Goal: Task Accomplishment & Management: Use online tool/utility

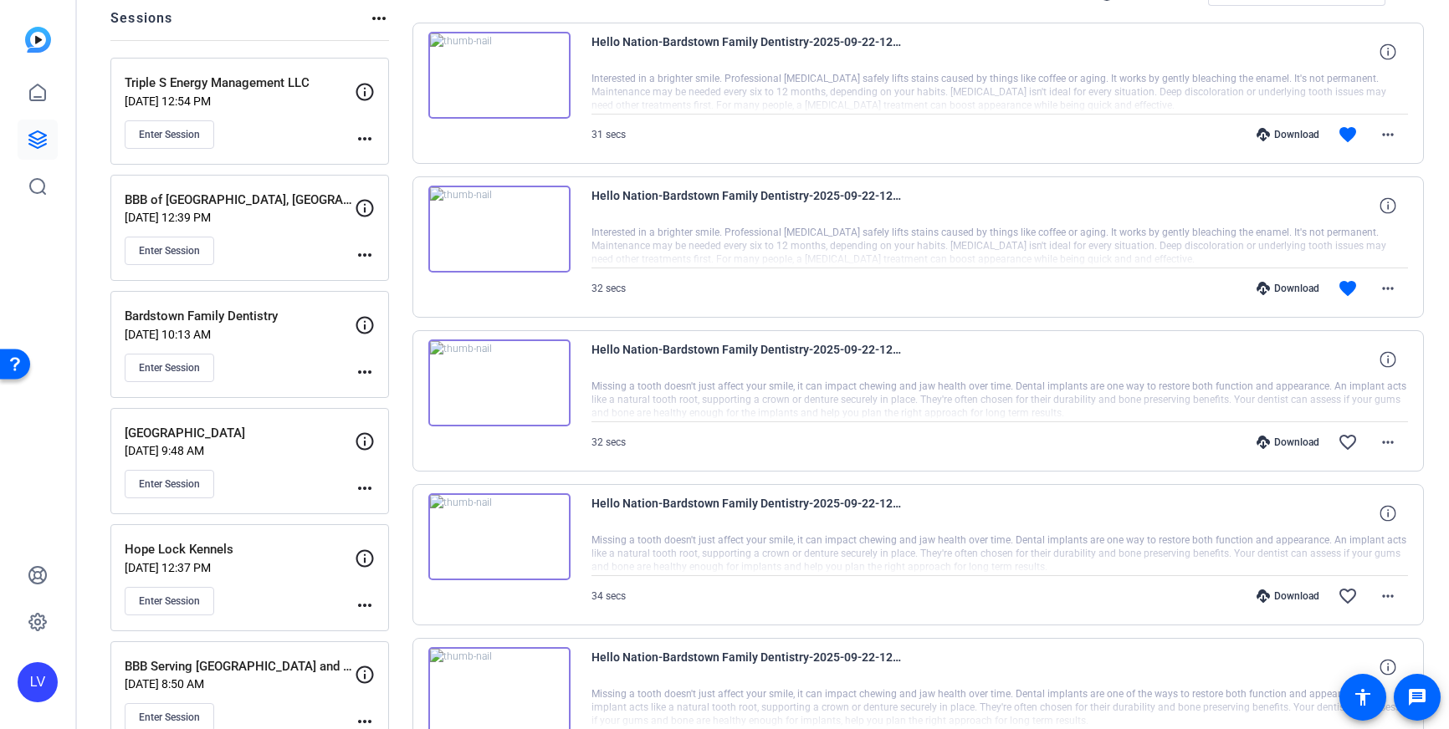
scroll to position [199, 0]
click at [291, 353] on div "Enter Session" at bounding box center [240, 365] width 230 height 28
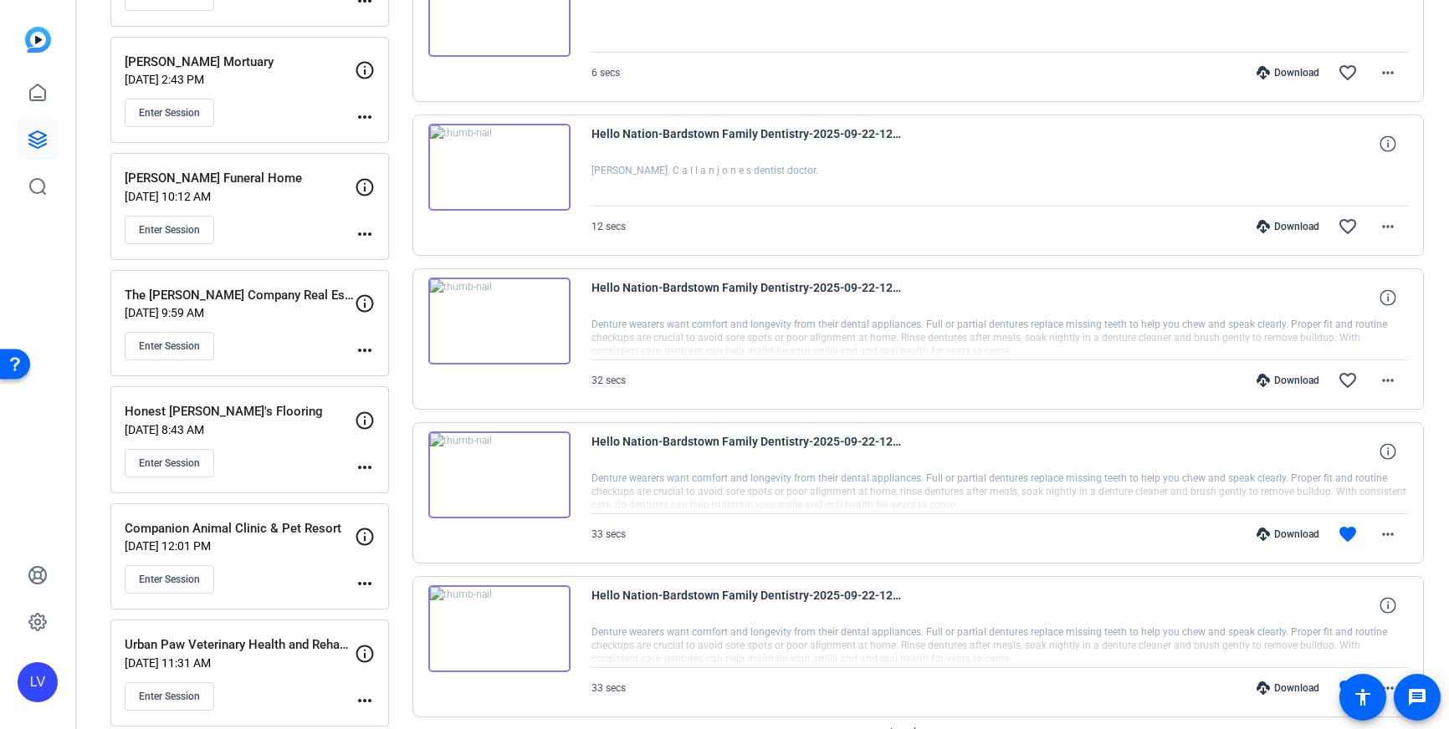
scroll to position [1447, 0]
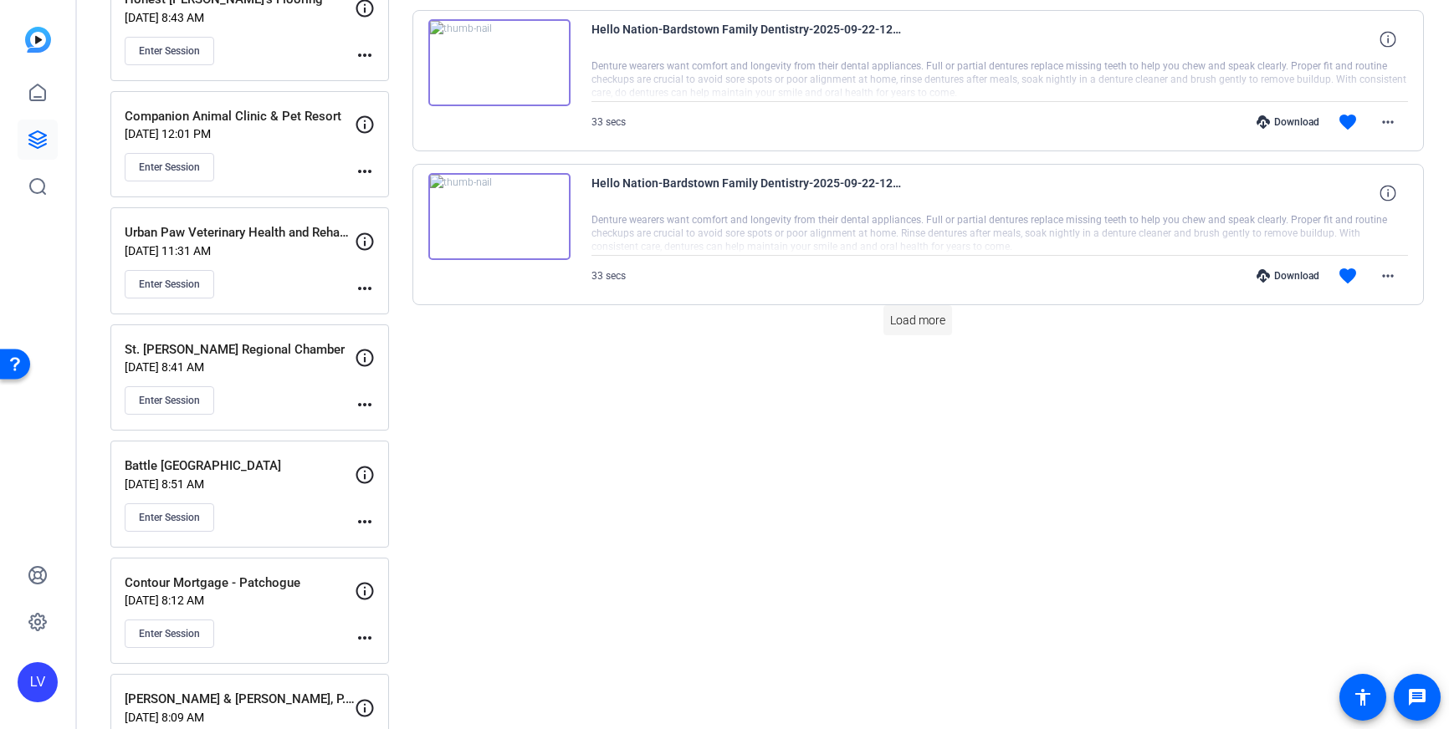
click at [902, 325] on span "Load more" at bounding box center [917, 321] width 55 height 18
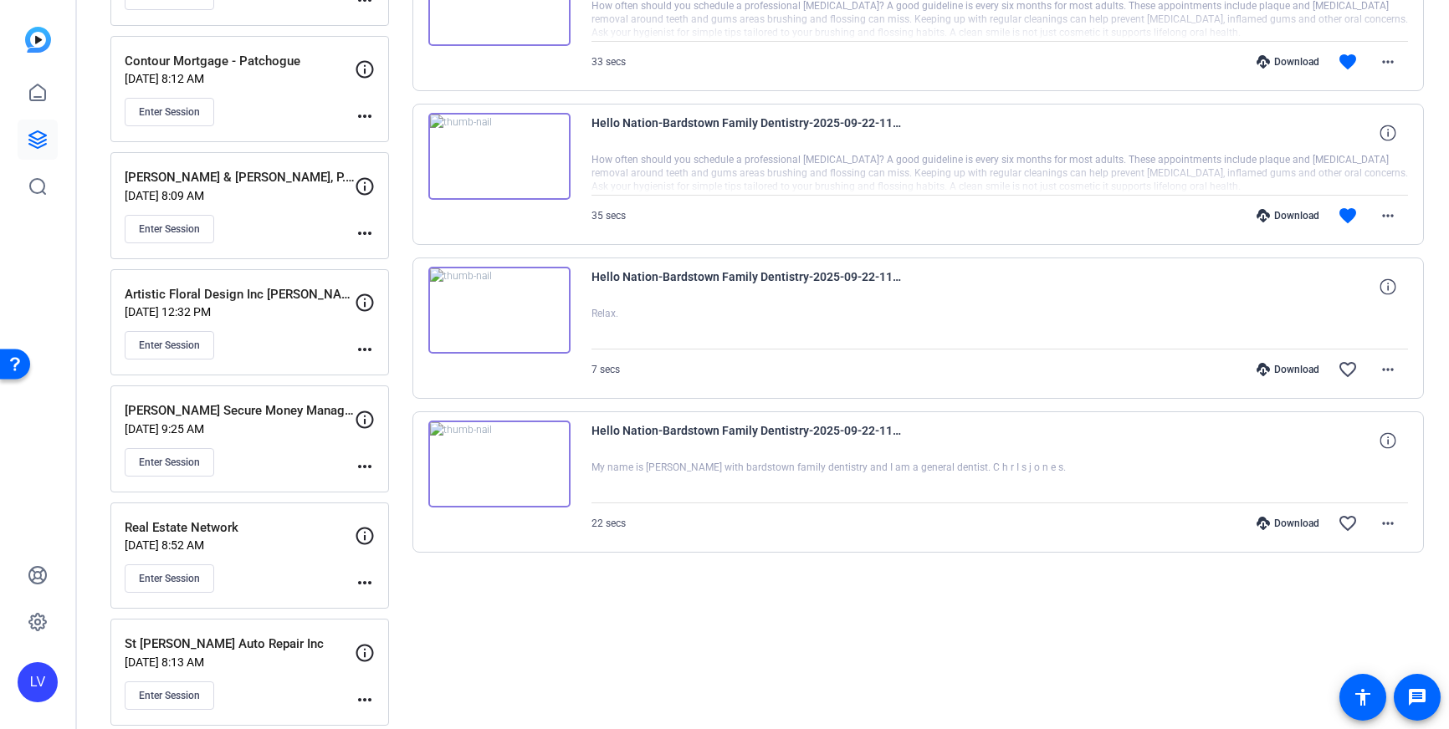
scroll to position [1970, 0]
click at [1387, 526] on mat-icon "more_horiz" at bounding box center [1387, 522] width 20 height 20
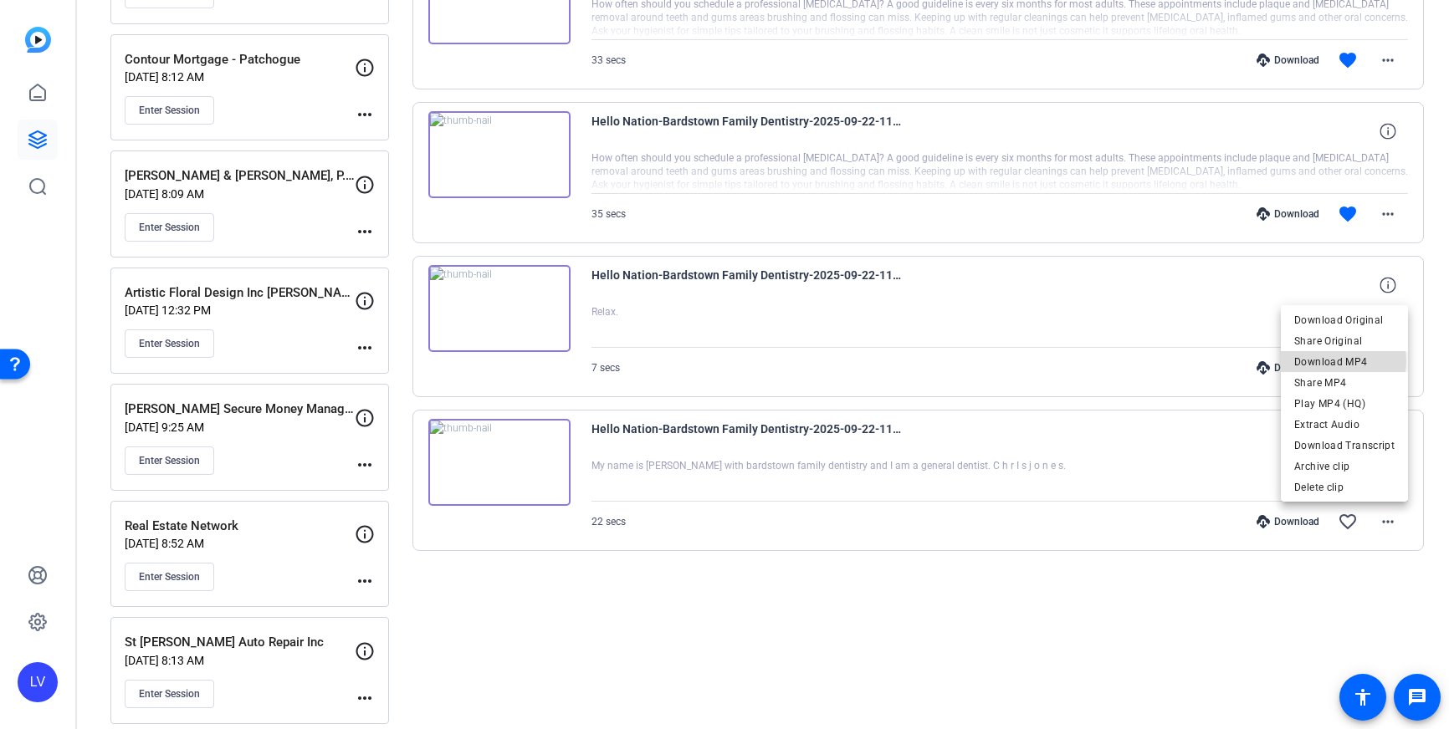
click at [1339, 361] on span "Download MP4" at bounding box center [1344, 362] width 100 height 20
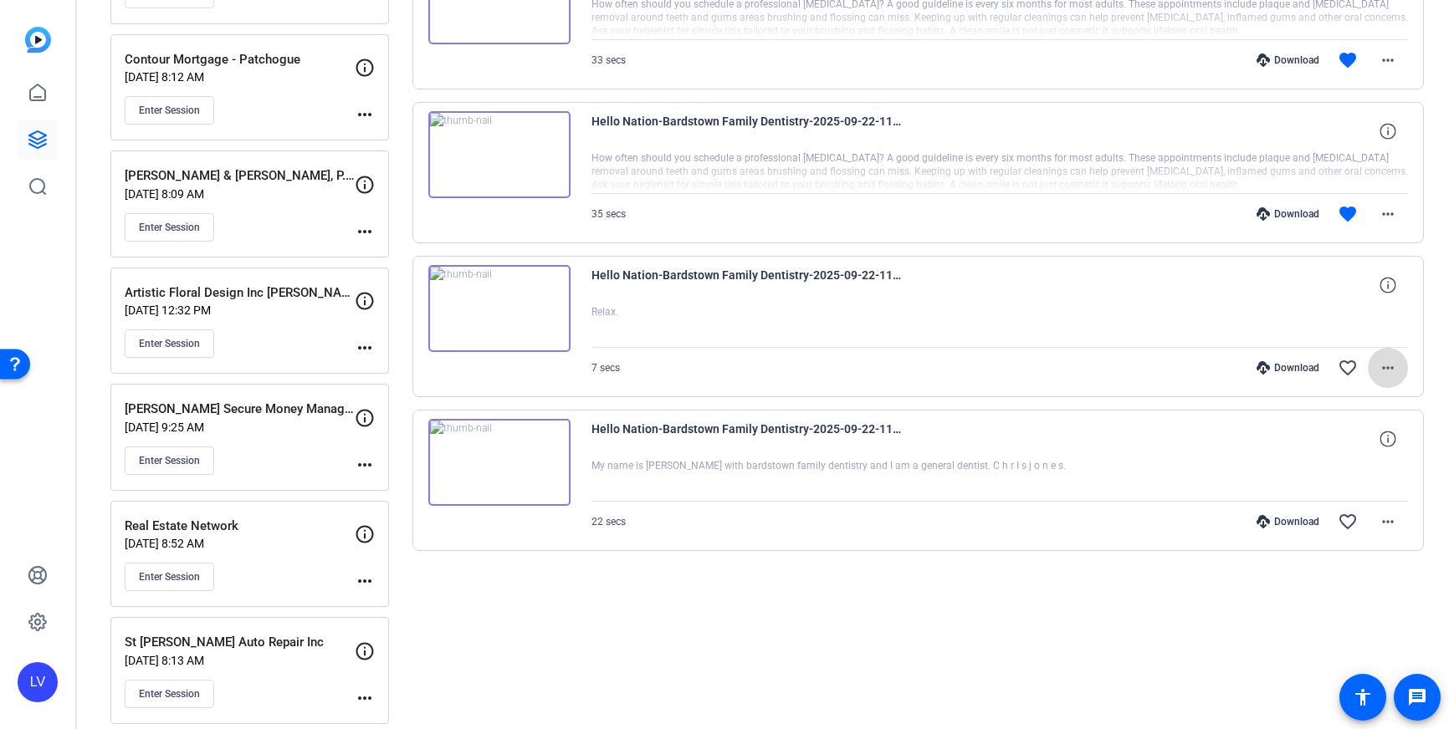
click at [1388, 358] on mat-icon "more_horiz" at bounding box center [1387, 368] width 20 height 20
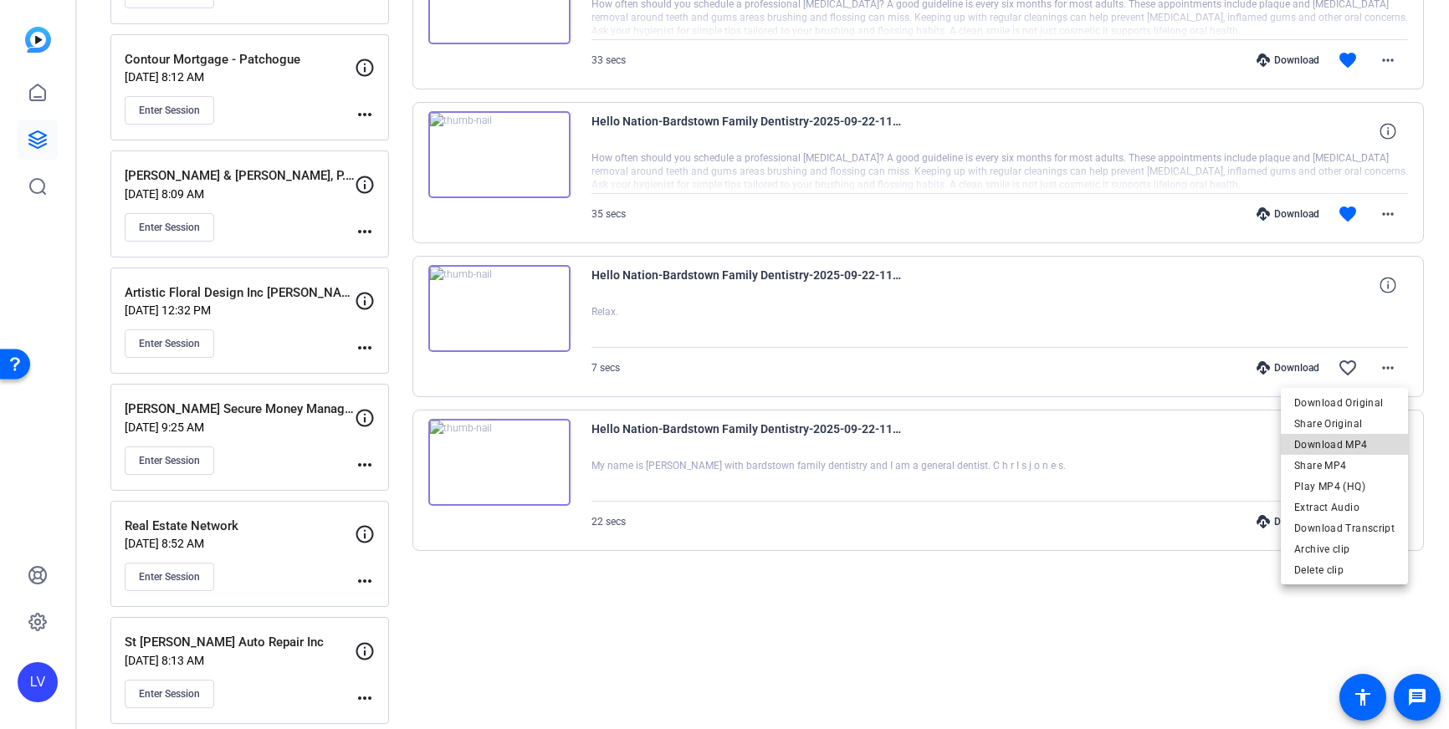
click at [1350, 442] on span "Download MP4" at bounding box center [1344, 445] width 100 height 20
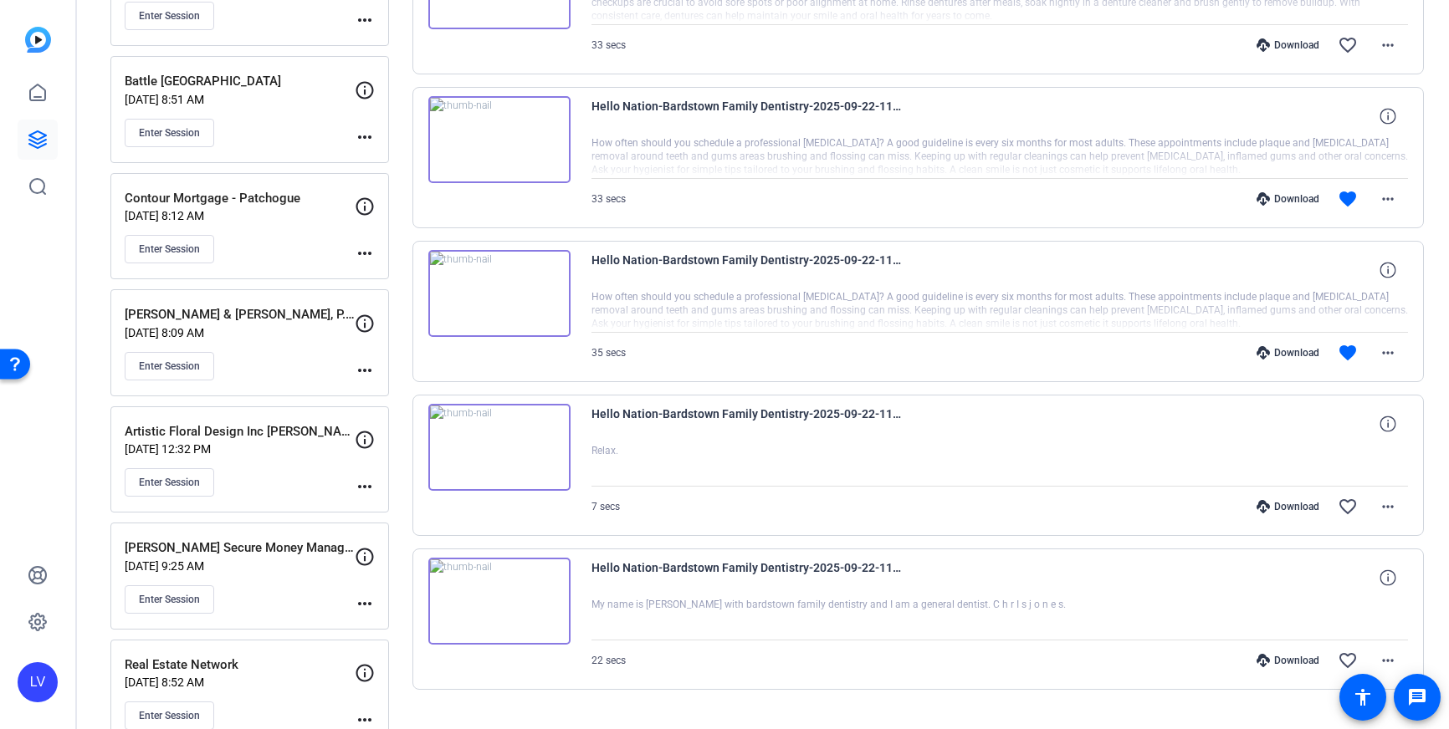
scroll to position [1833, 0]
click at [1387, 355] on mat-icon "more_horiz" at bounding box center [1387, 351] width 20 height 20
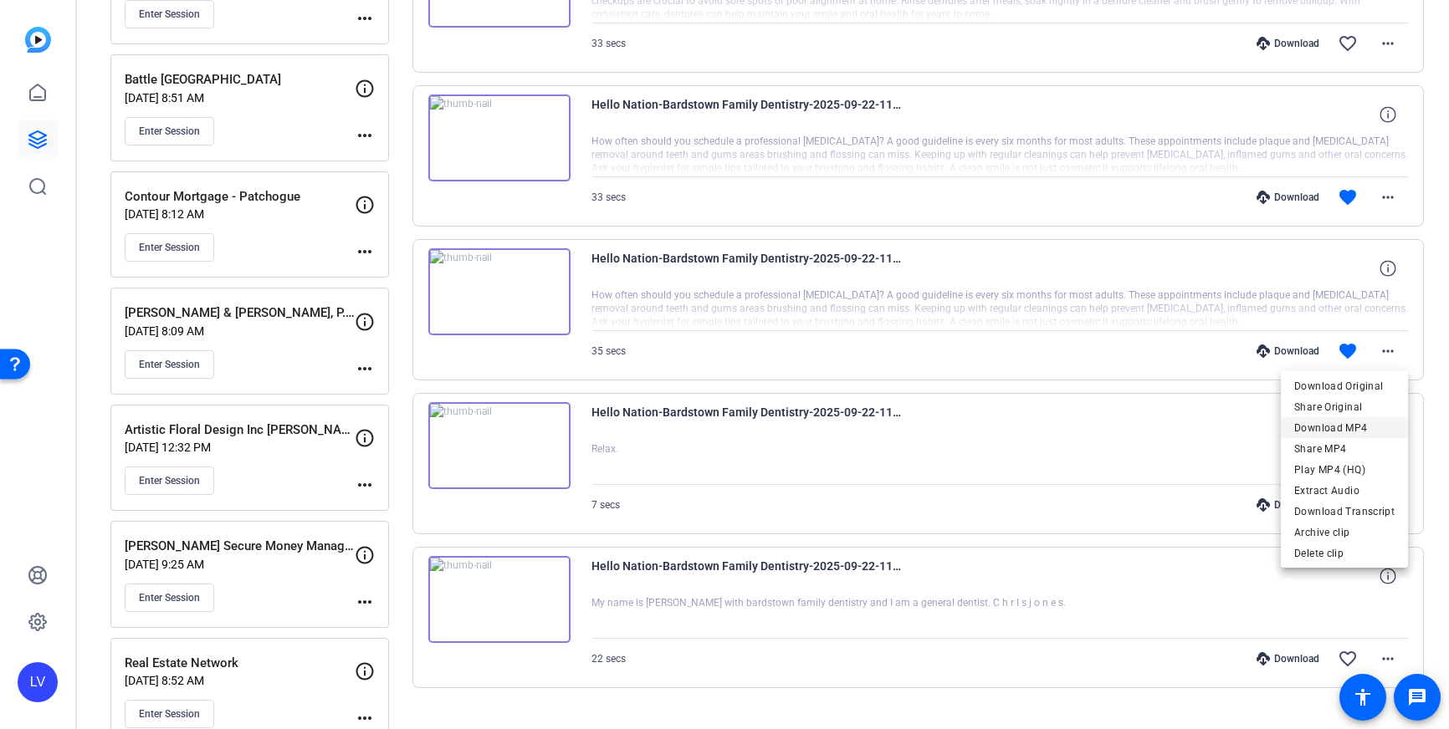
click at [1334, 427] on span "Download MP4" at bounding box center [1344, 428] width 100 height 20
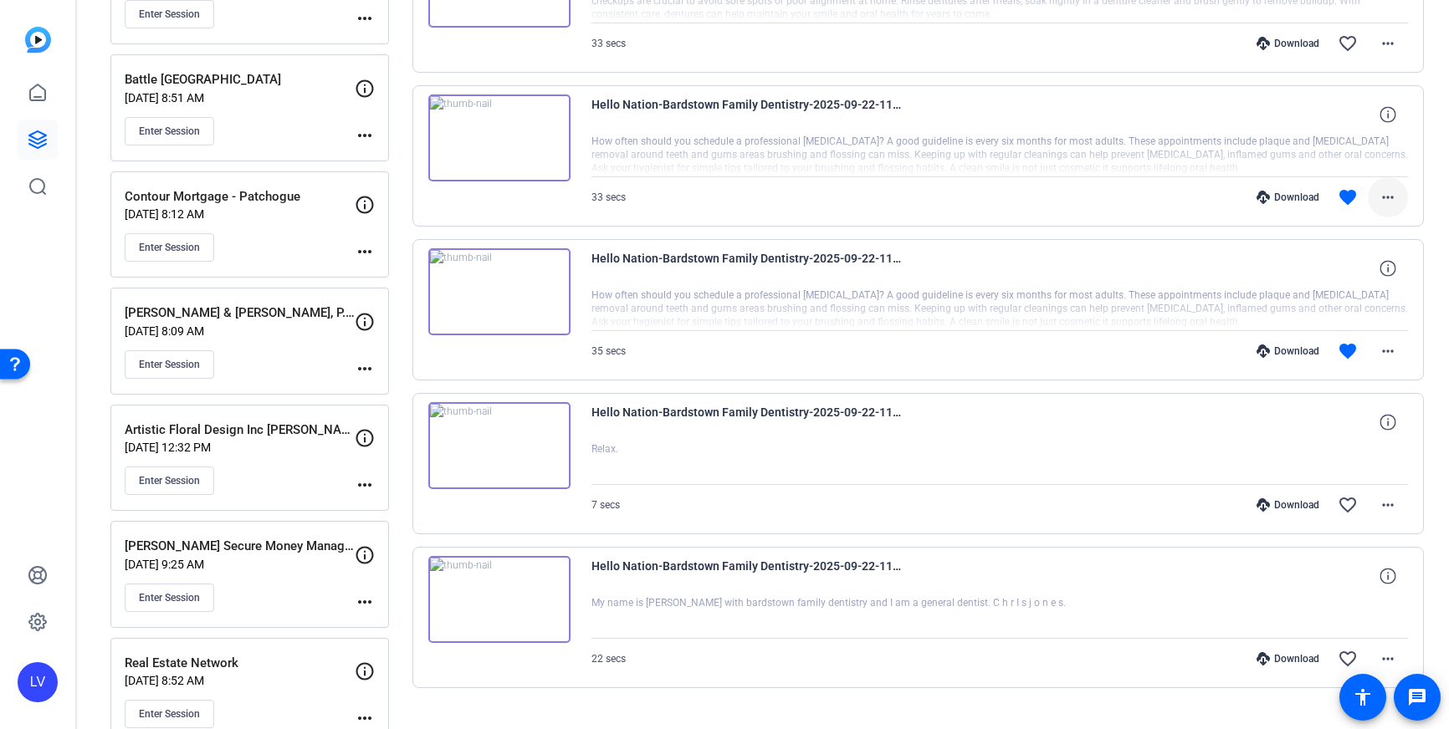
click at [1398, 207] on span at bounding box center [1387, 197] width 40 height 40
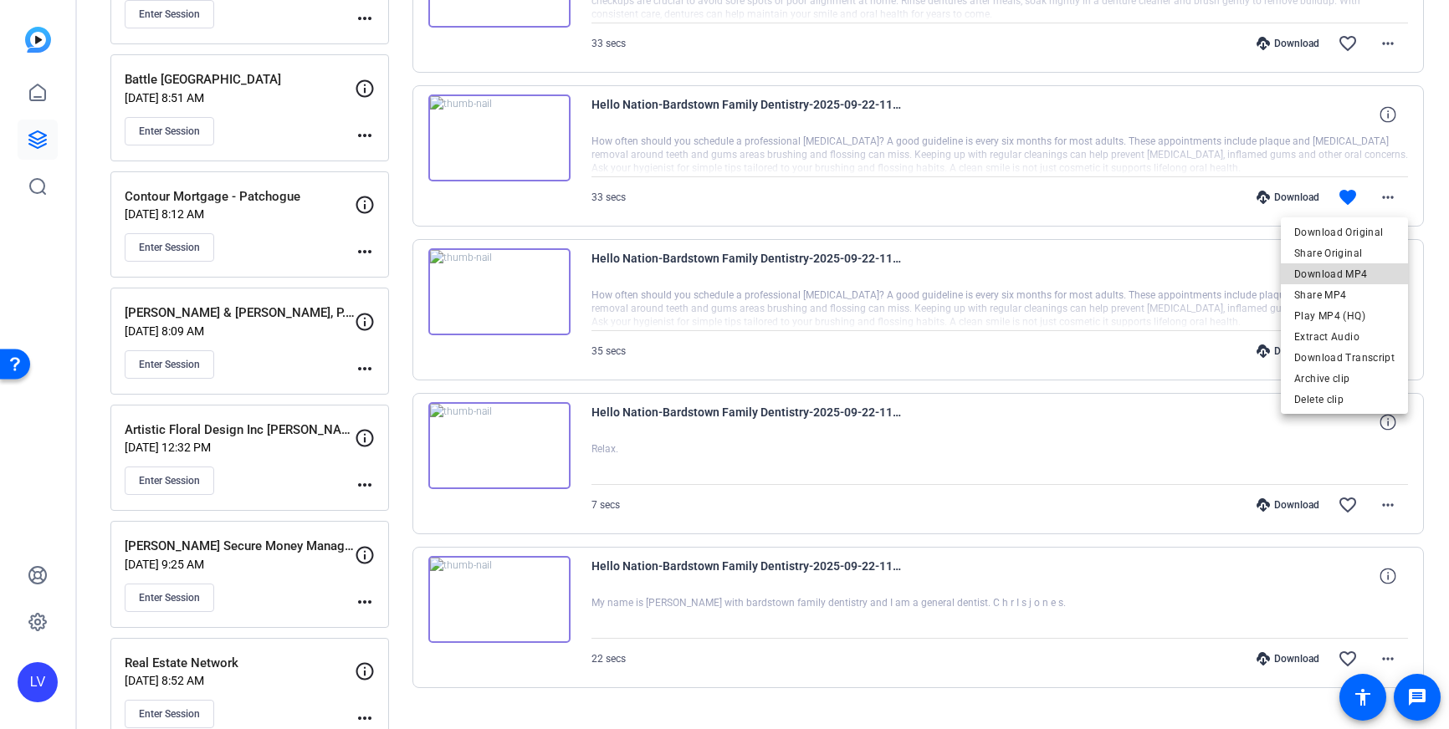
click at [1352, 269] on span "Download MP4" at bounding box center [1344, 274] width 100 height 20
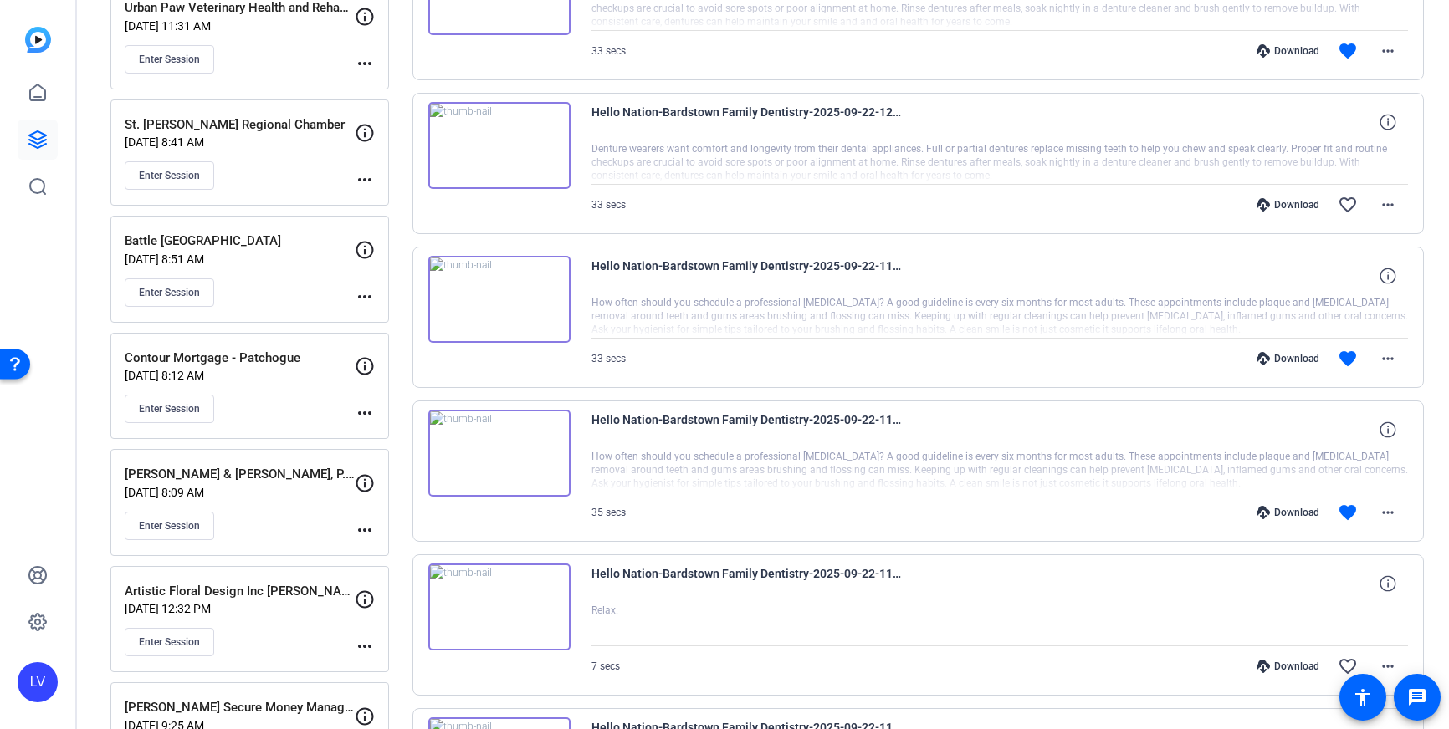
scroll to position [1662, 0]
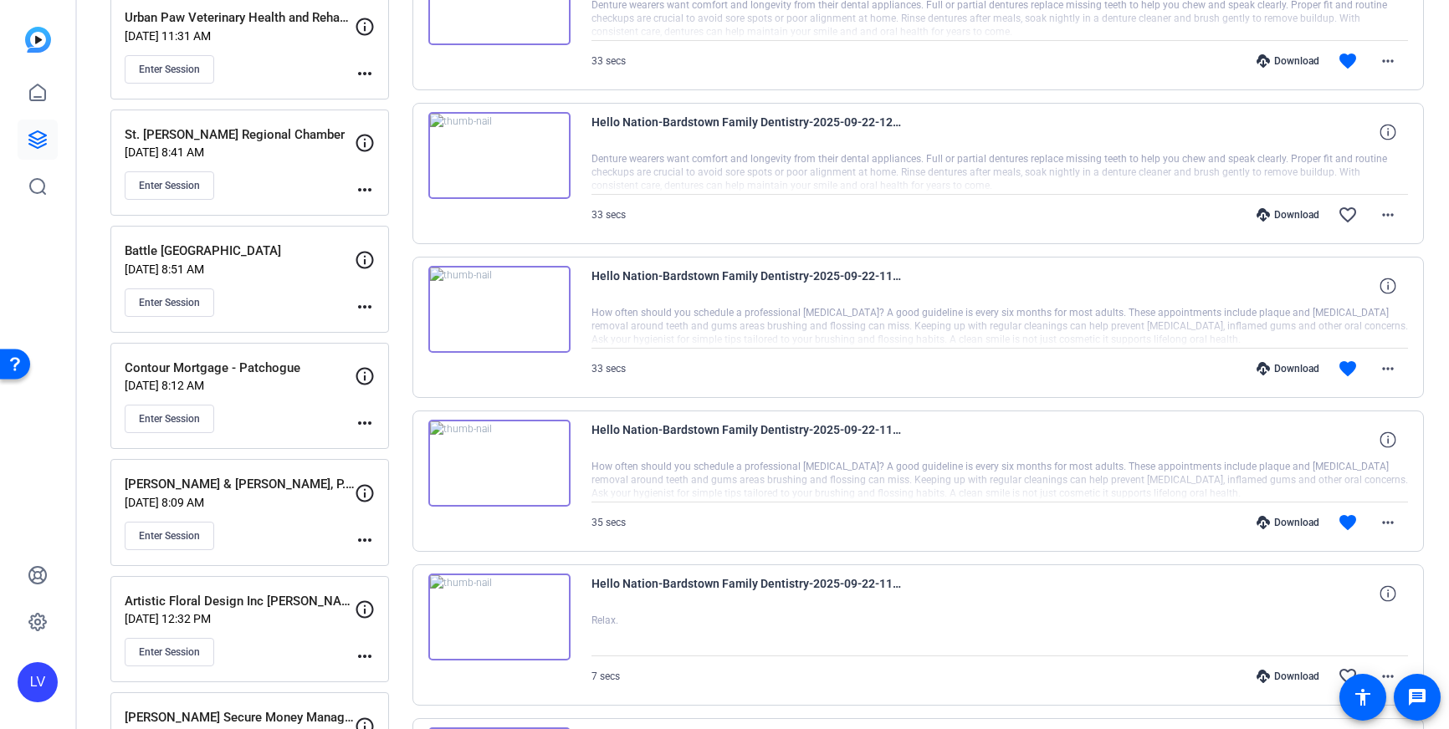
click at [528, 163] on img at bounding box center [499, 155] width 142 height 87
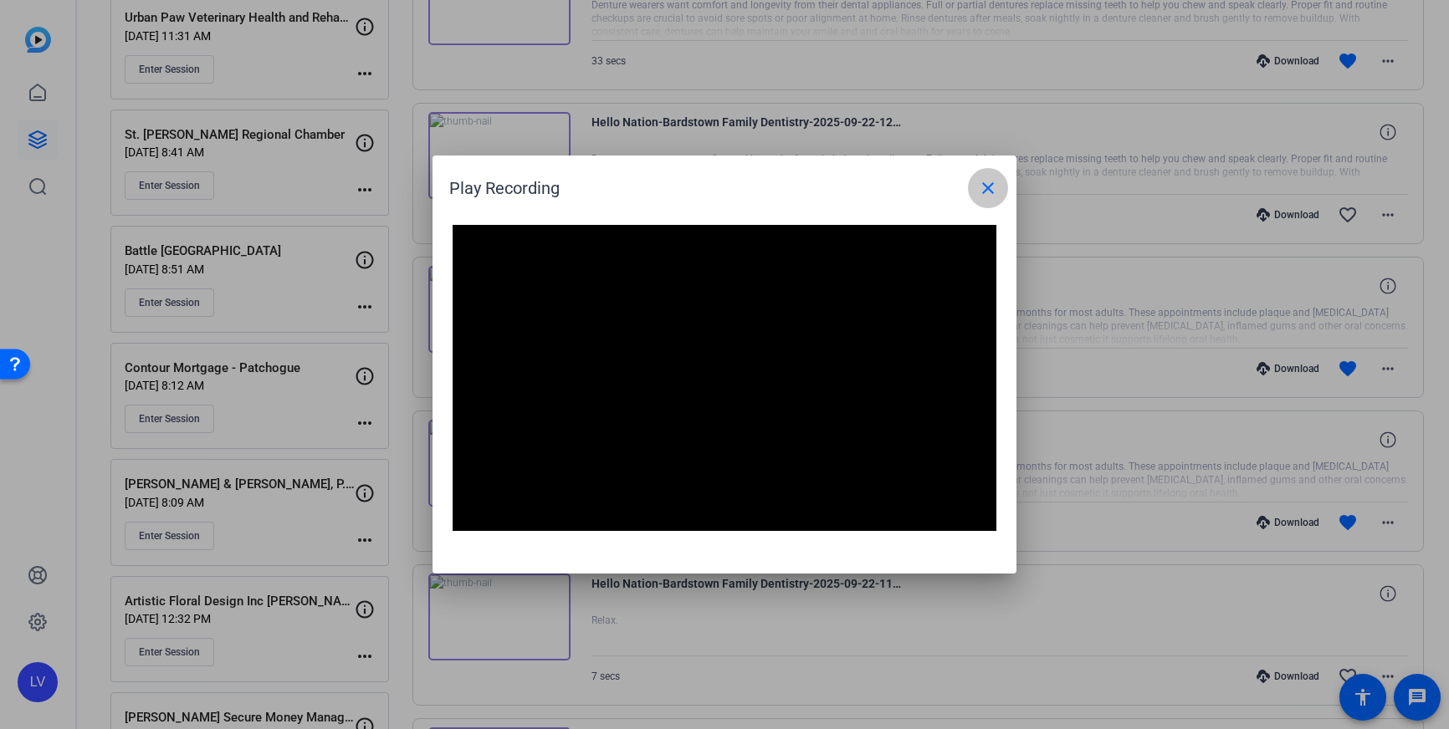
click at [990, 189] on mat-icon "close" at bounding box center [988, 188] width 20 height 20
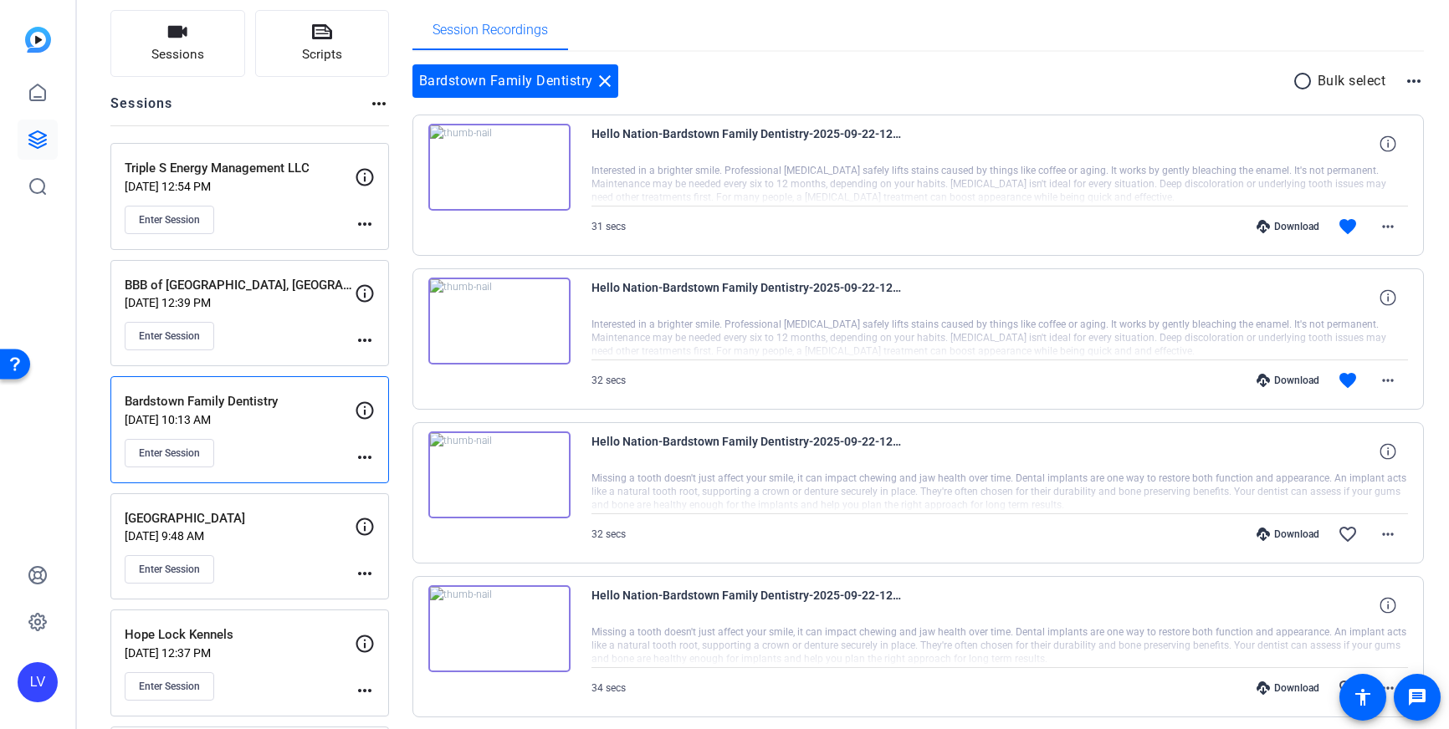
scroll to position [104, 0]
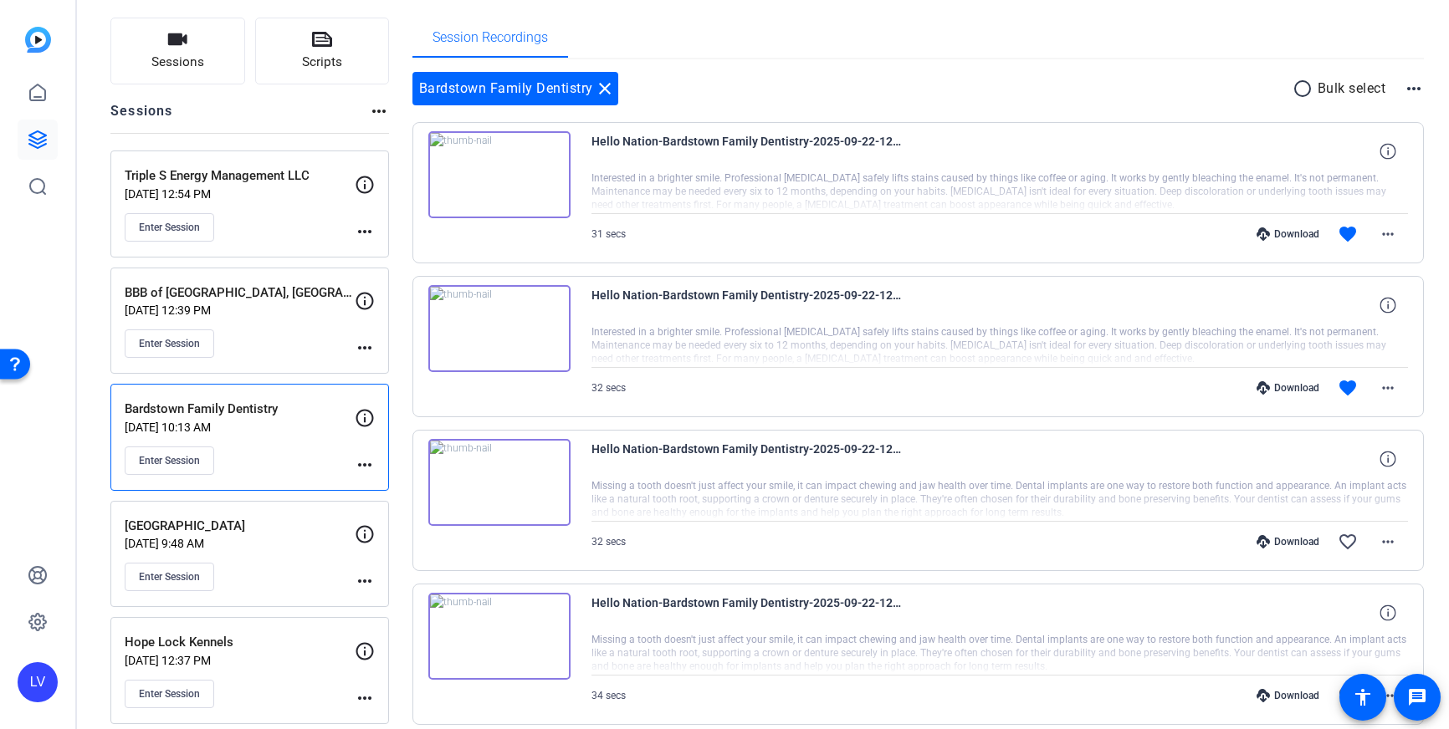
click at [537, 325] on img at bounding box center [499, 328] width 142 height 87
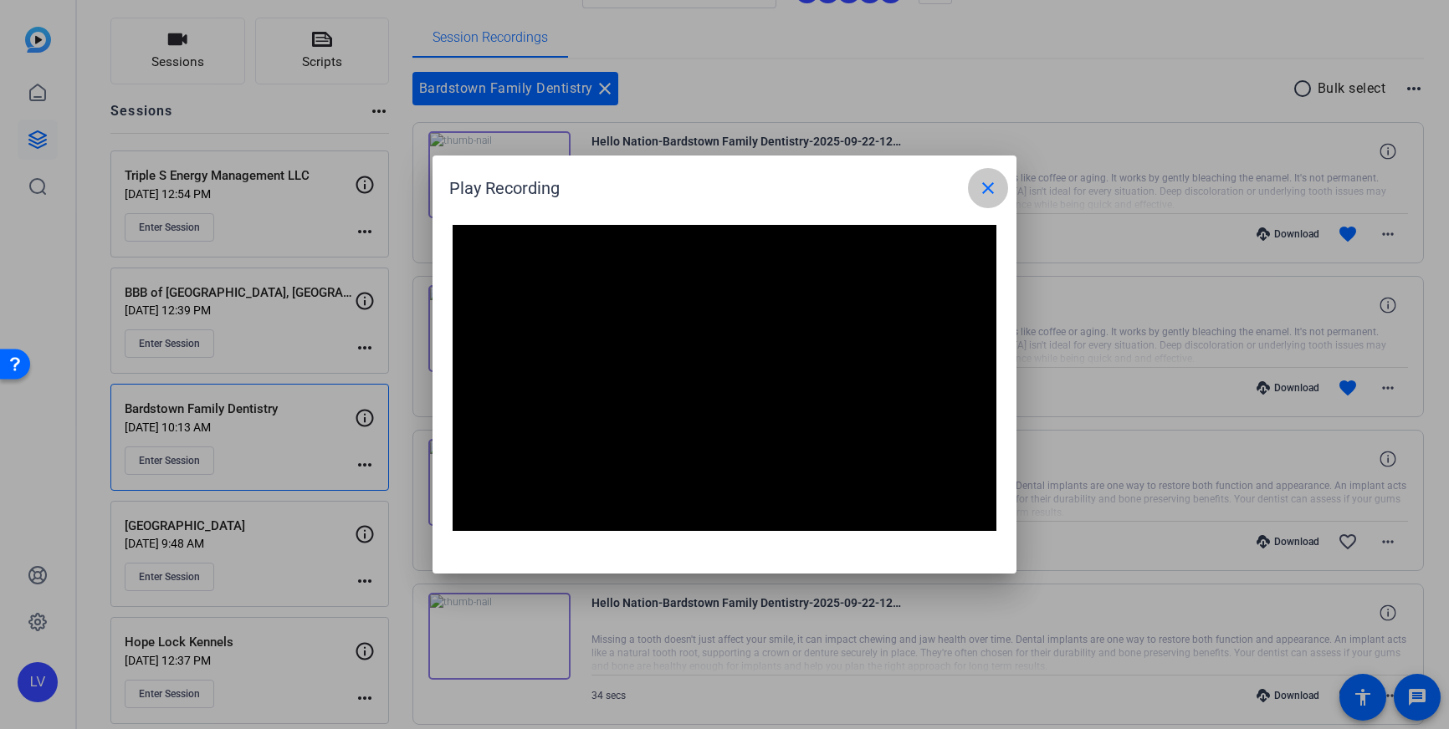
click at [992, 186] on mat-icon "close" at bounding box center [988, 188] width 20 height 20
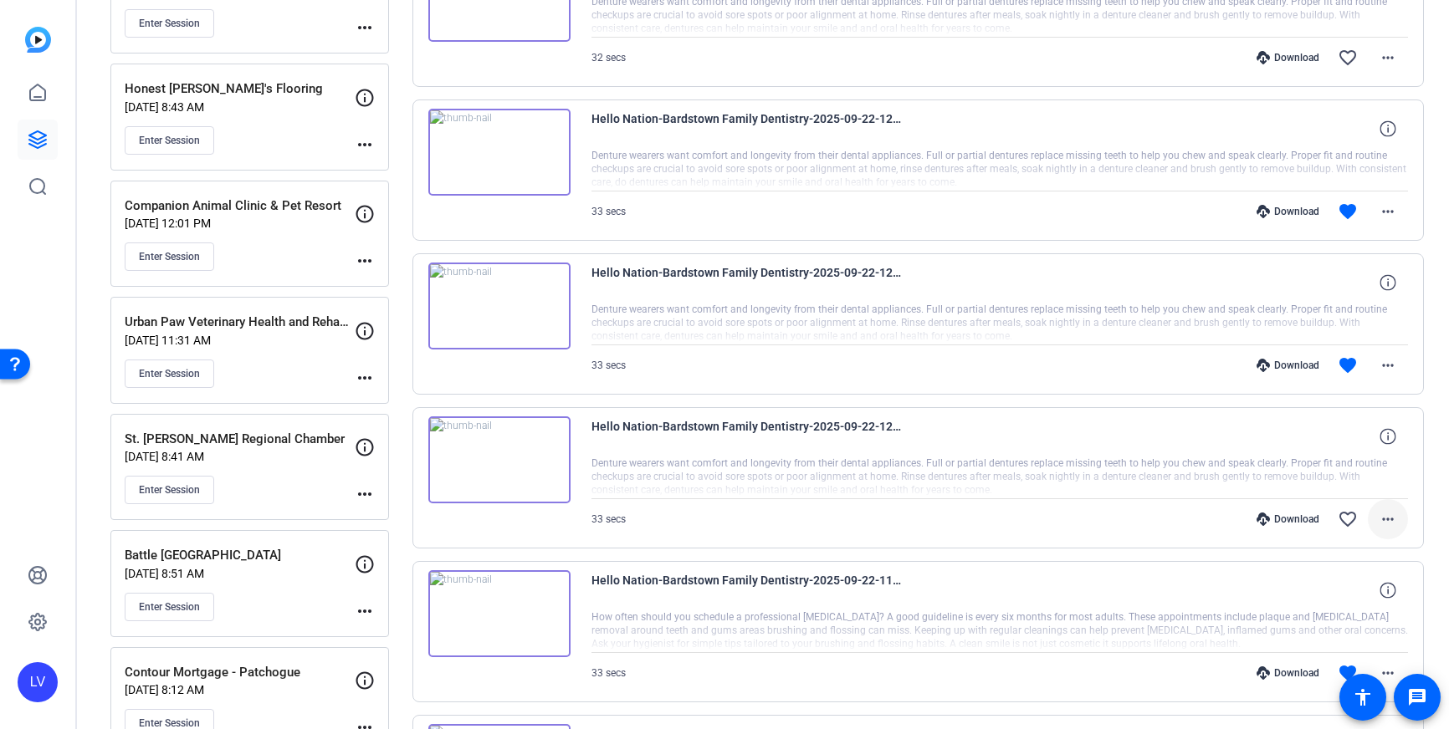
scroll to position [1349, 0]
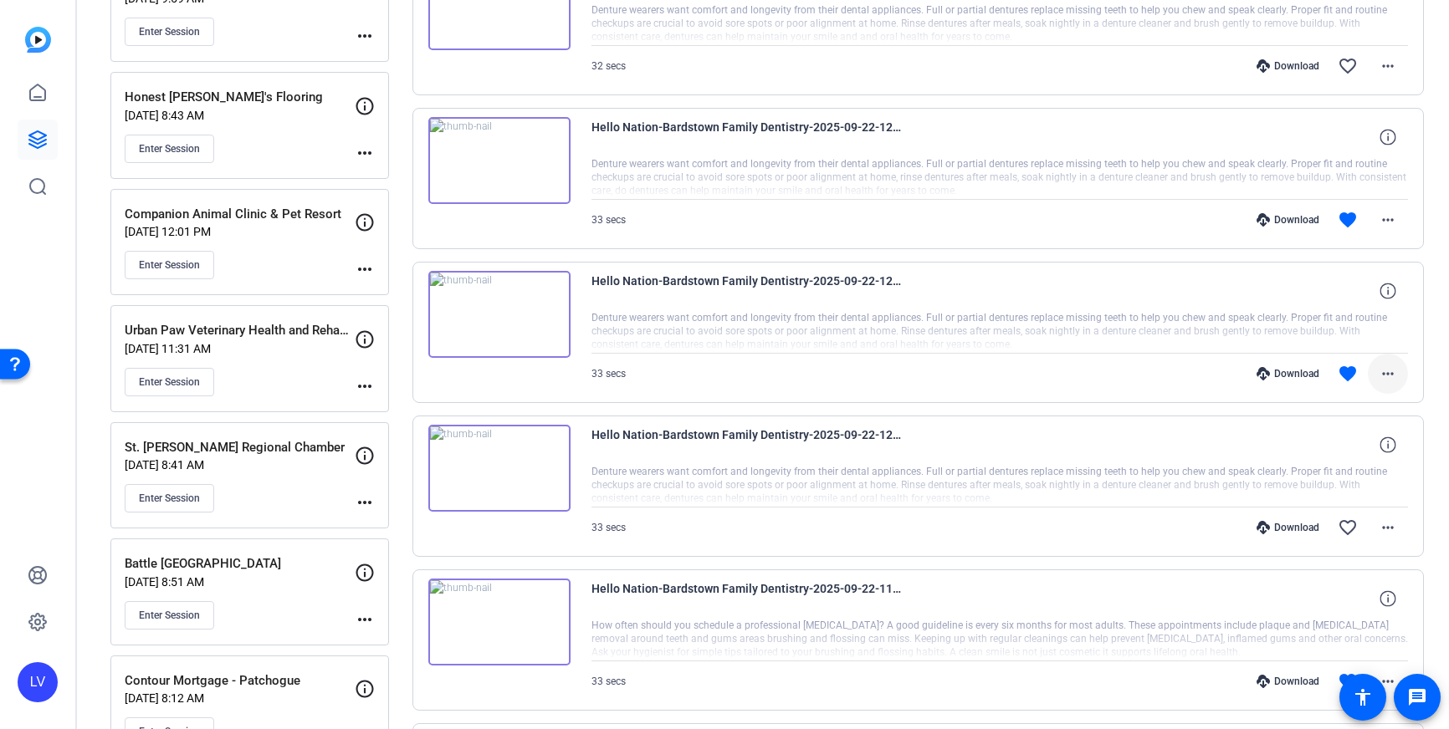
click at [1391, 375] on mat-icon "more_horiz" at bounding box center [1387, 374] width 20 height 20
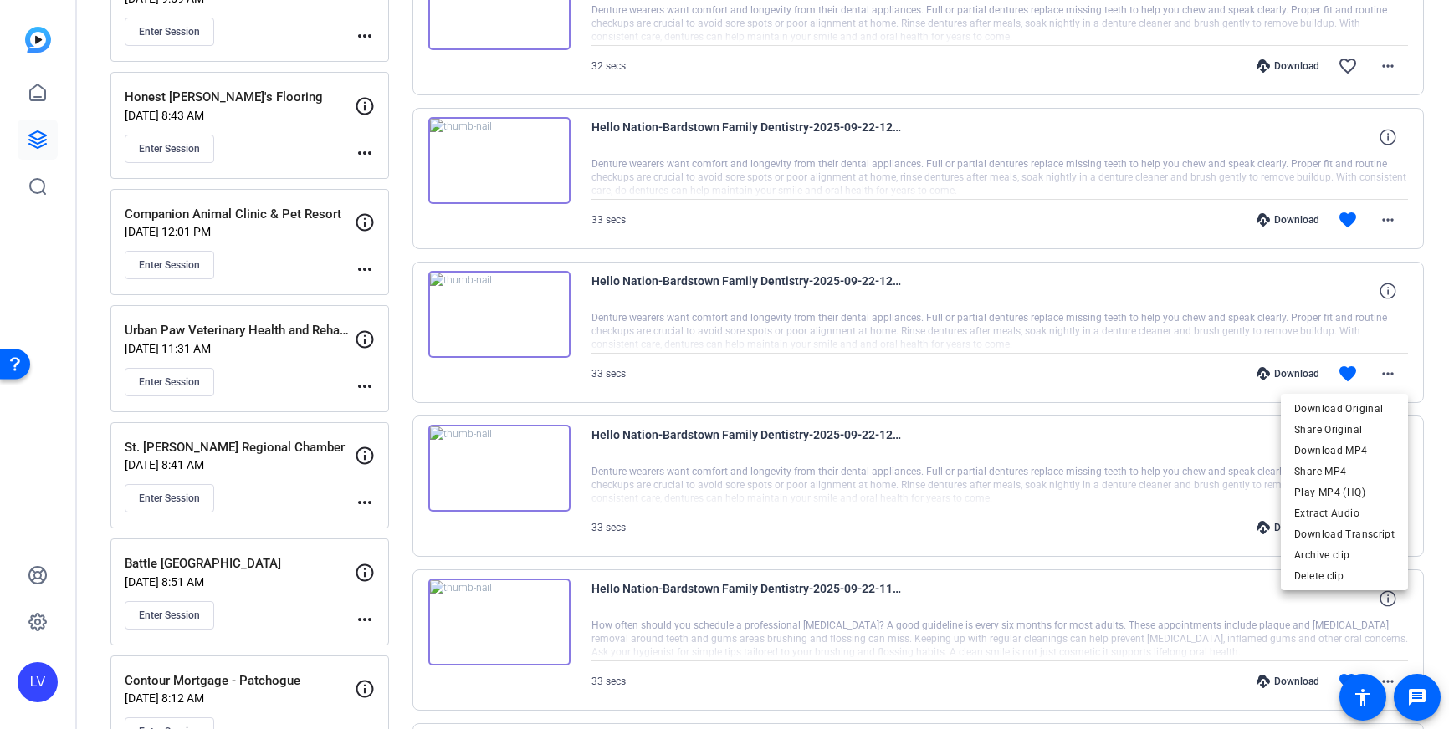
click at [1173, 292] on div at bounding box center [724, 364] width 1449 height 729
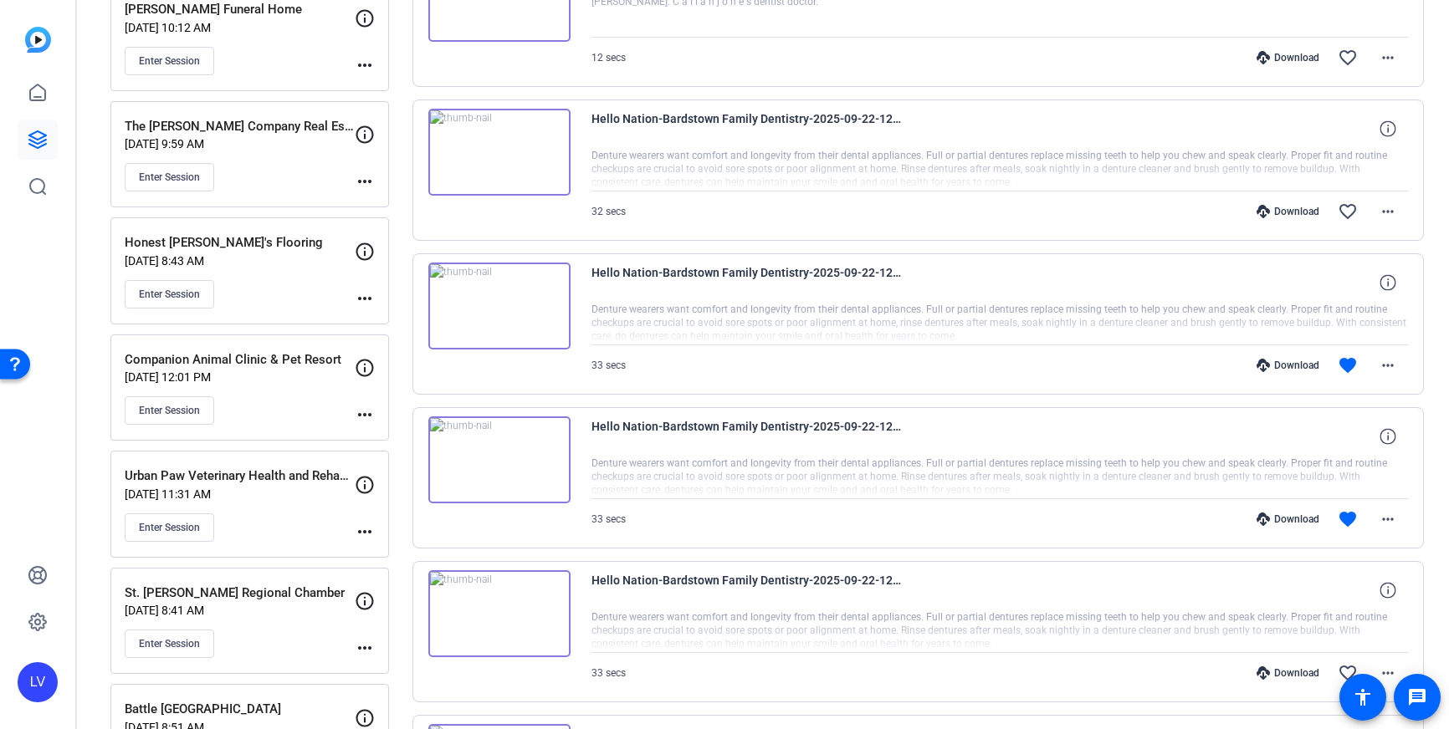
scroll to position [1204, 0]
click at [1384, 516] on mat-icon "more_horiz" at bounding box center [1387, 518] width 20 height 20
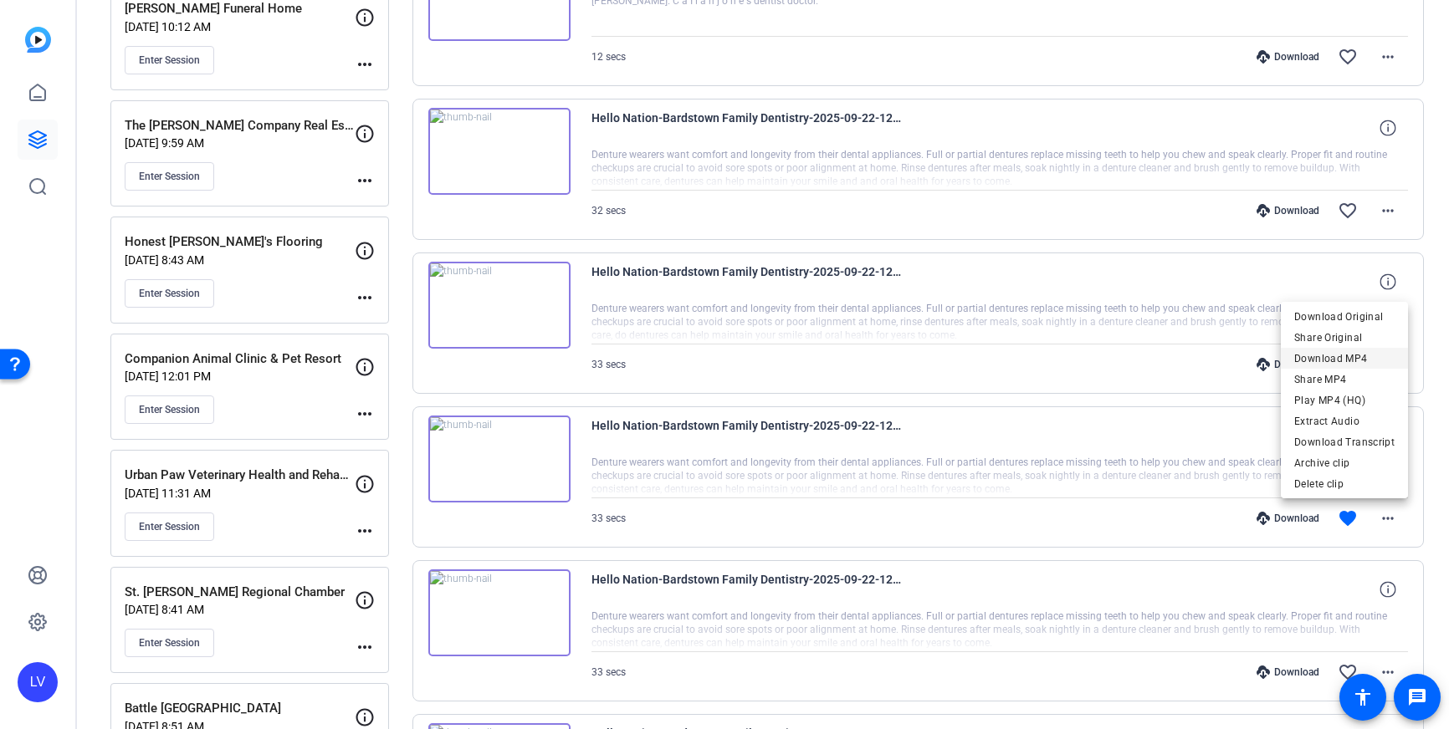
click at [1331, 354] on span "Download MP4" at bounding box center [1344, 359] width 100 height 20
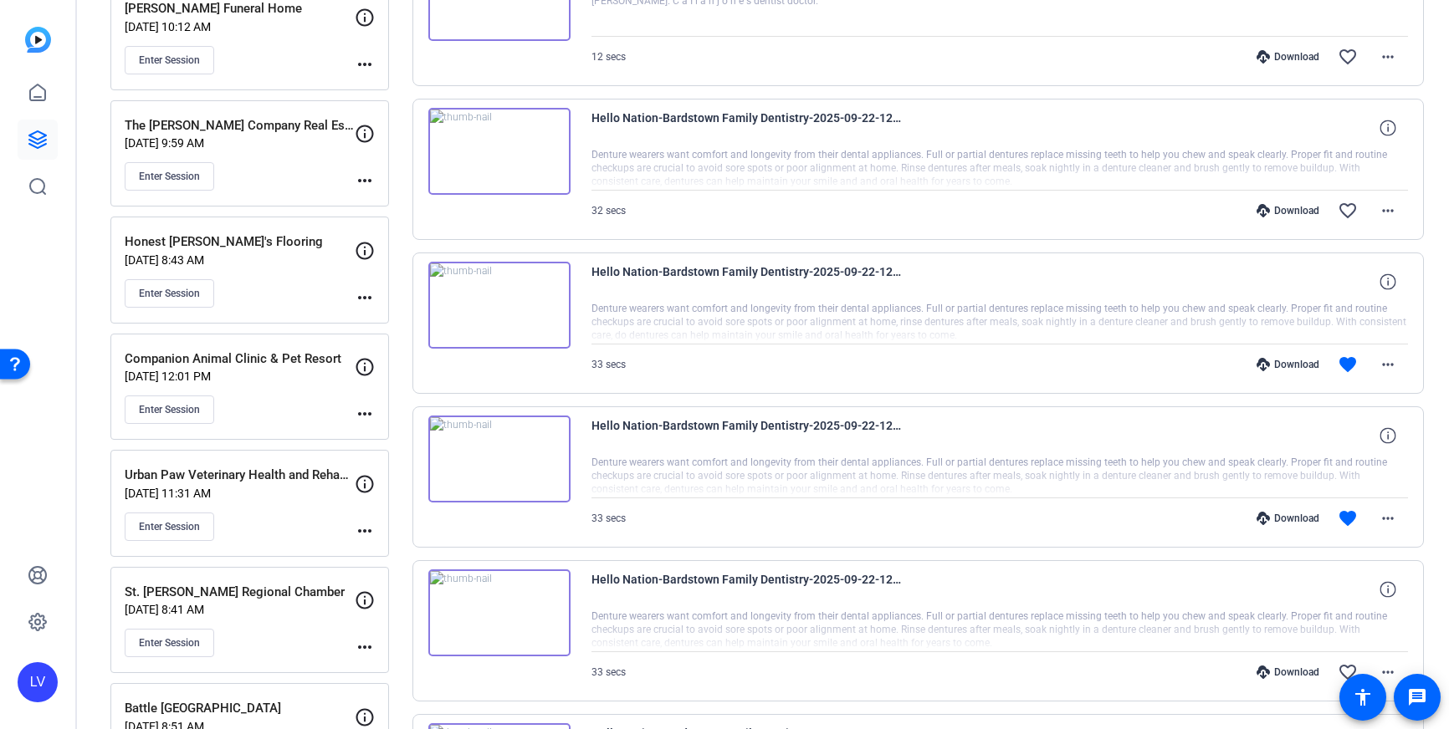
click at [927, 201] on div "Download favorite_border more_horiz" at bounding box center [1122, 211] width 572 height 40
click at [1382, 202] on mat-icon "more_horiz" at bounding box center [1387, 211] width 20 height 20
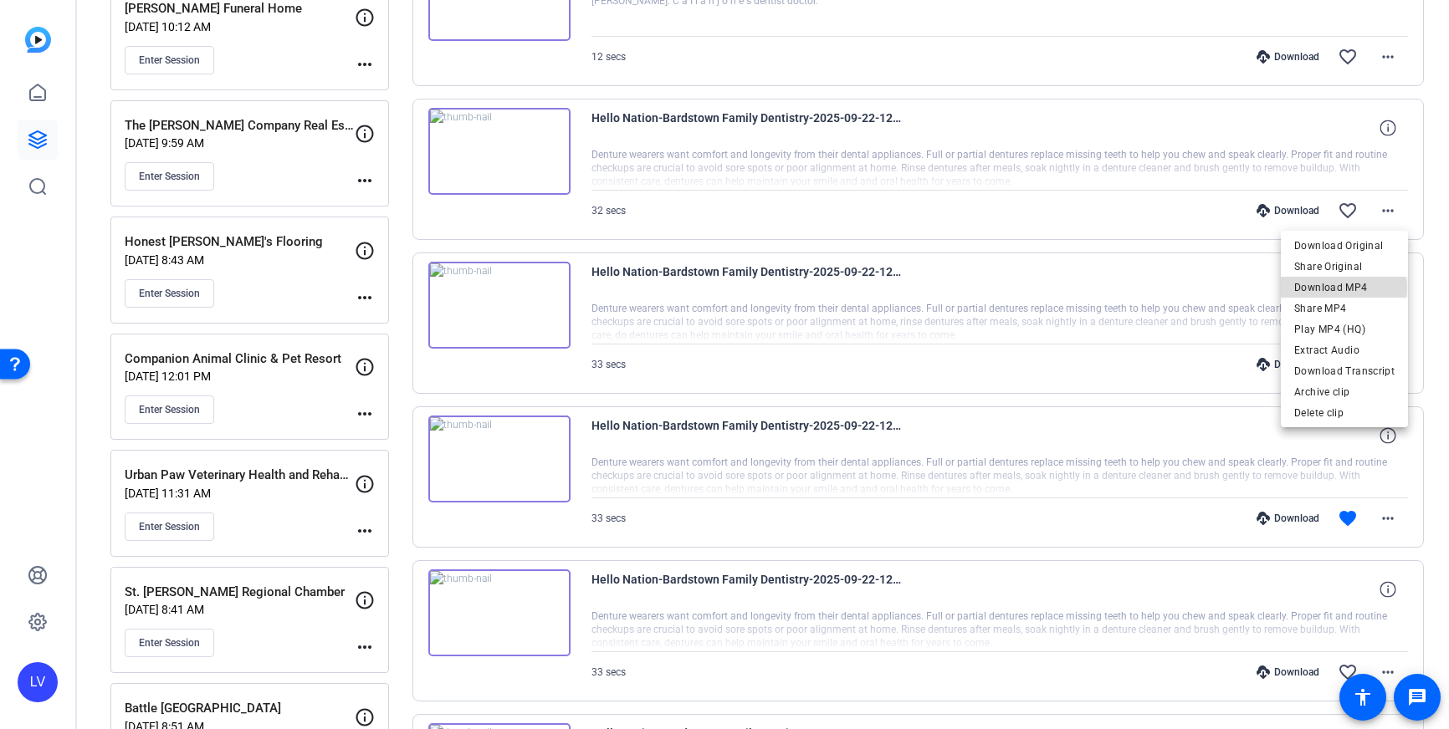
click at [1346, 288] on span "Download MP4" at bounding box center [1344, 288] width 100 height 20
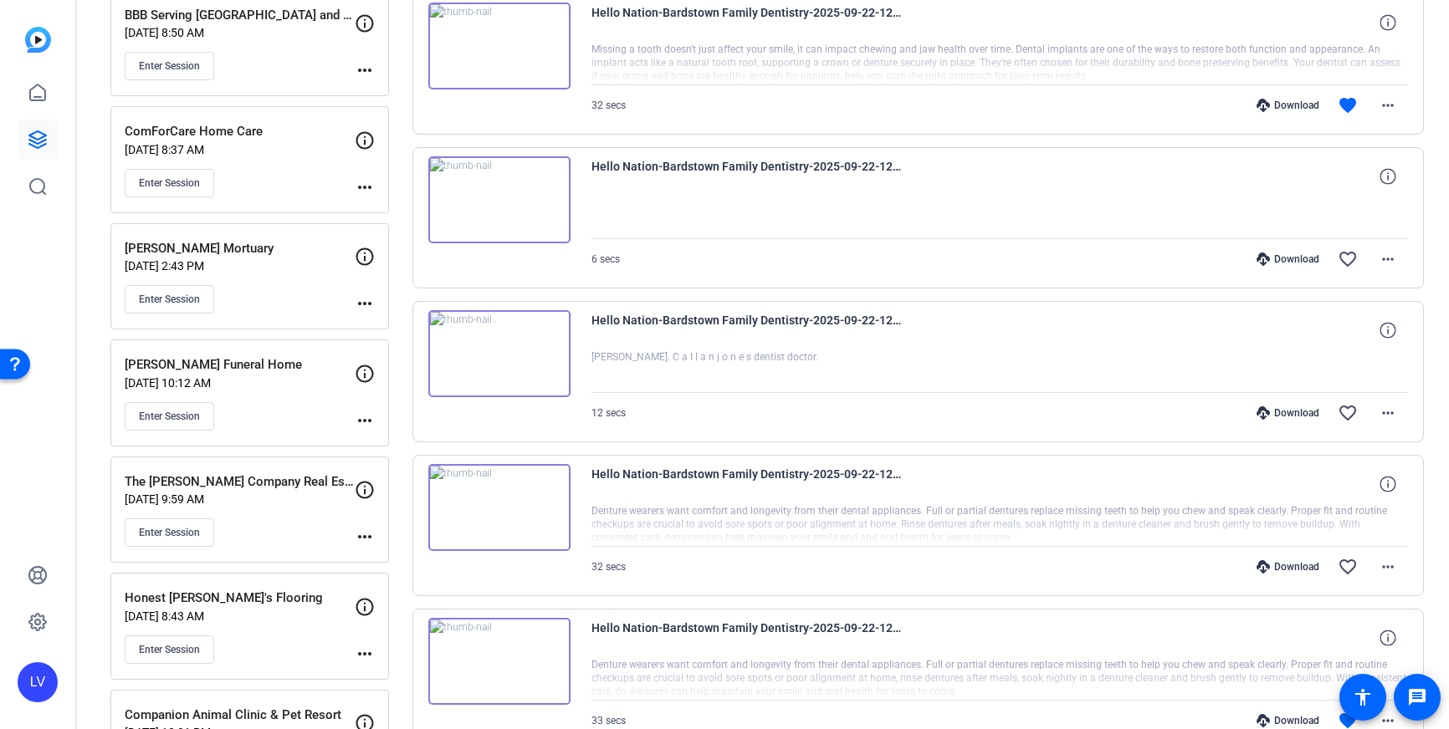
scroll to position [822, 0]
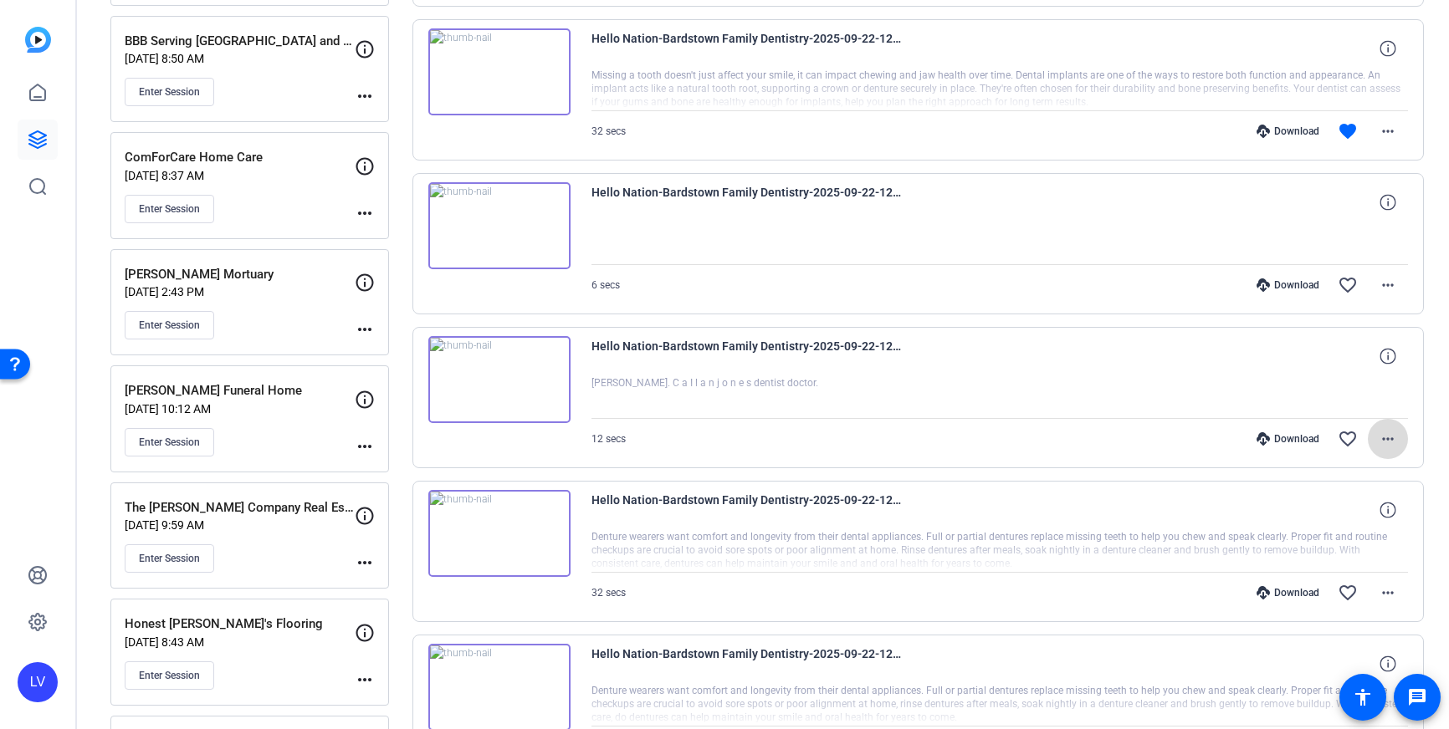
click at [1401, 442] on span at bounding box center [1387, 439] width 40 height 40
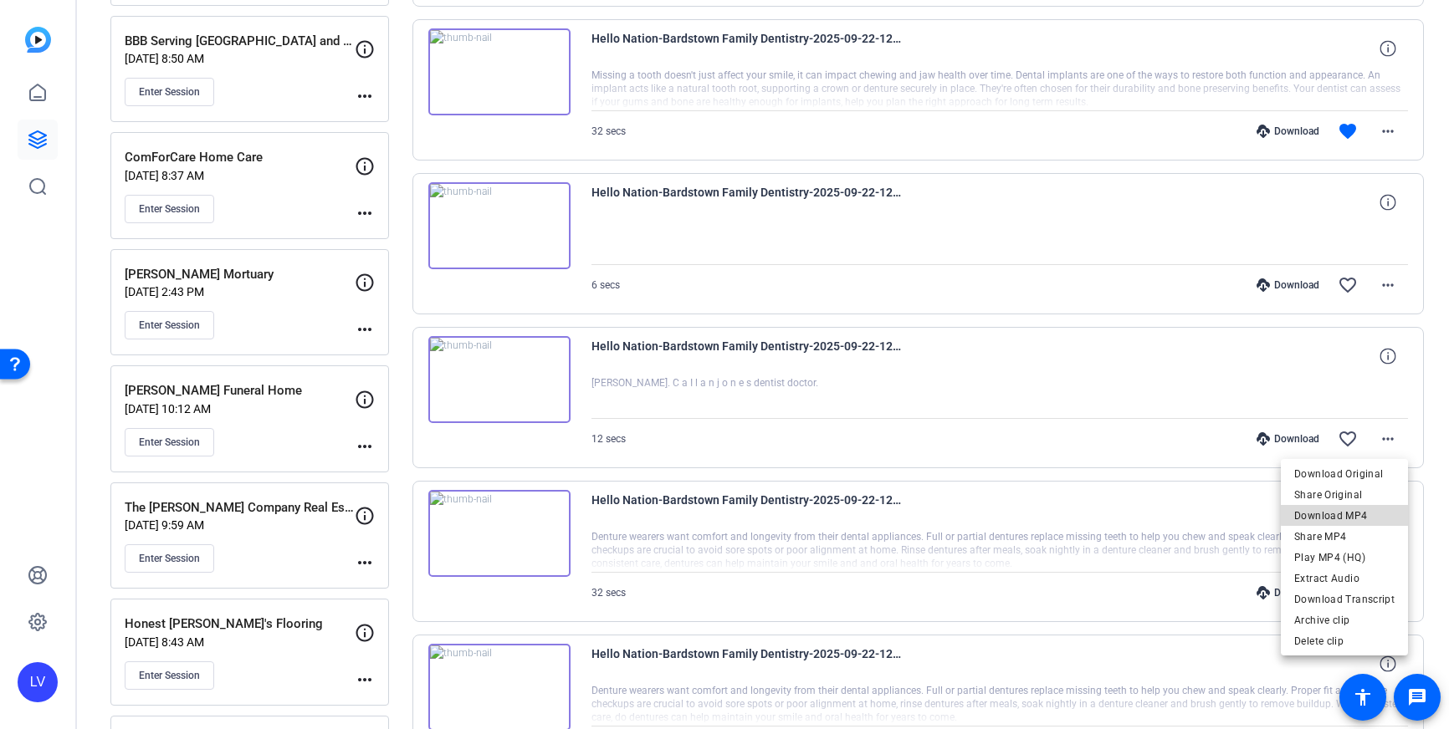
click at [1365, 514] on span "Download MP4" at bounding box center [1344, 516] width 100 height 20
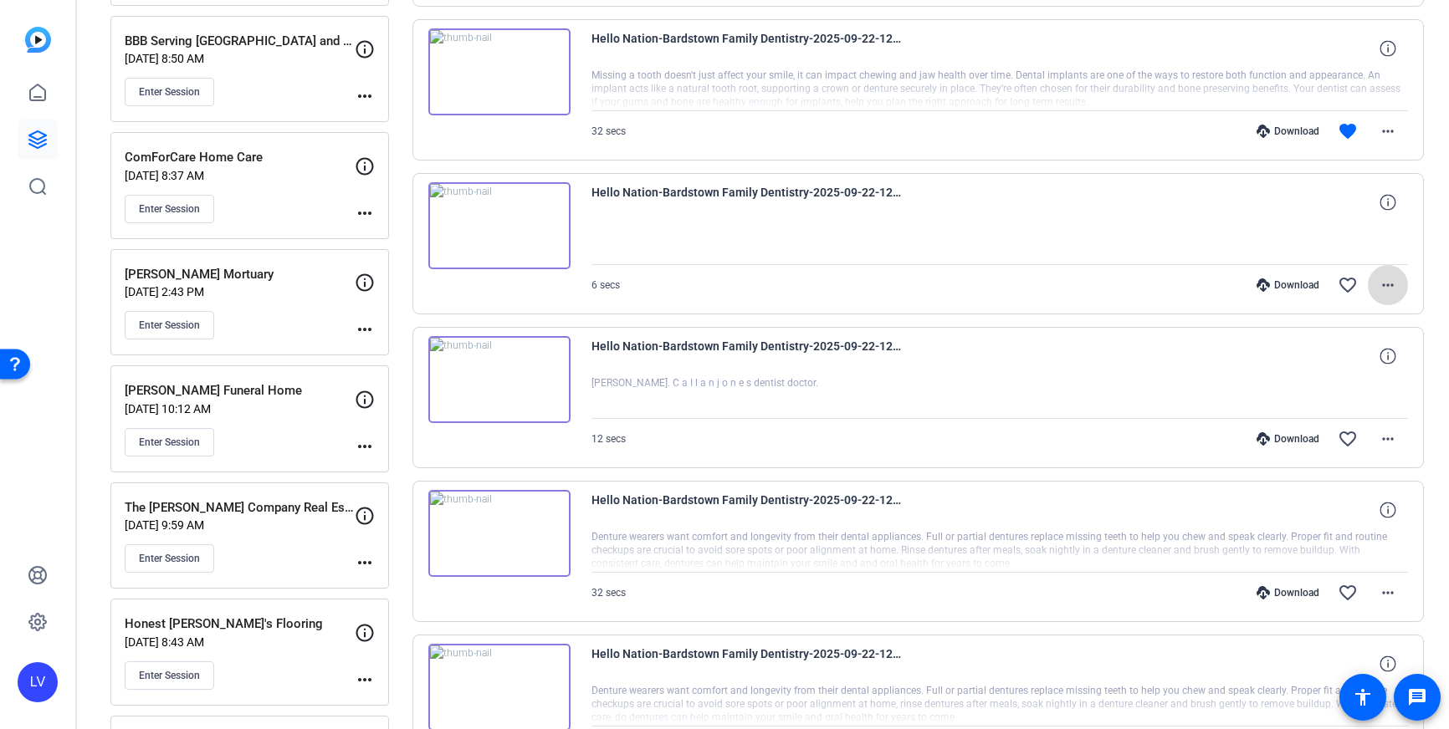
click at [1390, 298] on span at bounding box center [1387, 285] width 40 height 40
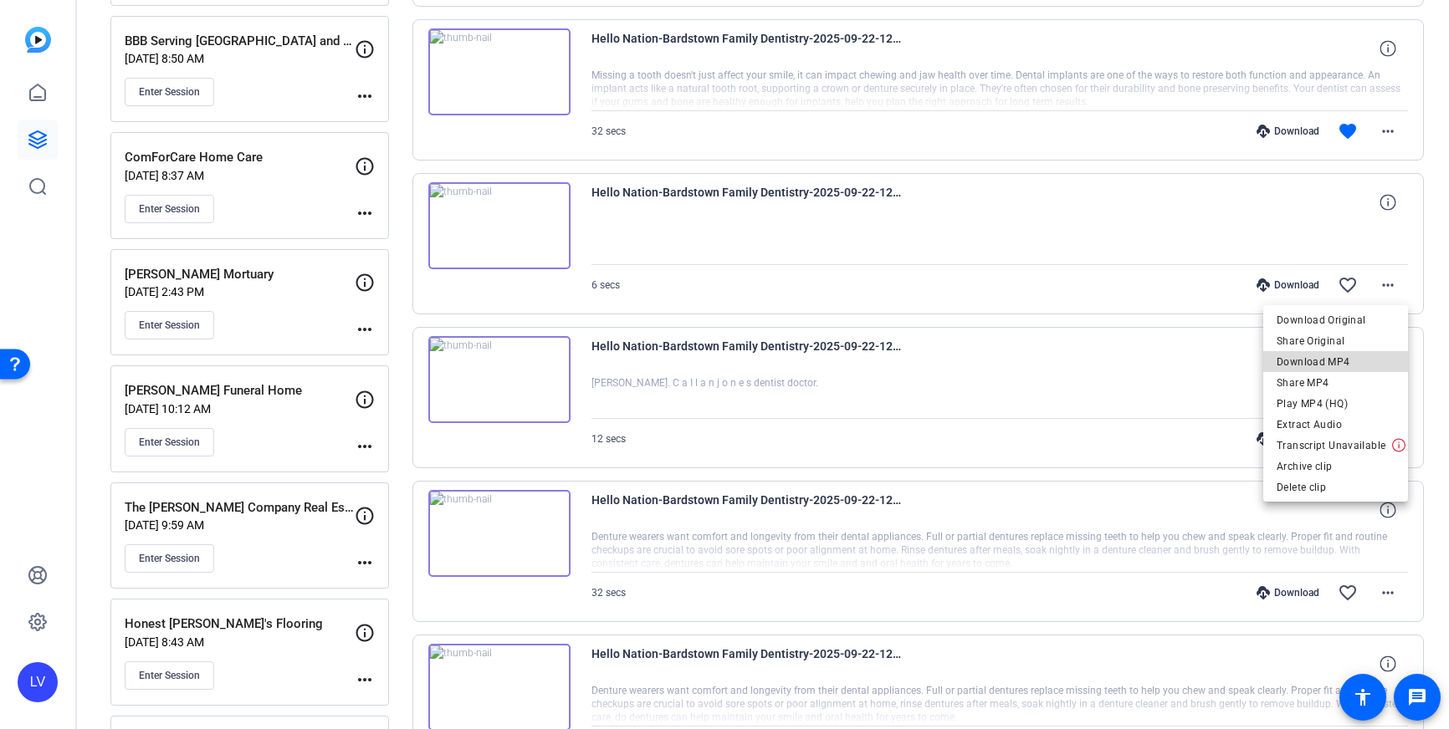
click at [1352, 357] on span "Download MP4" at bounding box center [1335, 362] width 118 height 20
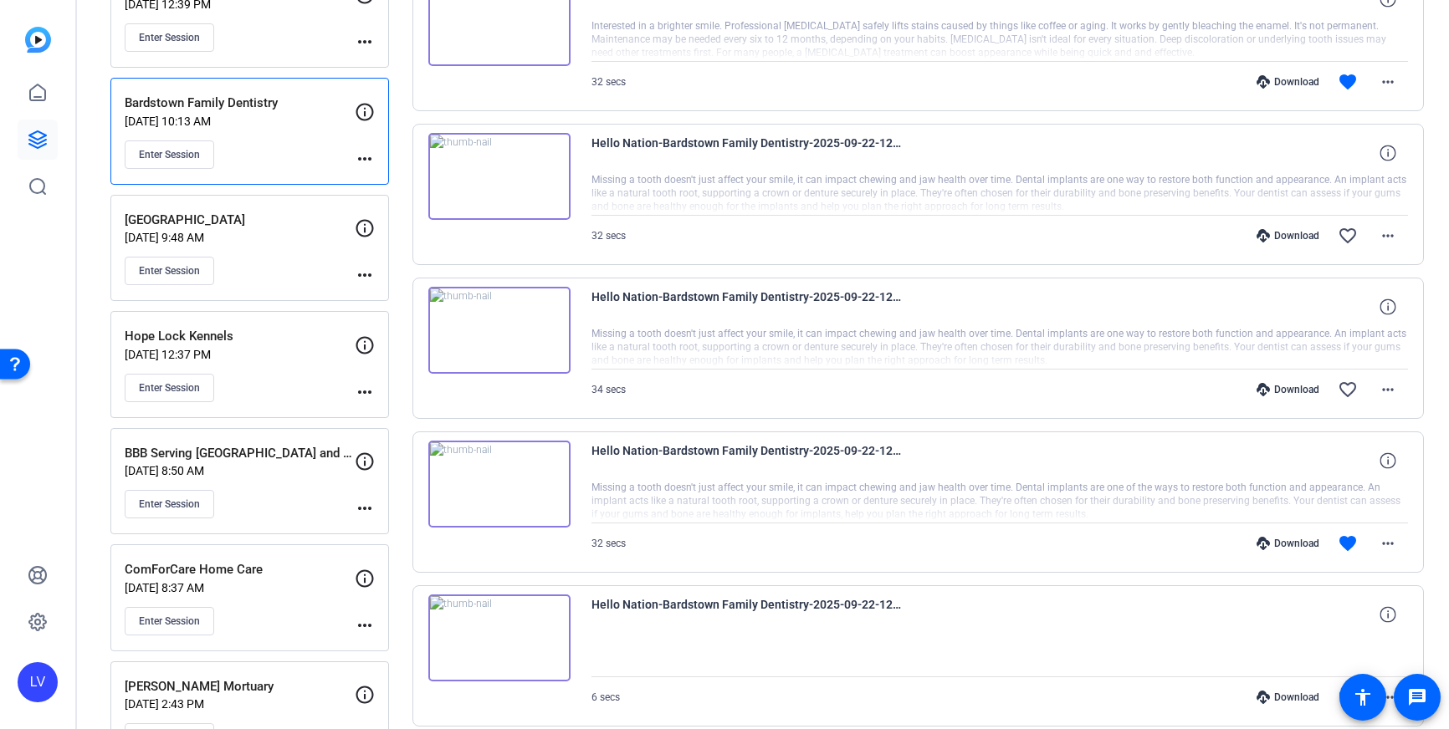
scroll to position [409, 0]
click at [1387, 542] on mat-icon "more_horiz" at bounding box center [1387, 544] width 20 height 20
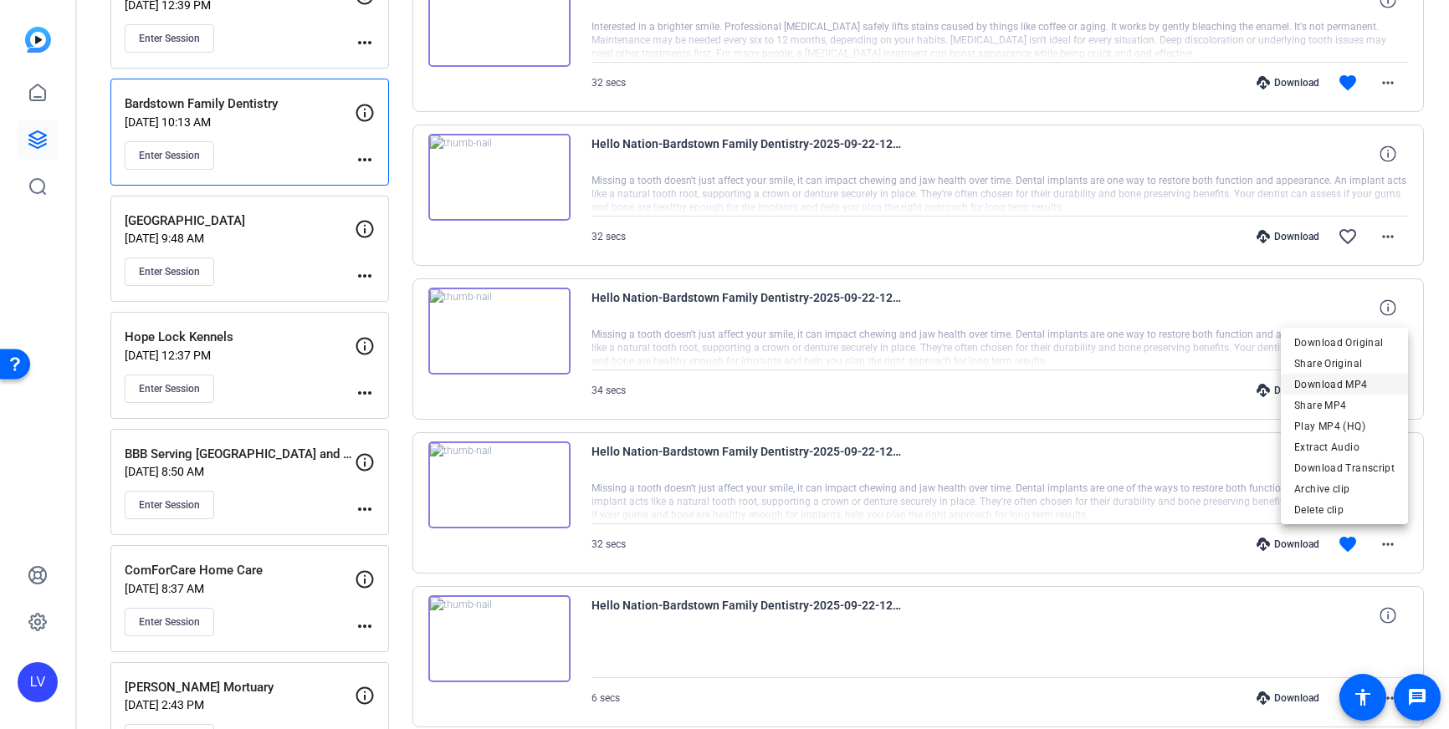
click at [1331, 389] on span "Download MP4" at bounding box center [1344, 385] width 100 height 20
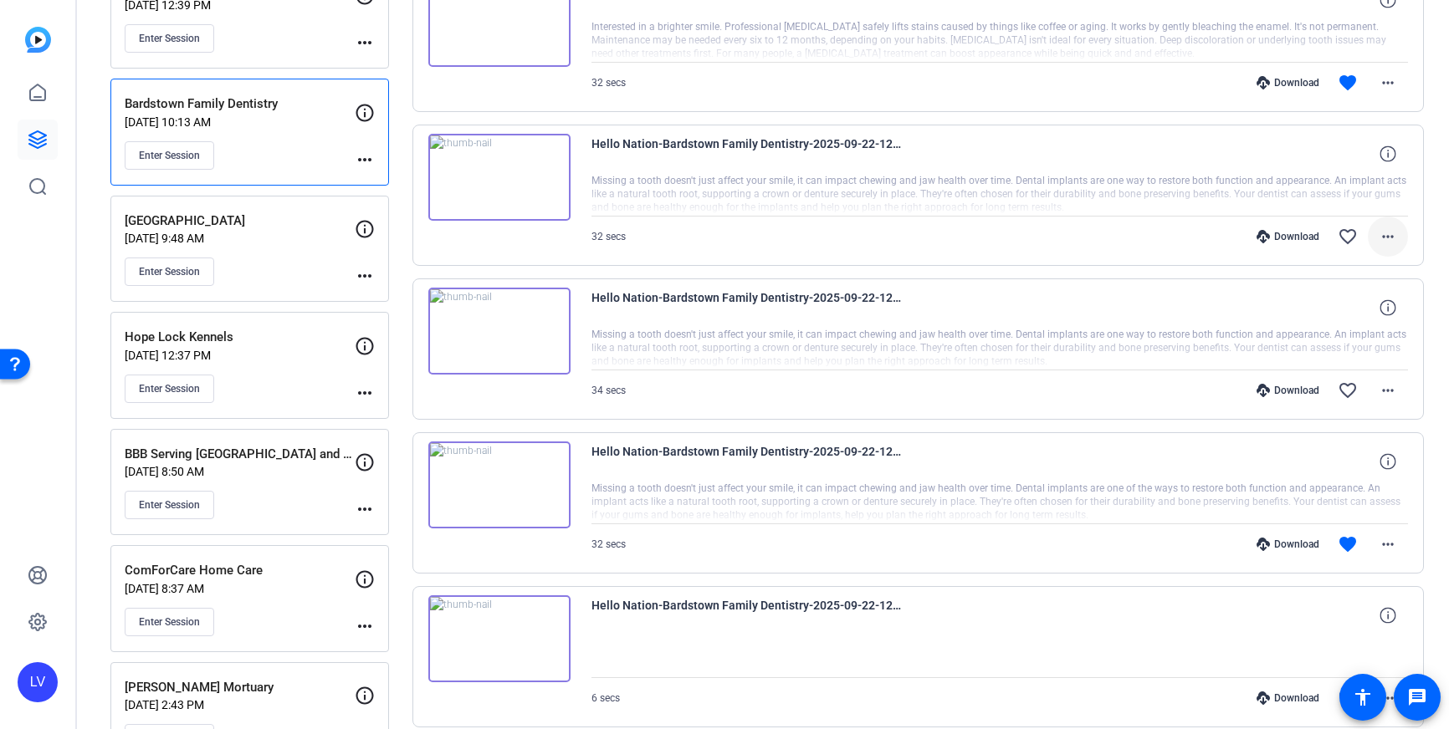
click at [1391, 241] on mat-icon "more_horiz" at bounding box center [1387, 237] width 20 height 20
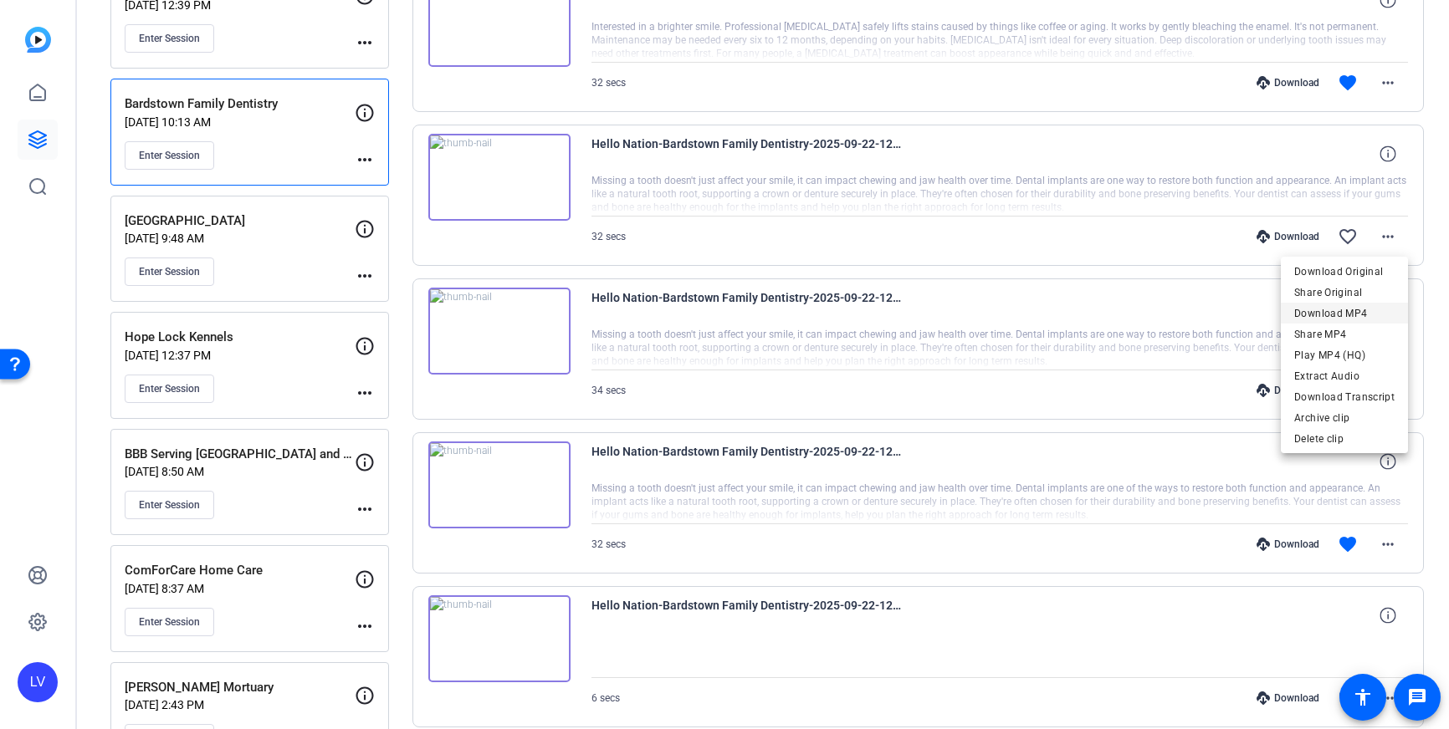
click at [1354, 316] on span "Download MP4" at bounding box center [1344, 314] width 100 height 20
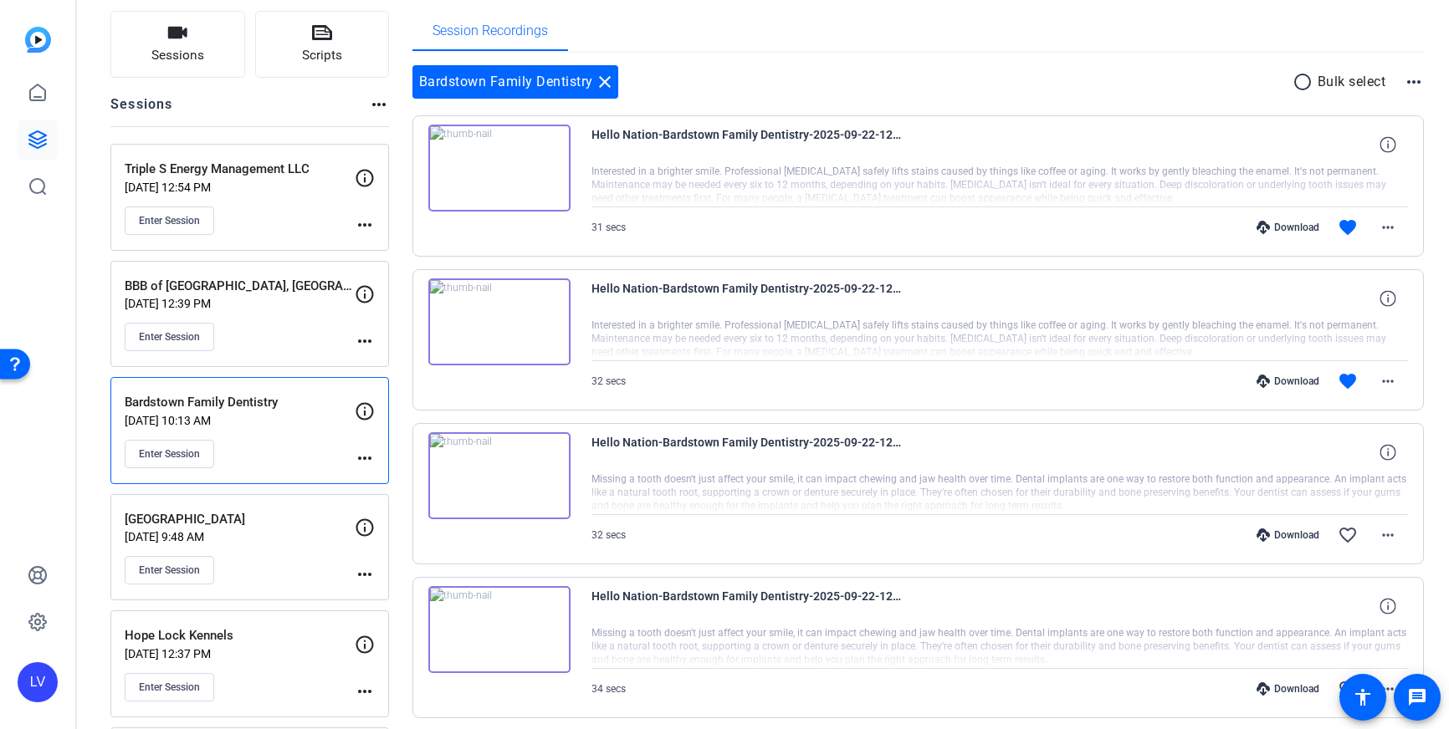
scroll to position [110, 0]
click at [1393, 377] on mat-icon "more_horiz" at bounding box center [1387, 382] width 20 height 20
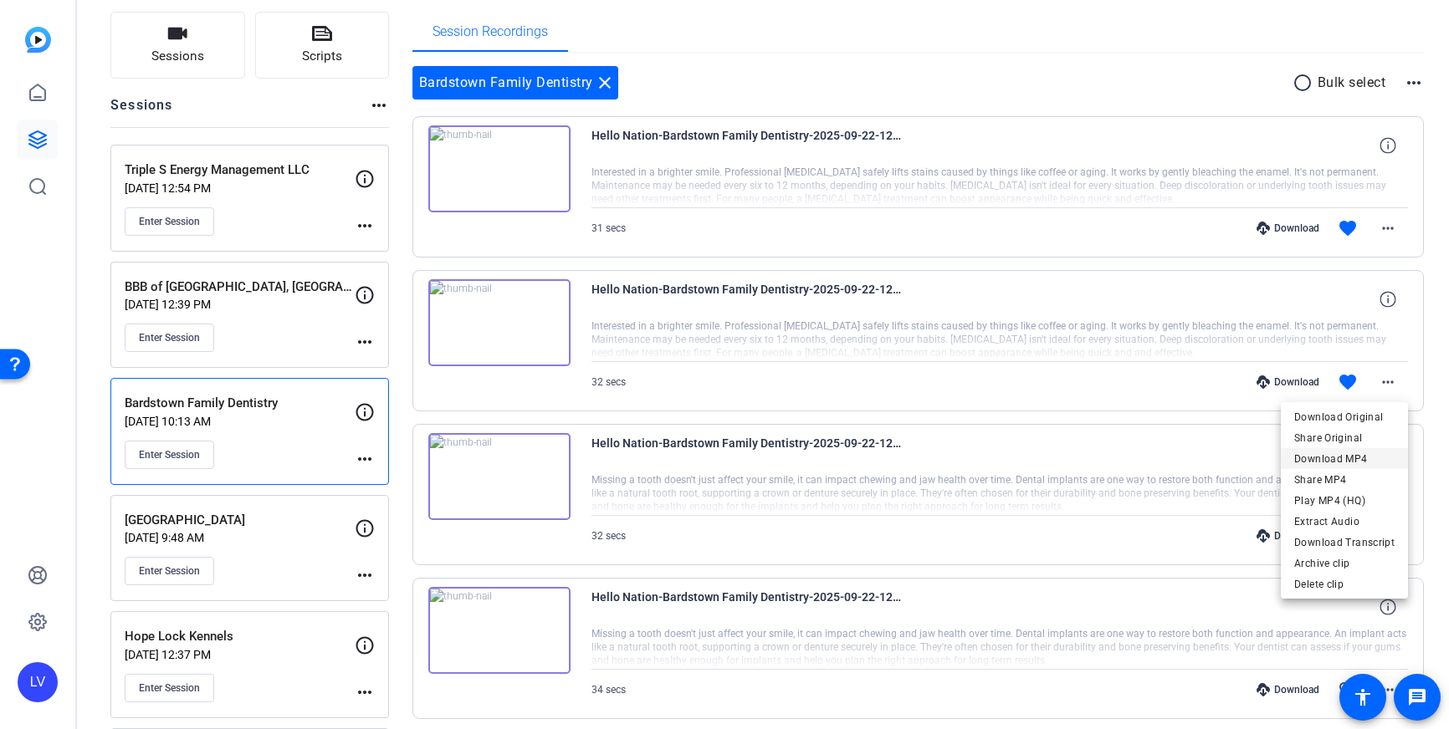
click at [1361, 454] on span "Download MP4" at bounding box center [1344, 459] width 100 height 20
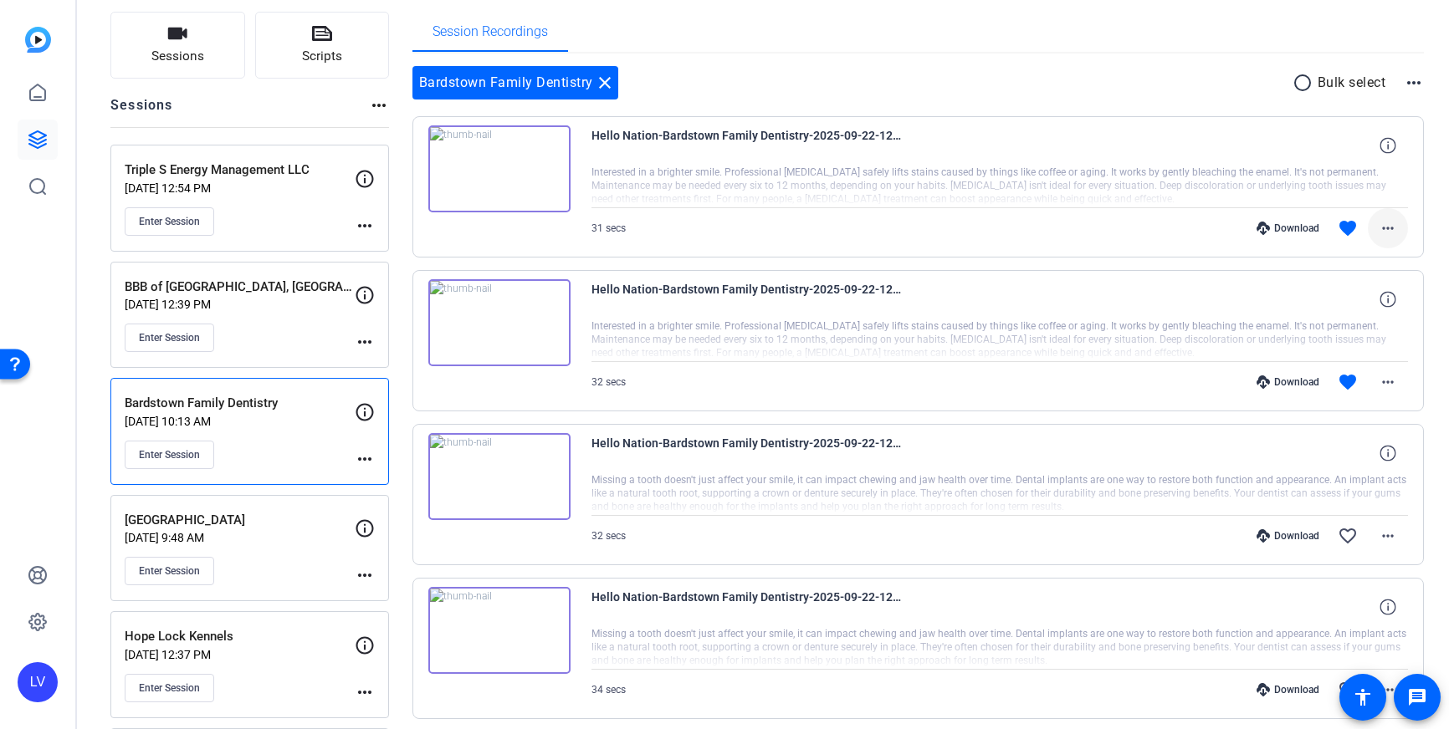
click at [1394, 212] on span at bounding box center [1387, 228] width 40 height 40
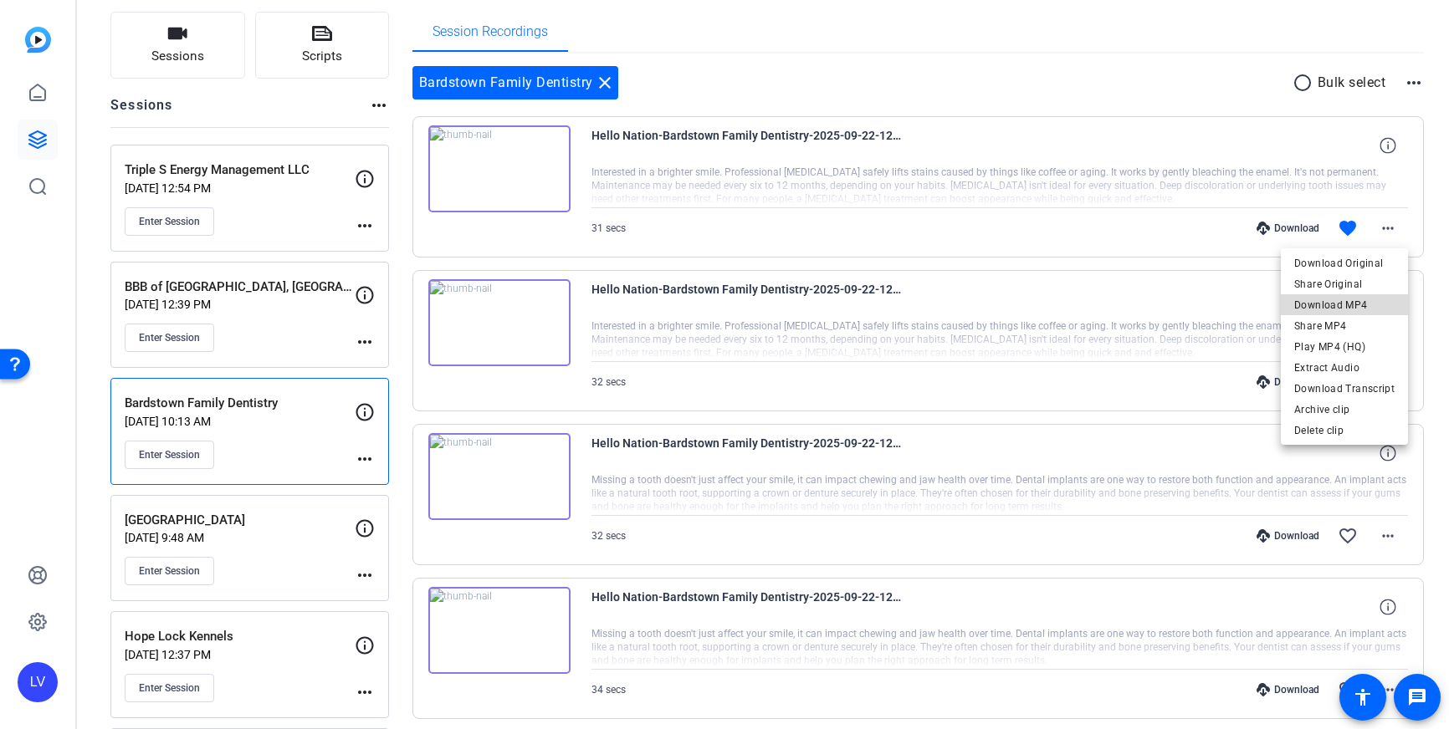
click at [1352, 299] on span "Download MP4" at bounding box center [1344, 305] width 100 height 20
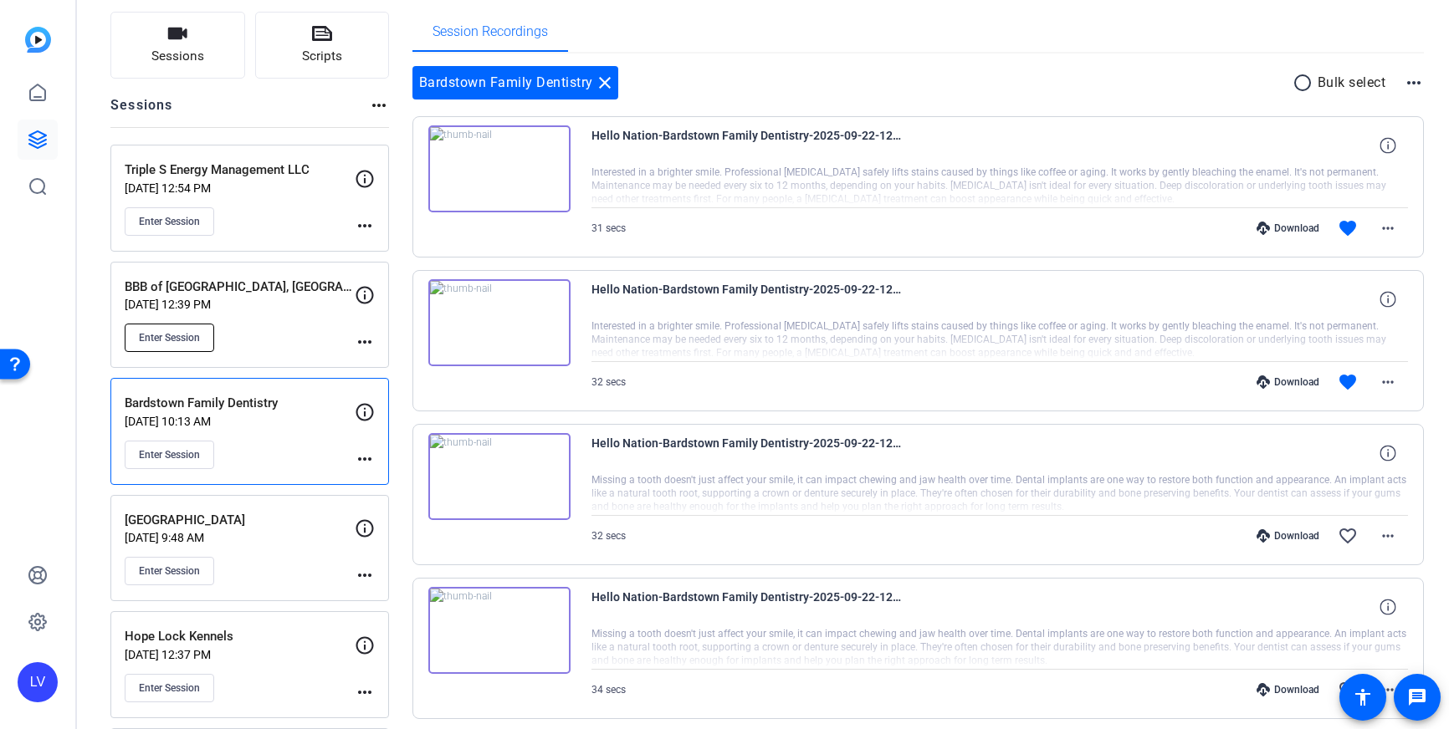
click at [172, 341] on span "Enter Session" at bounding box center [169, 337] width 61 height 13
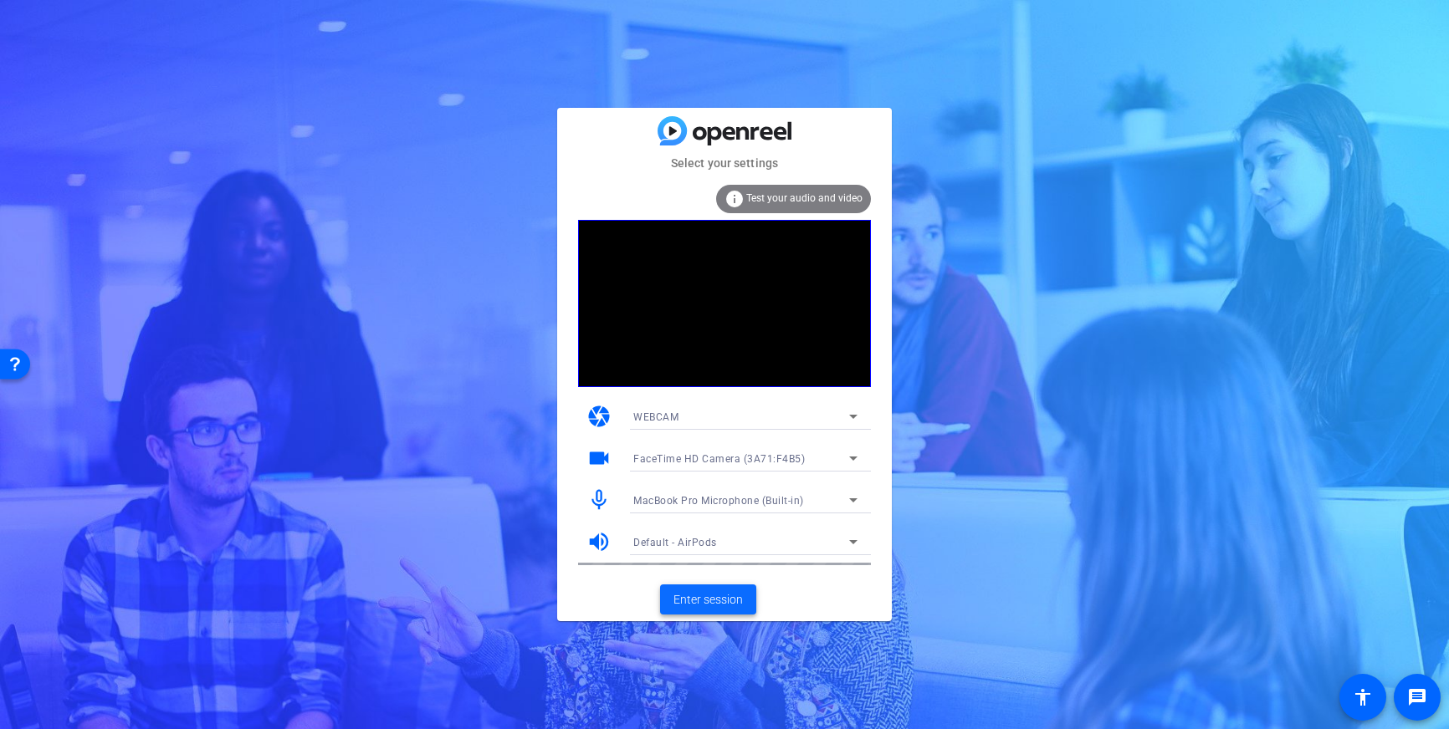
click at [713, 604] on span "Enter session" at bounding box center [707, 600] width 69 height 18
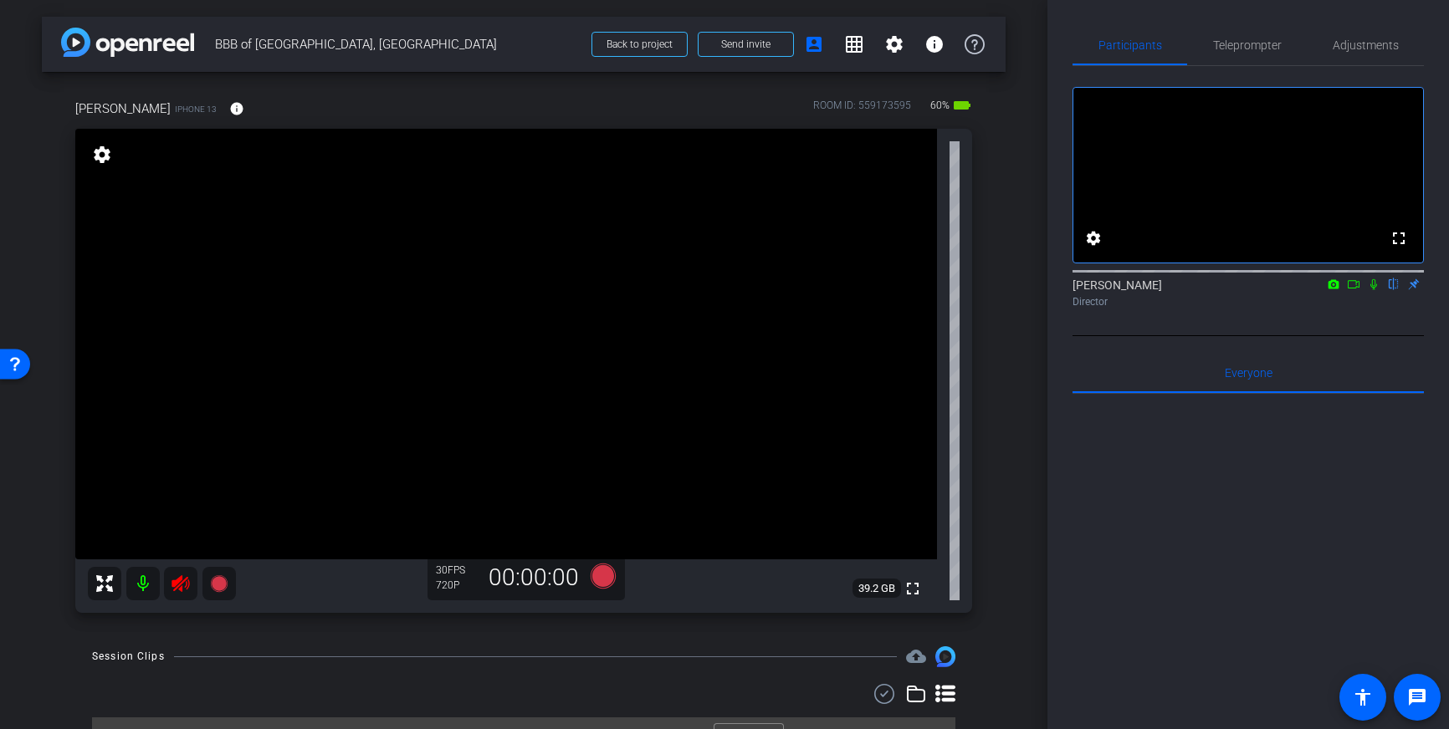
click at [182, 587] on icon at bounding box center [181, 584] width 20 height 20
click at [229, 102] on mat-icon "info" at bounding box center [236, 108] width 15 height 15
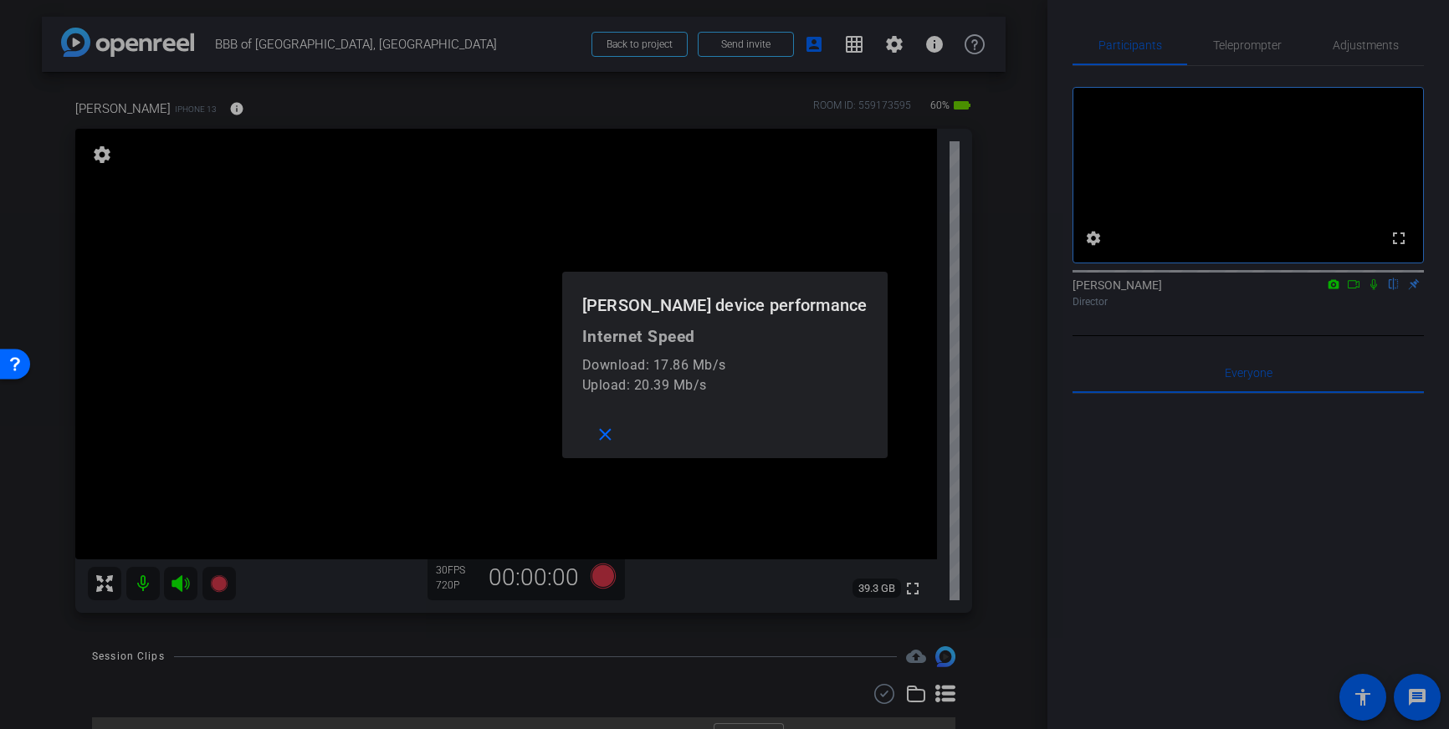
click at [207, 107] on div at bounding box center [724, 364] width 1449 height 729
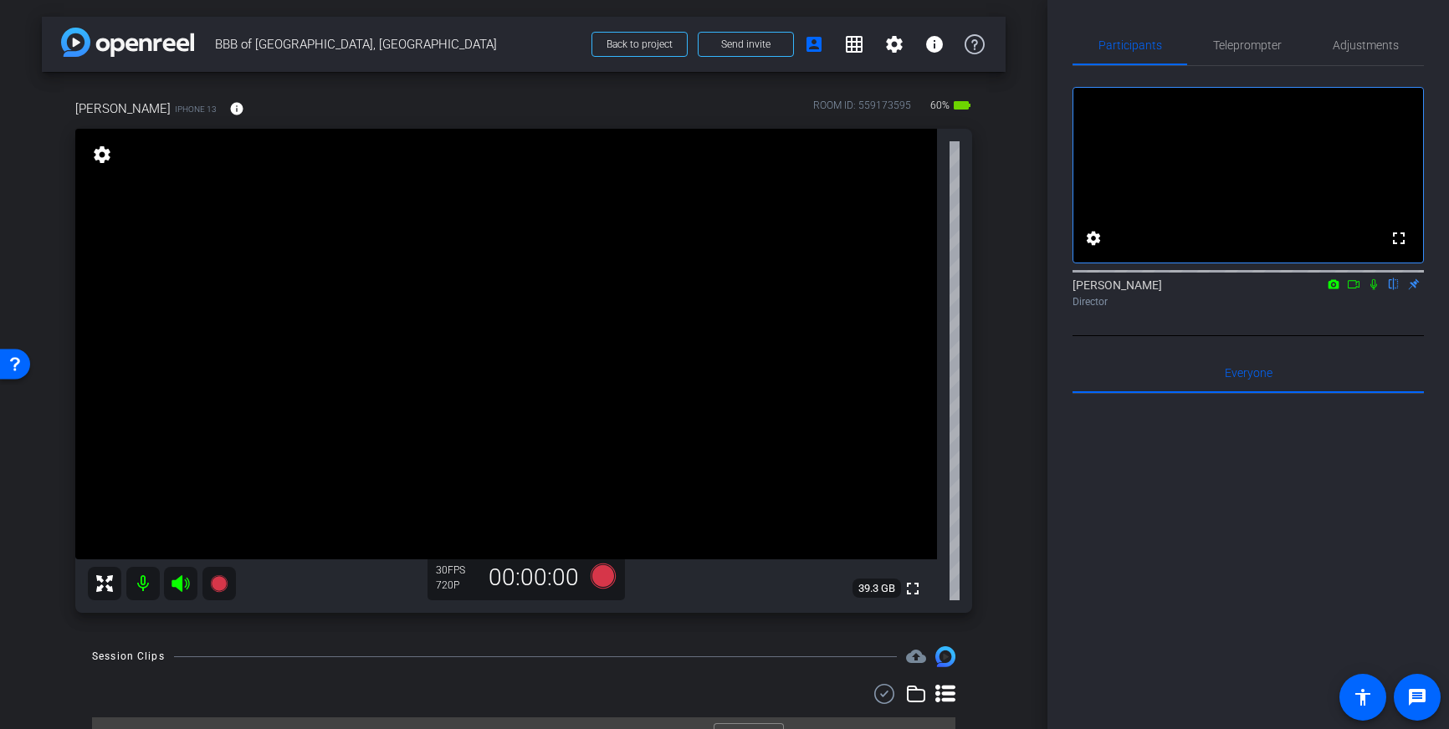
scroll to position [7, 0]
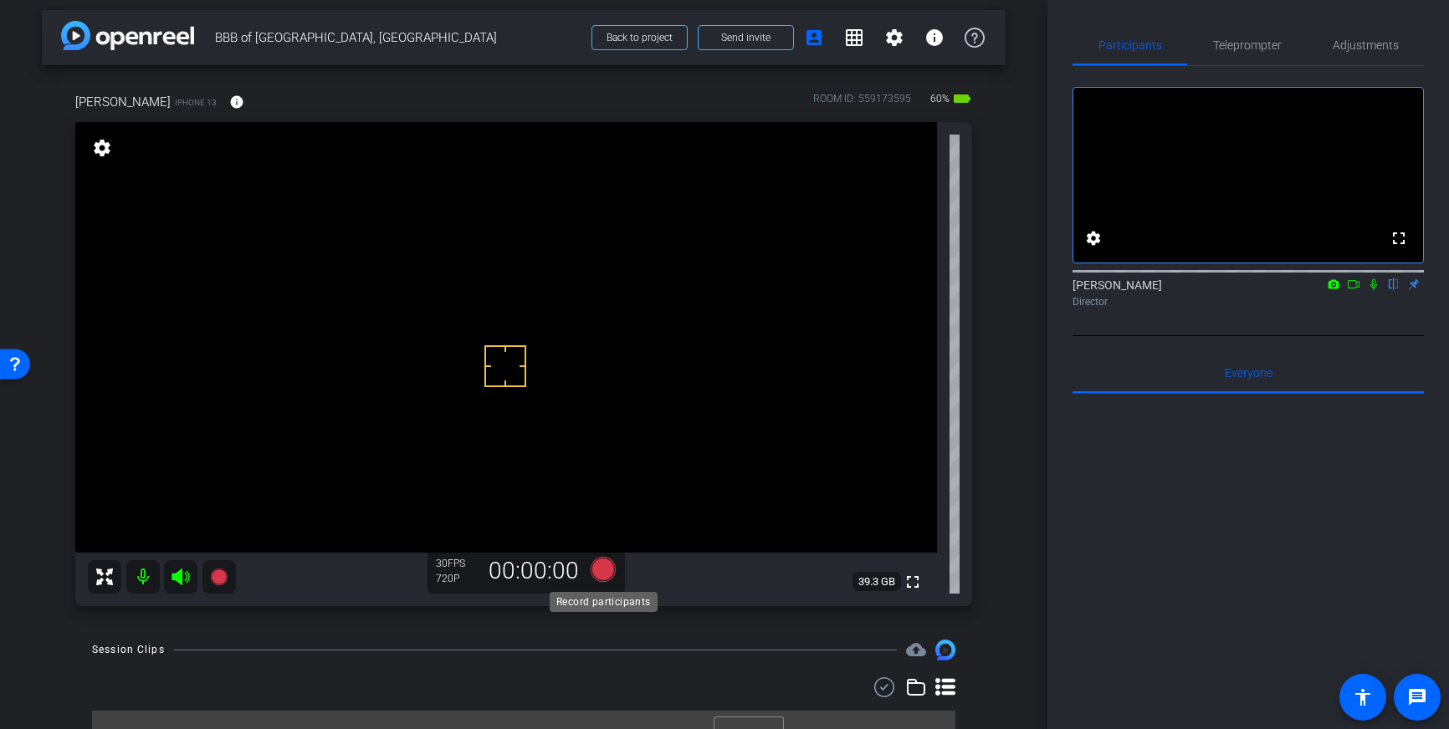
click at [607, 567] on icon at bounding box center [602, 569] width 25 height 25
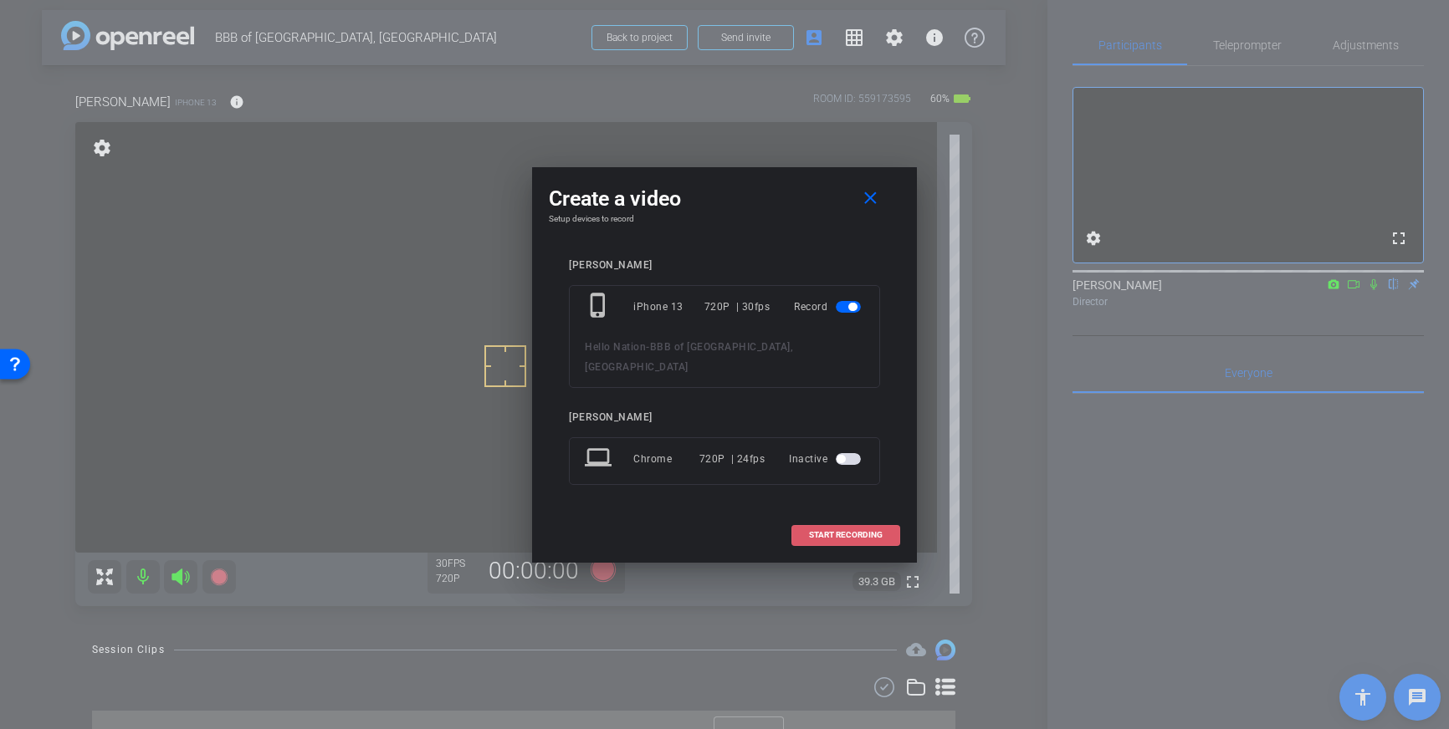
click at [843, 531] on span "START RECORDING" at bounding box center [846, 535] width 74 height 8
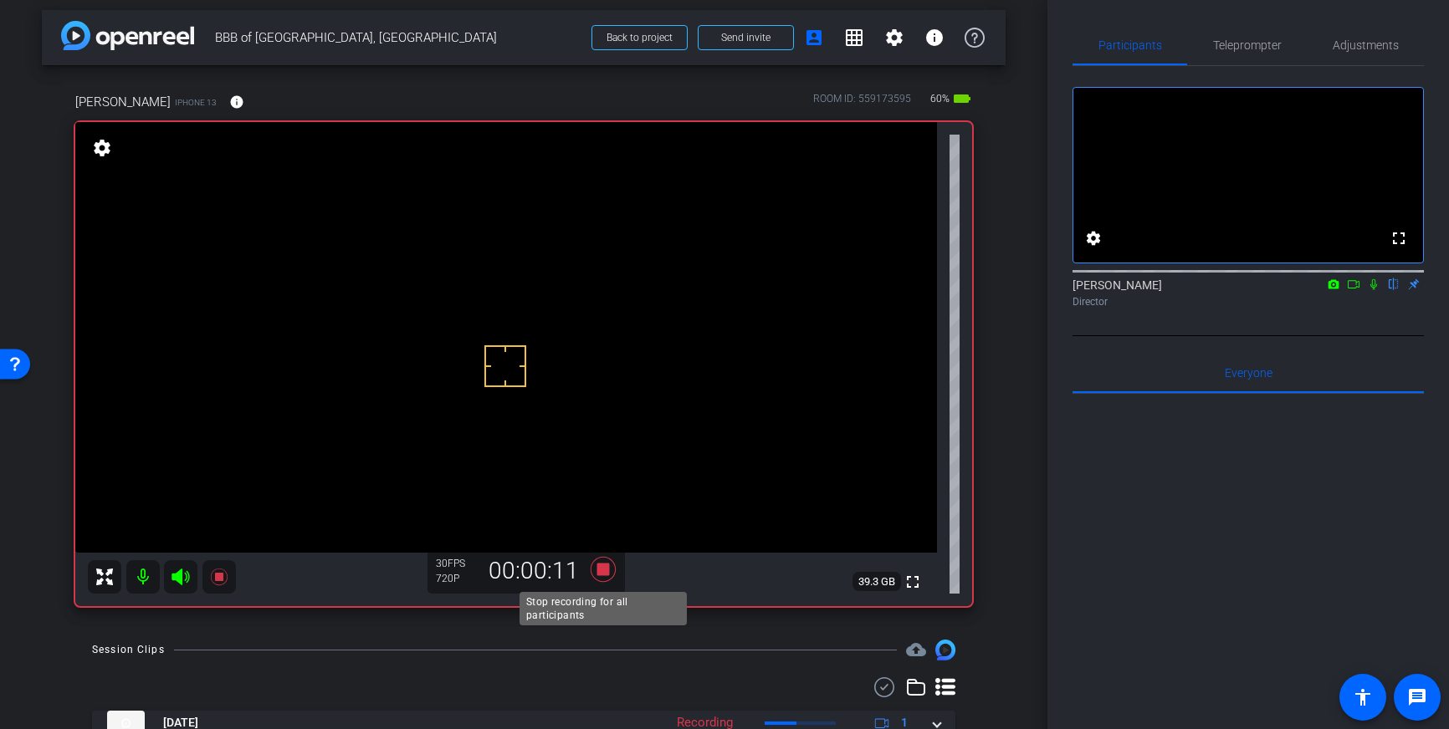
click at [606, 566] on icon at bounding box center [603, 569] width 40 height 30
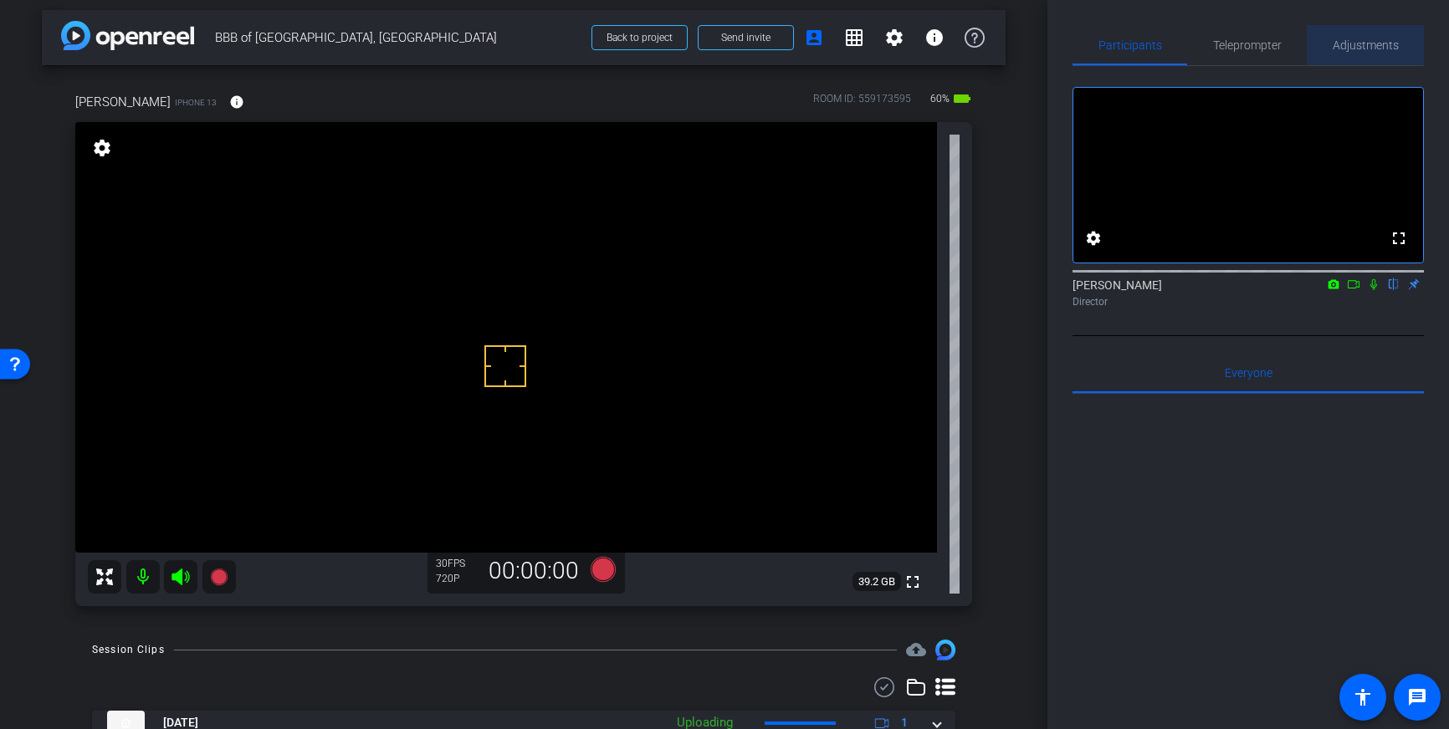
click at [1351, 47] on span "Adjustments" at bounding box center [1365, 45] width 66 height 12
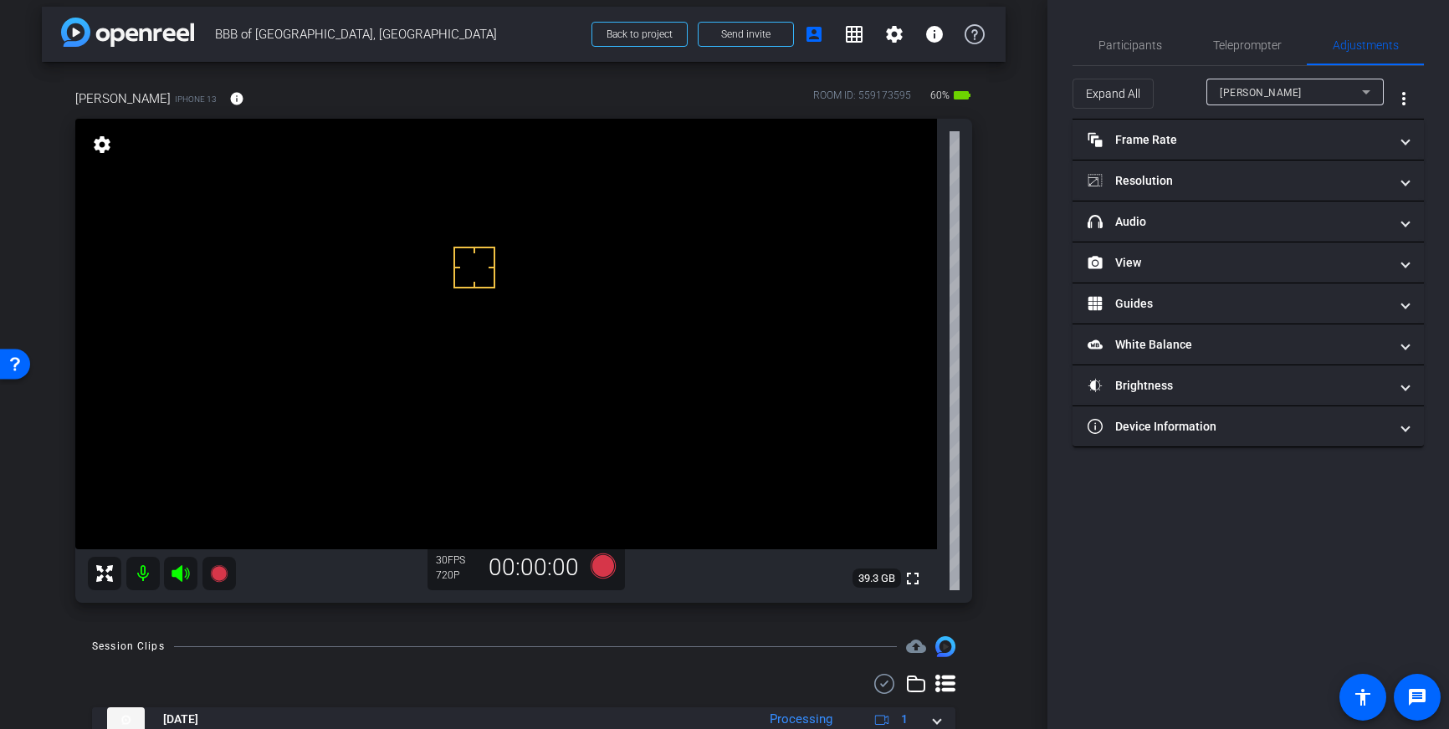
scroll to position [13, 0]
click at [901, 38] on mat-icon "settings" at bounding box center [894, 32] width 20 height 20
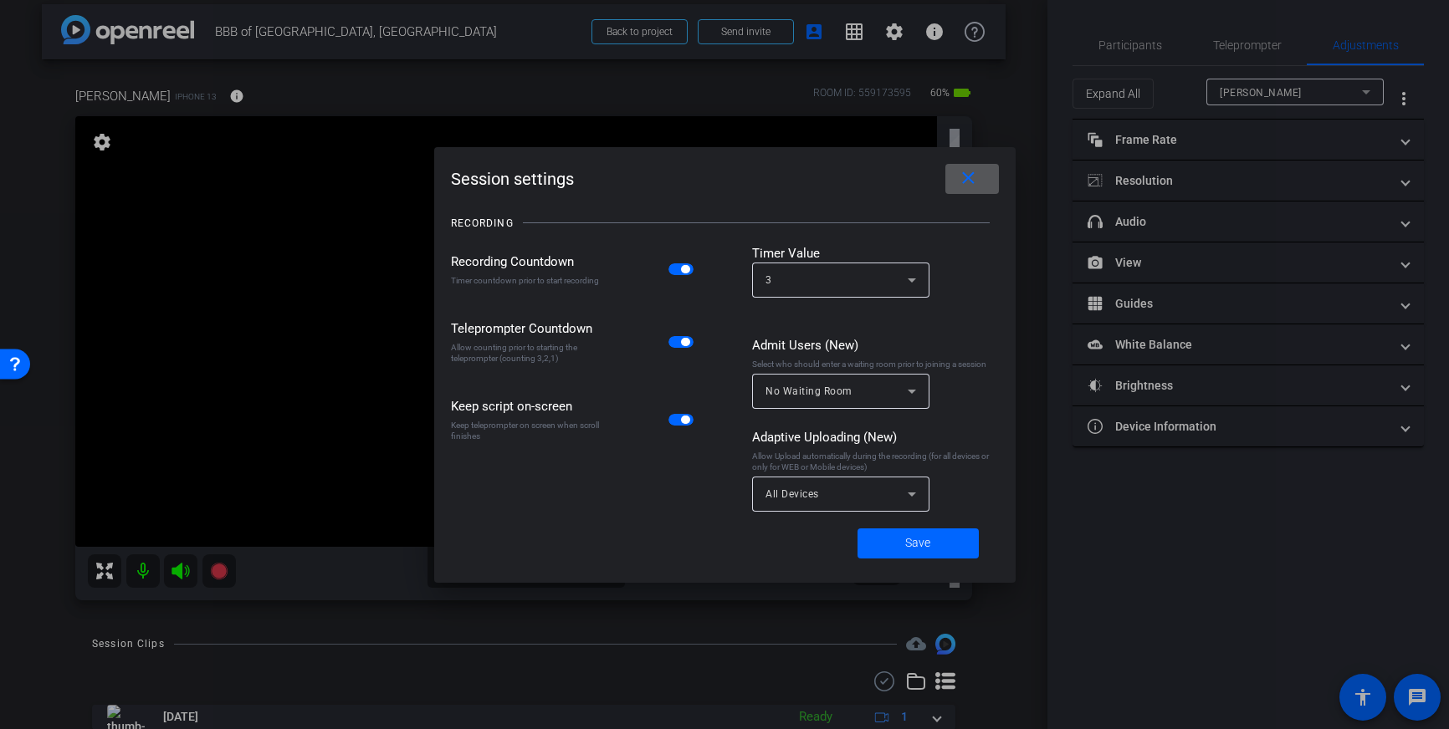
click at [887, 499] on div "All Devices" at bounding box center [836, 493] width 142 height 21
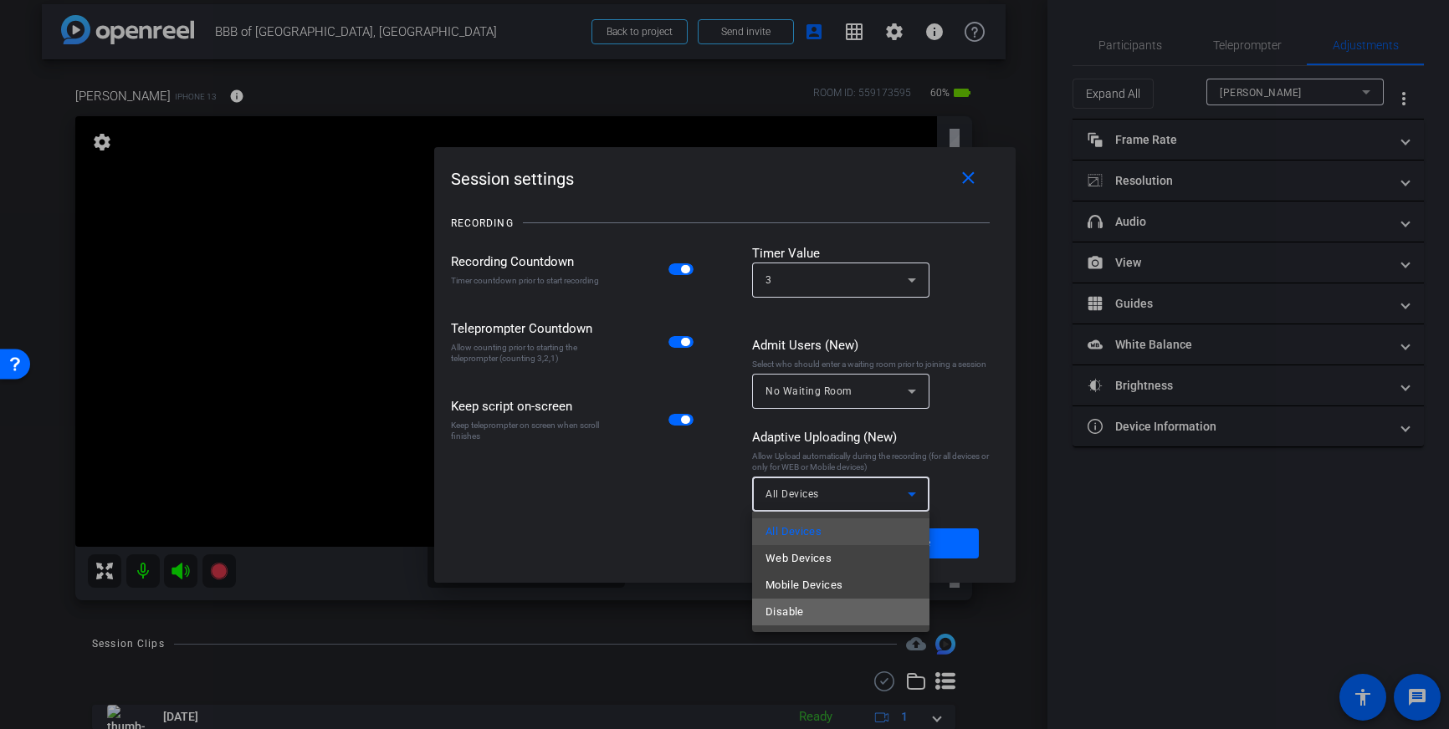
click at [814, 613] on mat-option "Disable" at bounding box center [840, 612] width 177 height 27
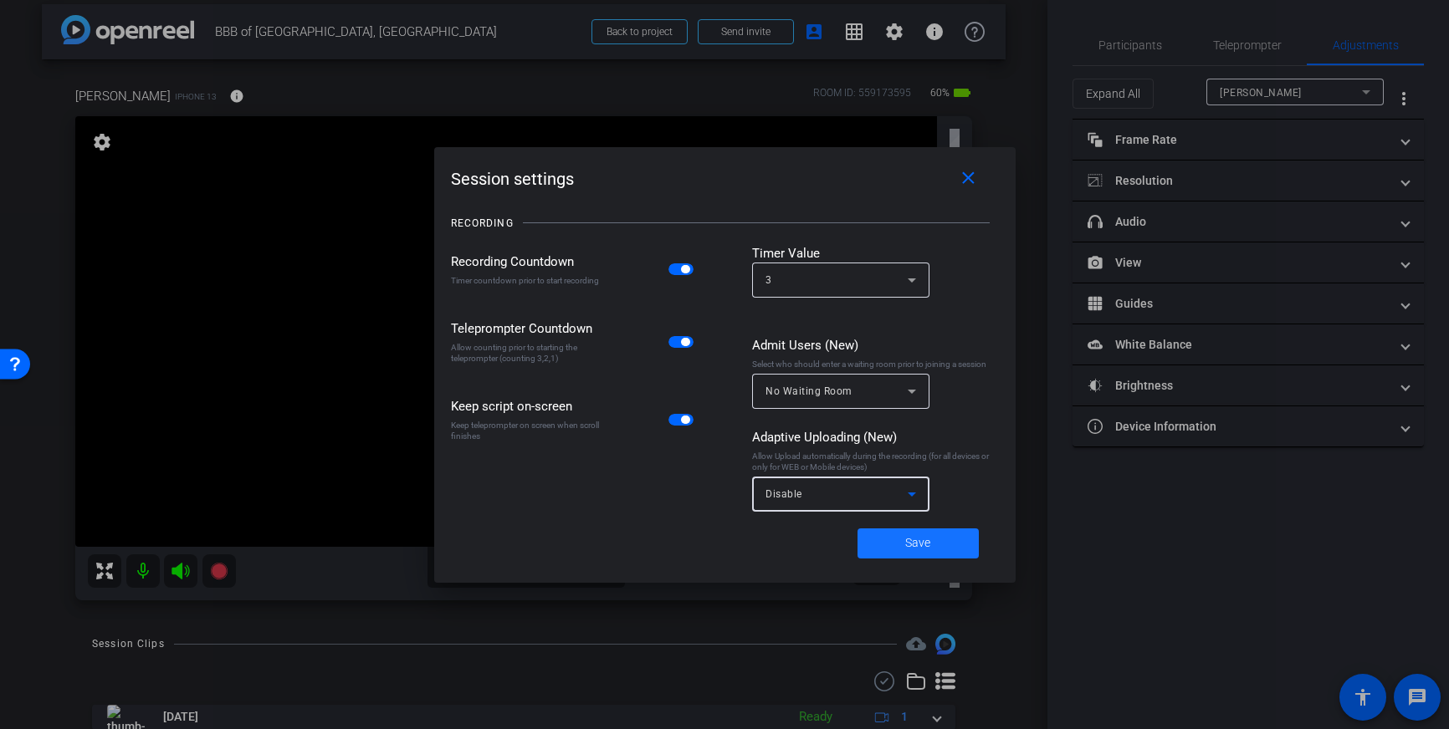
click at [917, 545] on span "Save" at bounding box center [917, 543] width 25 height 18
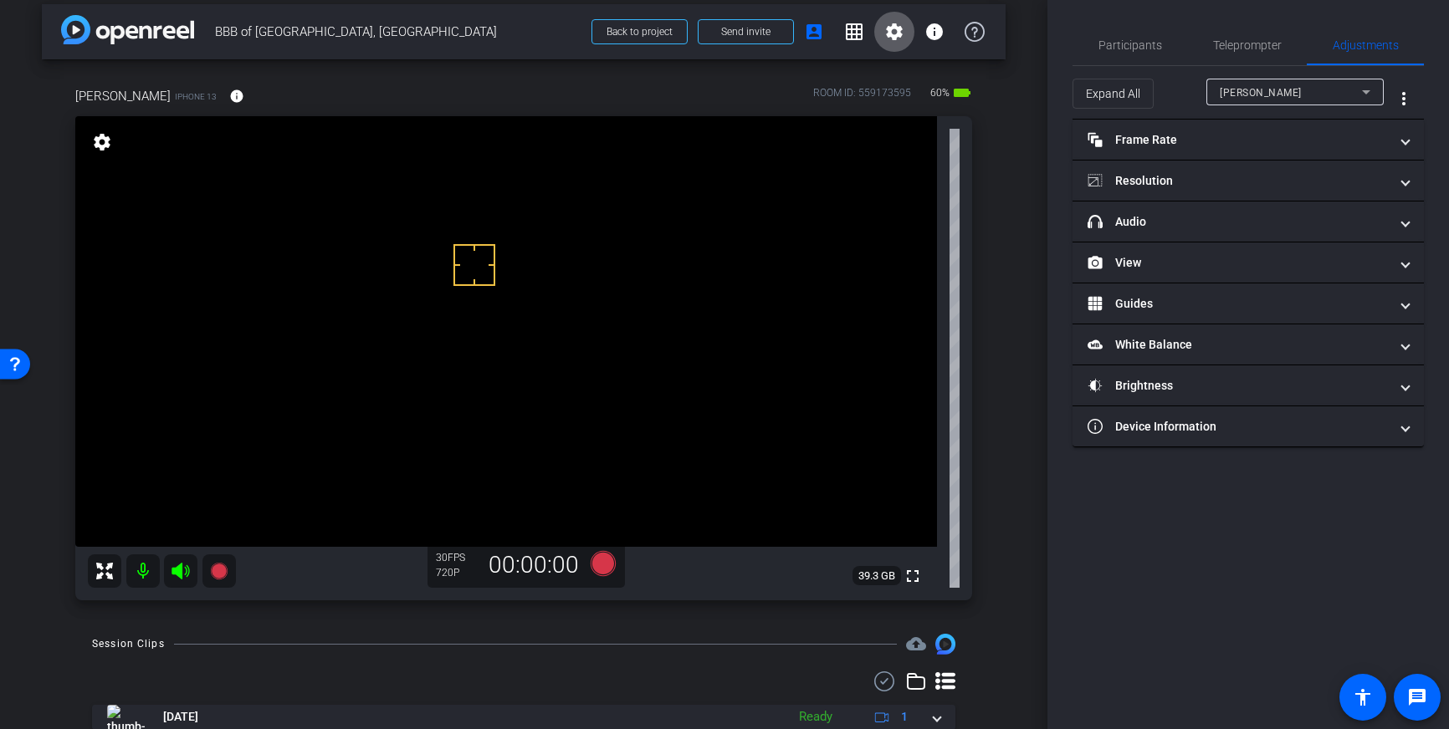
scroll to position [13, 0]
click at [601, 566] on icon at bounding box center [602, 562] width 25 height 25
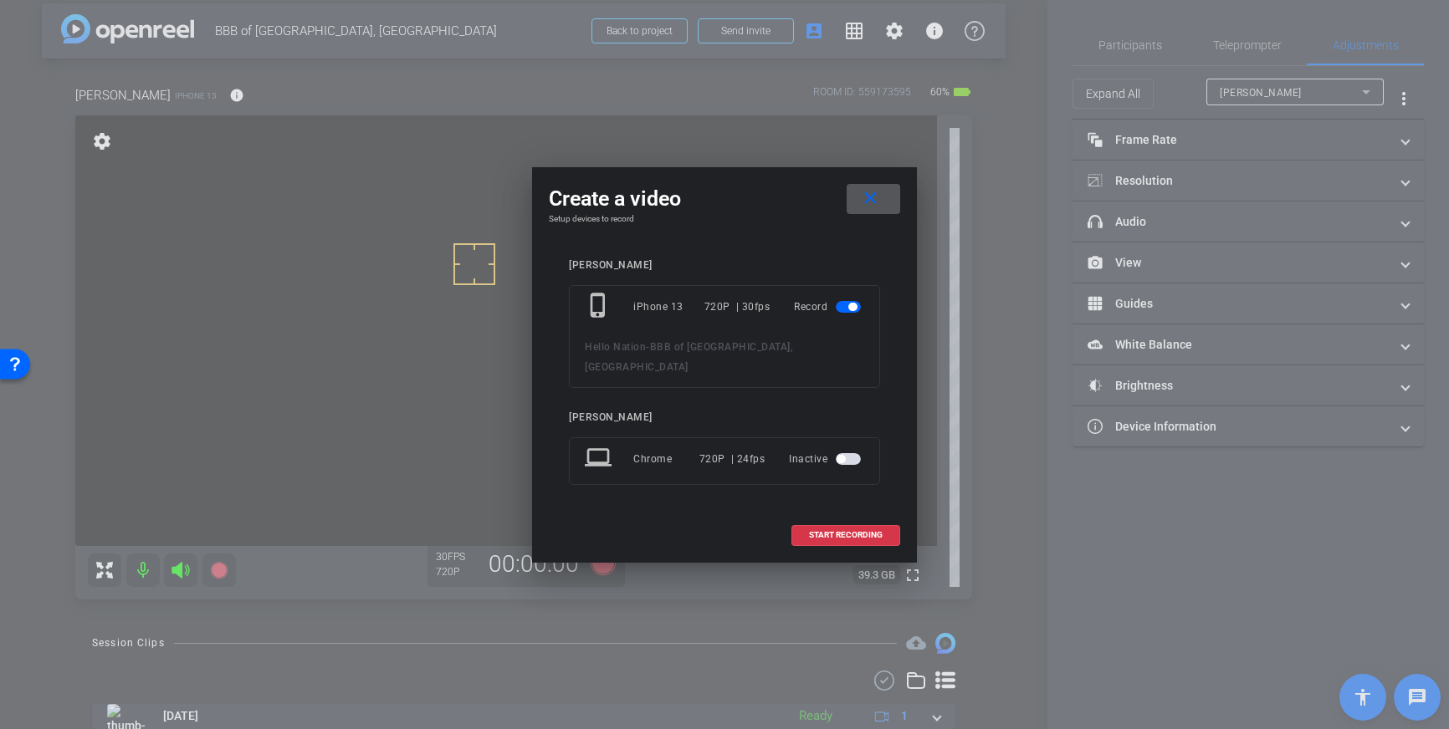
click at [893, 219] on span at bounding box center [873, 199] width 54 height 40
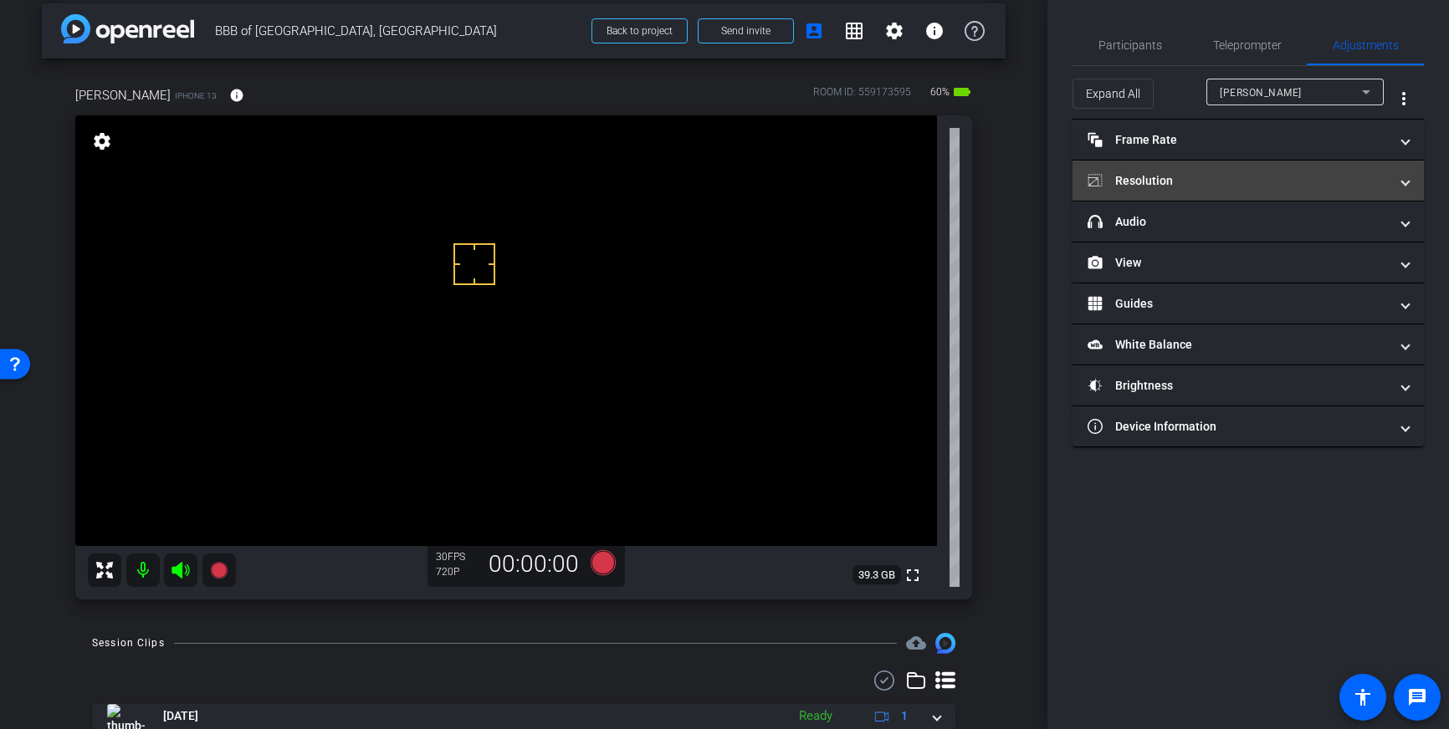
click at [1168, 171] on mat-expansion-panel-header "Resolution" at bounding box center [1247, 181] width 351 height 40
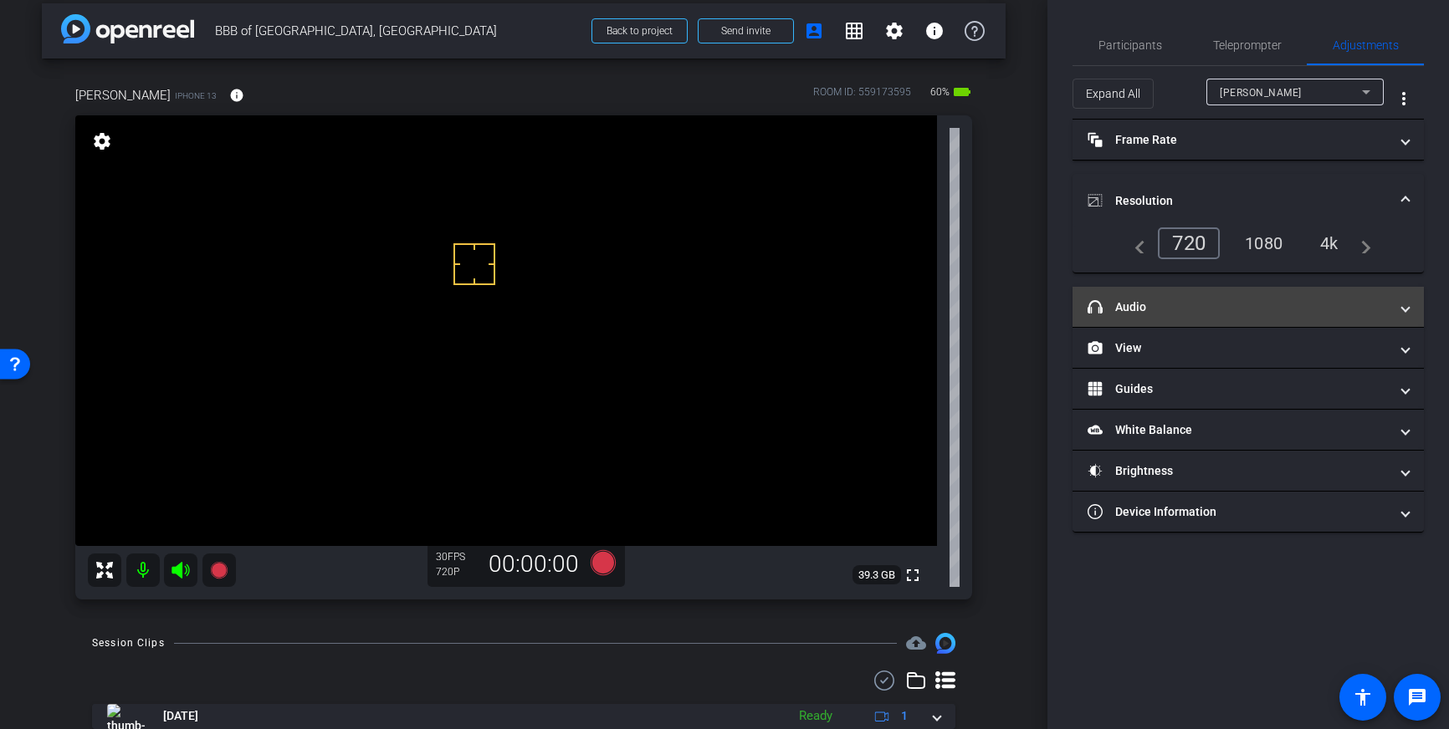
drag, startPoint x: 1331, startPoint y: 236, endPoint x: 1303, endPoint y: 304, distance: 73.9
click at [1330, 238] on div "4k" at bounding box center [1328, 243] width 43 height 28
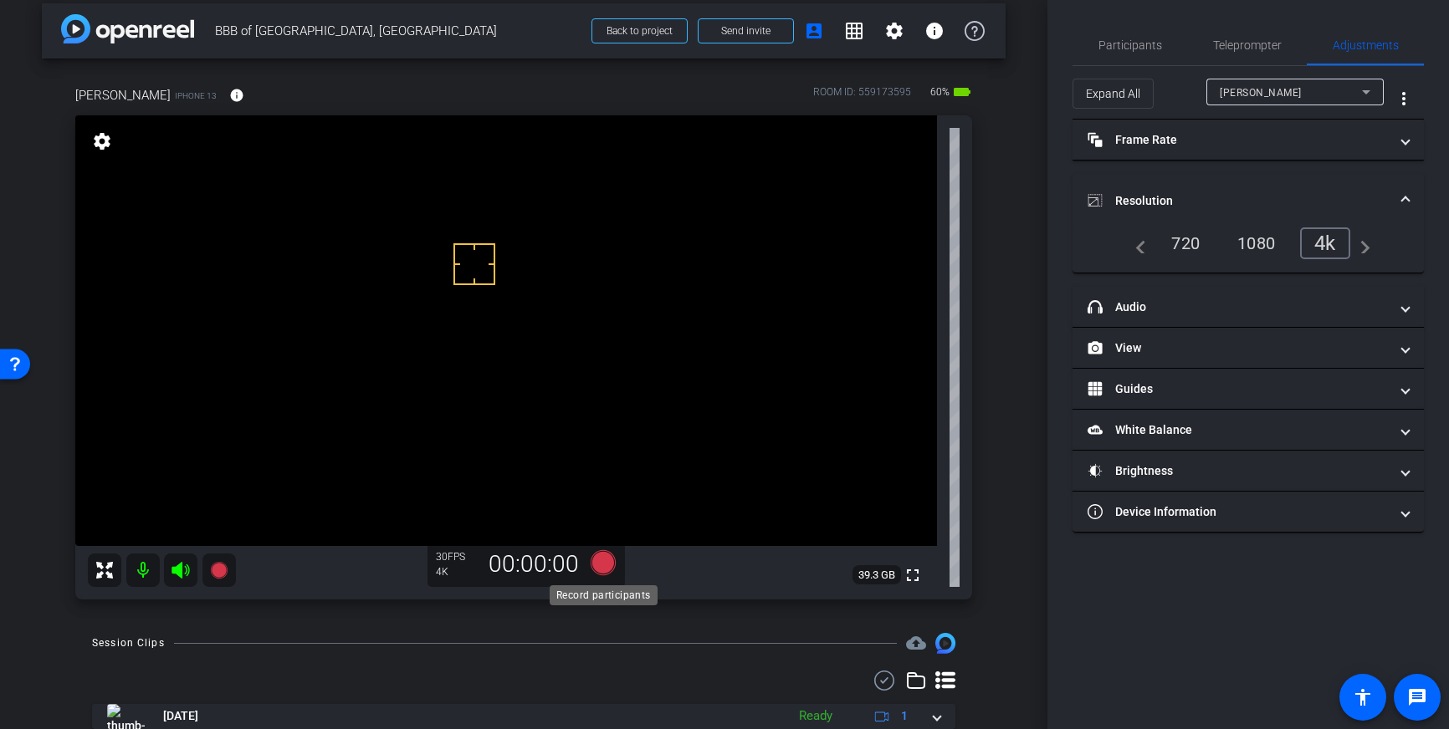
click at [603, 562] on icon at bounding box center [602, 562] width 25 height 25
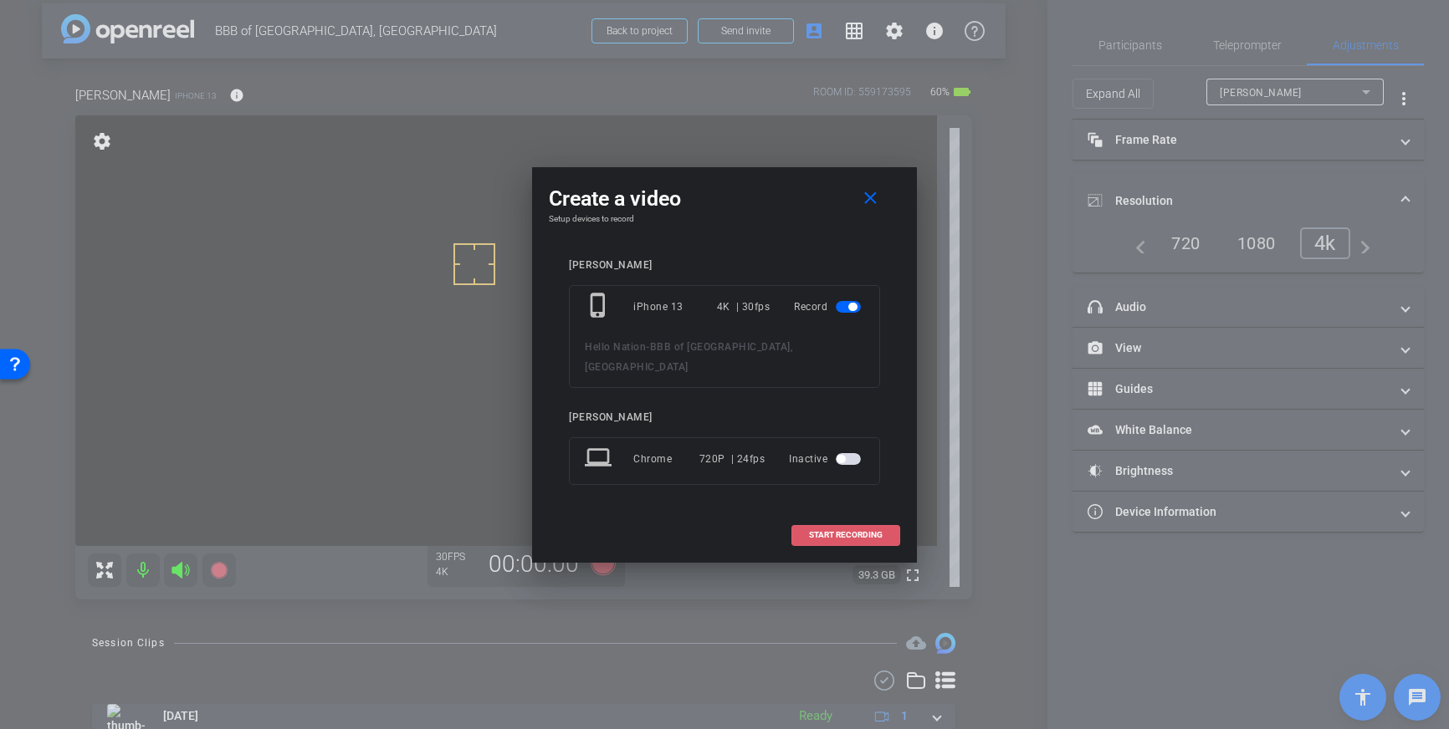
click at [848, 515] on span at bounding box center [845, 535] width 107 height 40
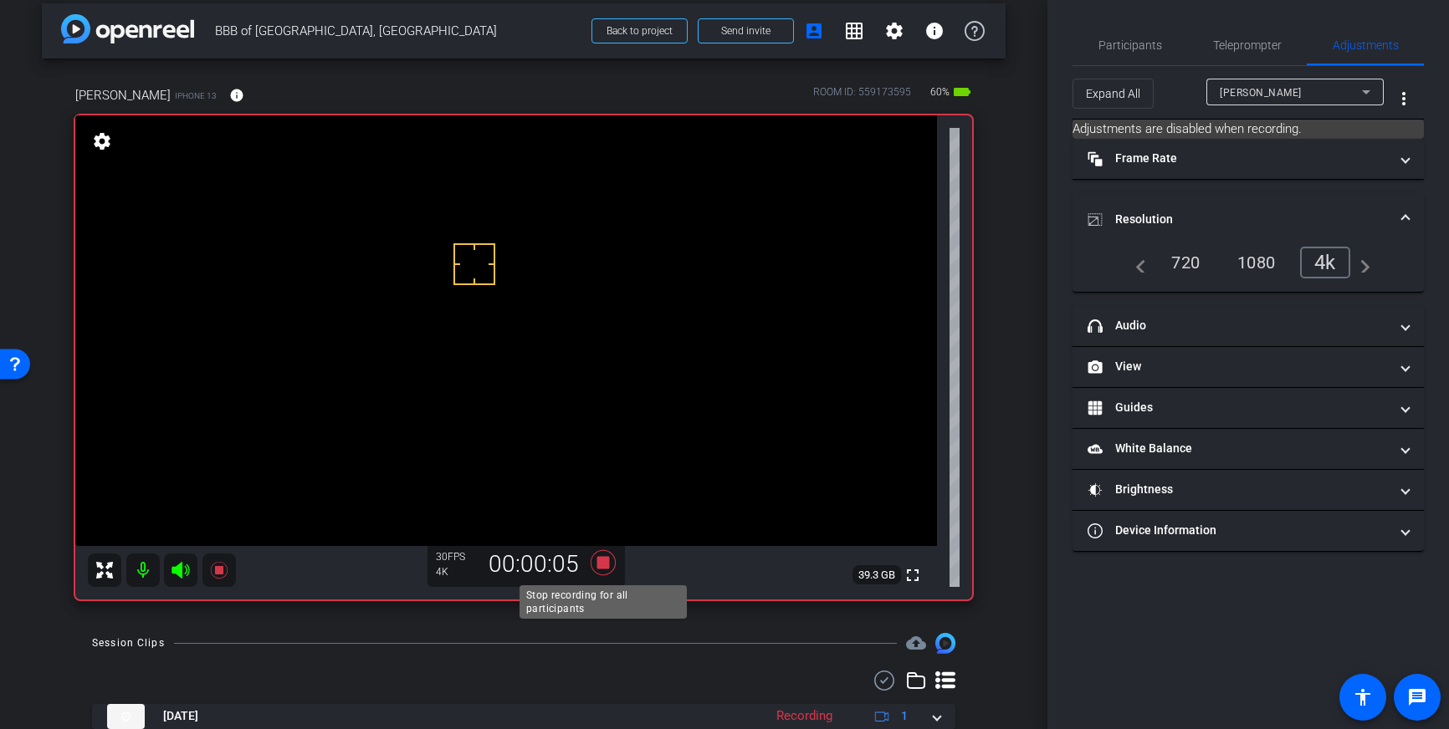
click at [606, 562] on icon at bounding box center [602, 562] width 25 height 25
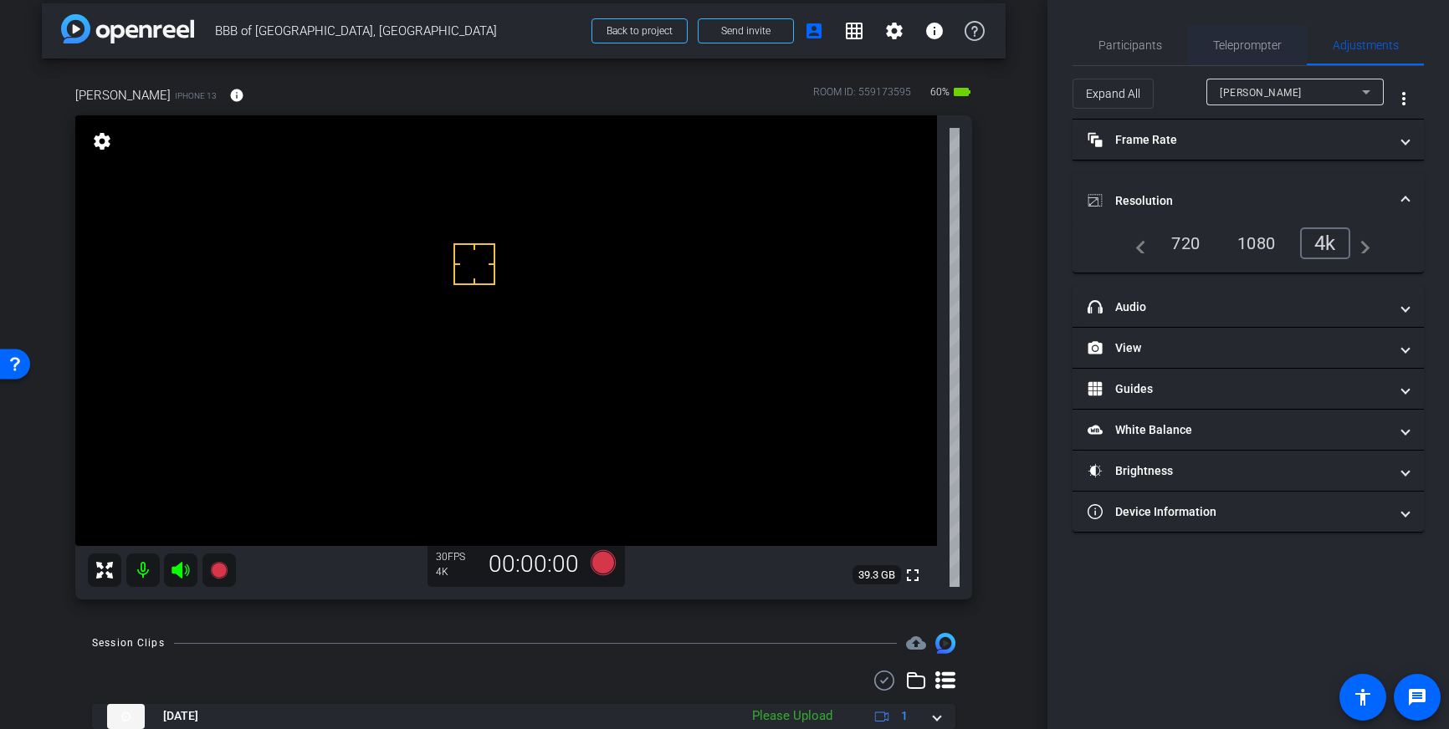
click at [1234, 44] on span "Teleprompter" at bounding box center [1247, 45] width 69 height 12
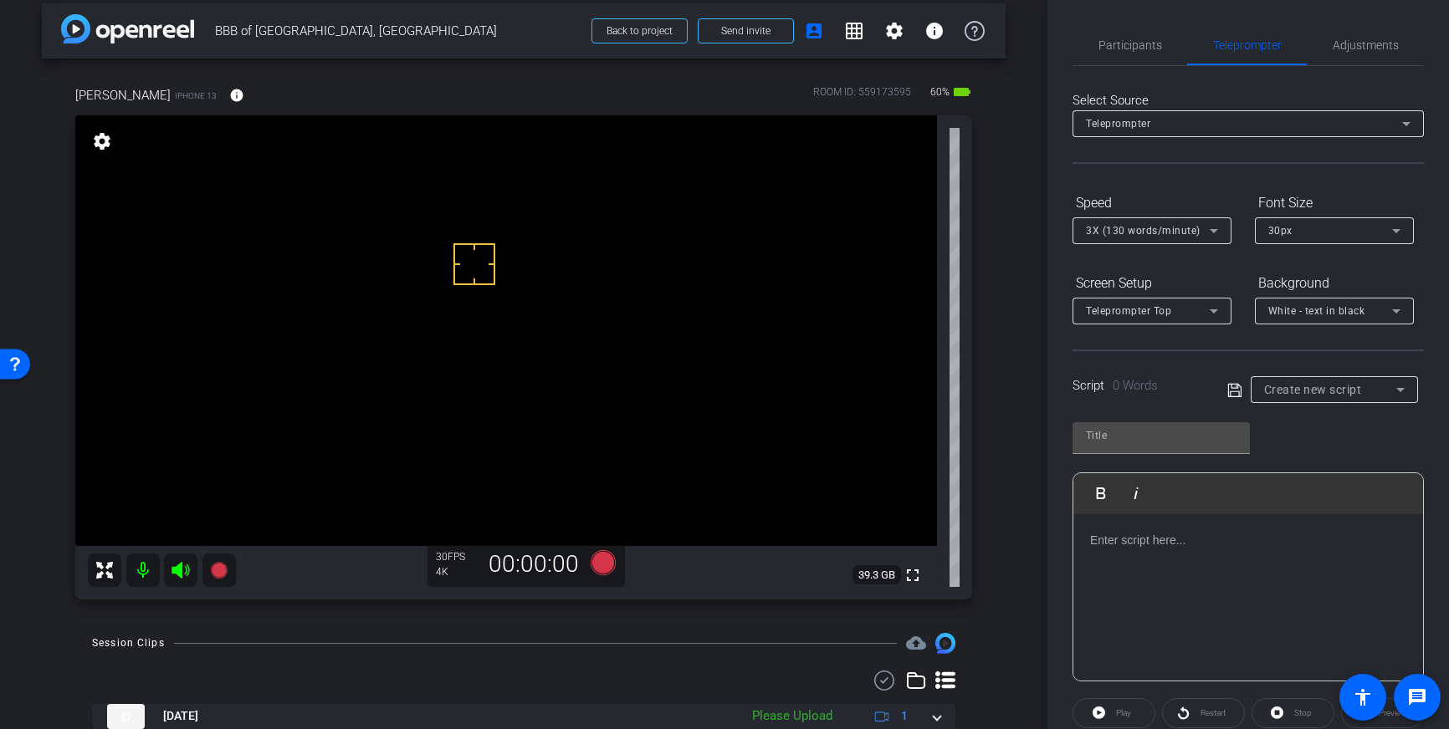
drag, startPoint x: 1327, startPoint y: 391, endPoint x: 1326, endPoint y: 401, distance: 10.2
click at [1327, 391] on span "Create new script" at bounding box center [1313, 389] width 98 height 13
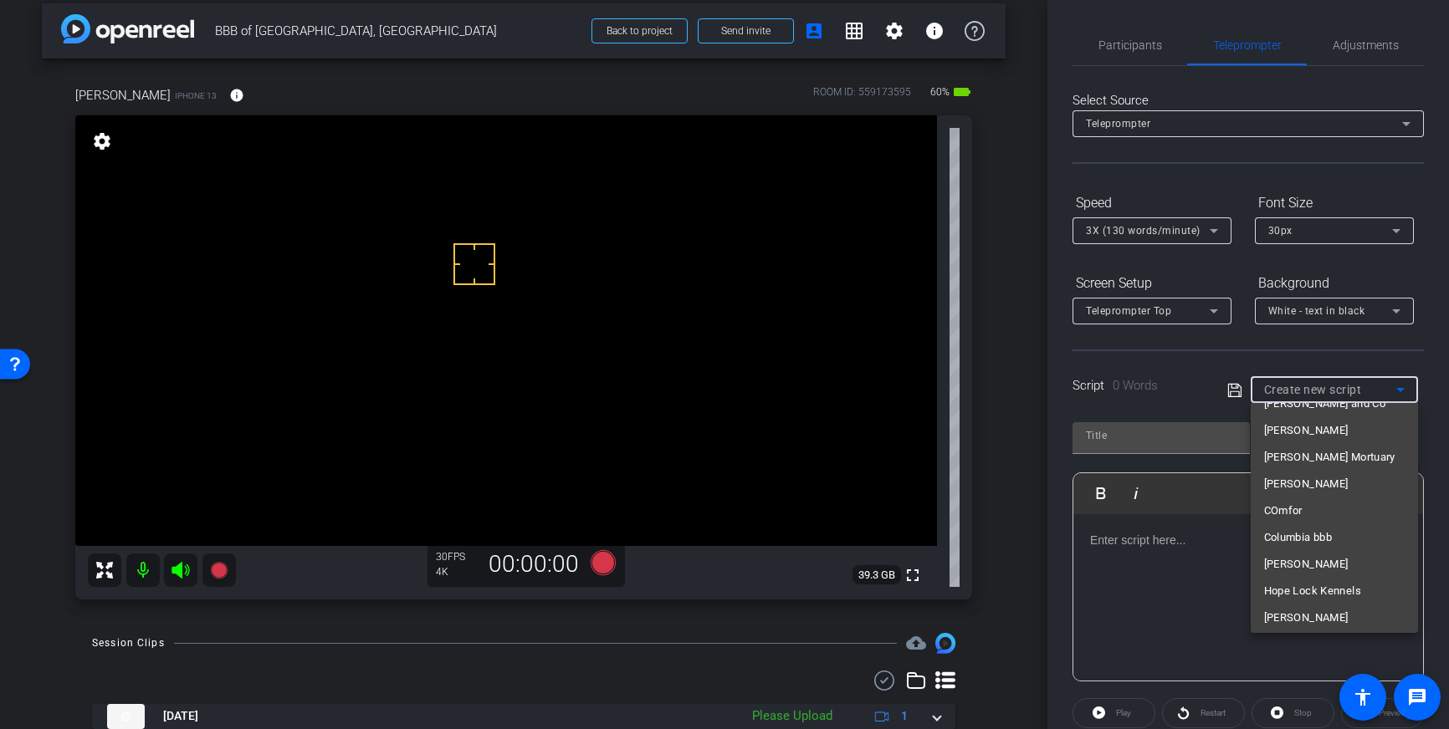
scroll to position [11452, 0]
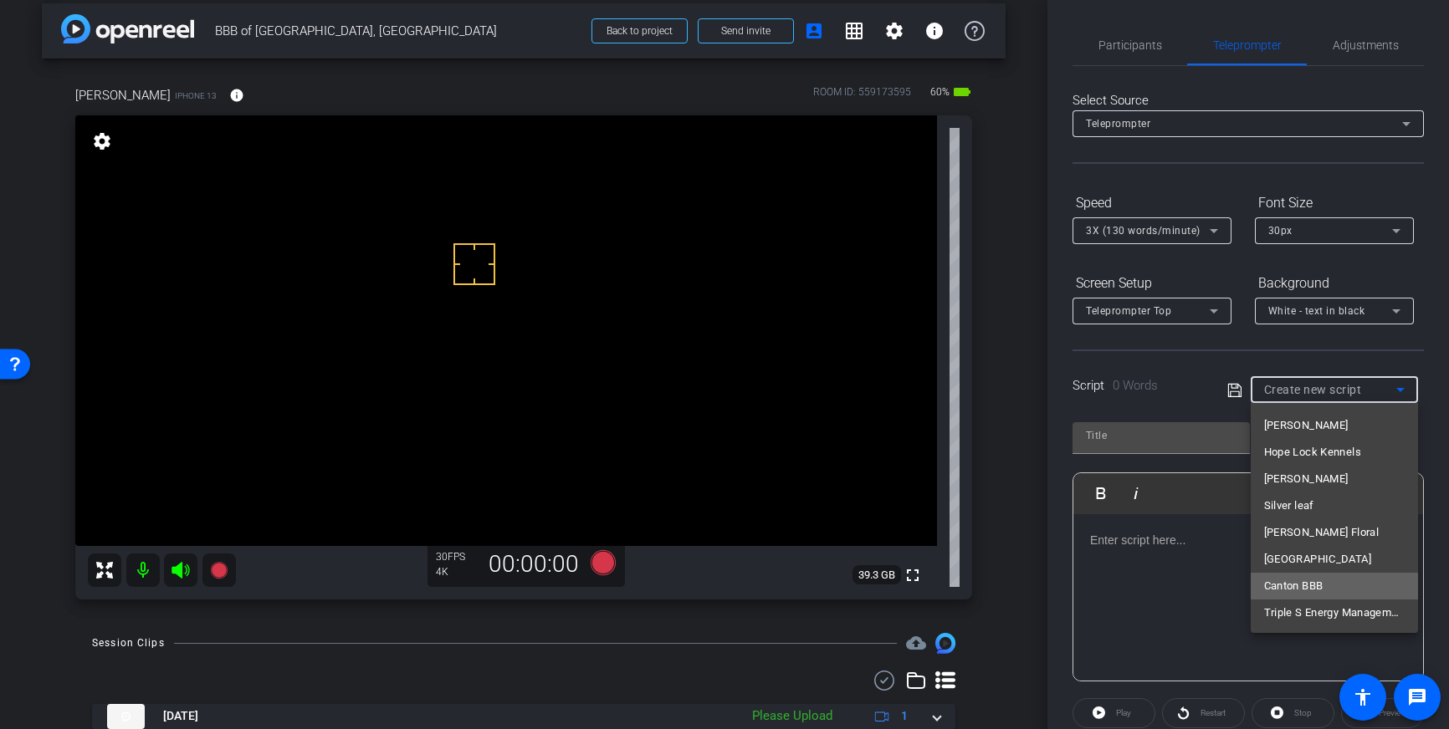
click at [1303, 595] on span "Canton BBB" at bounding box center [1293, 586] width 59 height 20
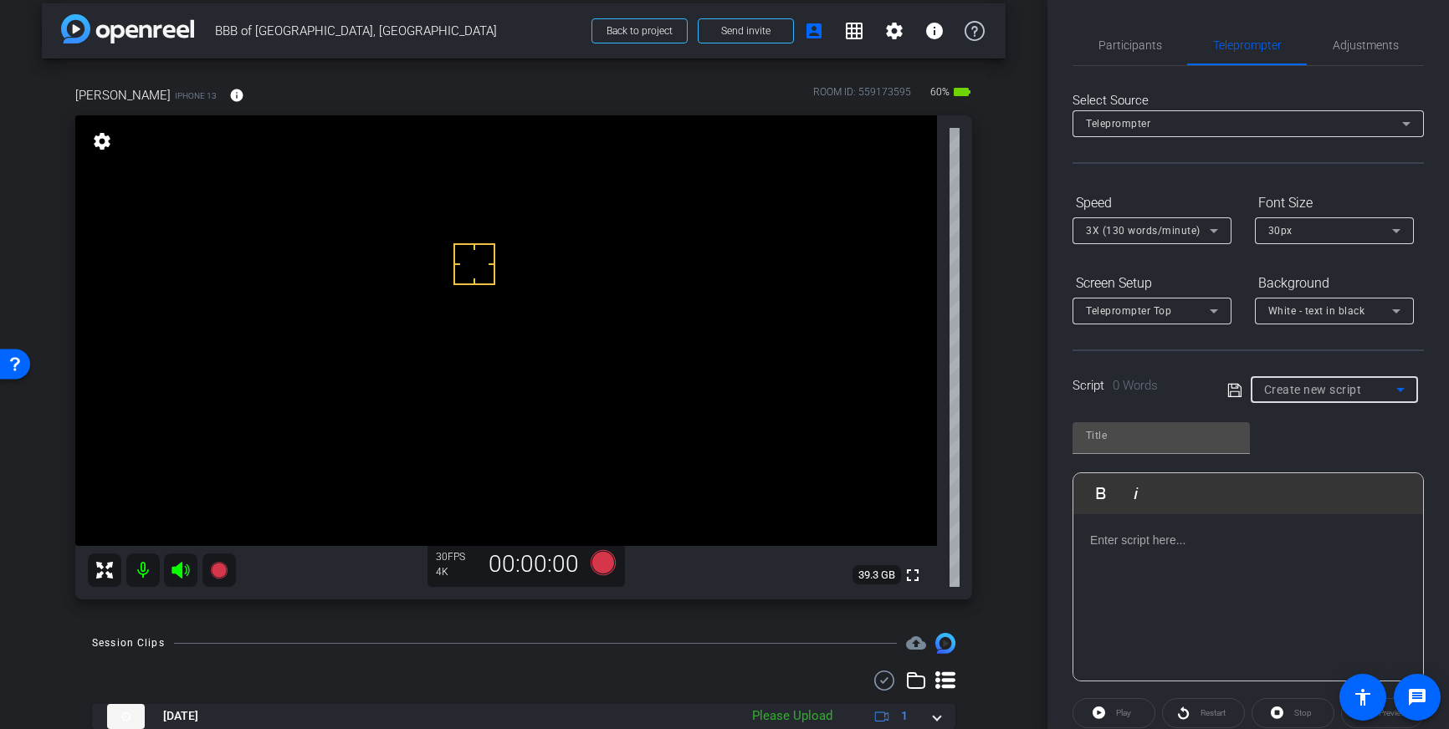
type input "Canton BBB"
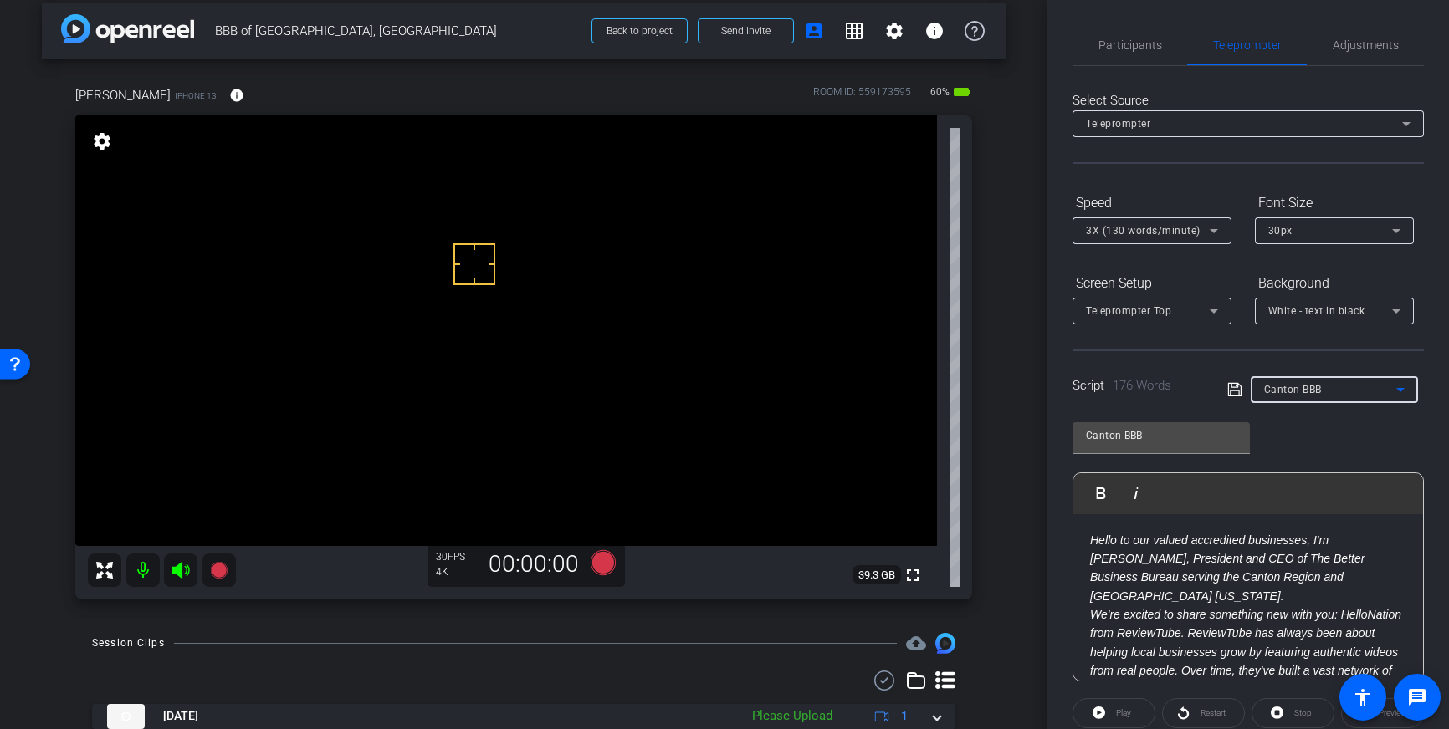
scroll to position [185, 0]
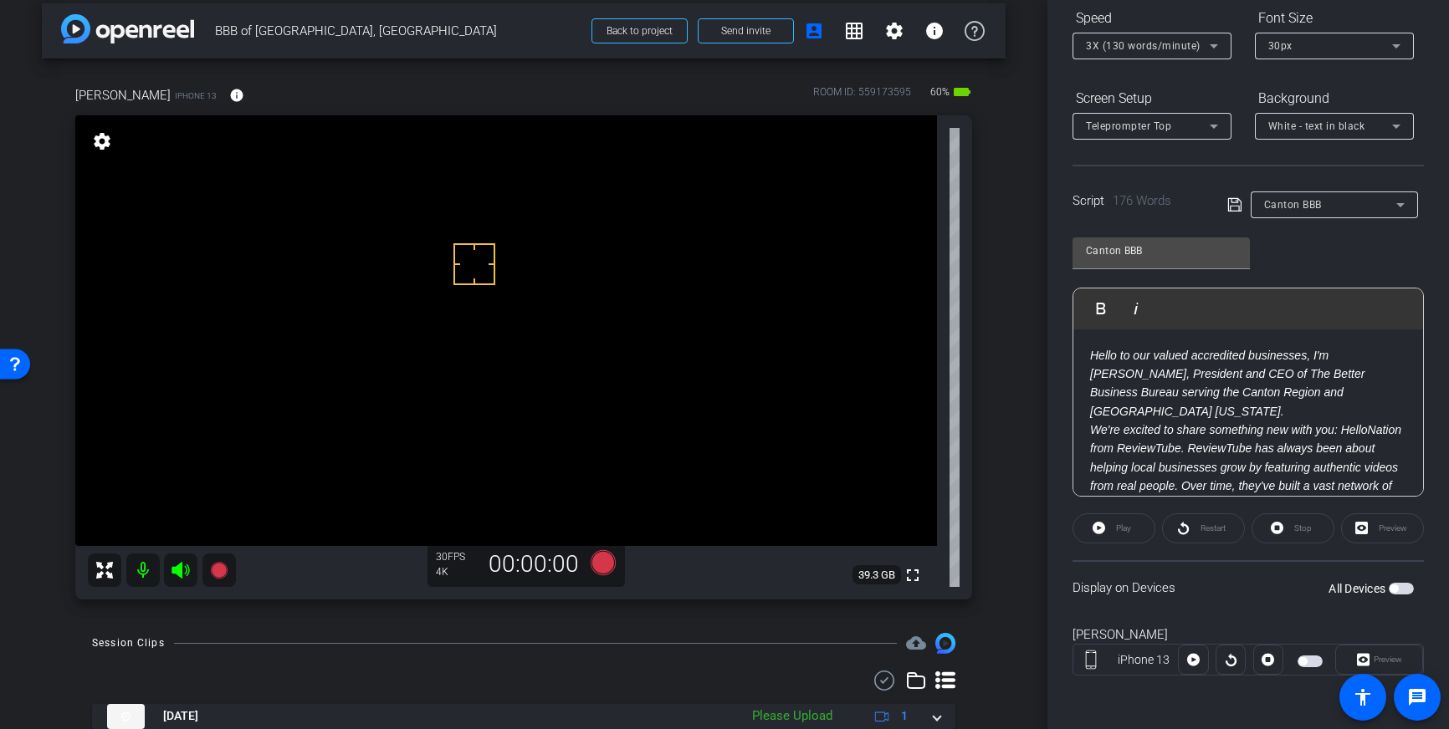
click at [1398, 586] on span "button" at bounding box center [1393, 589] width 8 height 8
click at [1231, 207] on icon at bounding box center [1234, 205] width 15 height 20
click at [1309, 49] on div "30px" at bounding box center [1330, 45] width 124 height 21
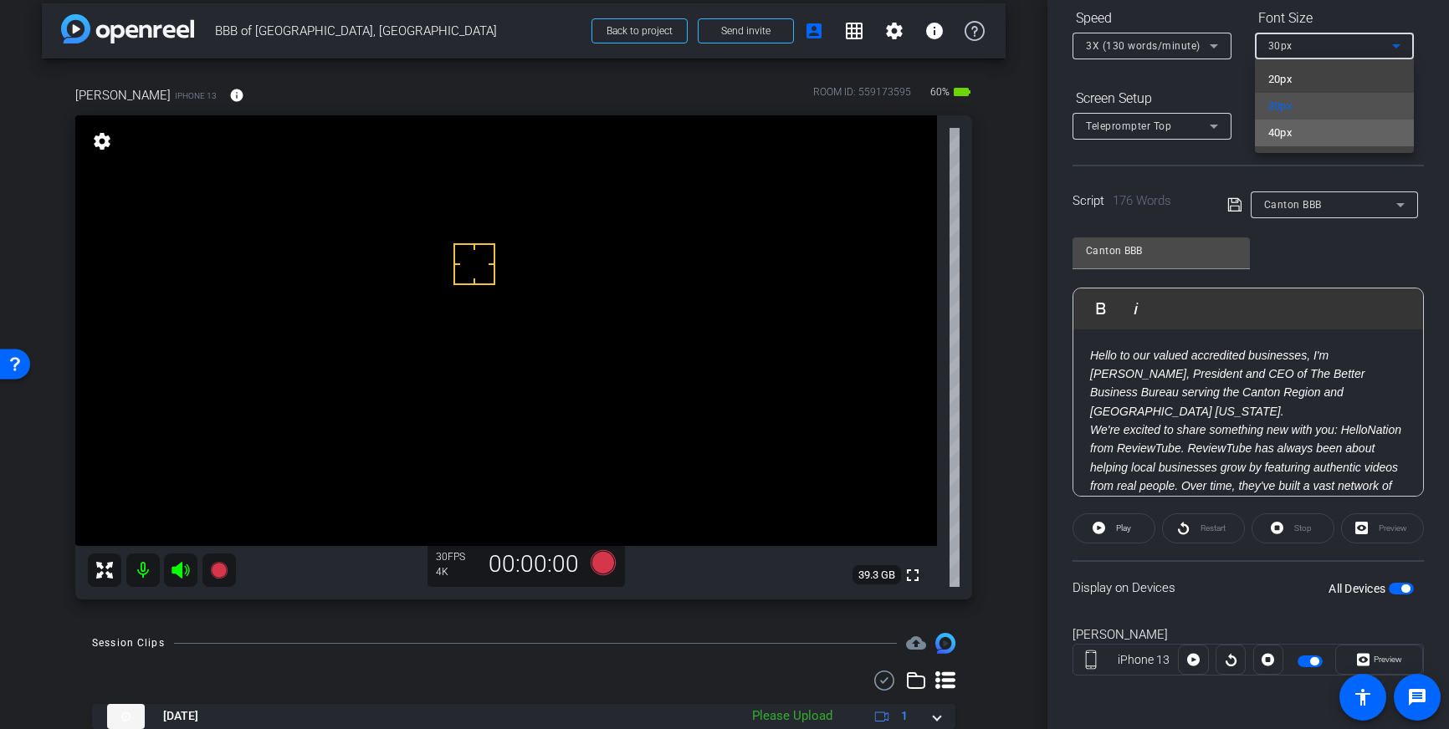
click at [1302, 136] on mat-option "40px" at bounding box center [1334, 133] width 159 height 27
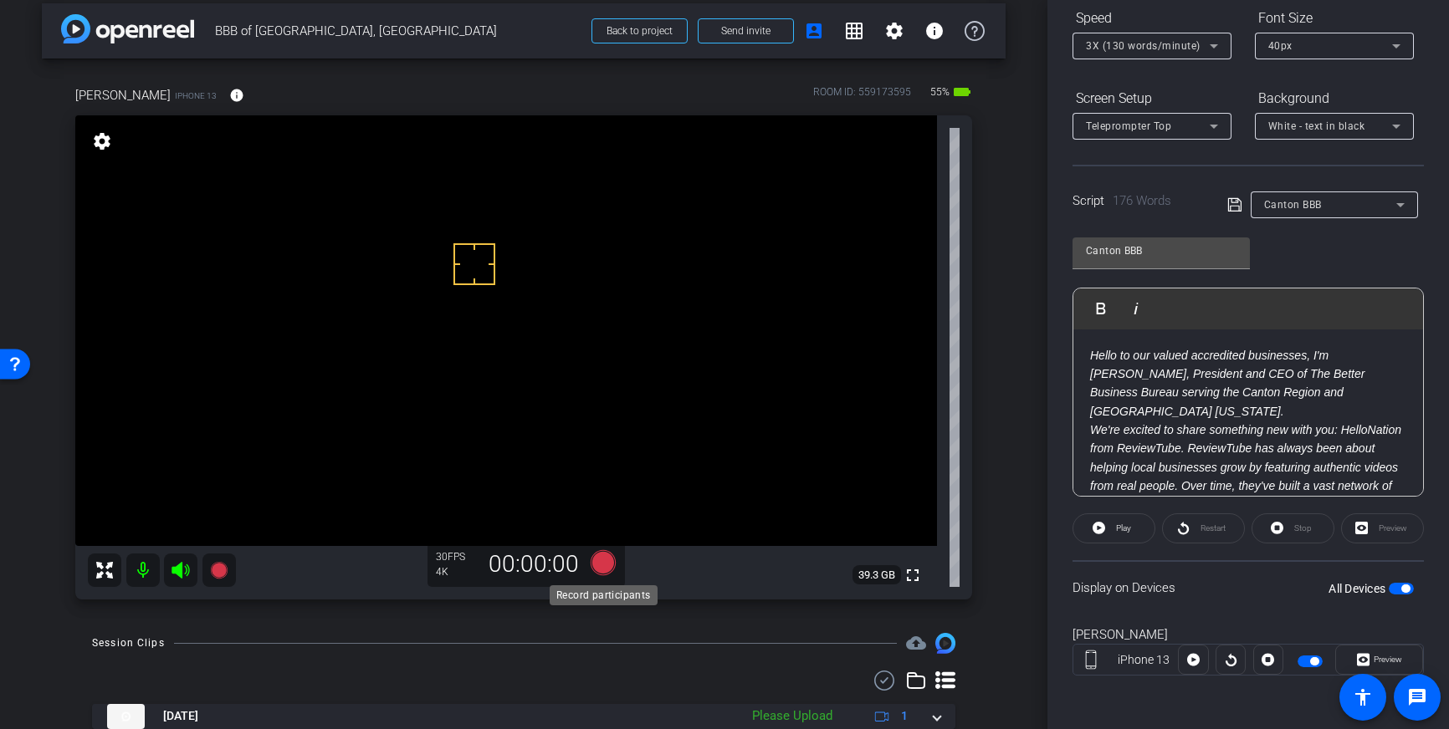
click at [602, 567] on icon at bounding box center [602, 562] width 25 height 25
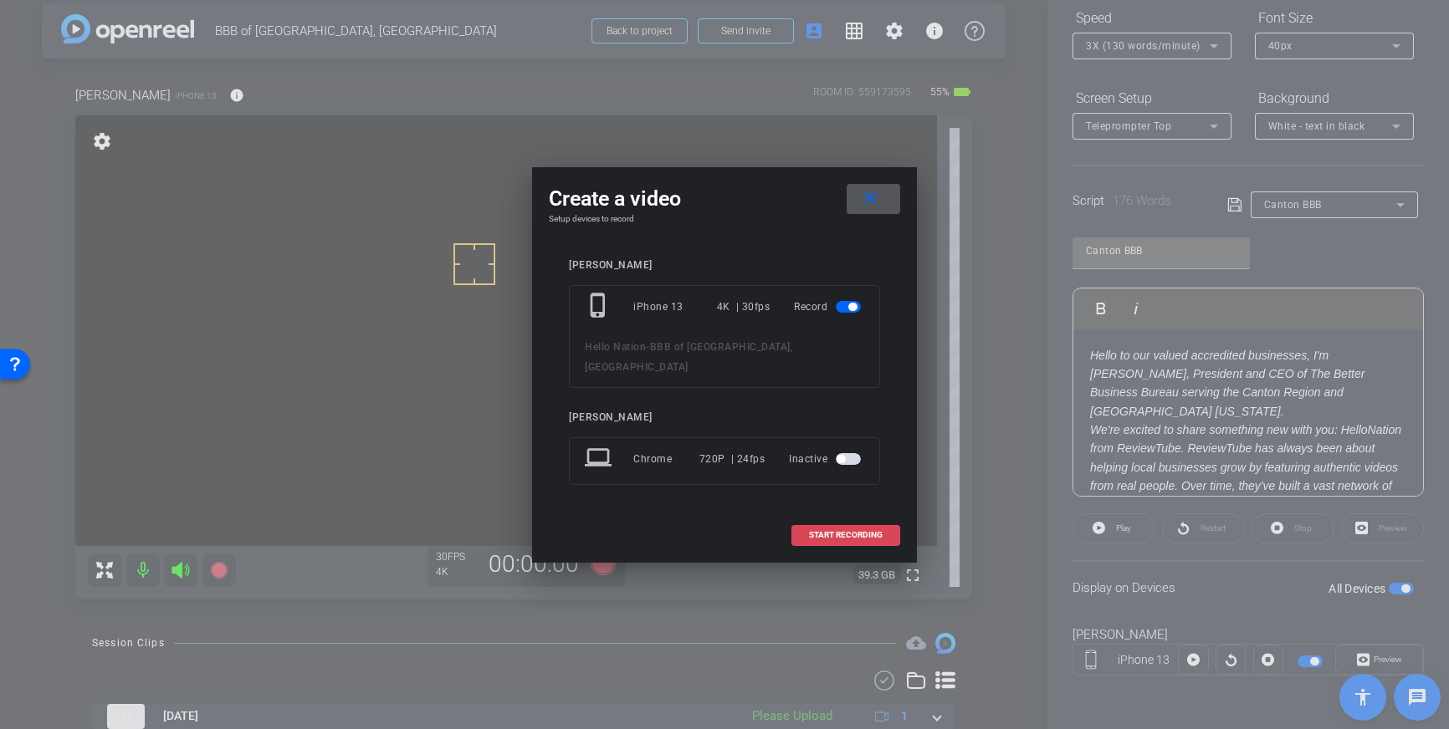
click at [833, 531] on span "START RECORDING" at bounding box center [846, 535] width 74 height 8
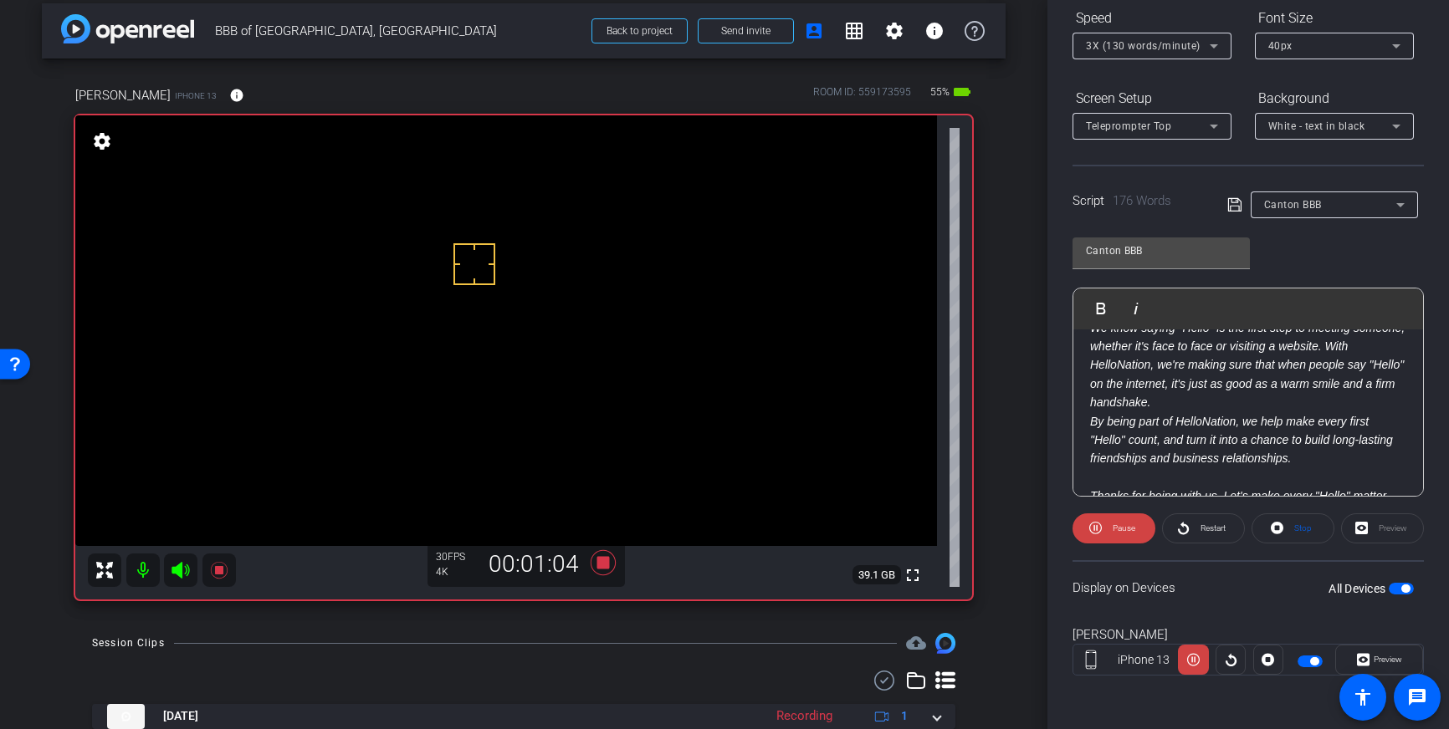
scroll to position [270, 0]
click at [607, 568] on icon at bounding box center [602, 562] width 25 height 25
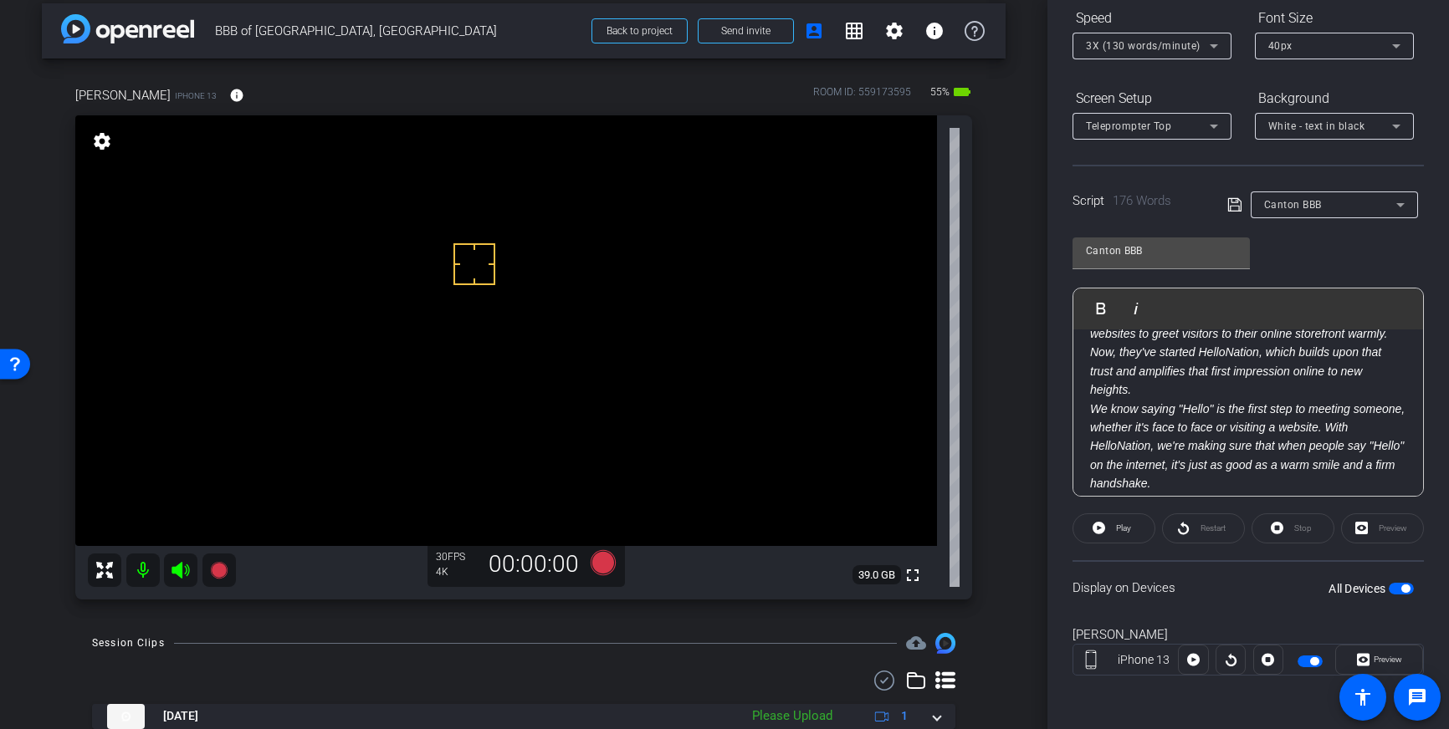
scroll to position [170, 0]
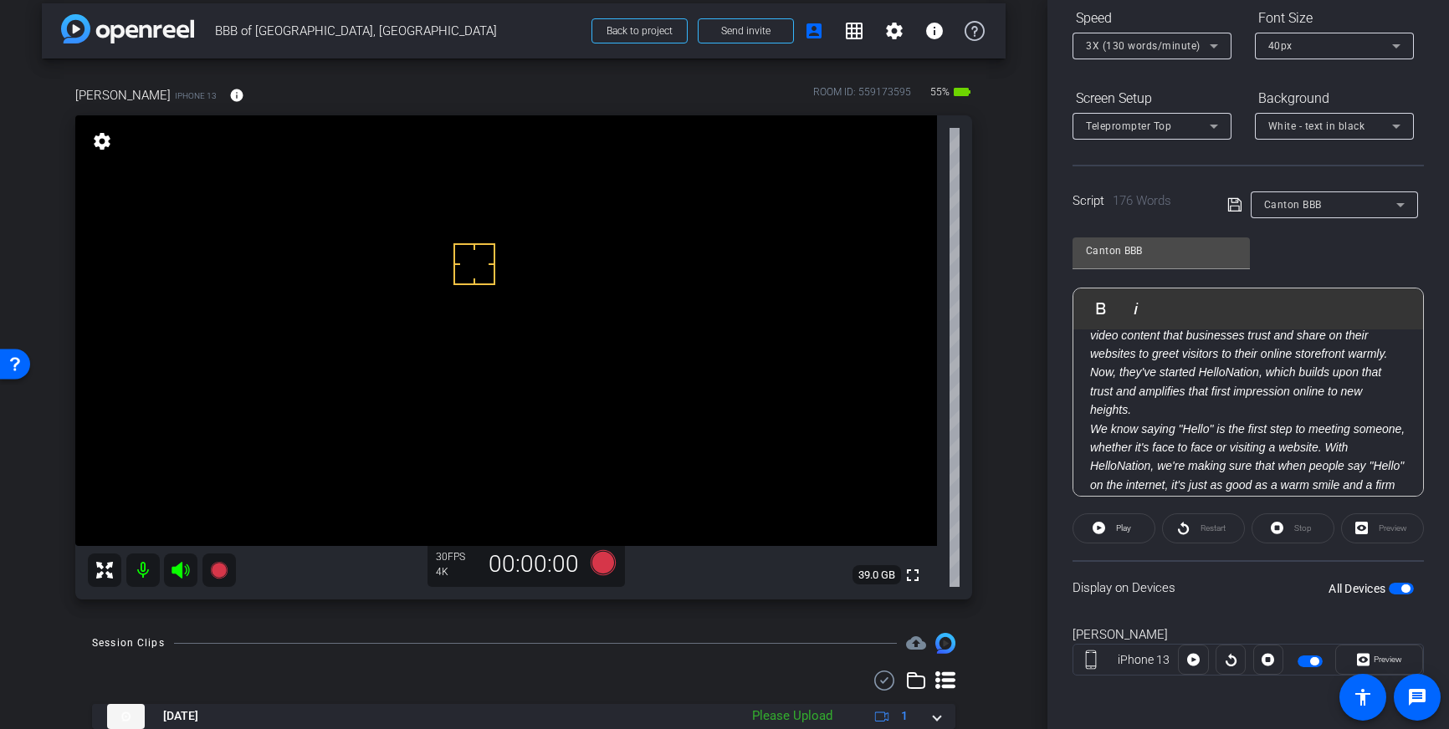
click at [1197, 44] on span "3X (130 words/minute)" at bounding box center [1143, 46] width 115 height 12
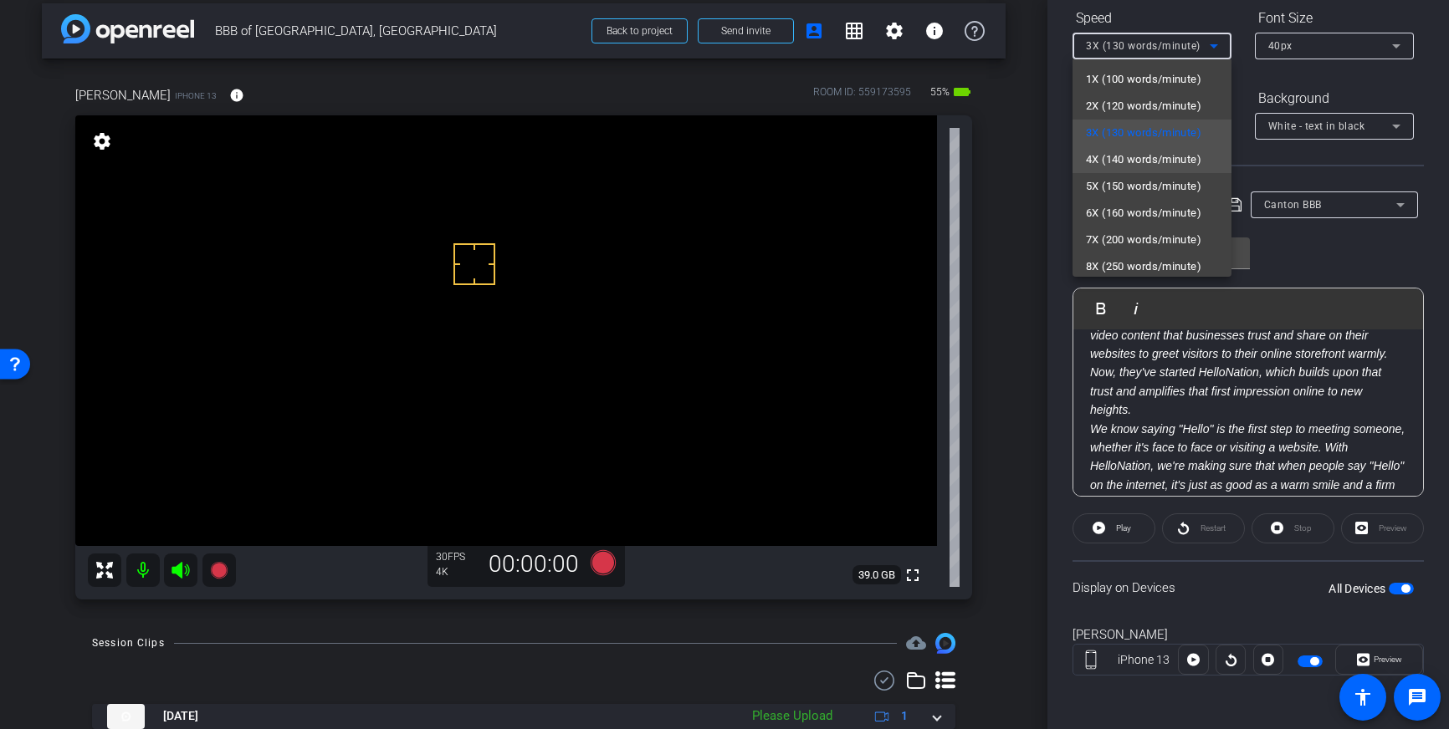
click at [1143, 159] on span "4X (140 words/minute)" at bounding box center [1143, 160] width 115 height 20
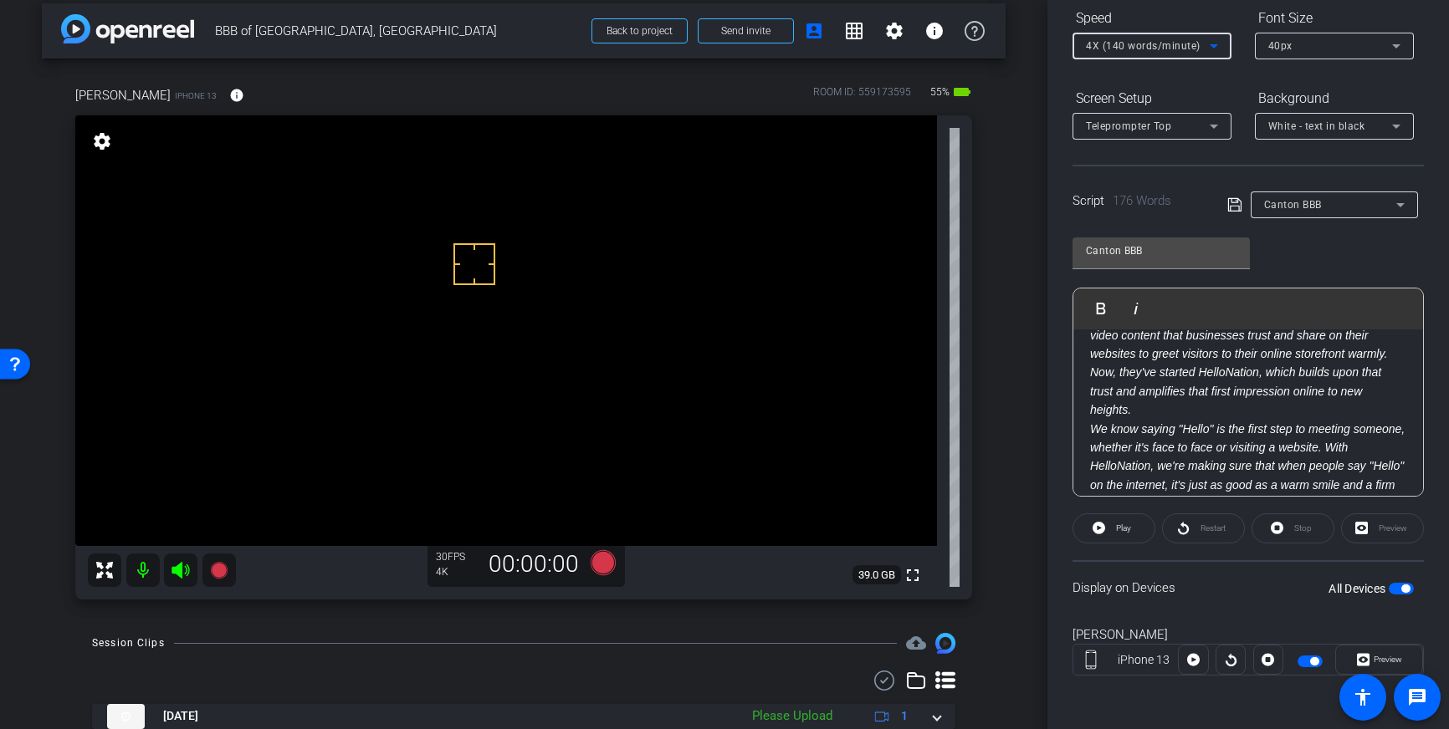
click at [1229, 208] on icon at bounding box center [1234, 205] width 15 height 20
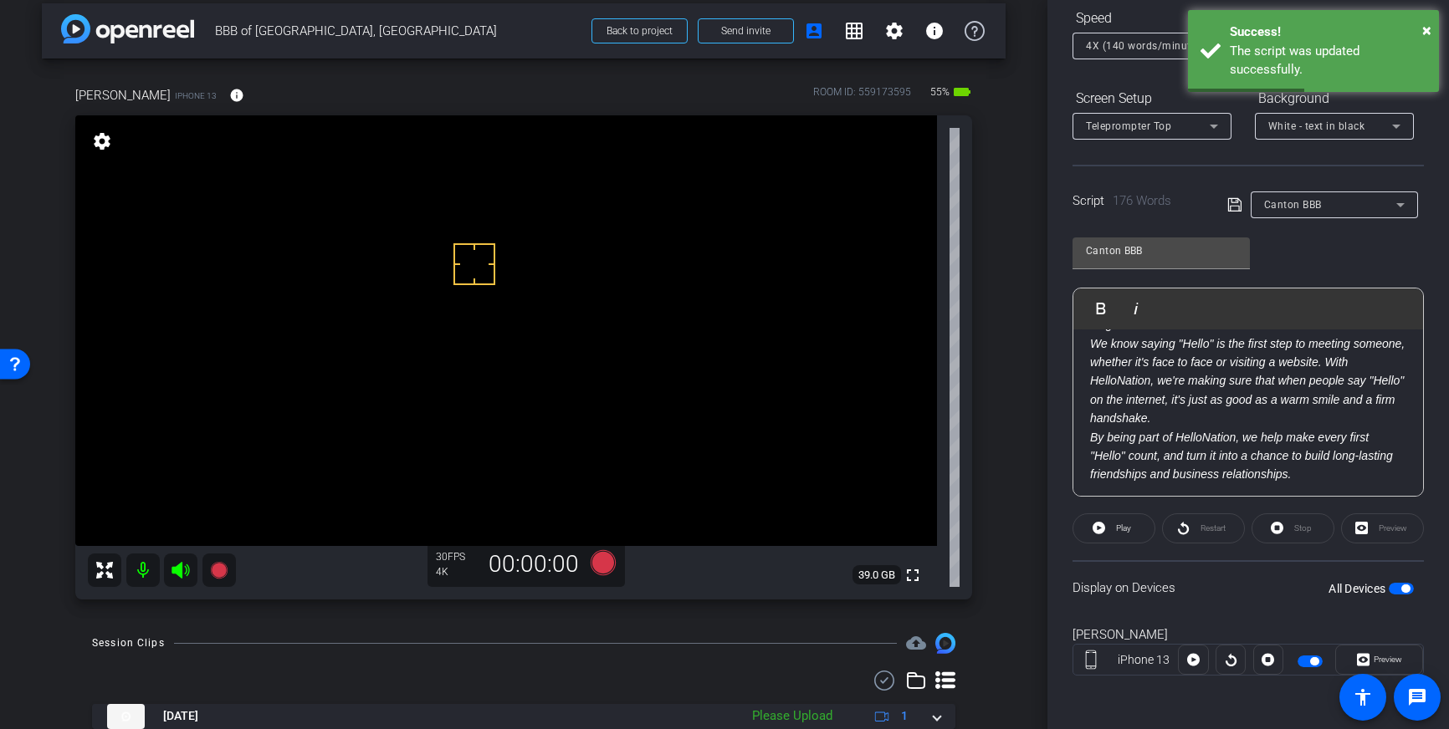
scroll to position [297, 0]
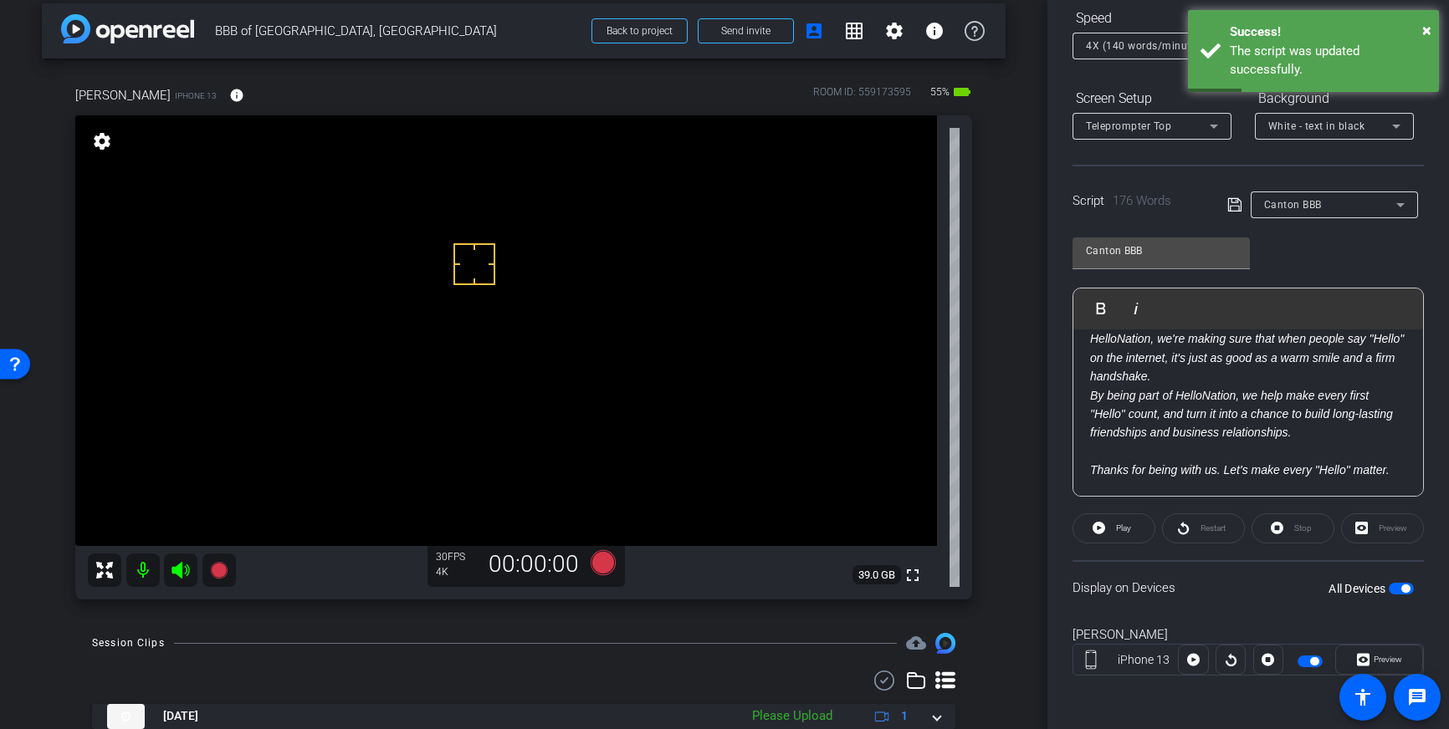
click at [1086, 456] on div "Hello to our valued accredited businesses, I'm Frank Cilona, President and CEO …" at bounding box center [1248, 274] width 350 height 483
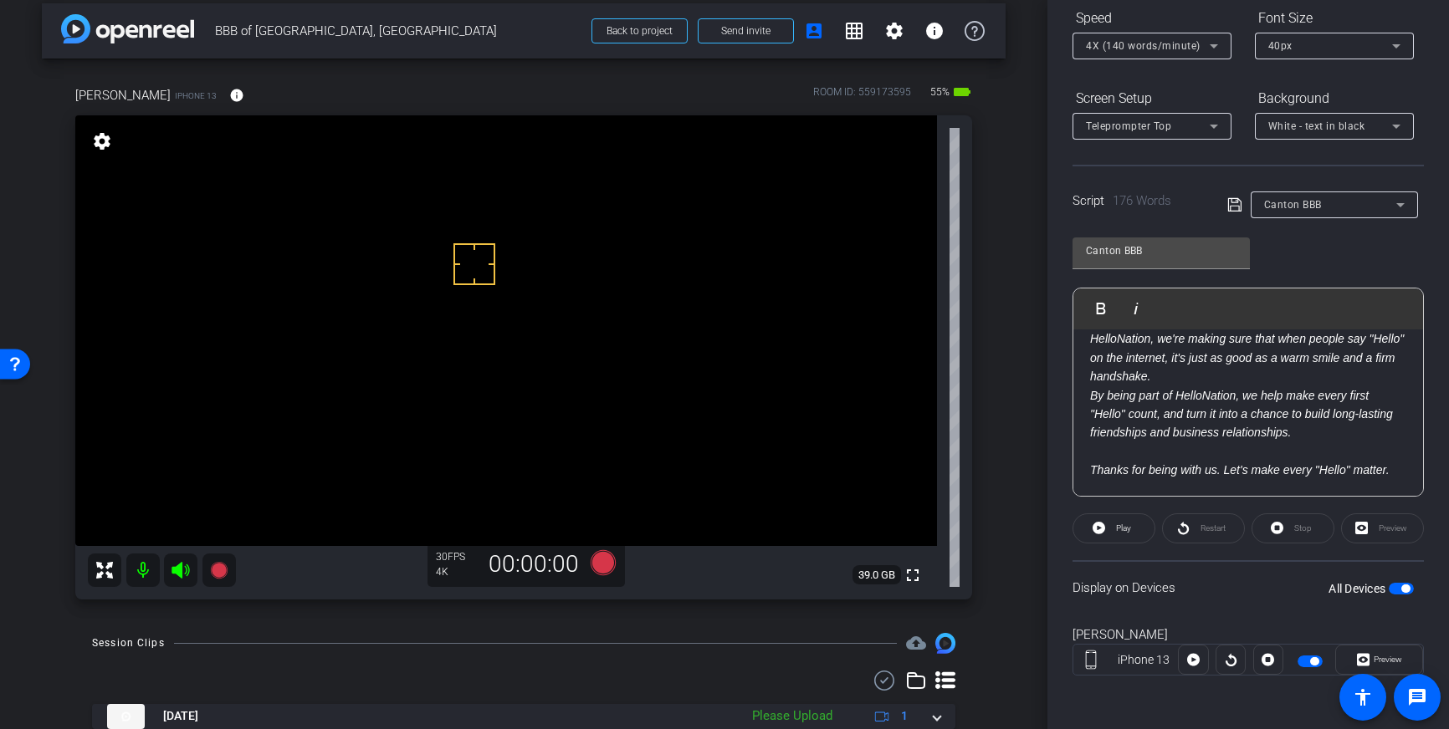
scroll to position [279, 0]
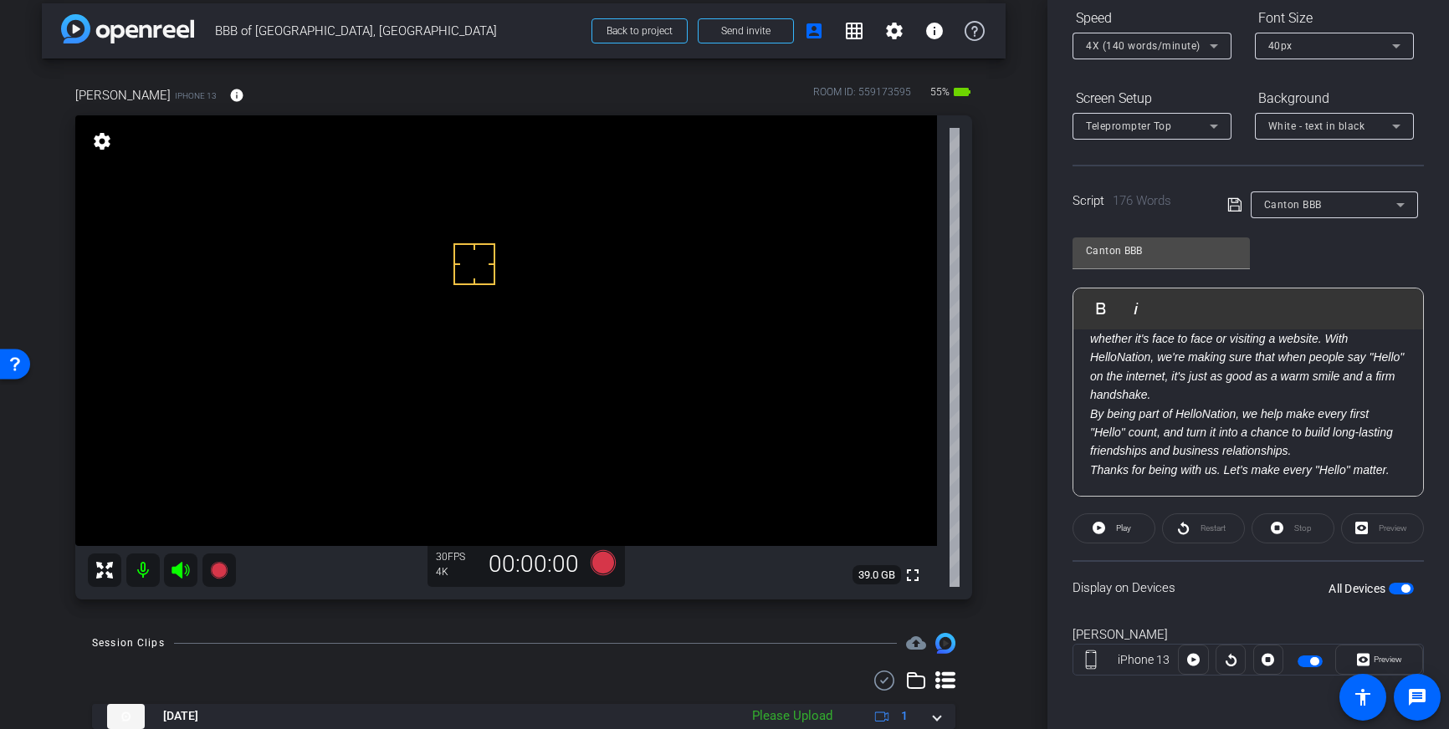
click at [1225, 203] on div "Script 176 Words Canton BBB" at bounding box center [1247, 192] width 351 height 54
click at [1229, 203] on icon at bounding box center [1234, 205] width 15 height 20
click at [1231, 212] on icon at bounding box center [1234, 205] width 15 height 20
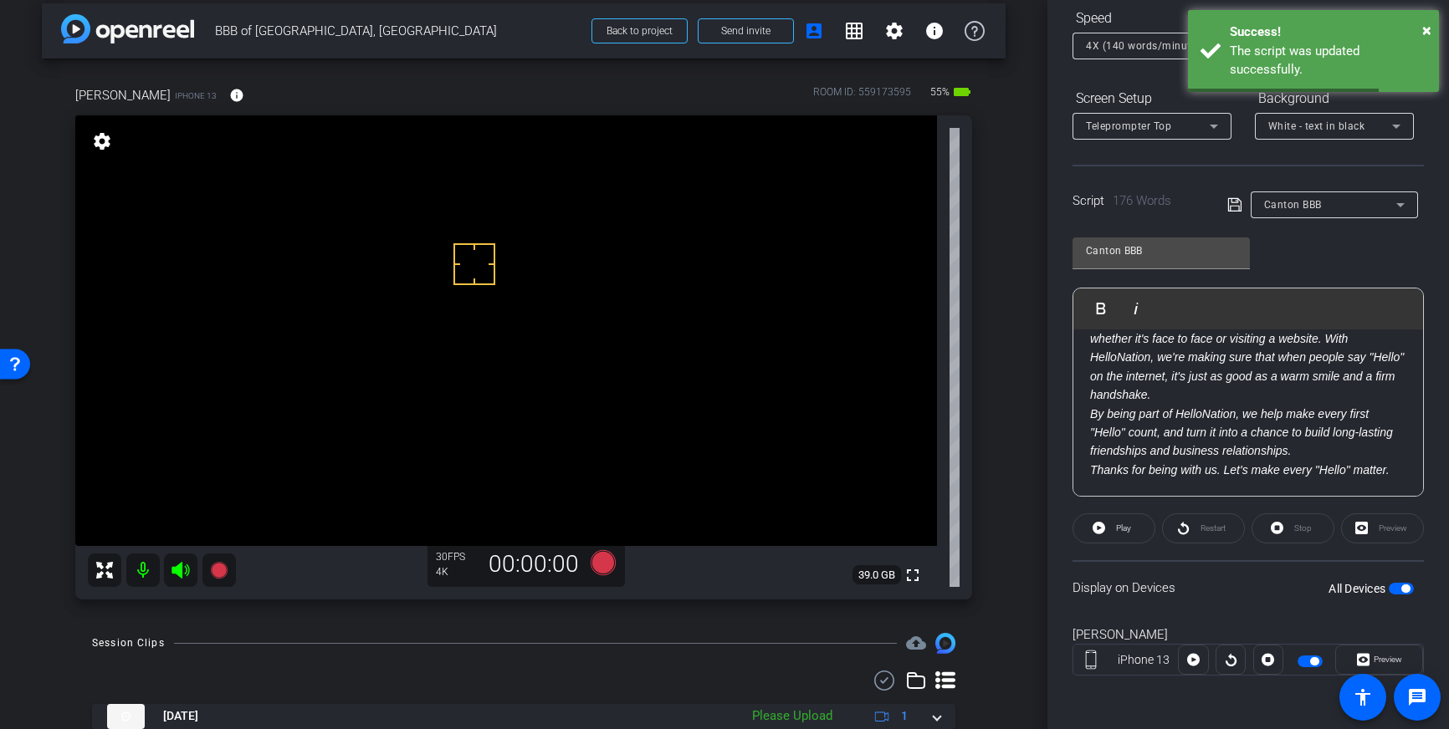
click at [1402, 589] on span "button" at bounding box center [1405, 589] width 8 height 8
click at [1402, 589] on span "button" at bounding box center [1400, 589] width 25 height 12
click at [1232, 200] on icon at bounding box center [1234, 205] width 15 height 20
click at [605, 561] on icon at bounding box center [602, 561] width 25 height 25
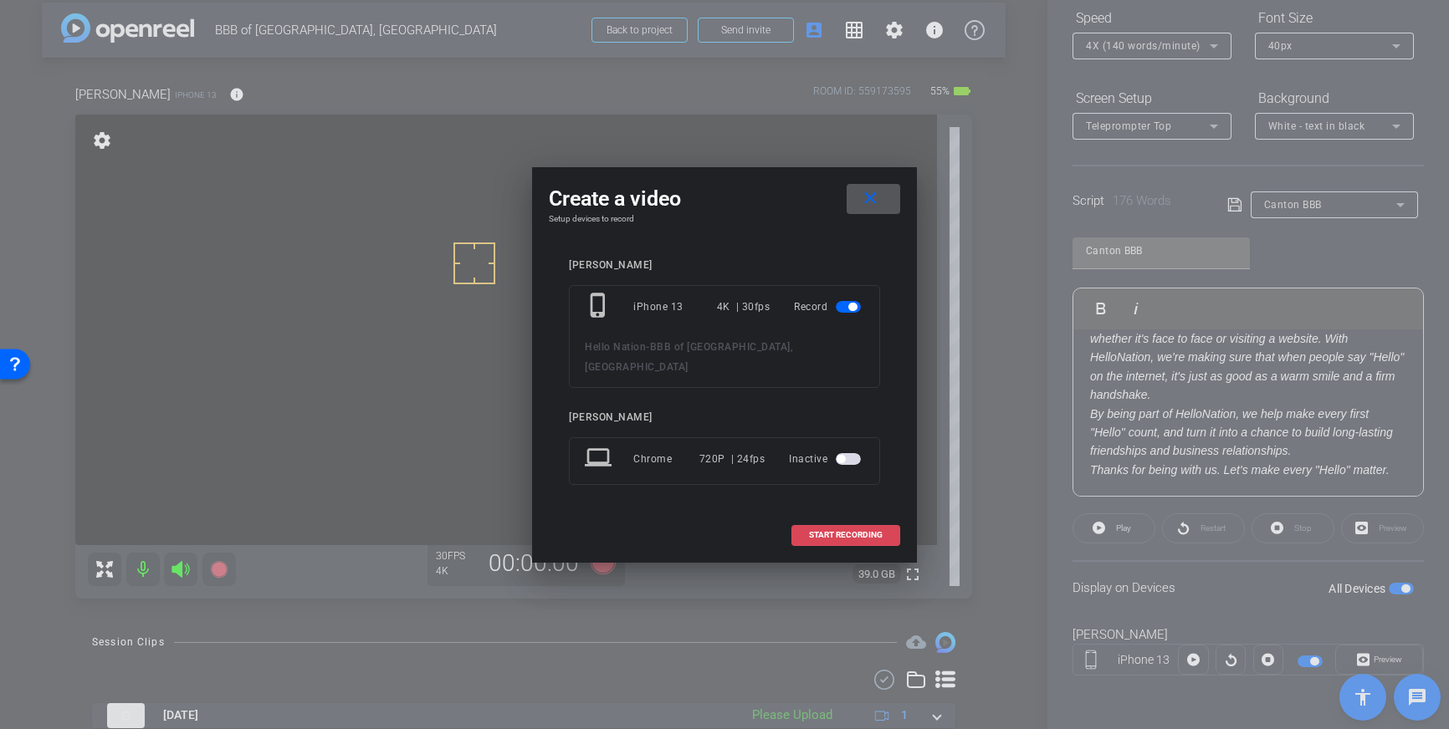
click at [841, 531] on span "START RECORDING" at bounding box center [846, 535] width 74 height 8
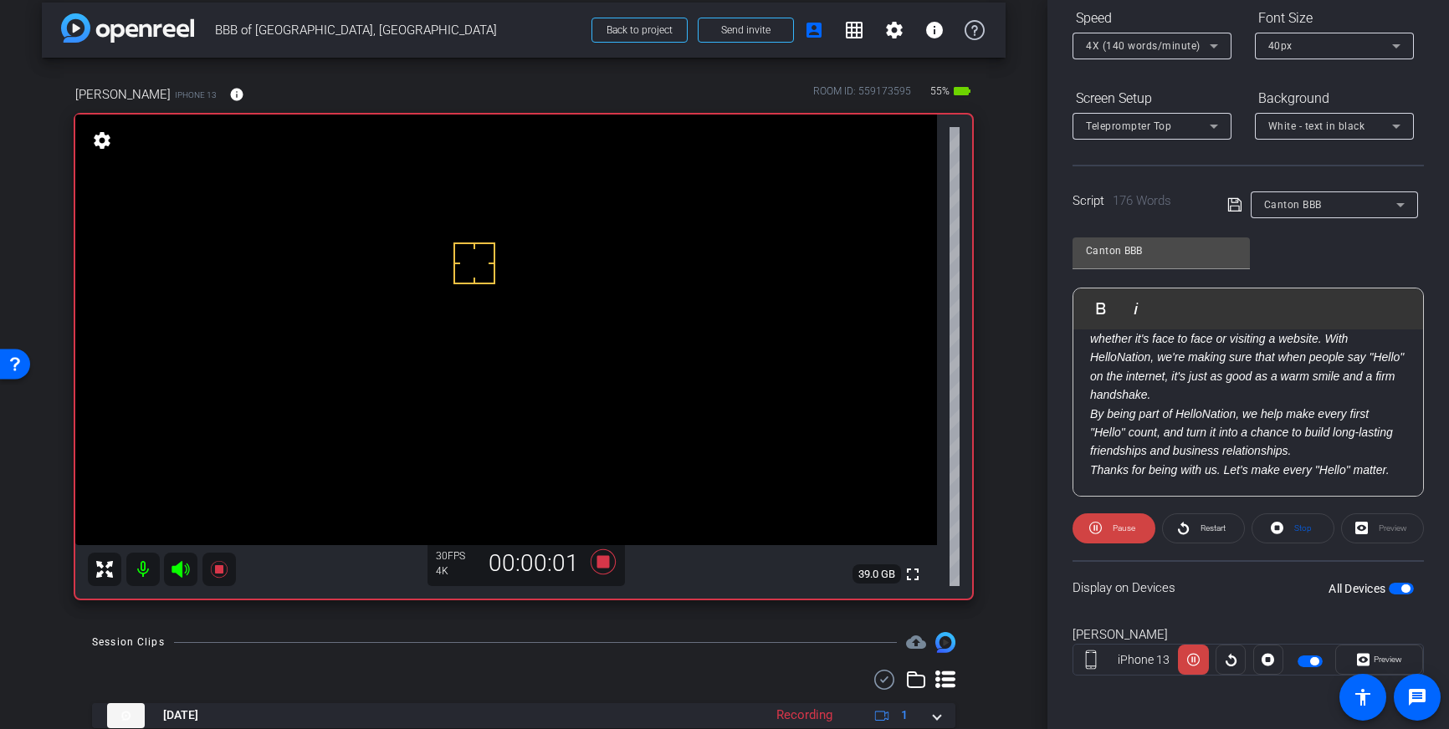
scroll to position [0, 0]
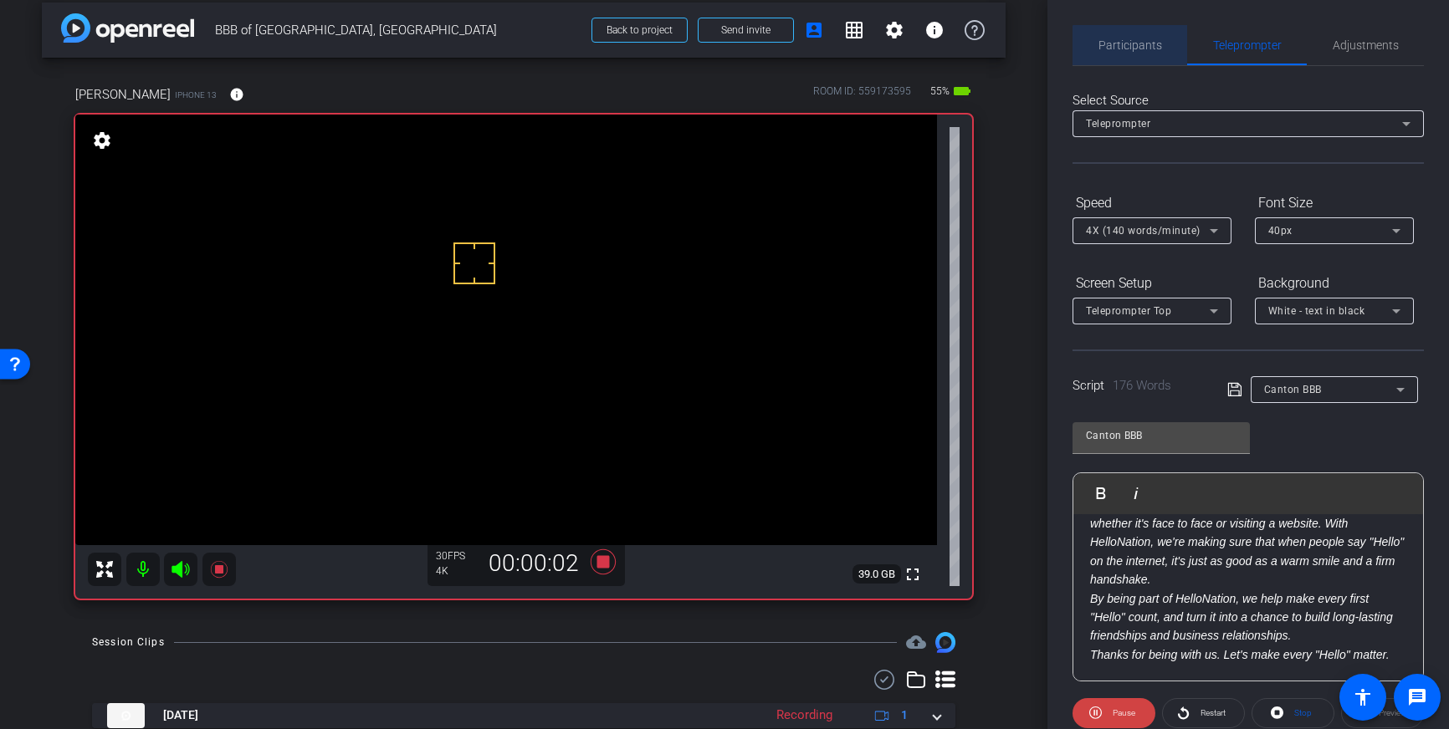
click at [1149, 54] on span "Participants" at bounding box center [1130, 45] width 64 height 40
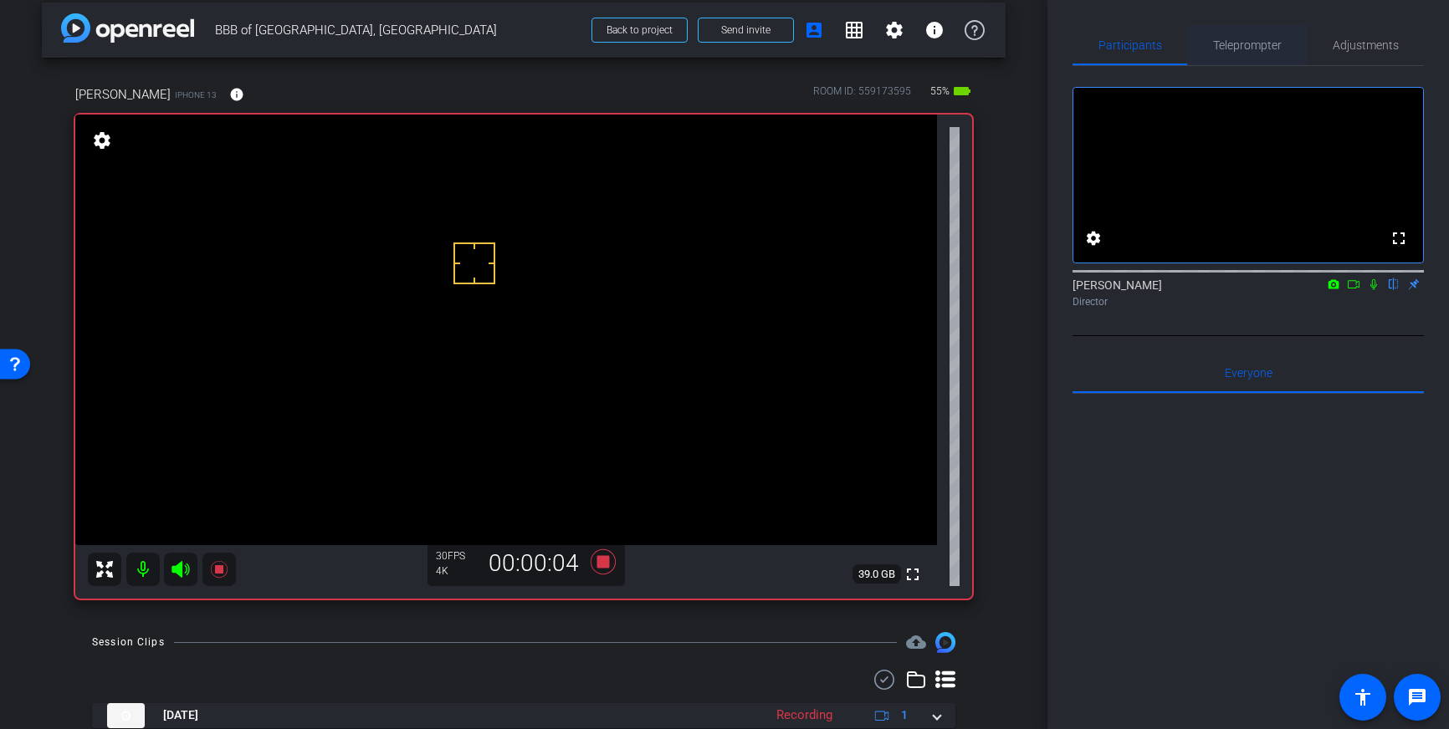
click at [1249, 51] on span "Teleprompter" at bounding box center [1247, 45] width 69 height 12
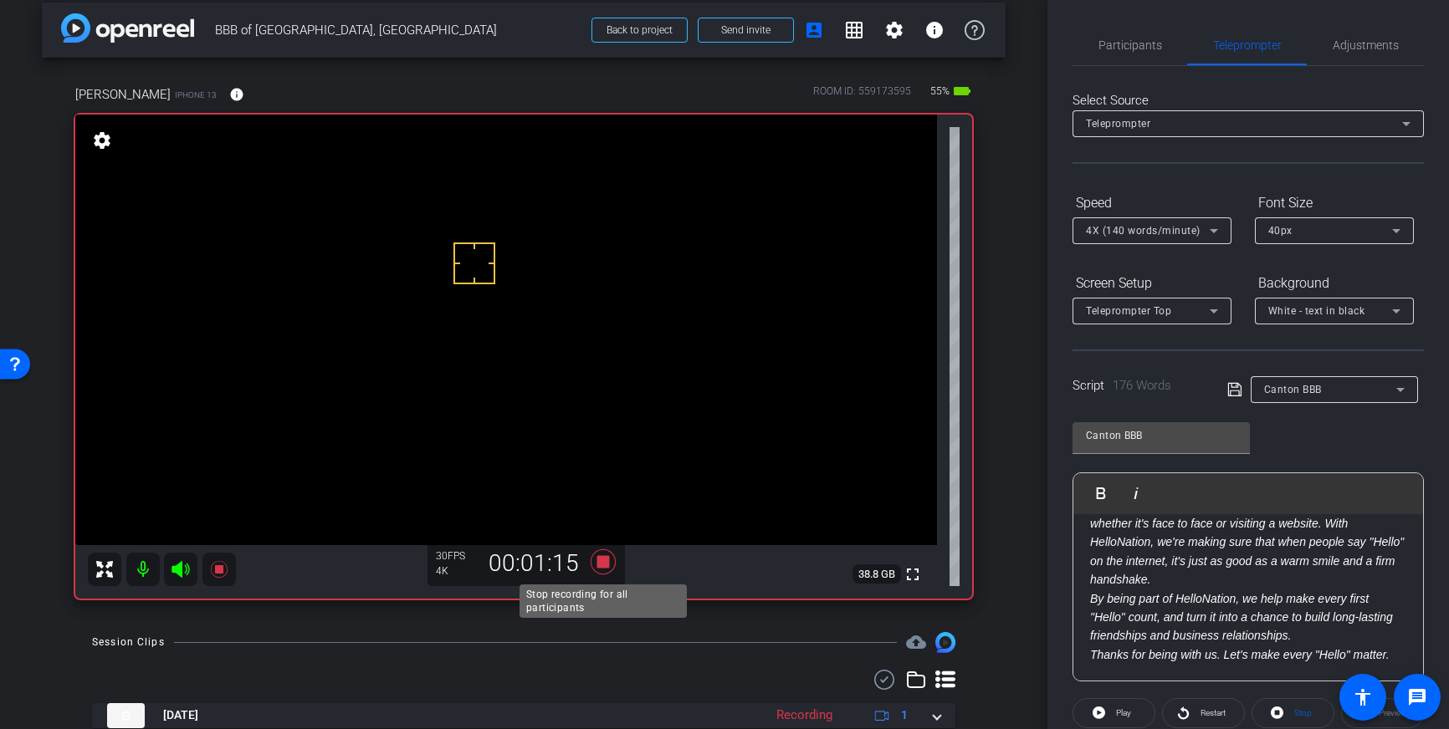
click at [606, 562] on icon at bounding box center [602, 561] width 25 height 25
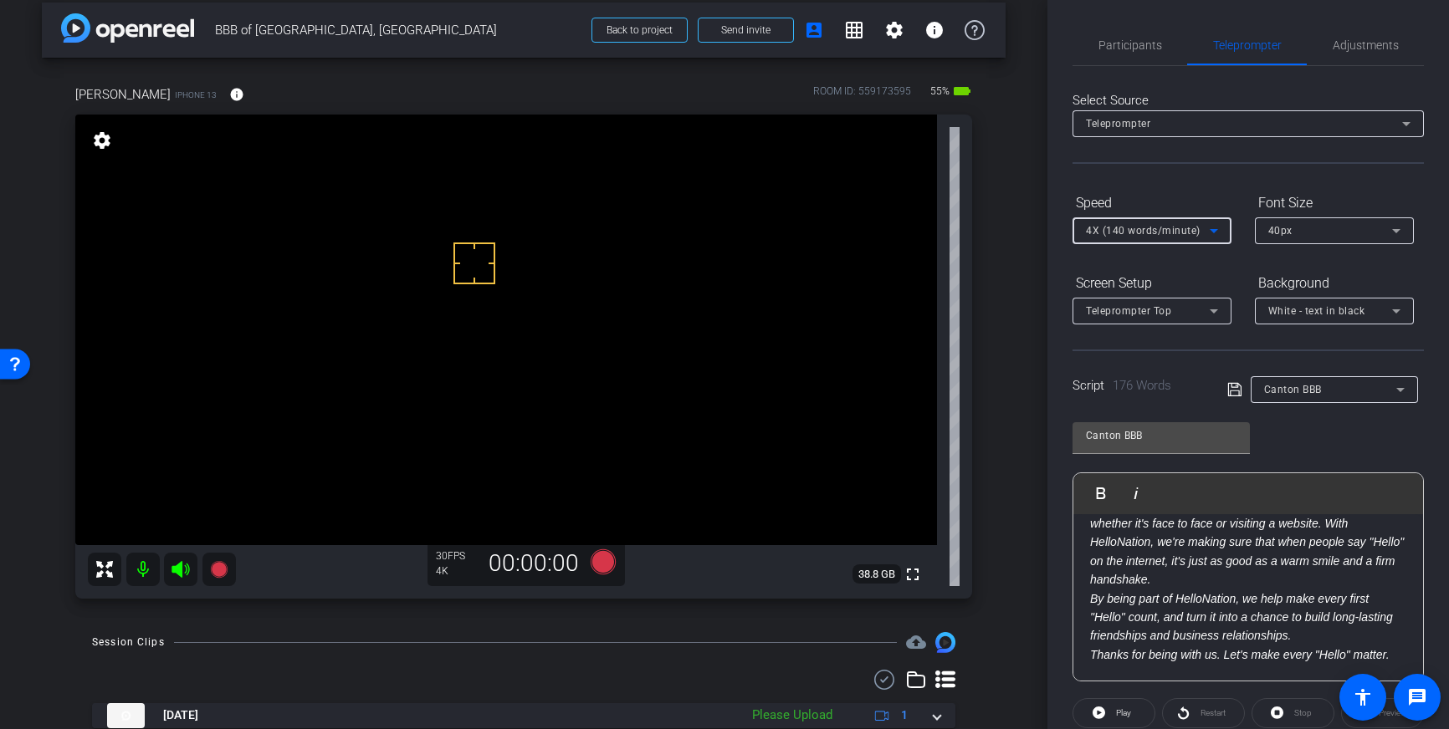
click at [1204, 224] on icon at bounding box center [1214, 231] width 20 height 20
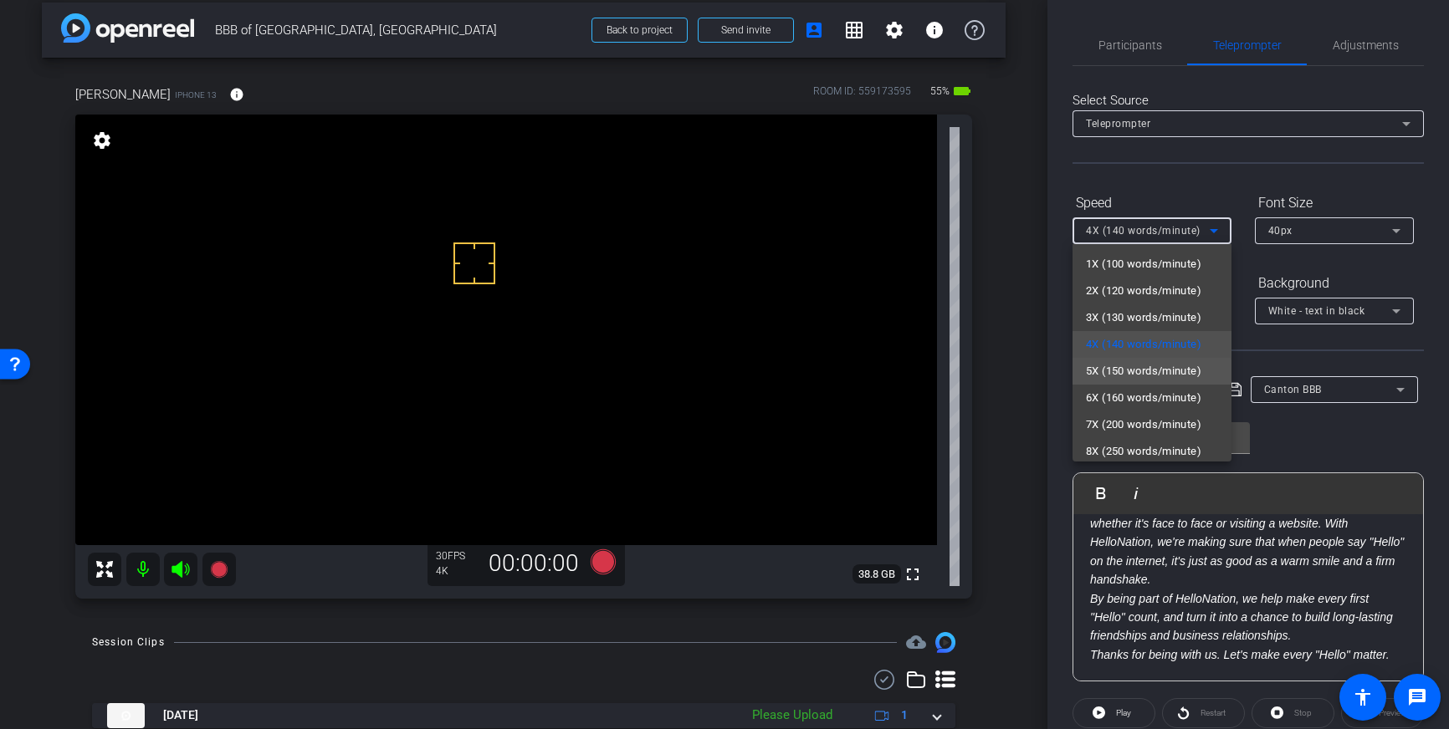
click at [1117, 373] on span "5X (150 words/minute)" at bounding box center [1143, 371] width 115 height 20
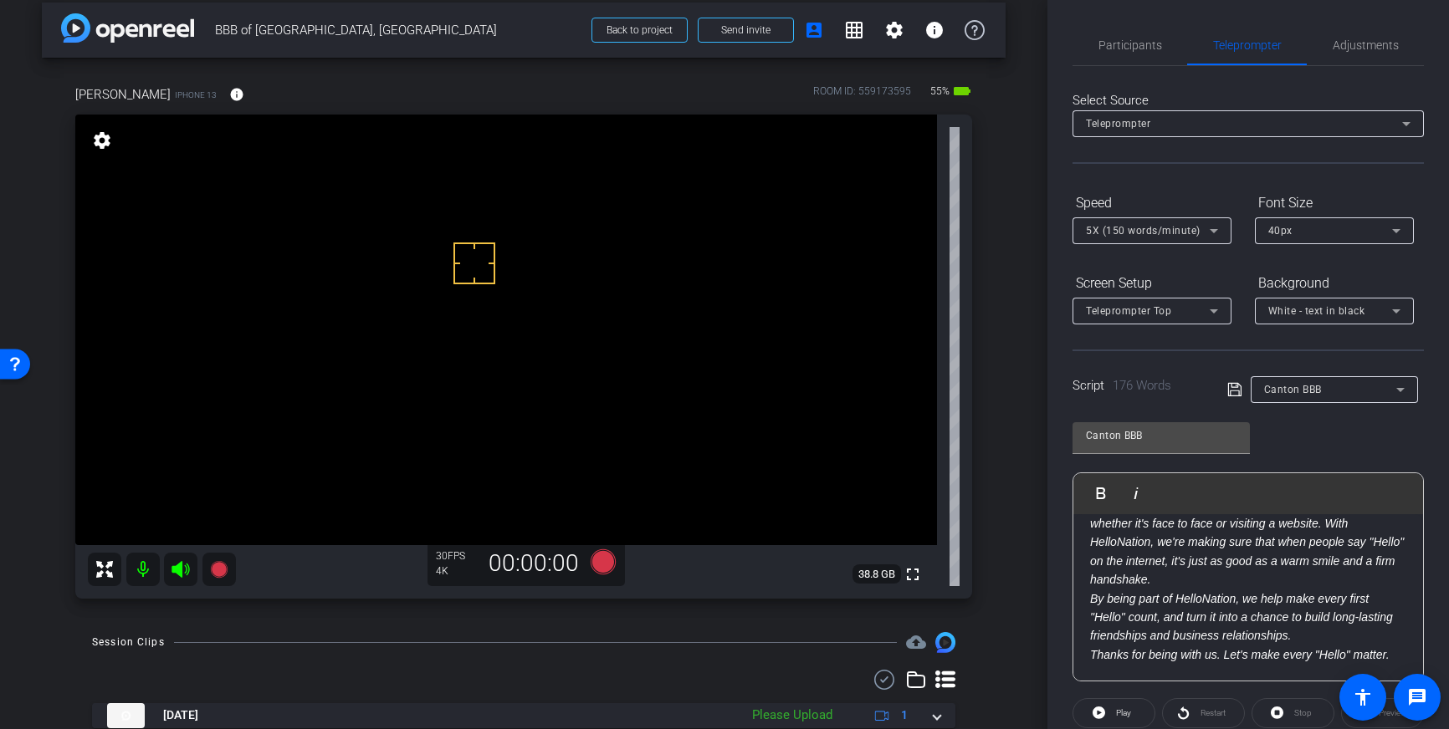
click at [1233, 390] on icon at bounding box center [1234, 390] width 15 height 20
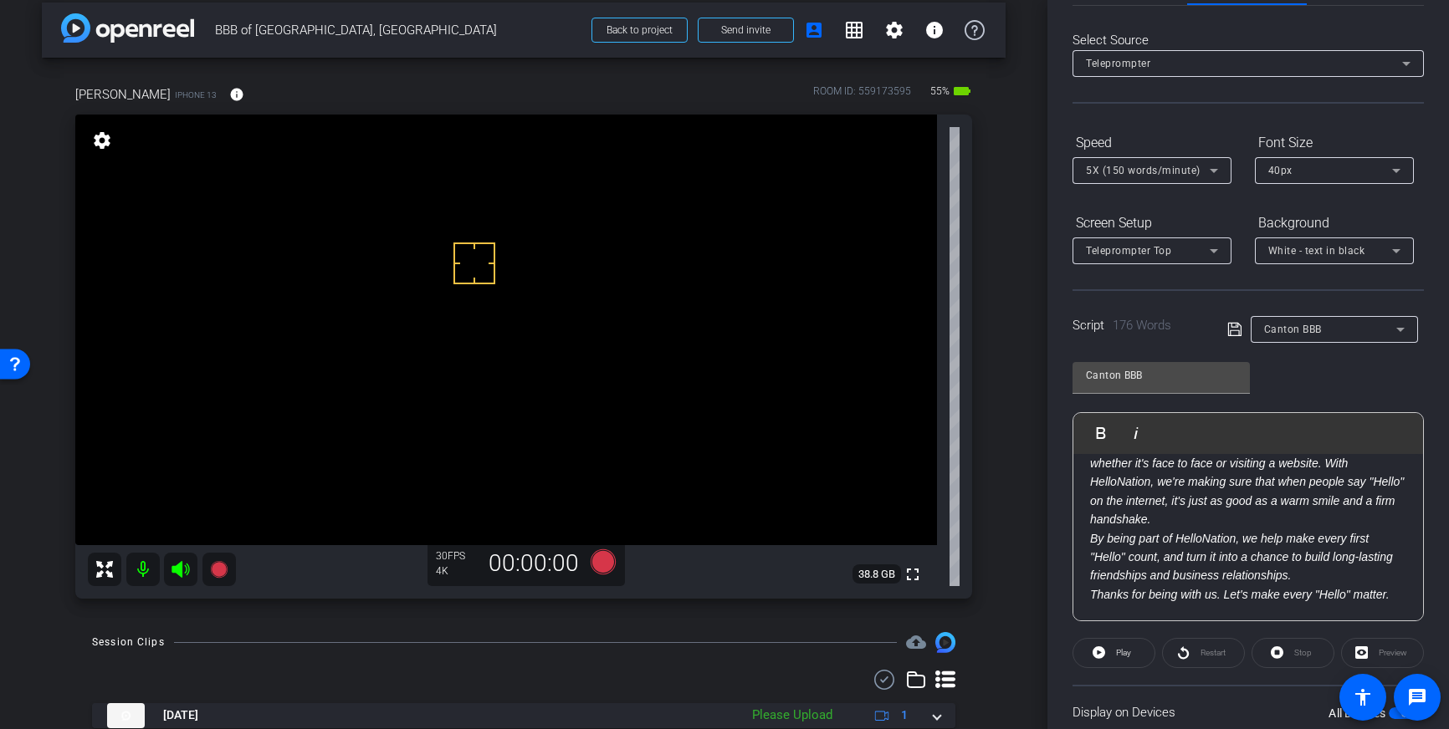
scroll to position [63, 0]
click at [1237, 328] on icon at bounding box center [1233, 326] width 13 height 13
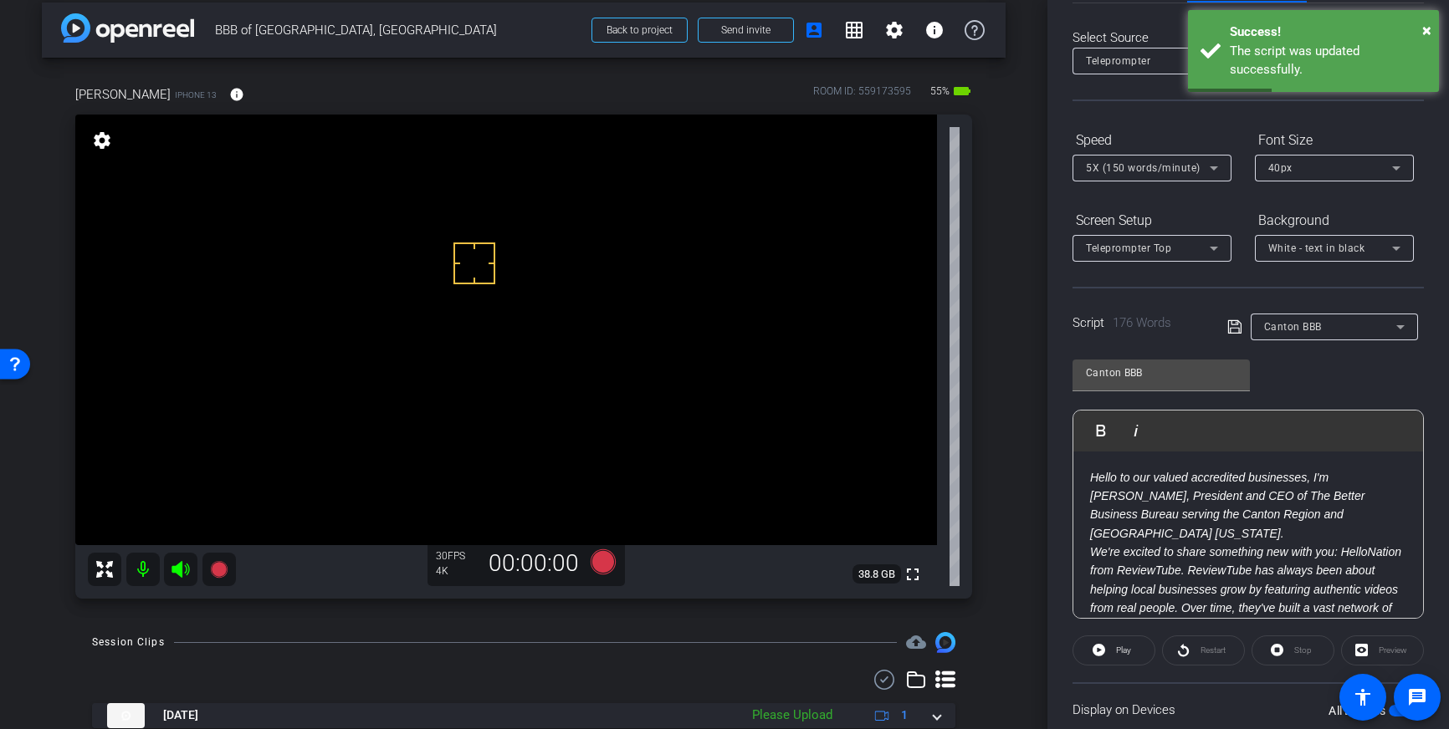
scroll to position [0, 0]
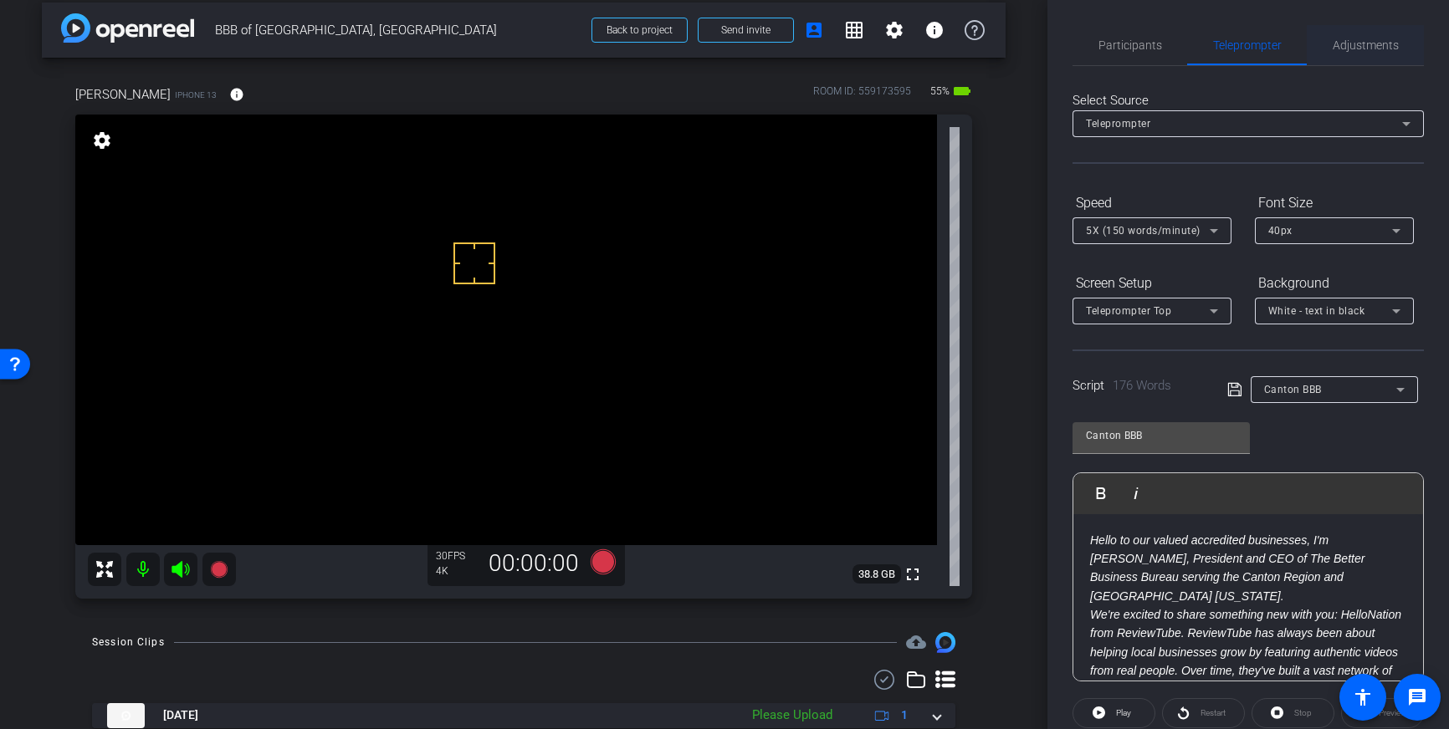
click at [1339, 44] on span "Adjustments" at bounding box center [1365, 45] width 66 height 12
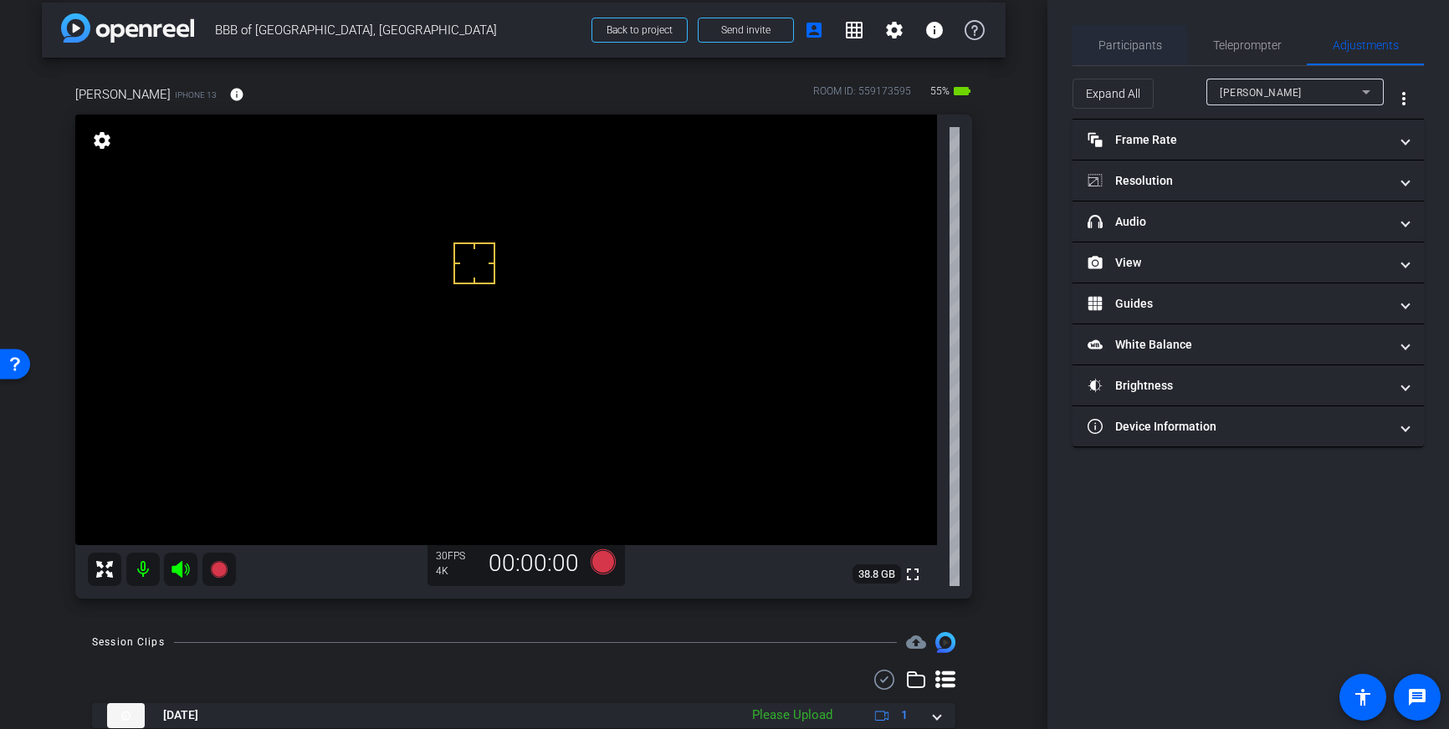
click at [1150, 43] on span "Participants" at bounding box center [1130, 45] width 64 height 12
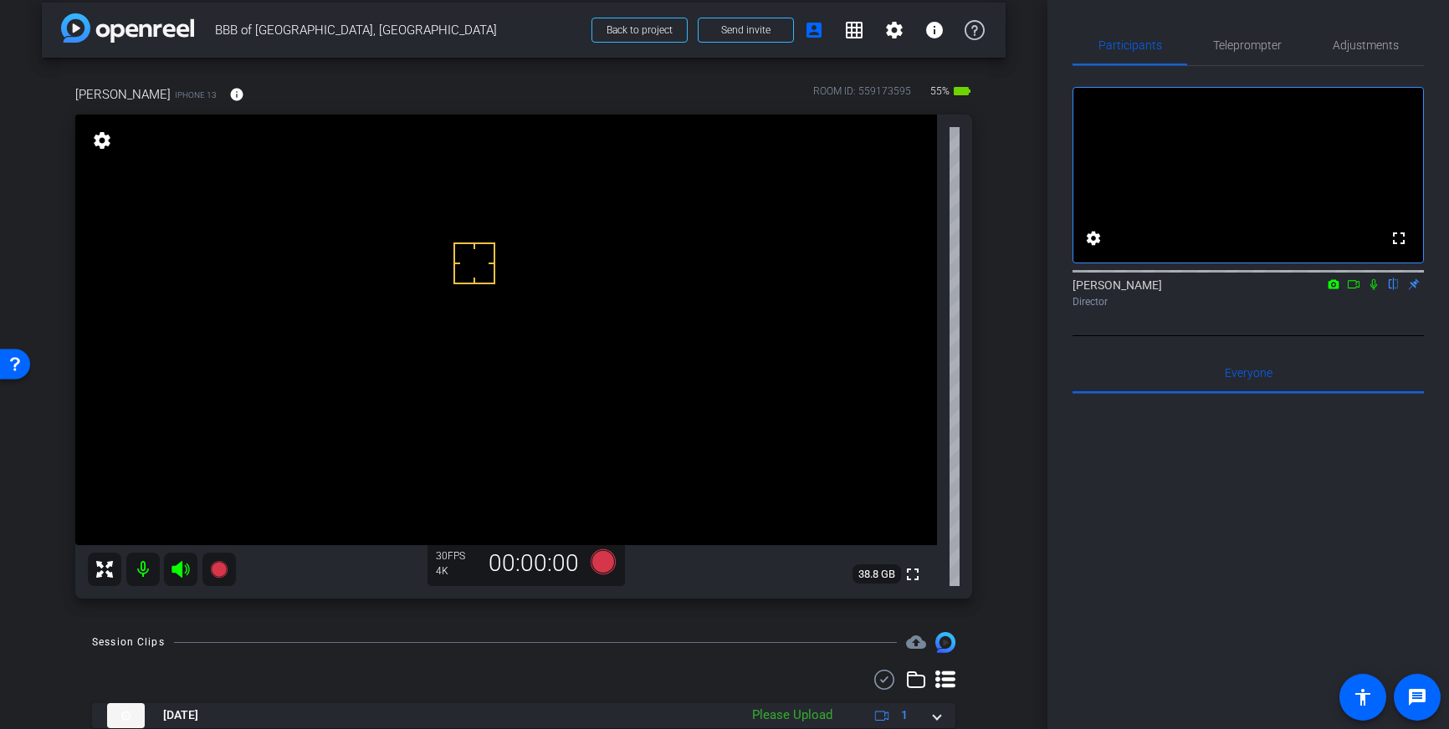
scroll to position [20, 0]
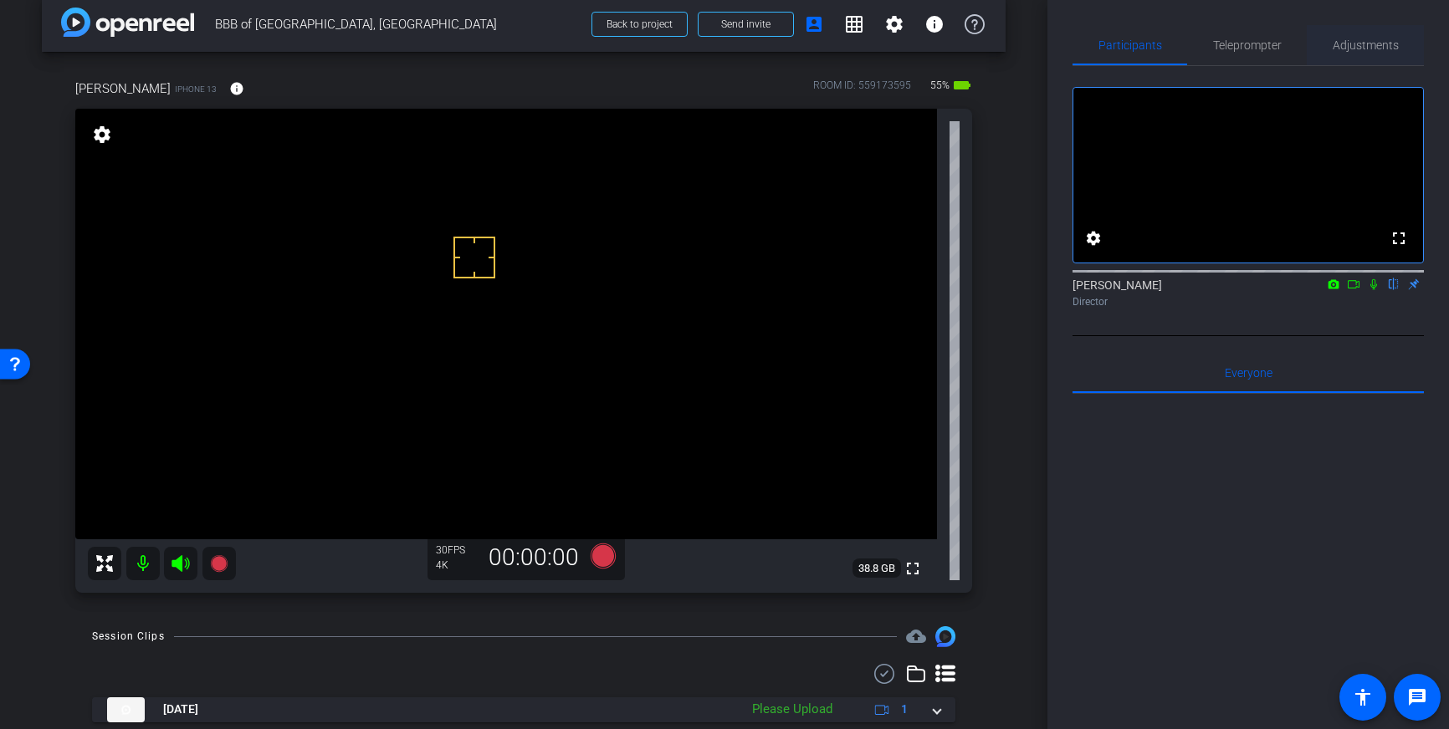
click at [1349, 50] on span "Adjustments" at bounding box center [1365, 45] width 66 height 12
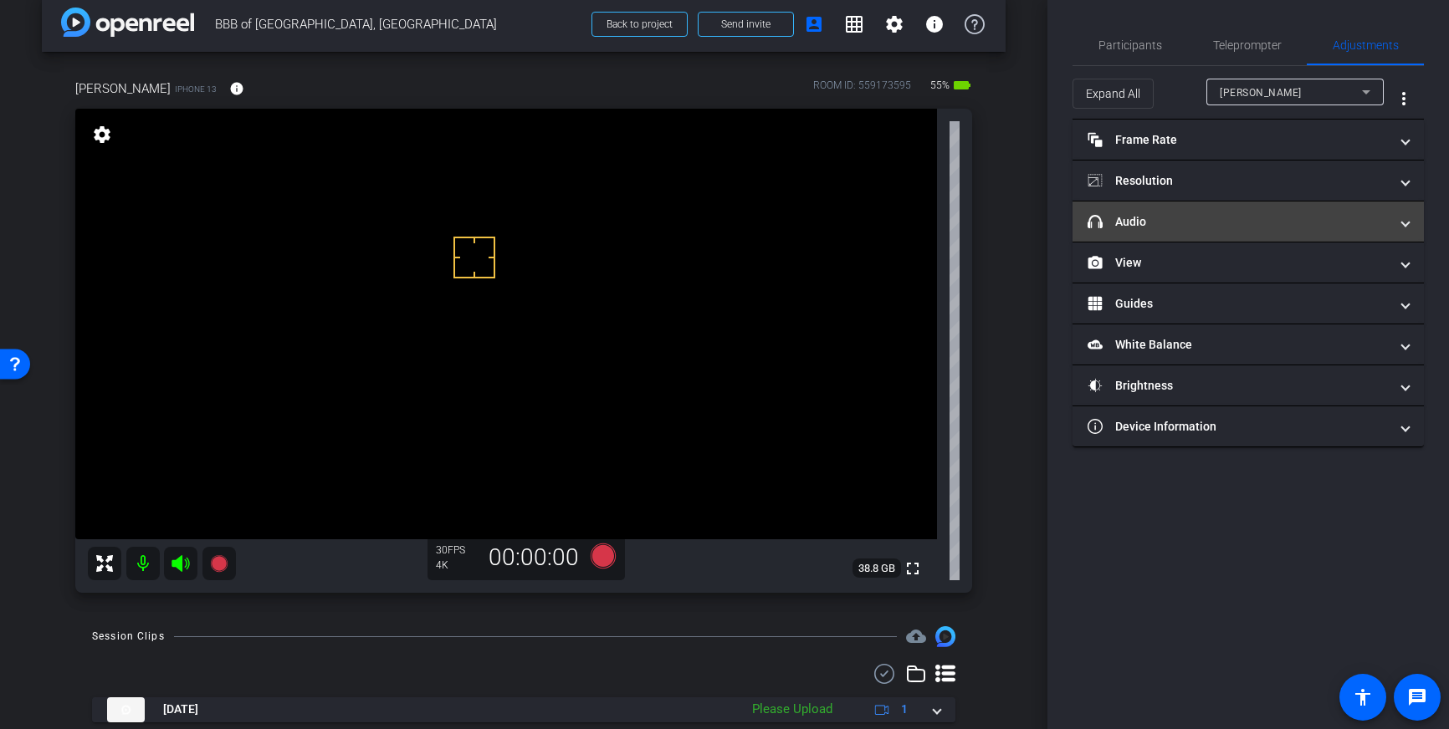
click at [1306, 224] on mat-panel-title "headphone icon Audio" at bounding box center [1237, 222] width 301 height 18
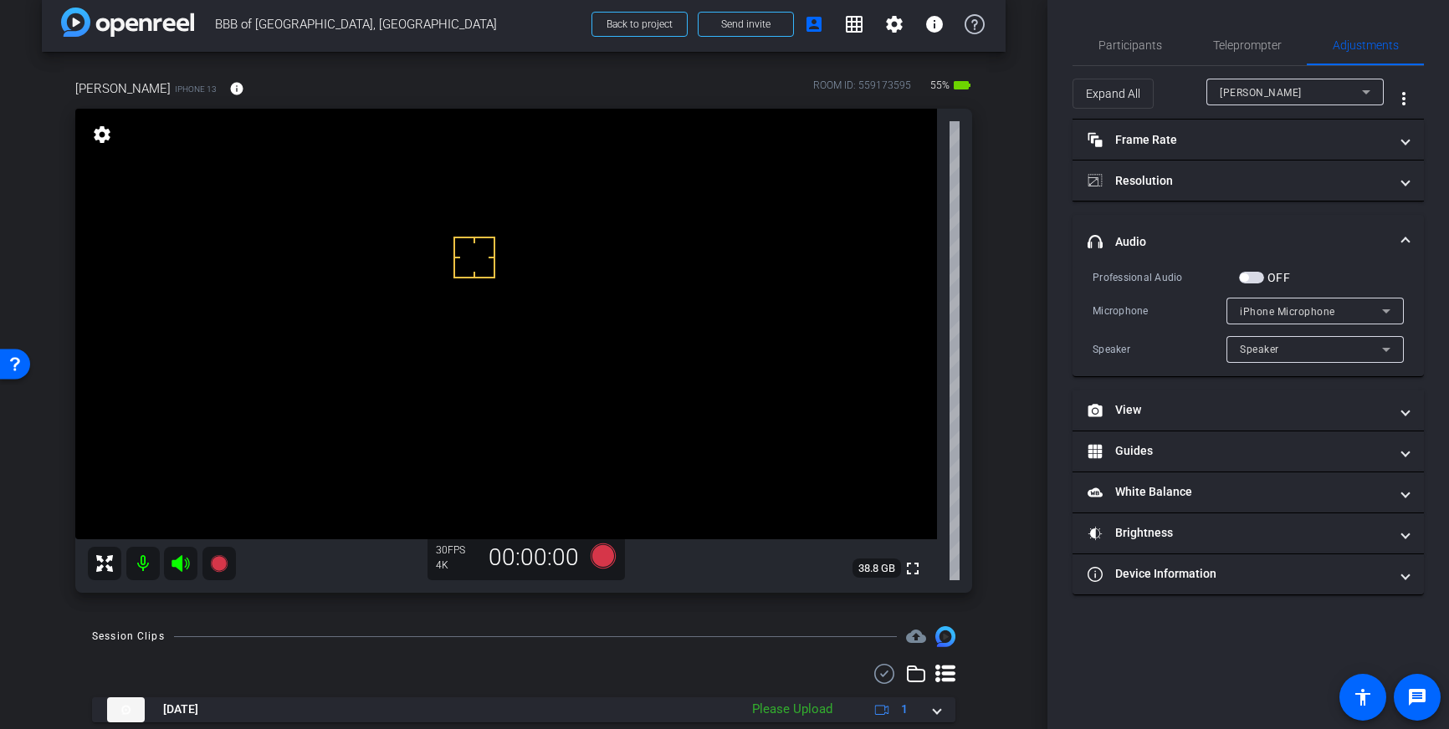
click at [1256, 277] on span "button" at bounding box center [1251, 278] width 25 height 12
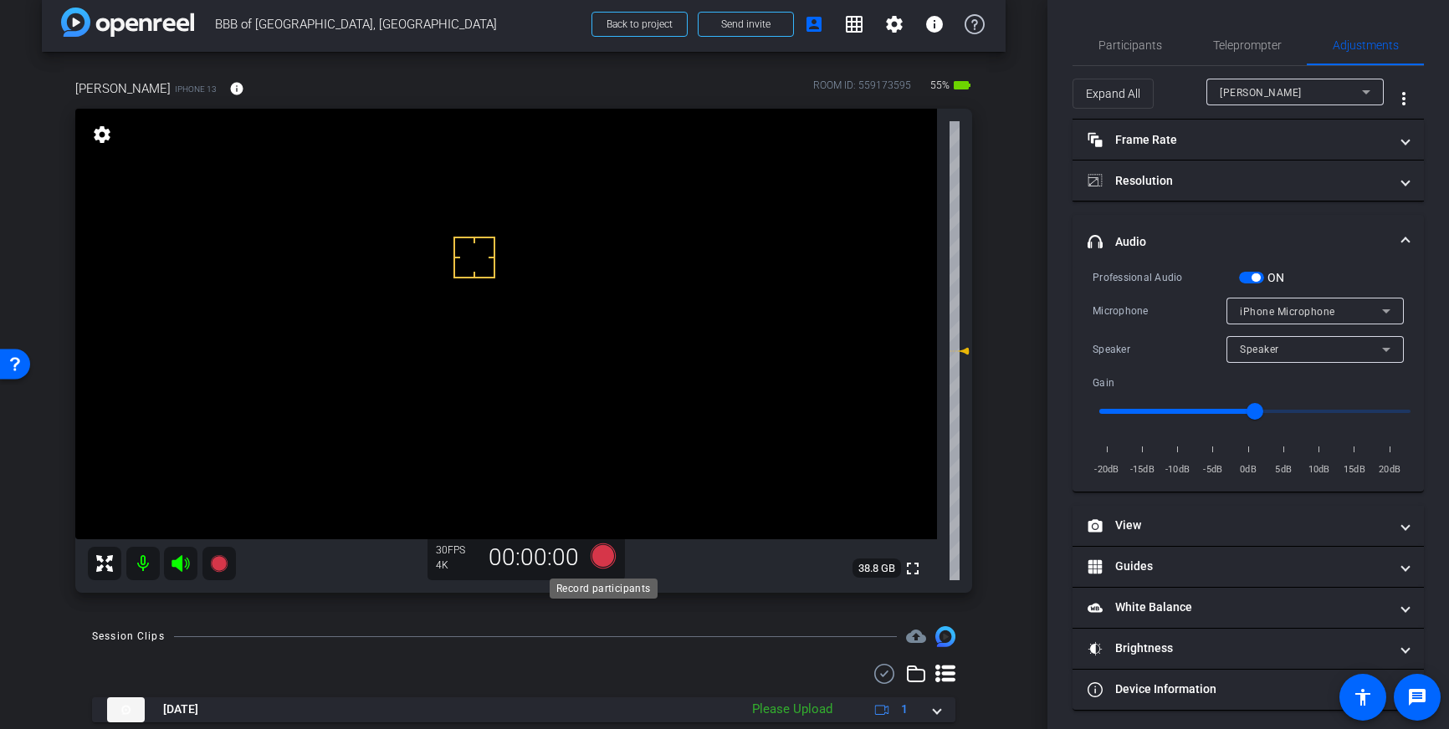
click at [598, 560] on icon at bounding box center [602, 556] width 25 height 25
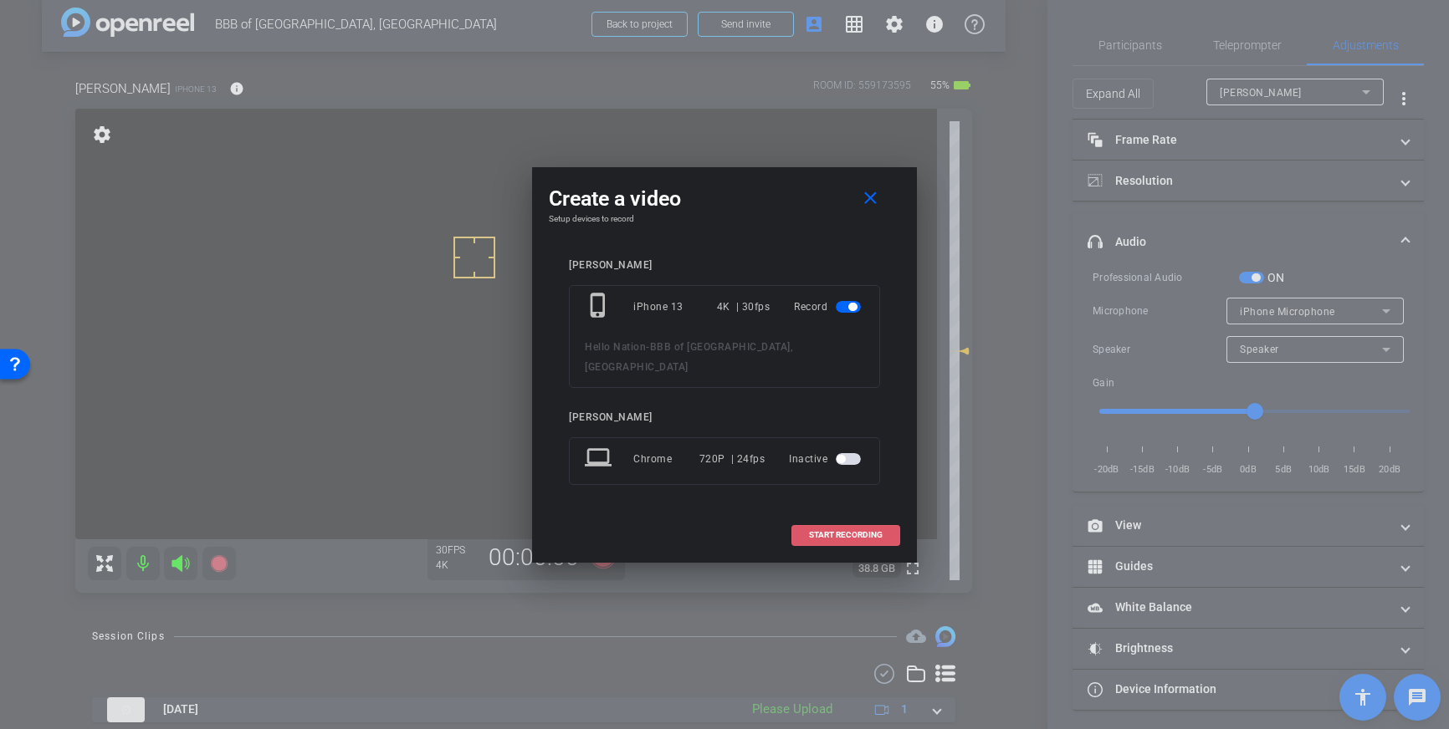
click at [823, 531] on span "START RECORDING" at bounding box center [846, 535] width 74 height 8
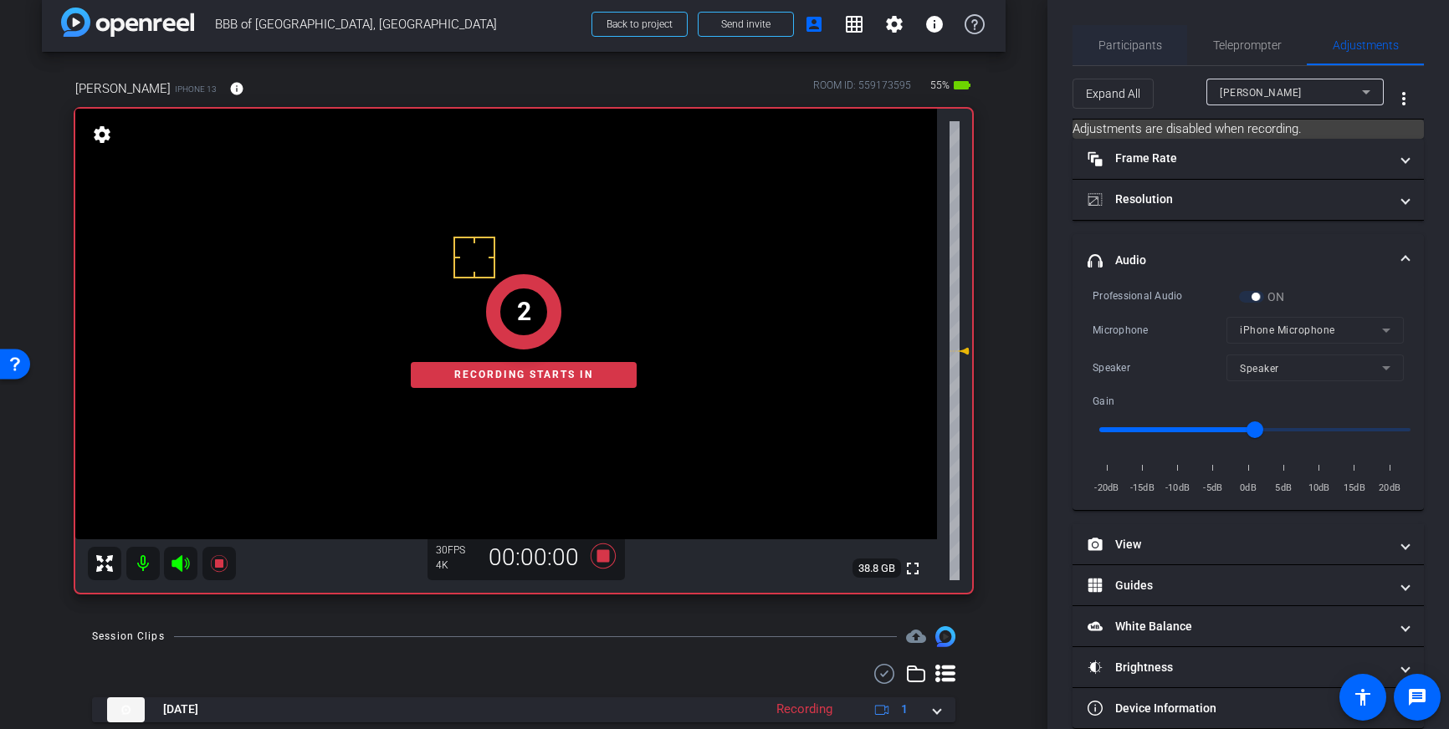
click at [1136, 36] on span "Participants" at bounding box center [1130, 45] width 64 height 40
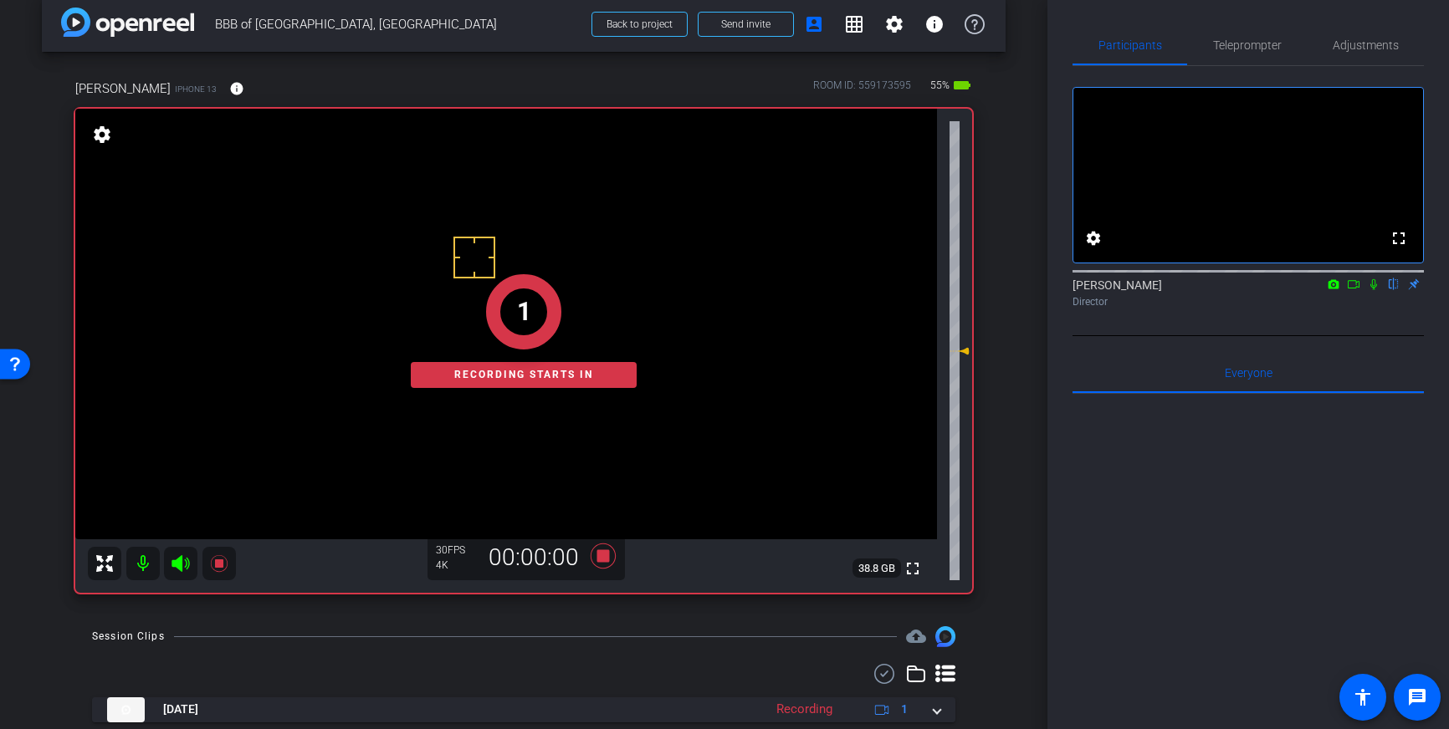
click at [1372, 290] on icon at bounding box center [1373, 284] width 7 height 11
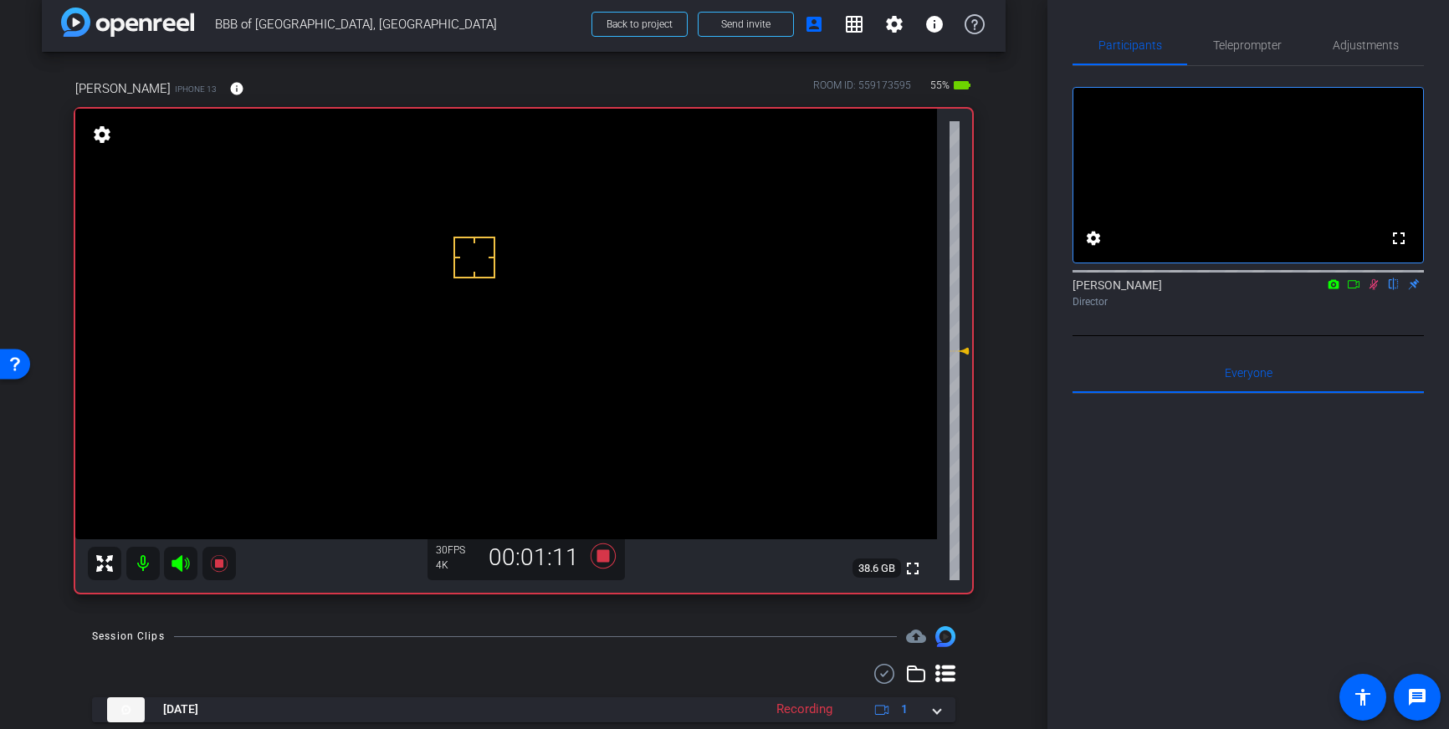
click at [1372, 290] on icon at bounding box center [1373, 285] width 13 height 12
click at [605, 549] on icon at bounding box center [603, 556] width 40 height 30
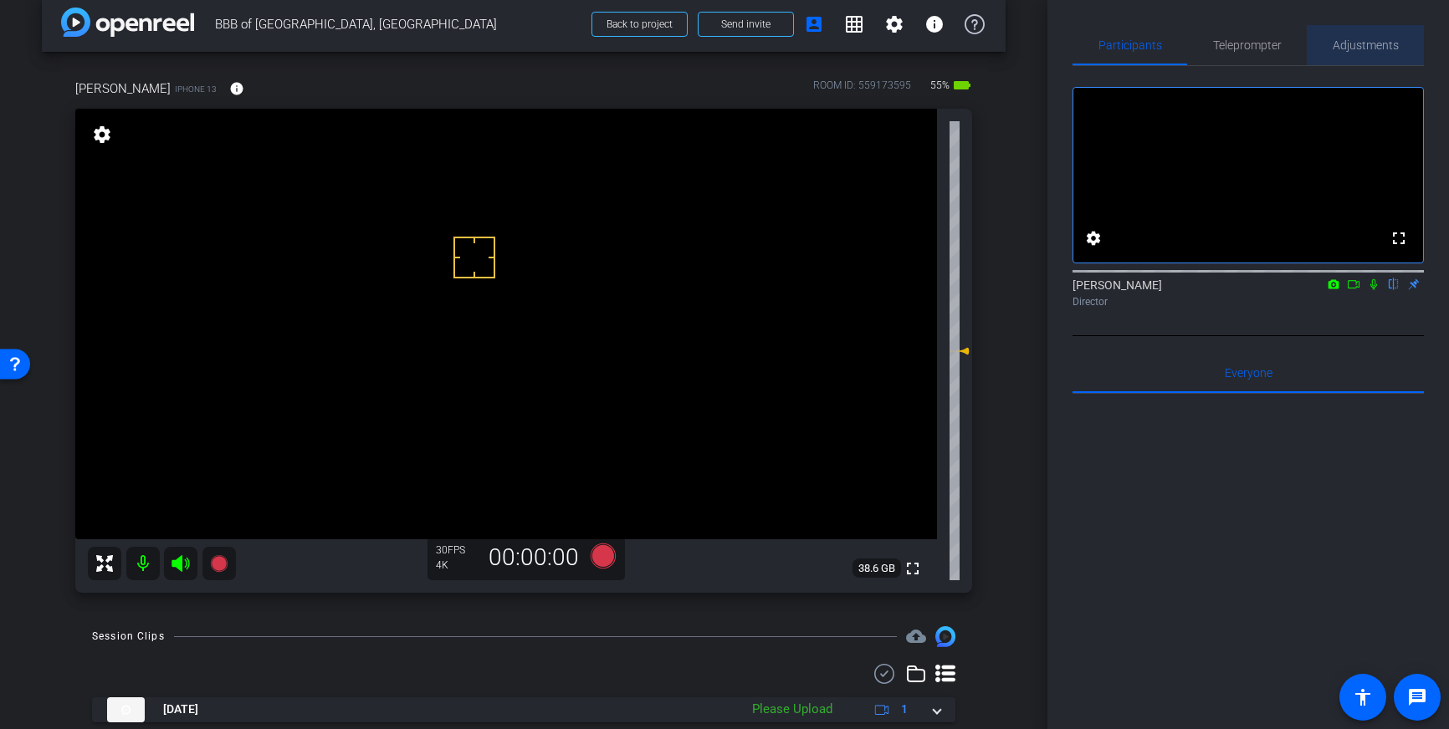
click at [1365, 43] on span "Adjustments" at bounding box center [1365, 45] width 66 height 12
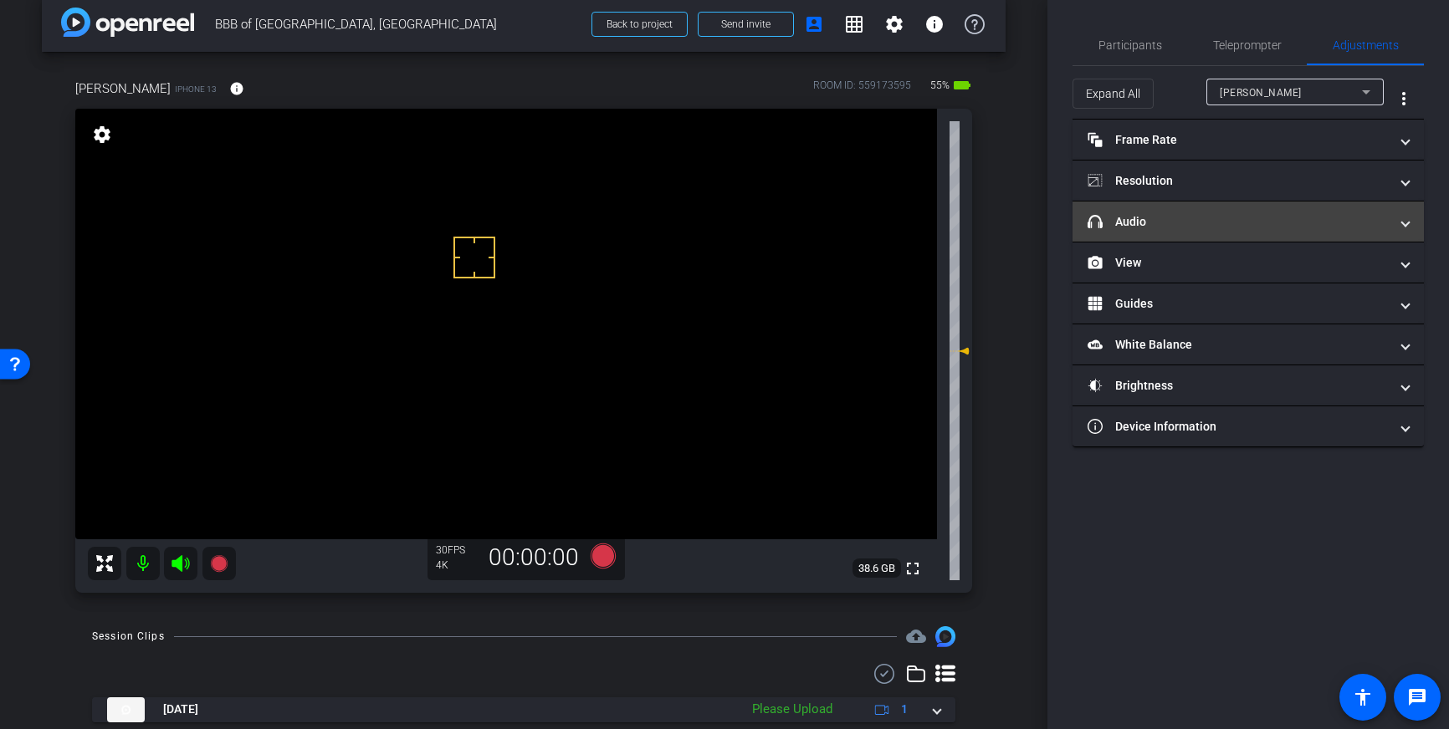
click at [1326, 213] on mat-panel-title "headphone icon Audio" at bounding box center [1237, 222] width 301 height 18
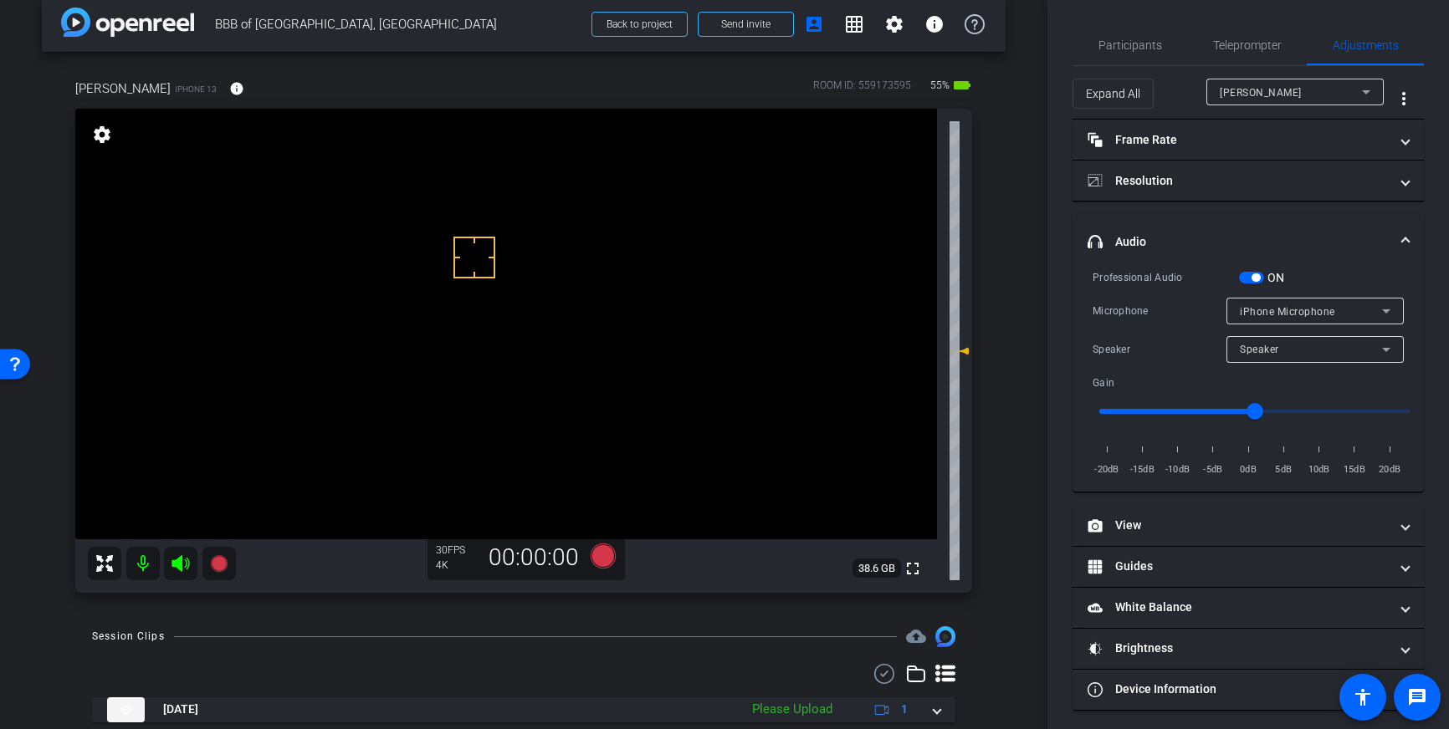
click at [1259, 279] on span "button" at bounding box center [1255, 277] width 8 height 8
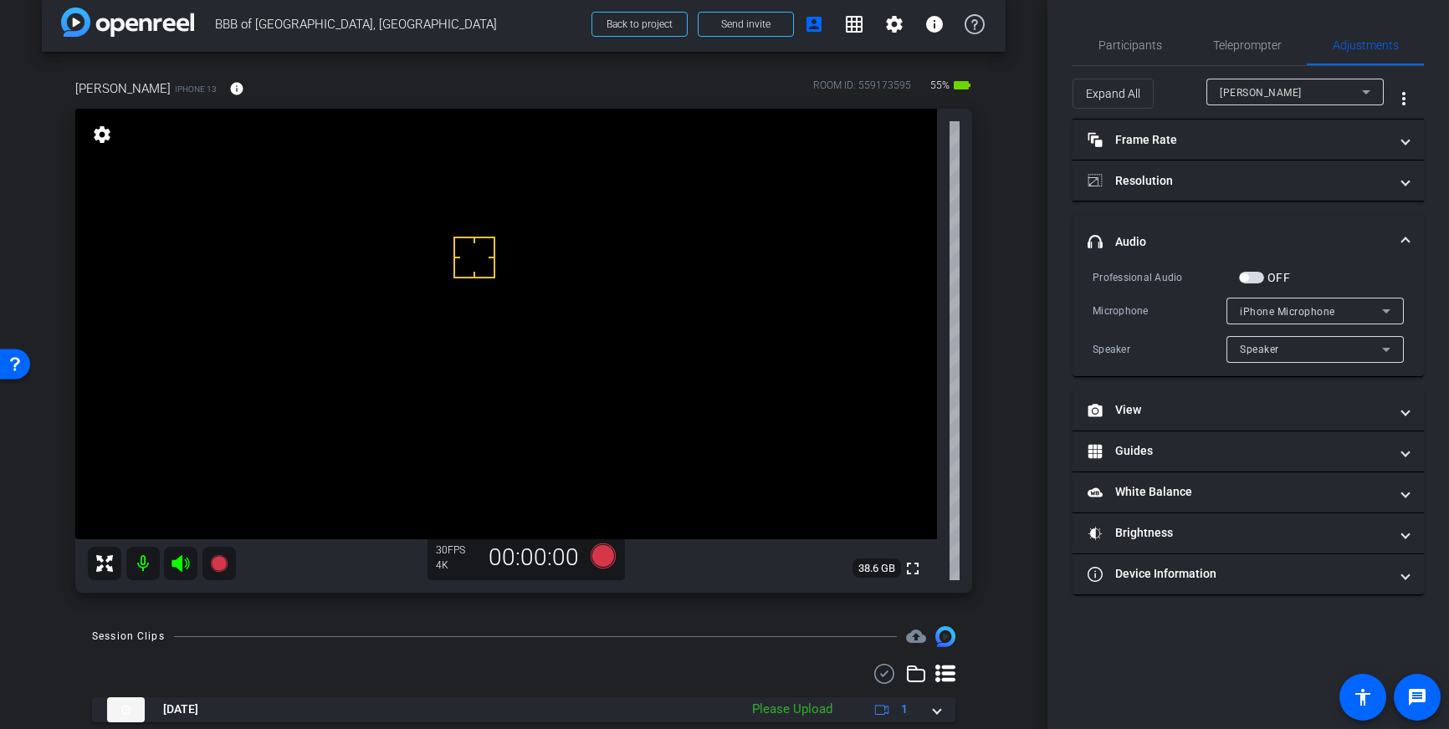
click at [1386, 244] on mat-panel-title "headphone icon Audio" at bounding box center [1237, 242] width 301 height 18
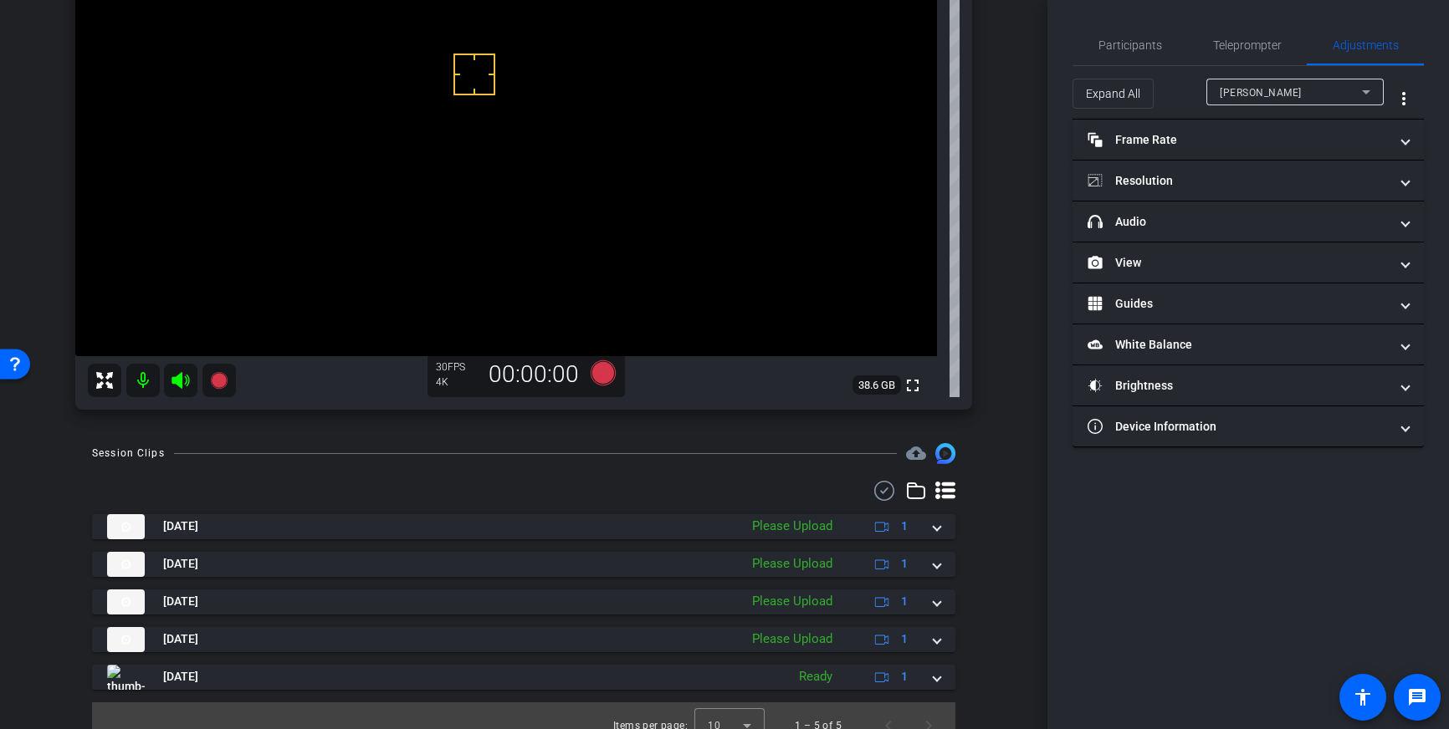
scroll to position [211, 0]
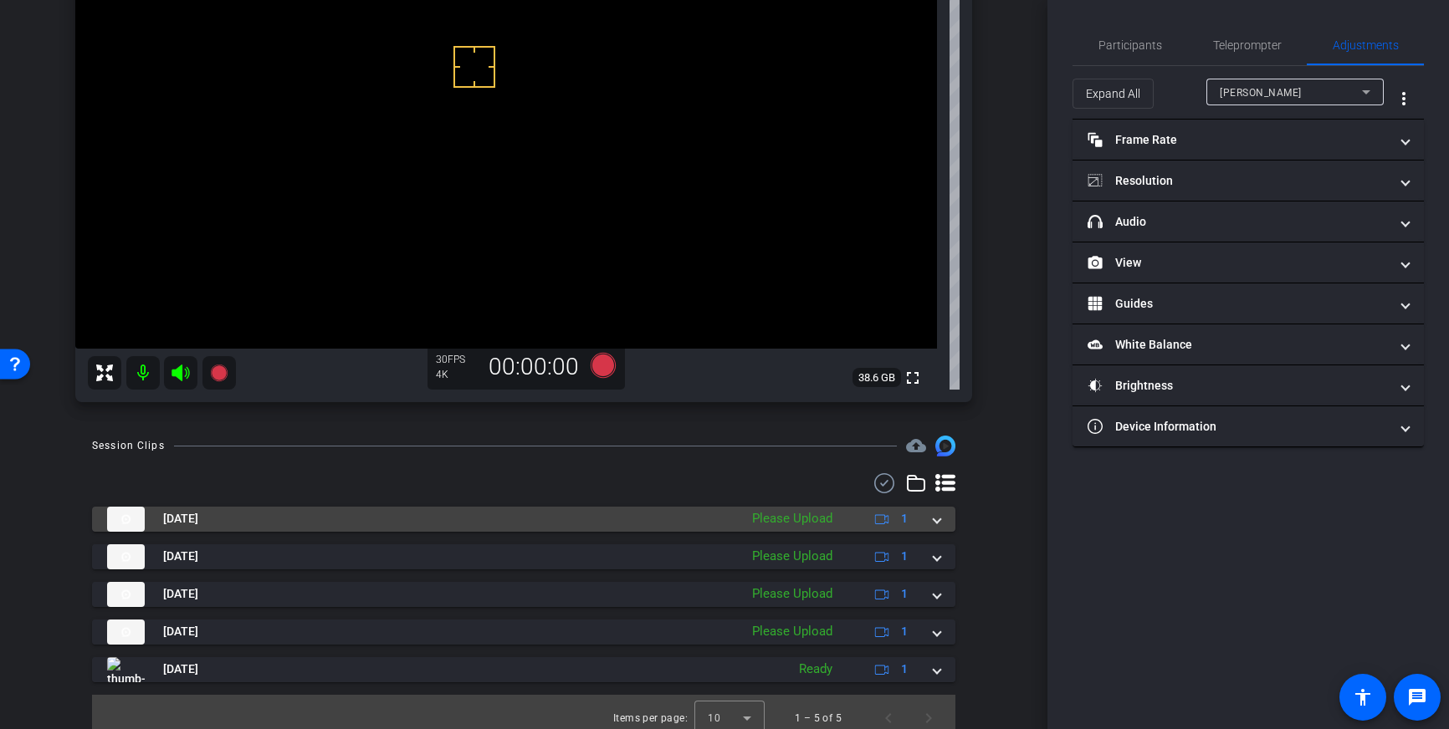
click at [935, 521] on span at bounding box center [936, 519] width 7 height 18
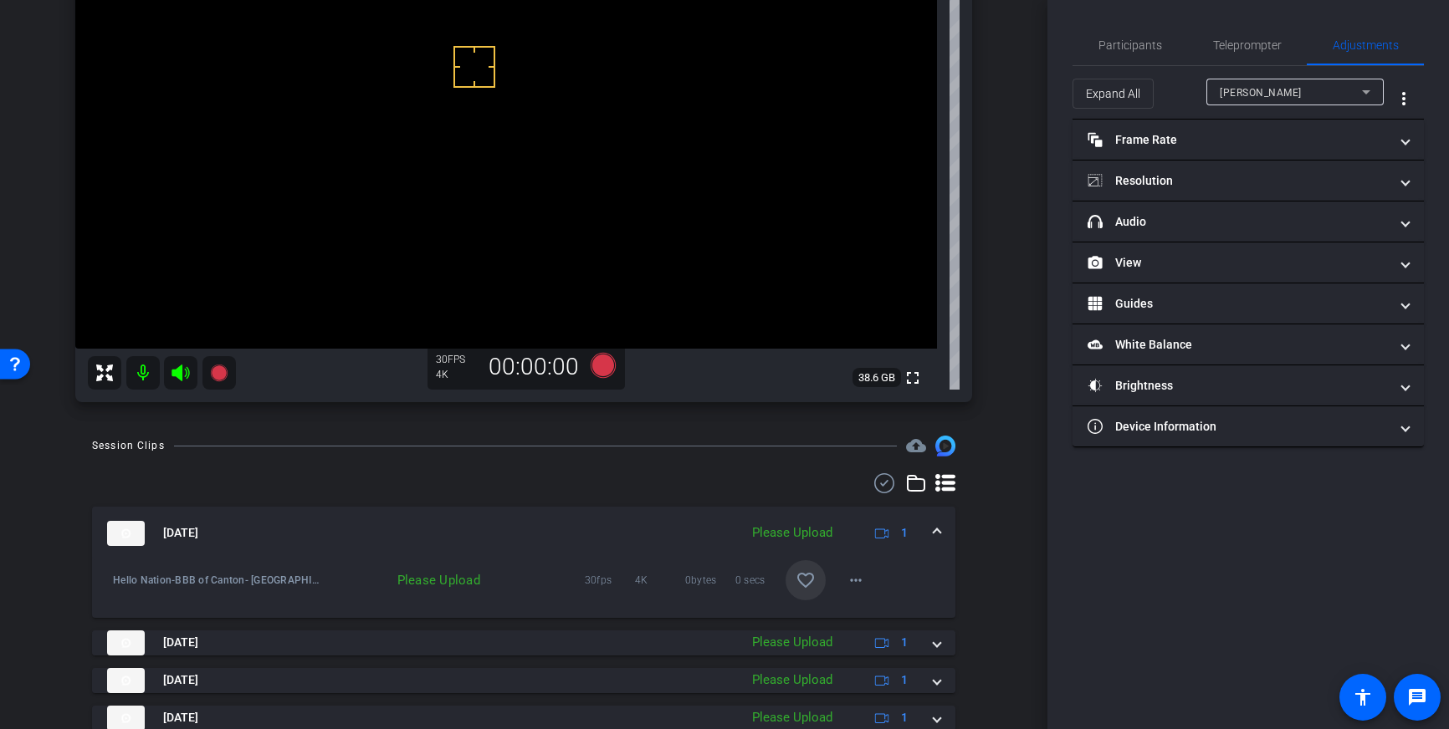
click at [802, 585] on mat-icon "favorite_border" at bounding box center [805, 580] width 20 height 20
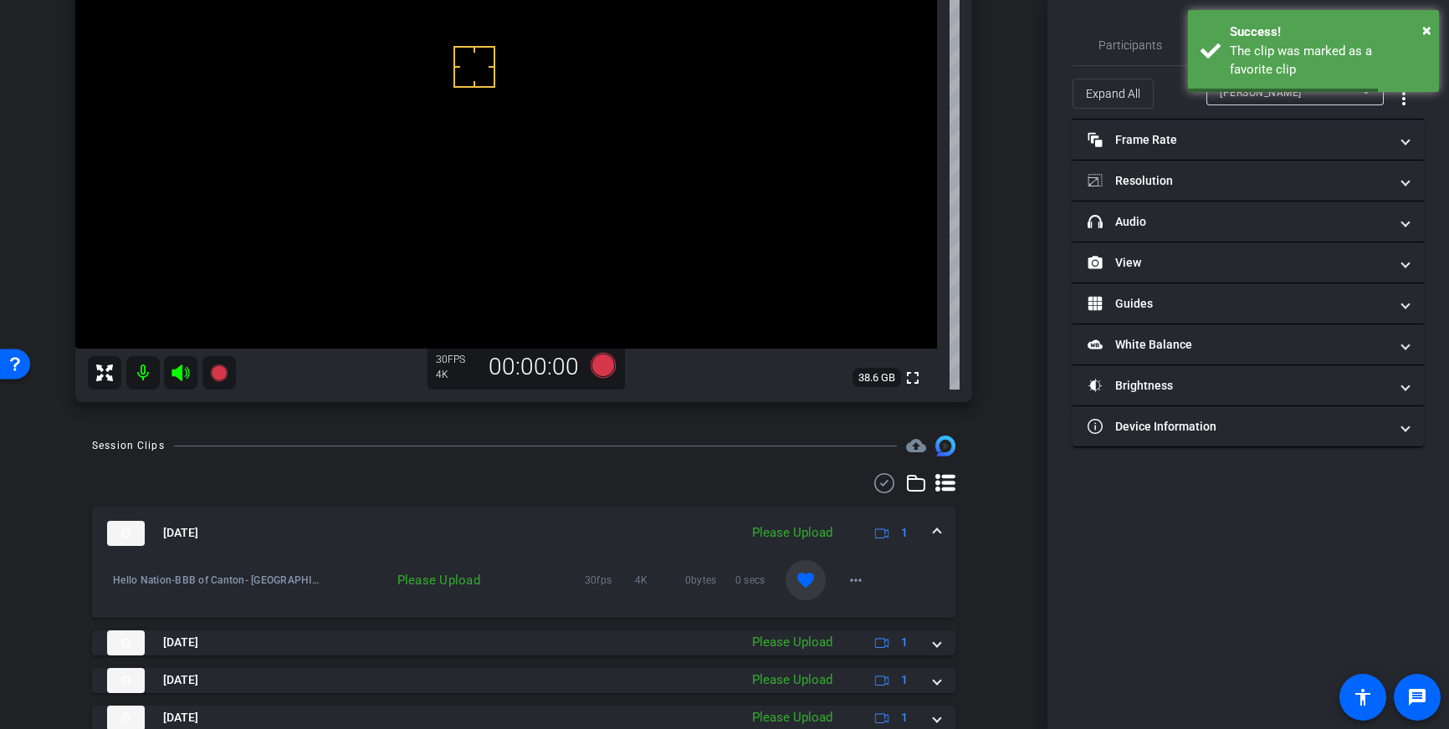
click at [943, 536] on mat-expansion-panel-header "Sep 22, 2025 Please Upload 1" at bounding box center [523, 534] width 863 height 54
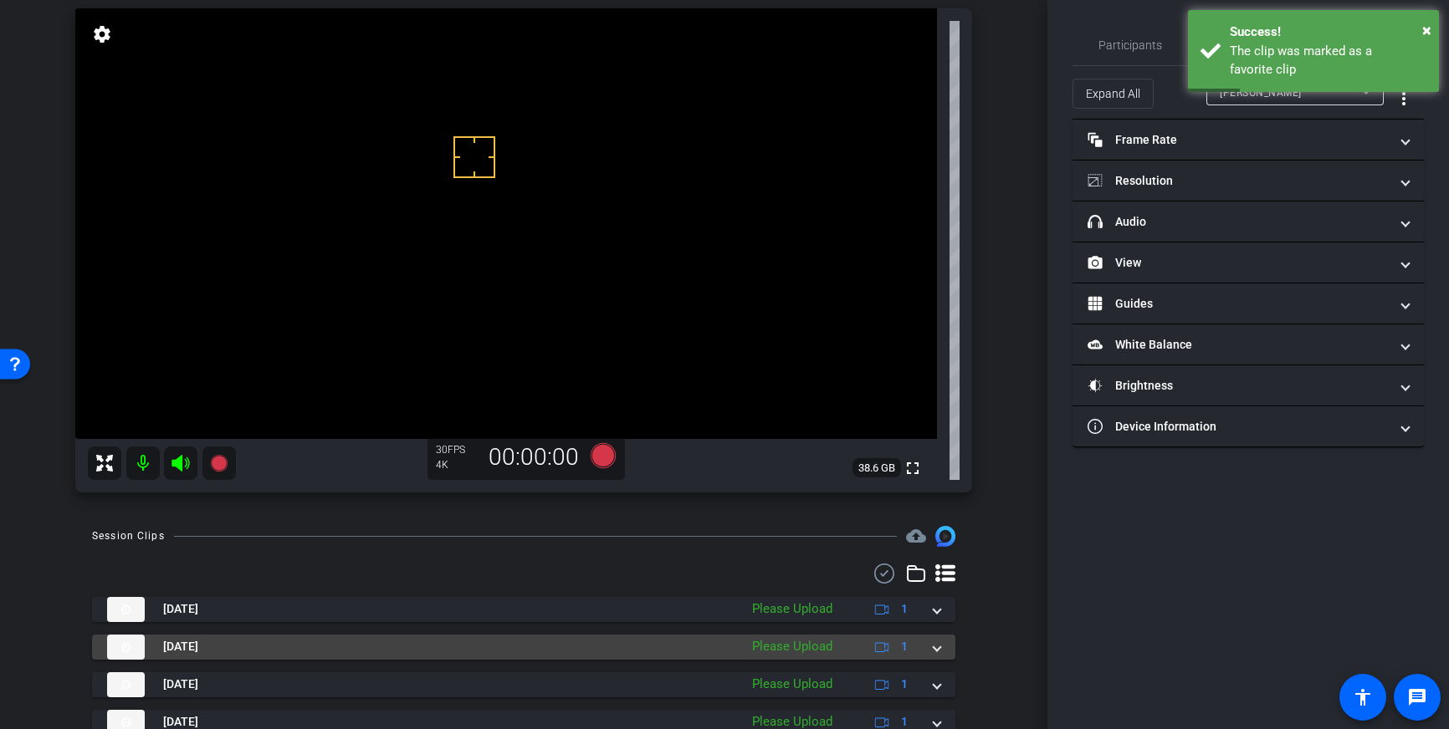
scroll to position [115, 0]
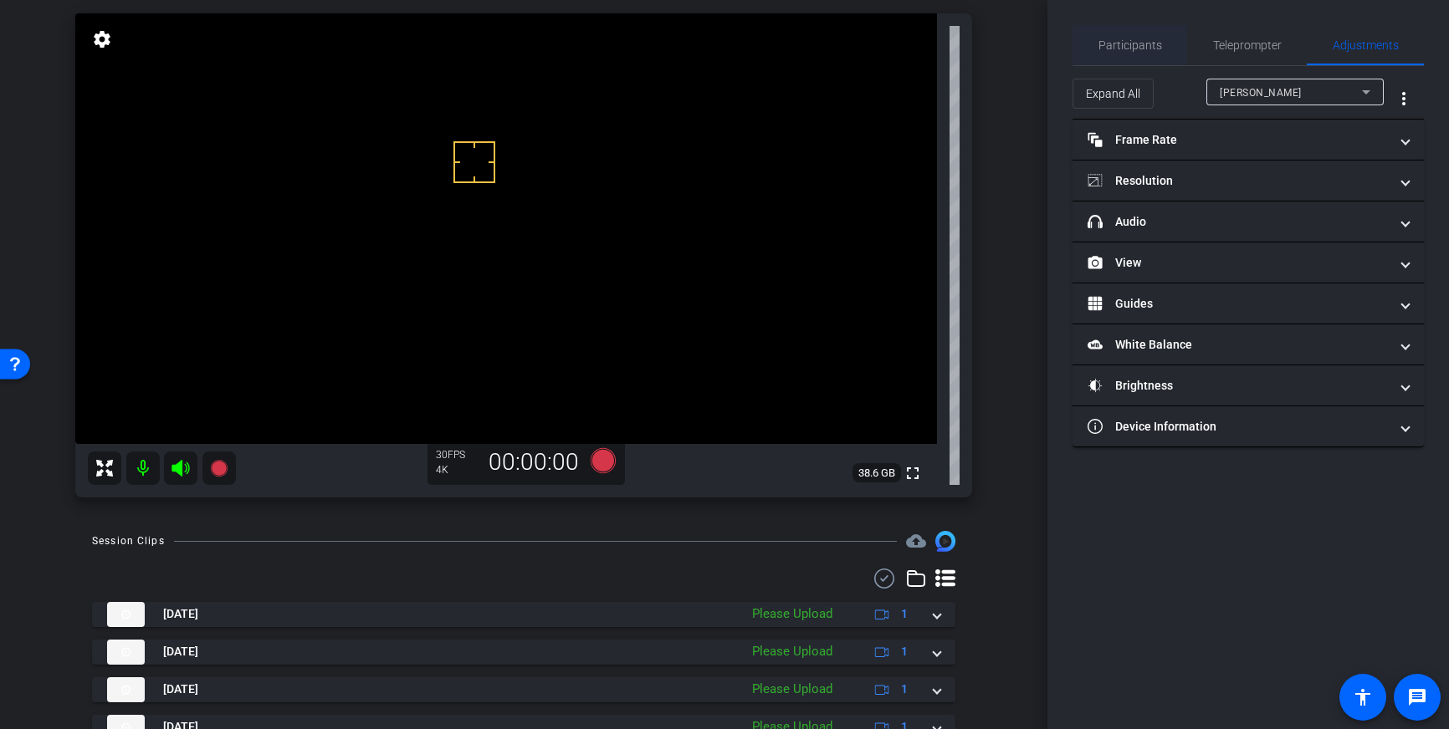
click at [1152, 39] on span "Participants" at bounding box center [1130, 45] width 64 height 12
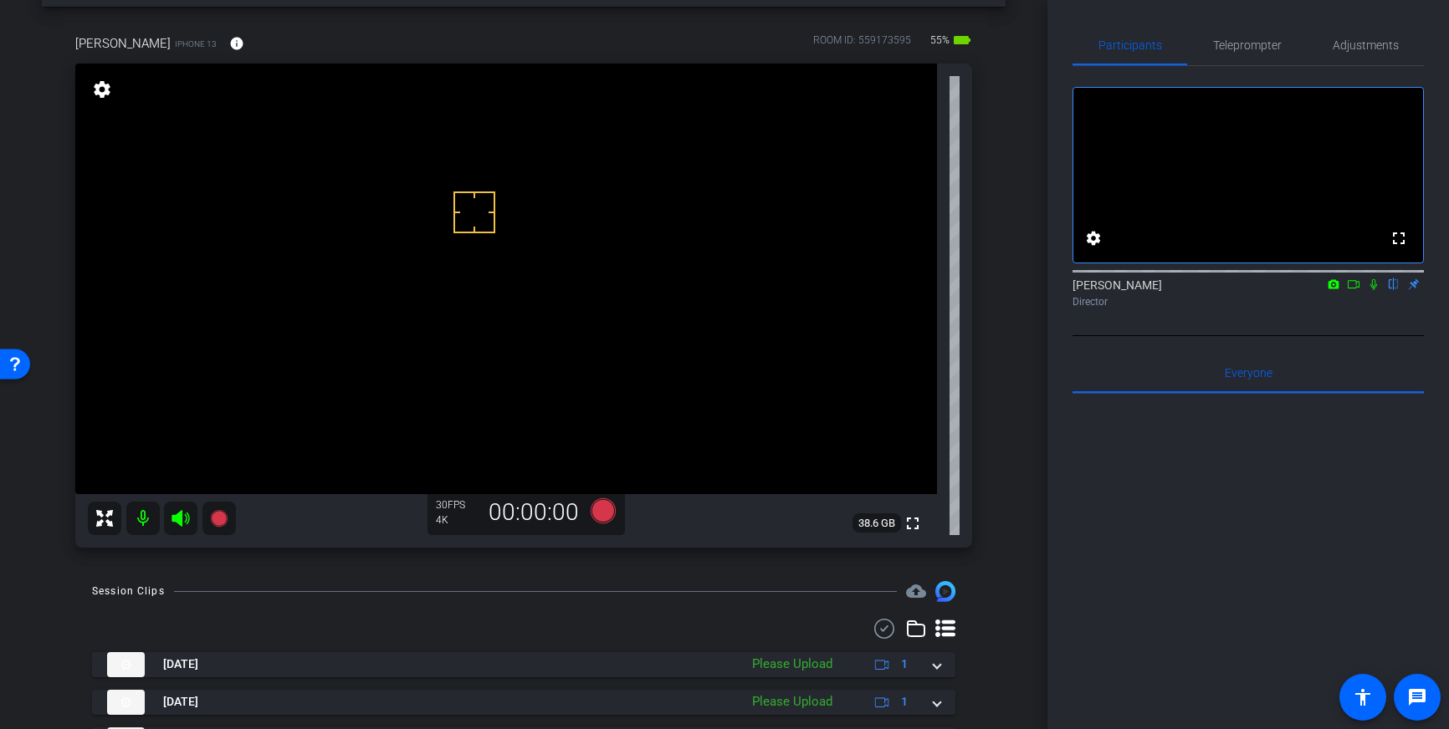
scroll to position [58, 0]
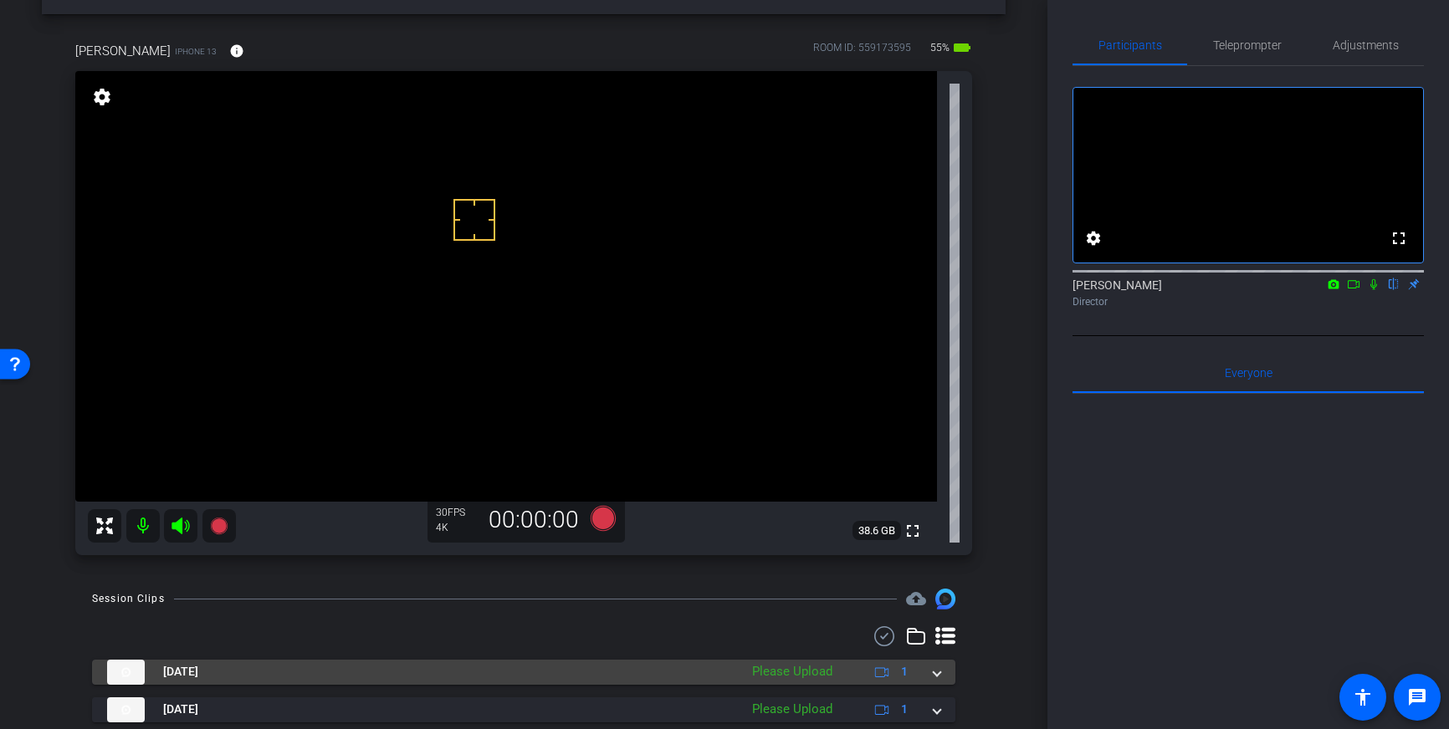
click at [935, 677] on span at bounding box center [936, 672] width 7 height 18
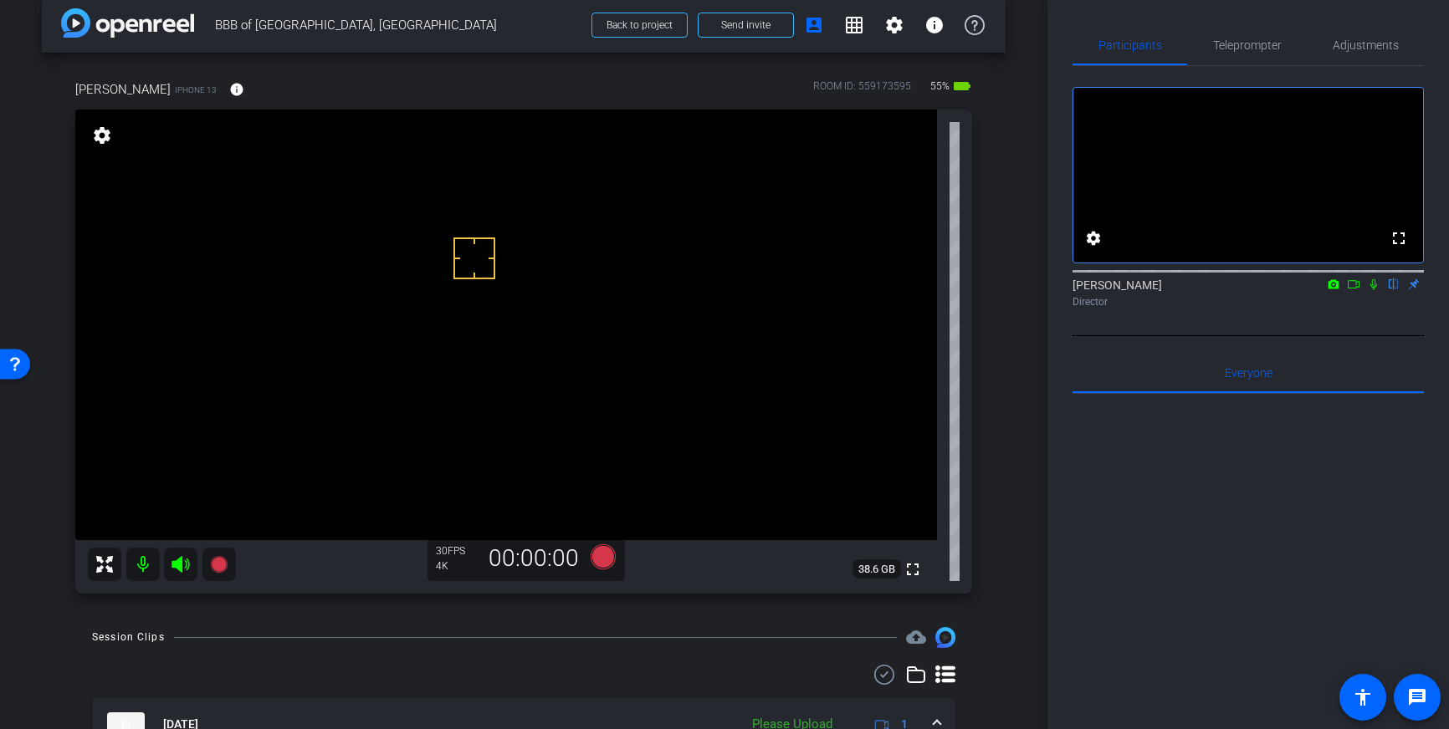
scroll to position [0, 0]
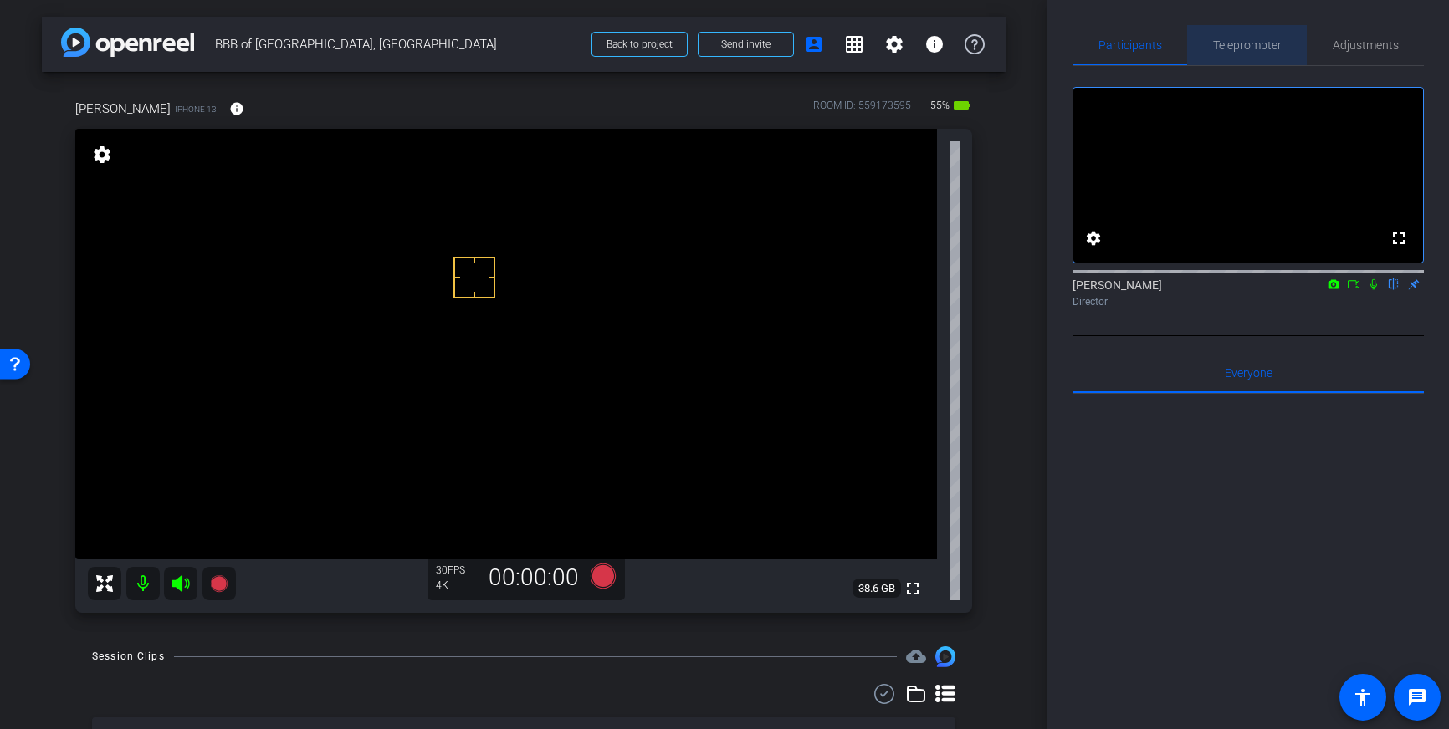
click at [1267, 64] on span "Teleprompter" at bounding box center [1247, 45] width 69 height 40
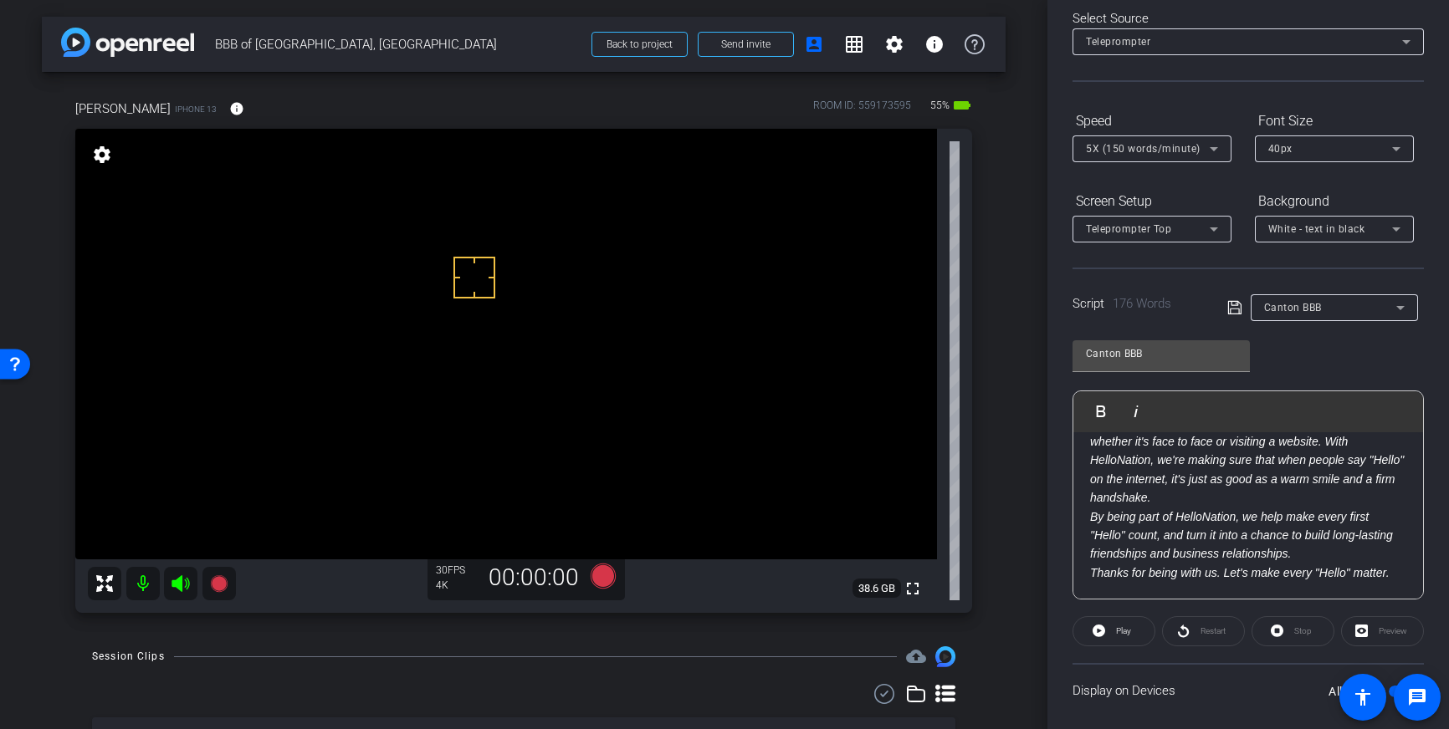
scroll to position [185, 0]
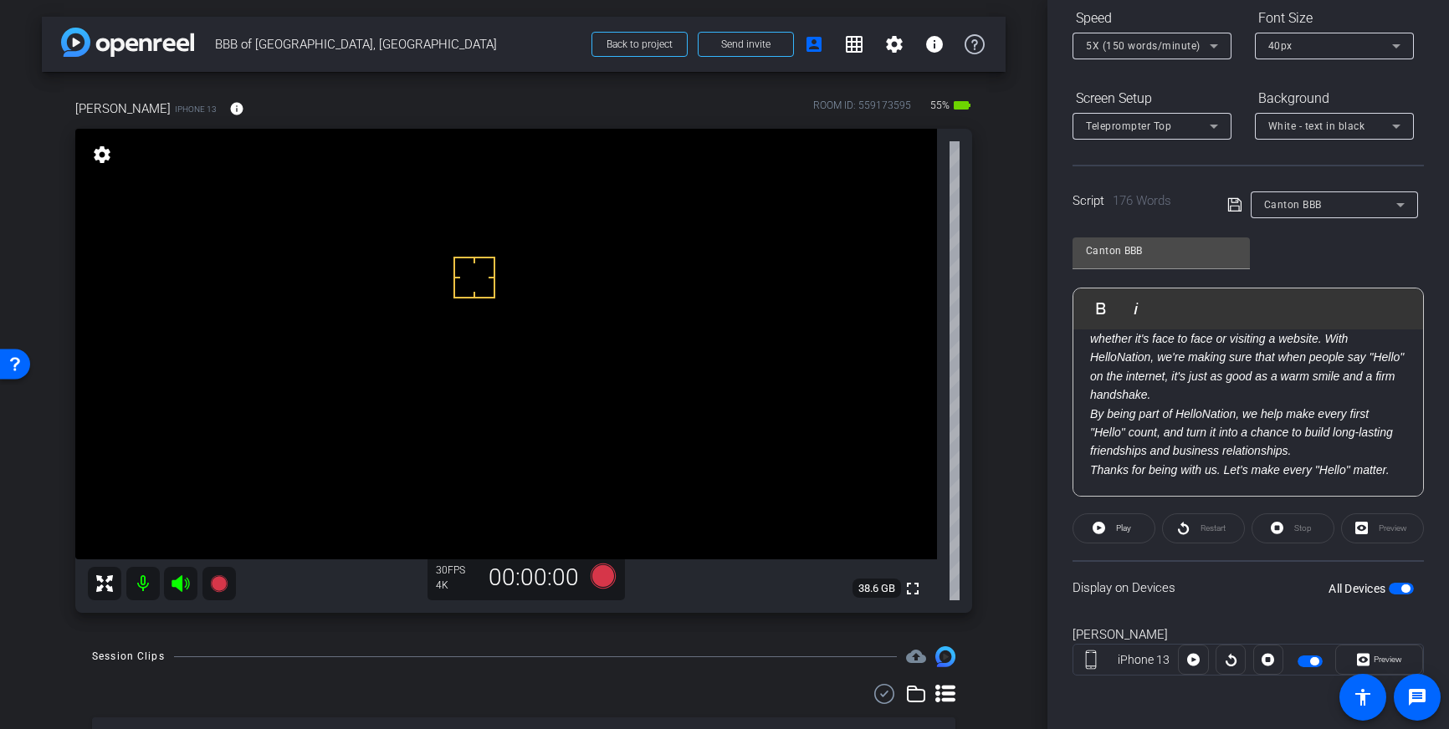
click at [1394, 584] on span "button" at bounding box center [1400, 589] width 25 height 12
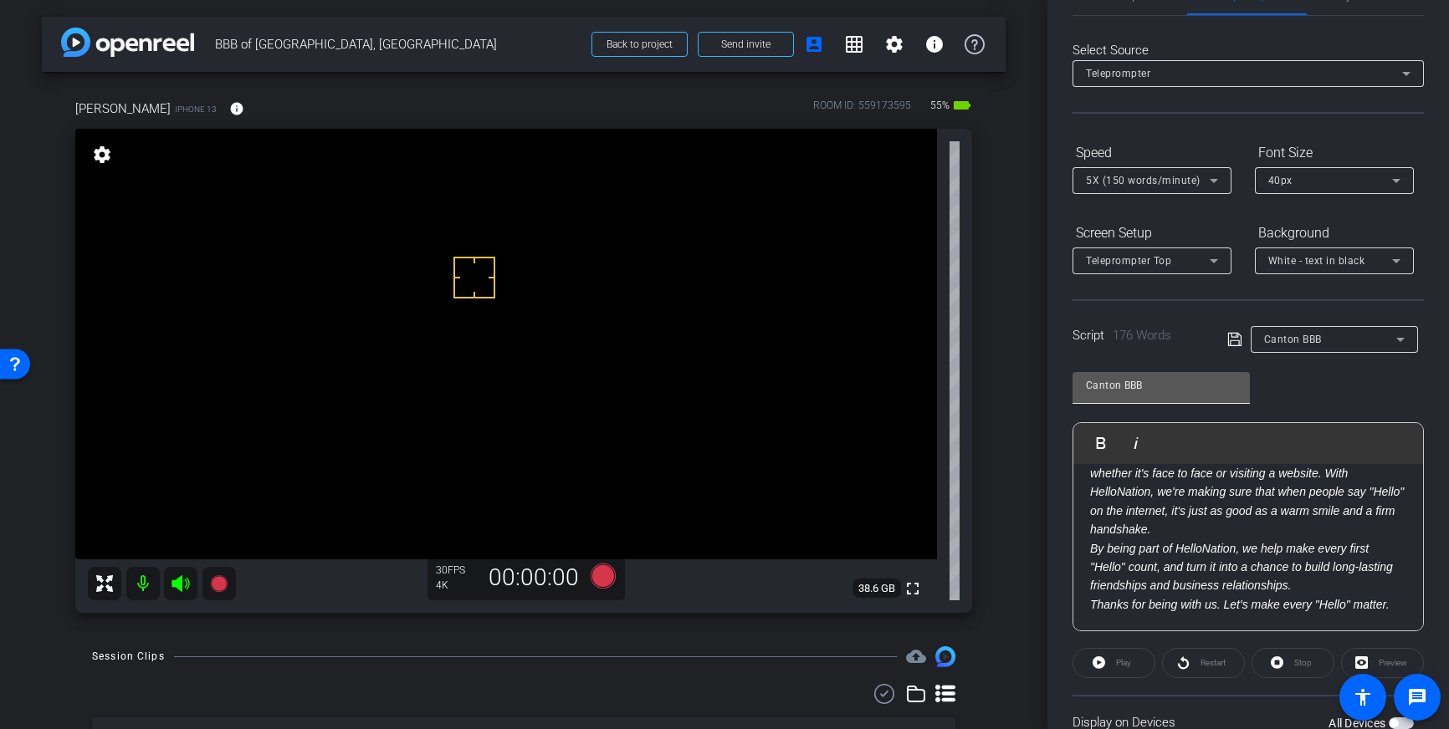
scroll to position [0, 0]
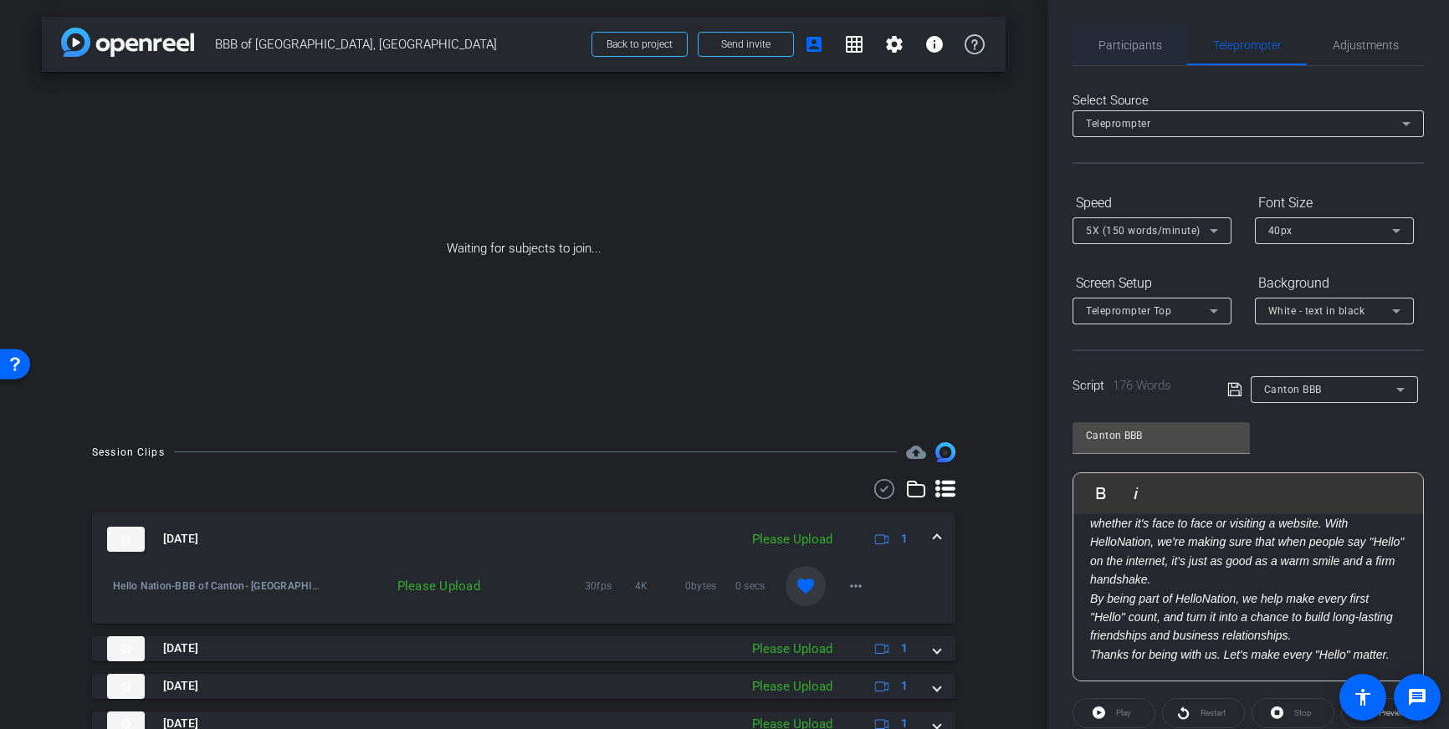
click at [1132, 43] on span "Participants" at bounding box center [1130, 45] width 64 height 12
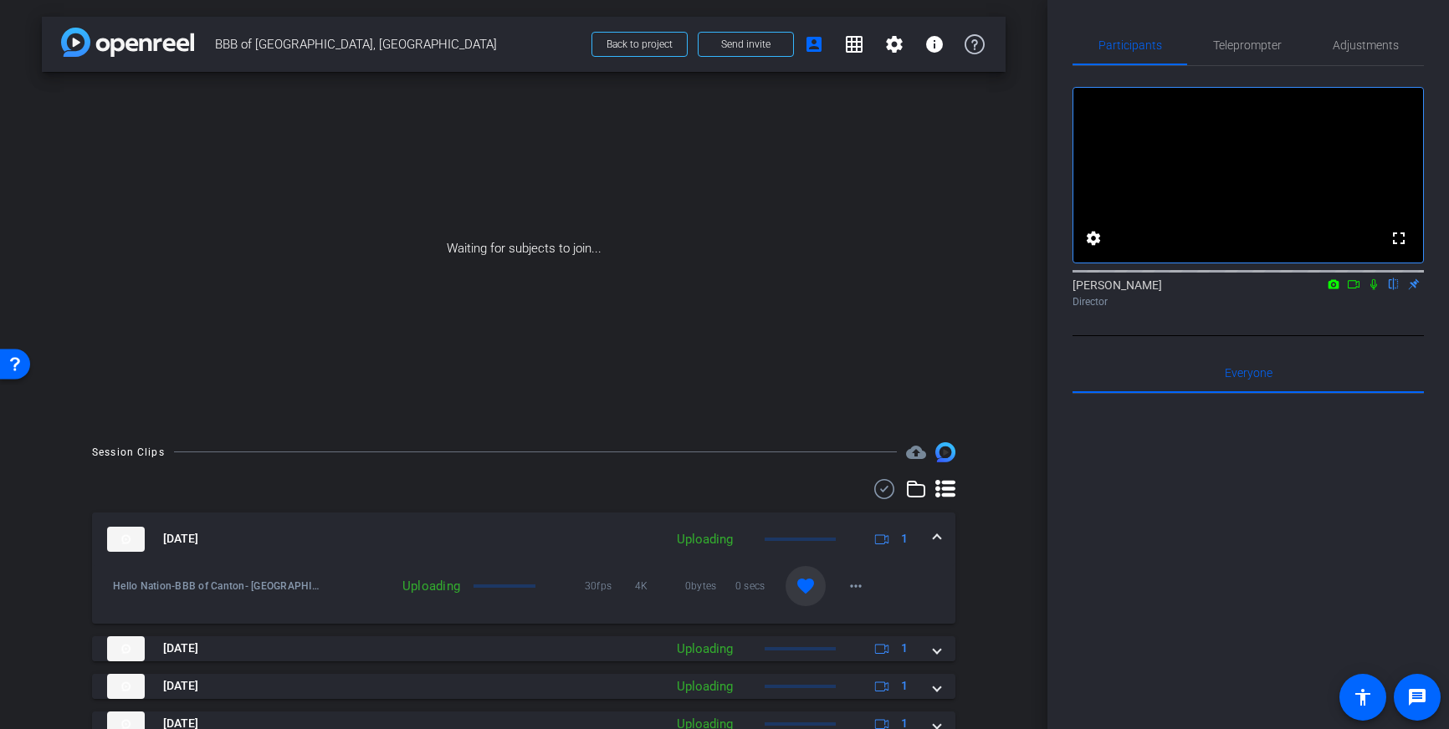
click at [1372, 290] on icon at bounding box center [1373, 285] width 13 height 12
click at [1356, 290] on icon at bounding box center [1353, 285] width 13 height 12
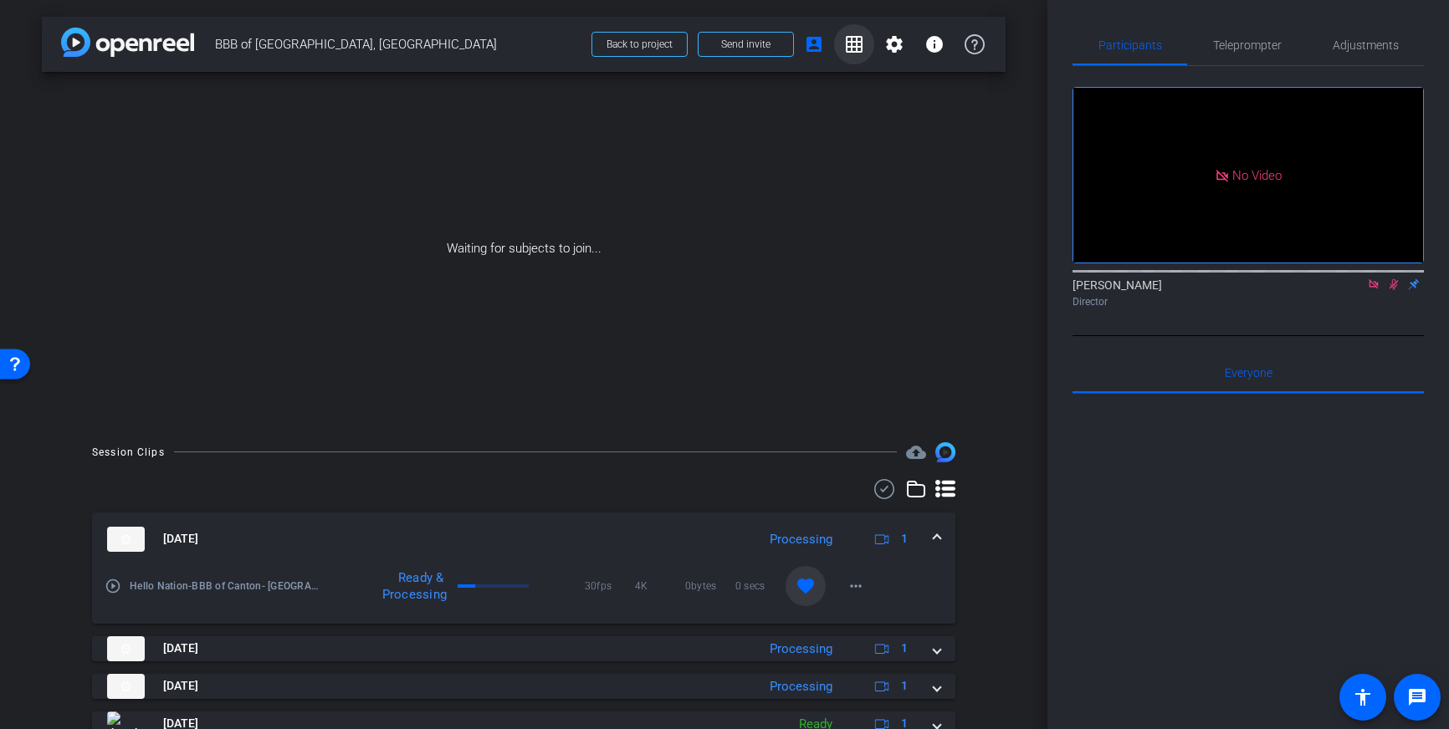
scroll to position [105, 0]
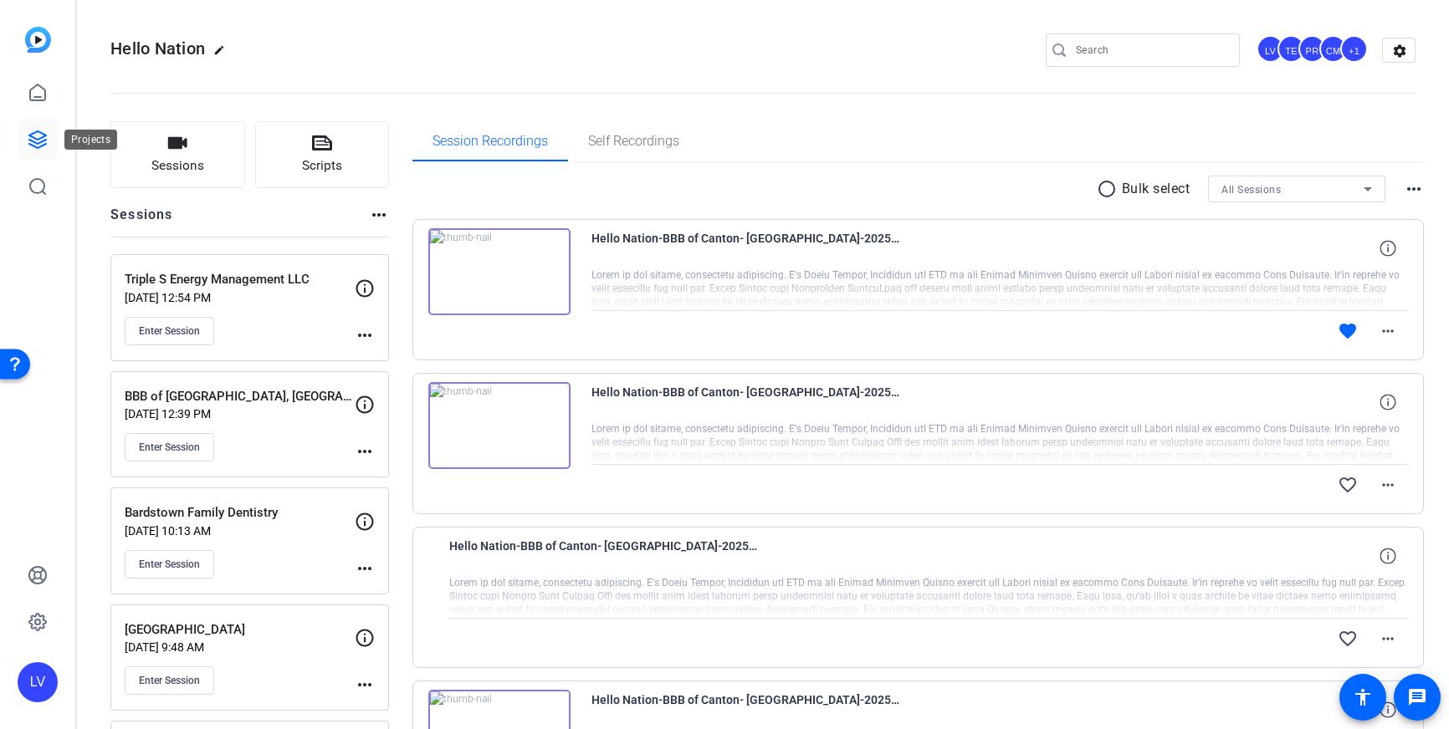
click at [46, 124] on link at bounding box center [38, 140] width 40 height 40
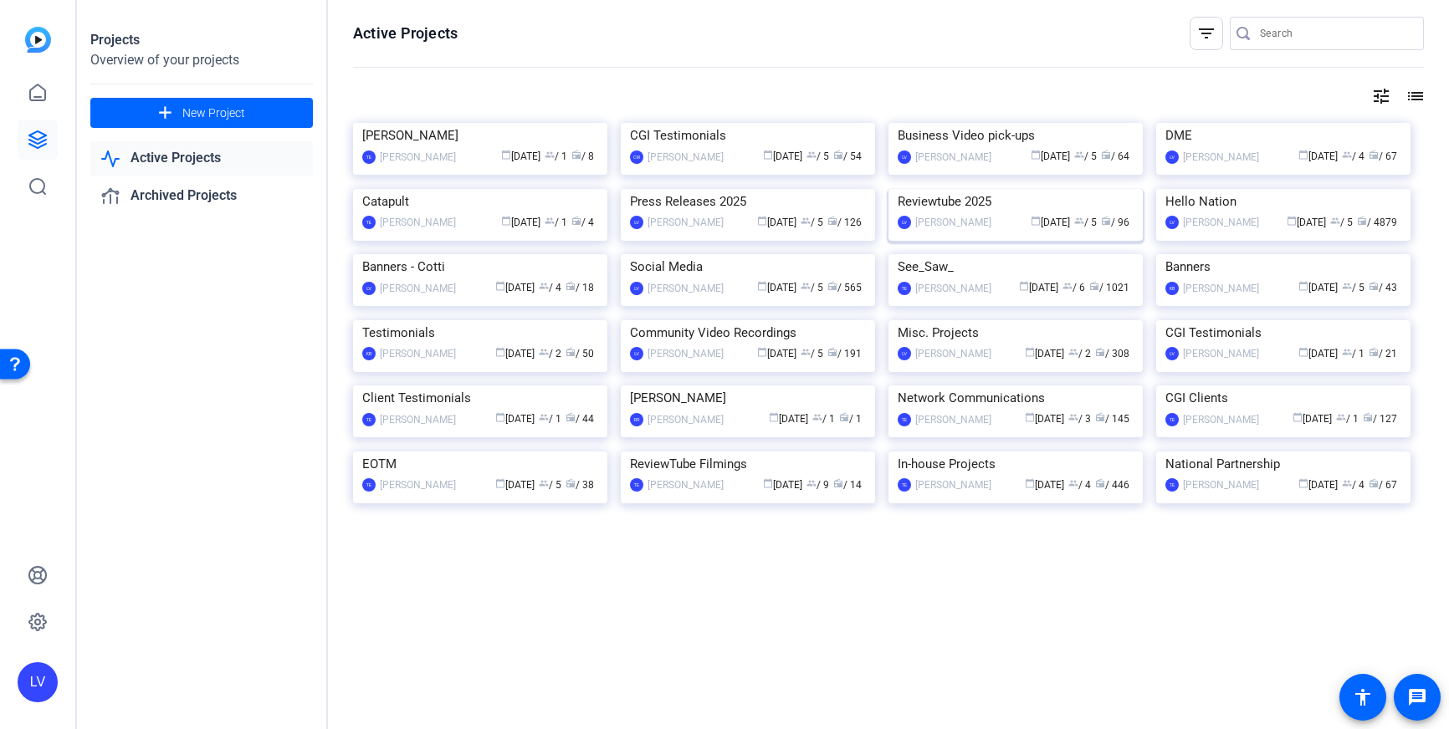
click at [1007, 189] on img at bounding box center [1015, 189] width 254 height 0
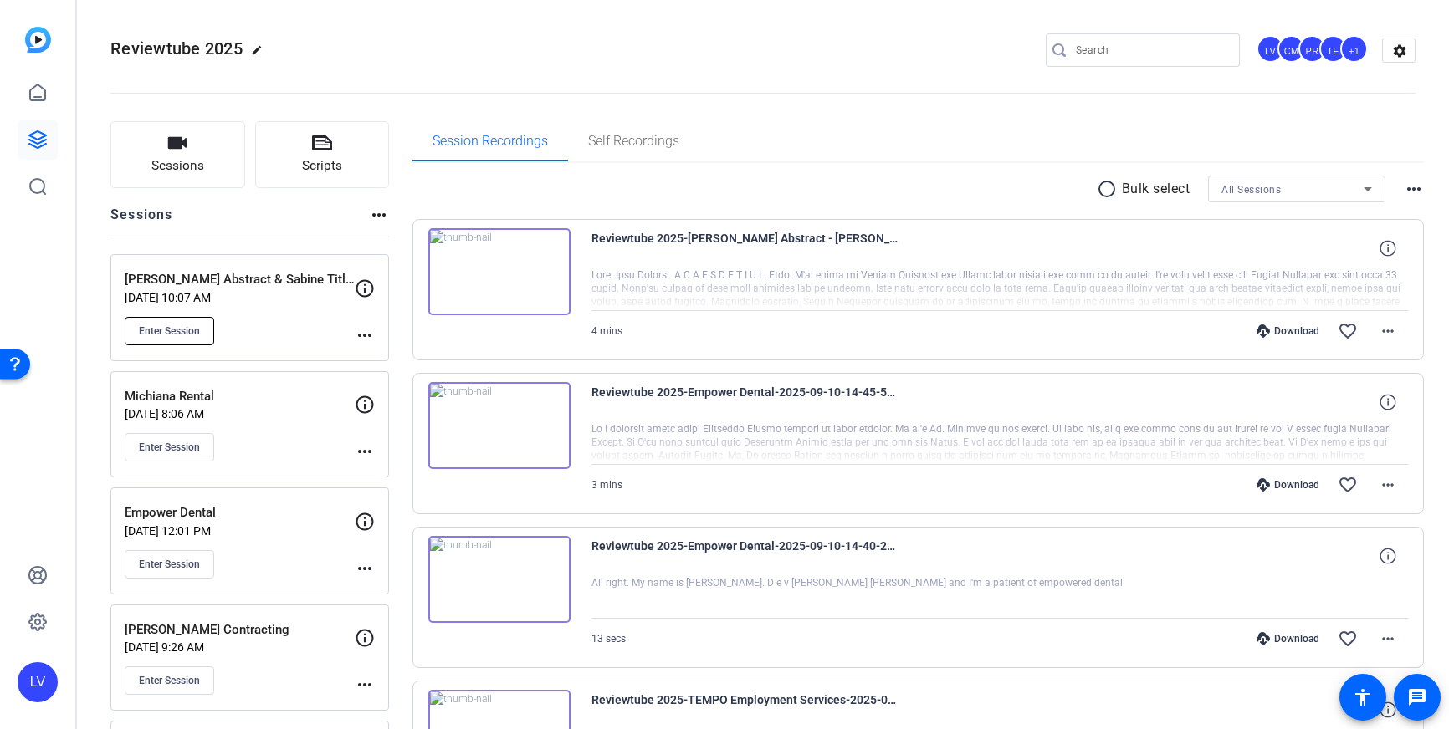
click at [161, 329] on span "Enter Session" at bounding box center [169, 331] width 61 height 13
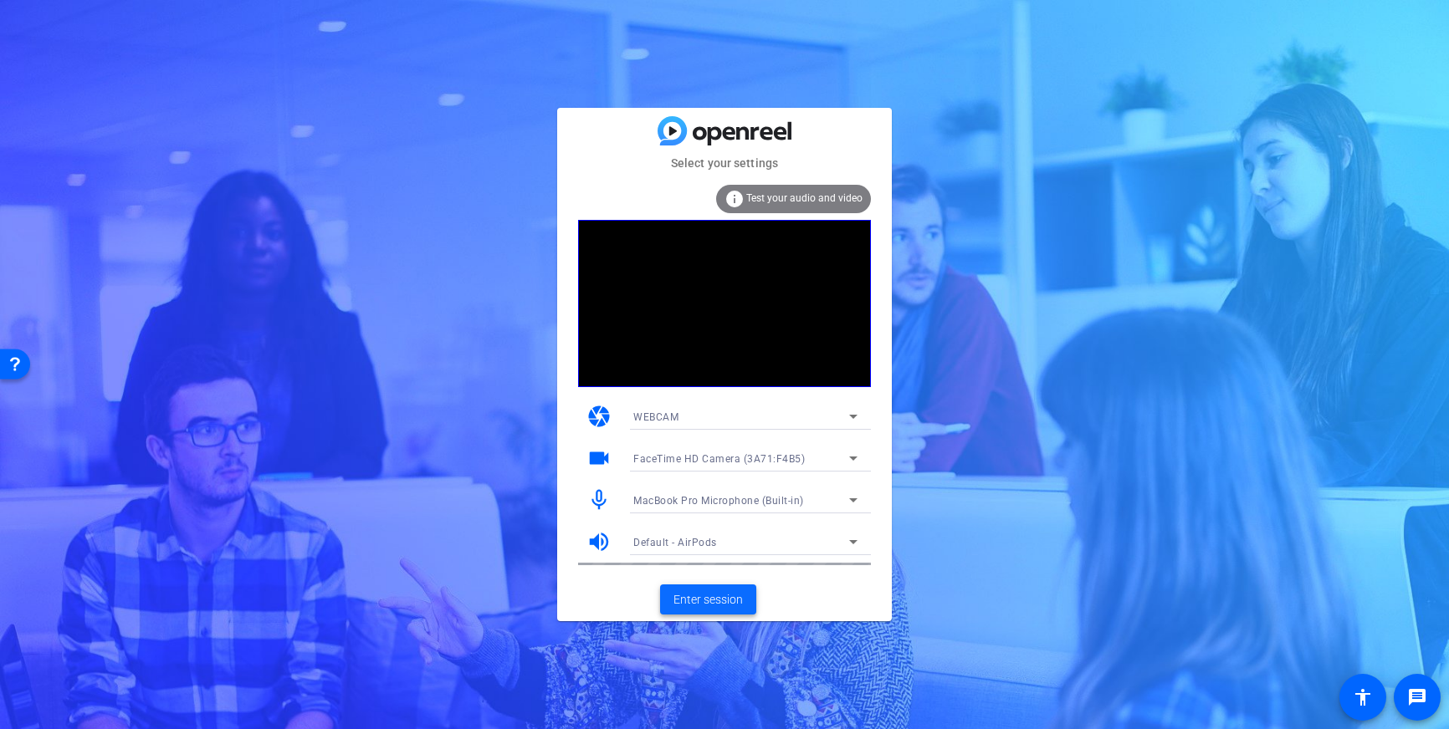
click at [706, 601] on span "Enter session" at bounding box center [707, 600] width 69 height 18
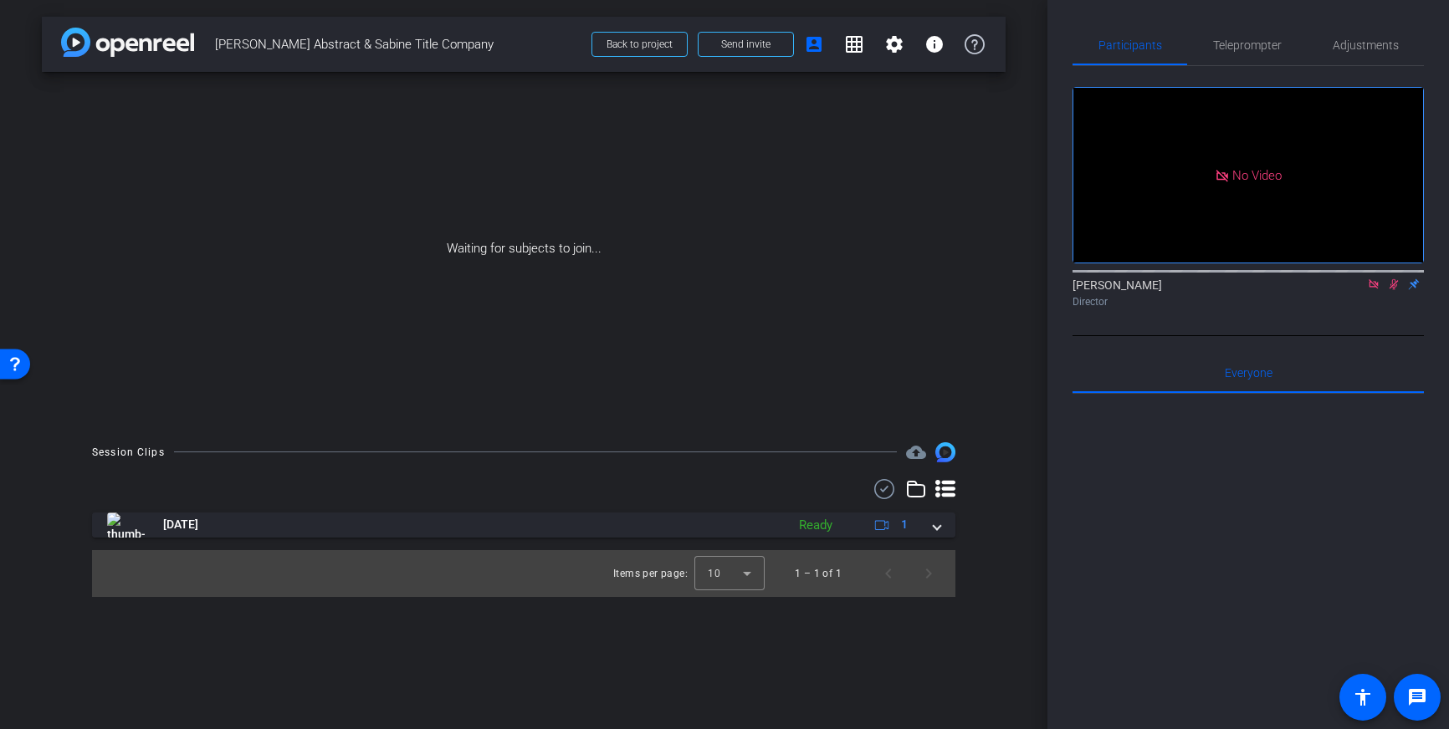
click at [1371, 289] on icon at bounding box center [1372, 283] width 9 height 9
click at [1374, 290] on icon at bounding box center [1373, 285] width 13 height 12
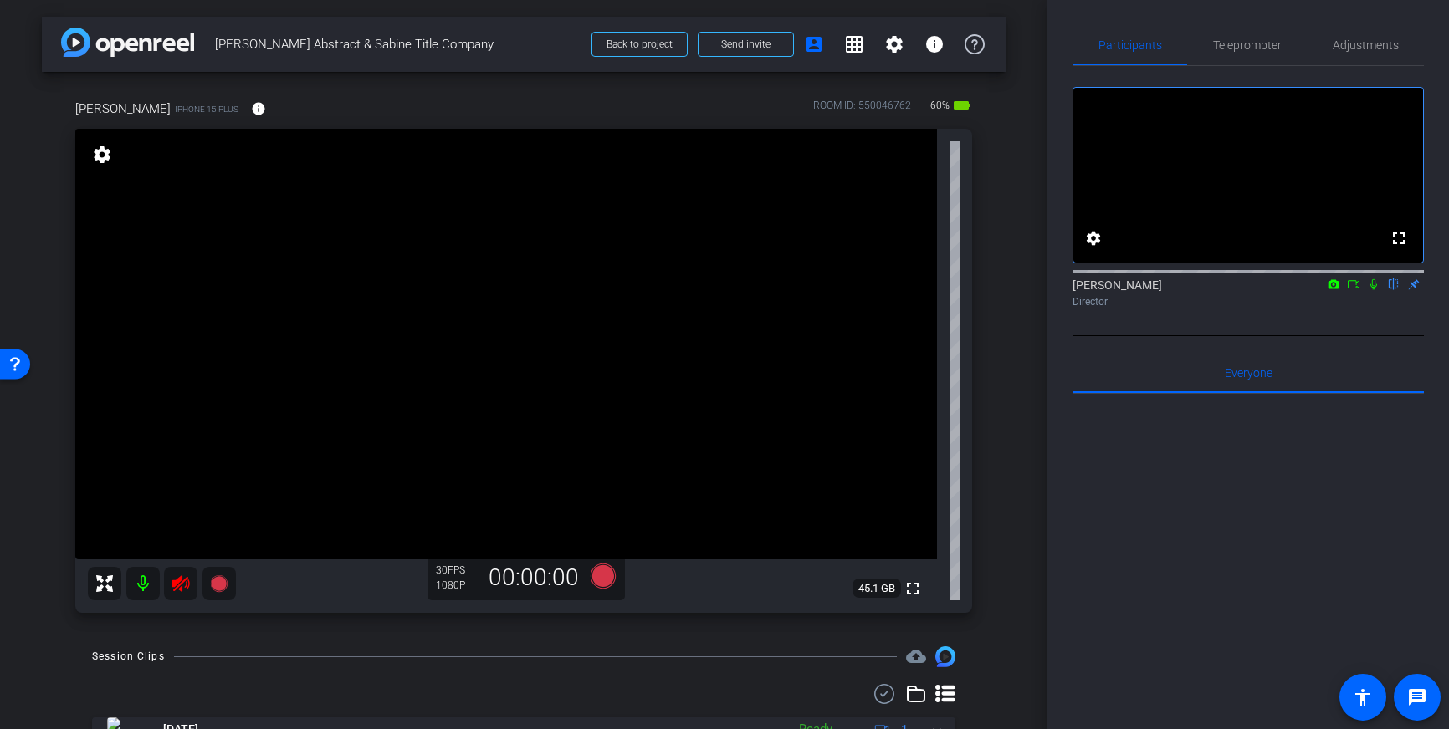
click at [190, 587] on icon at bounding box center [181, 584] width 20 height 20
click at [1351, 41] on span "Adjustments" at bounding box center [1365, 45] width 66 height 12
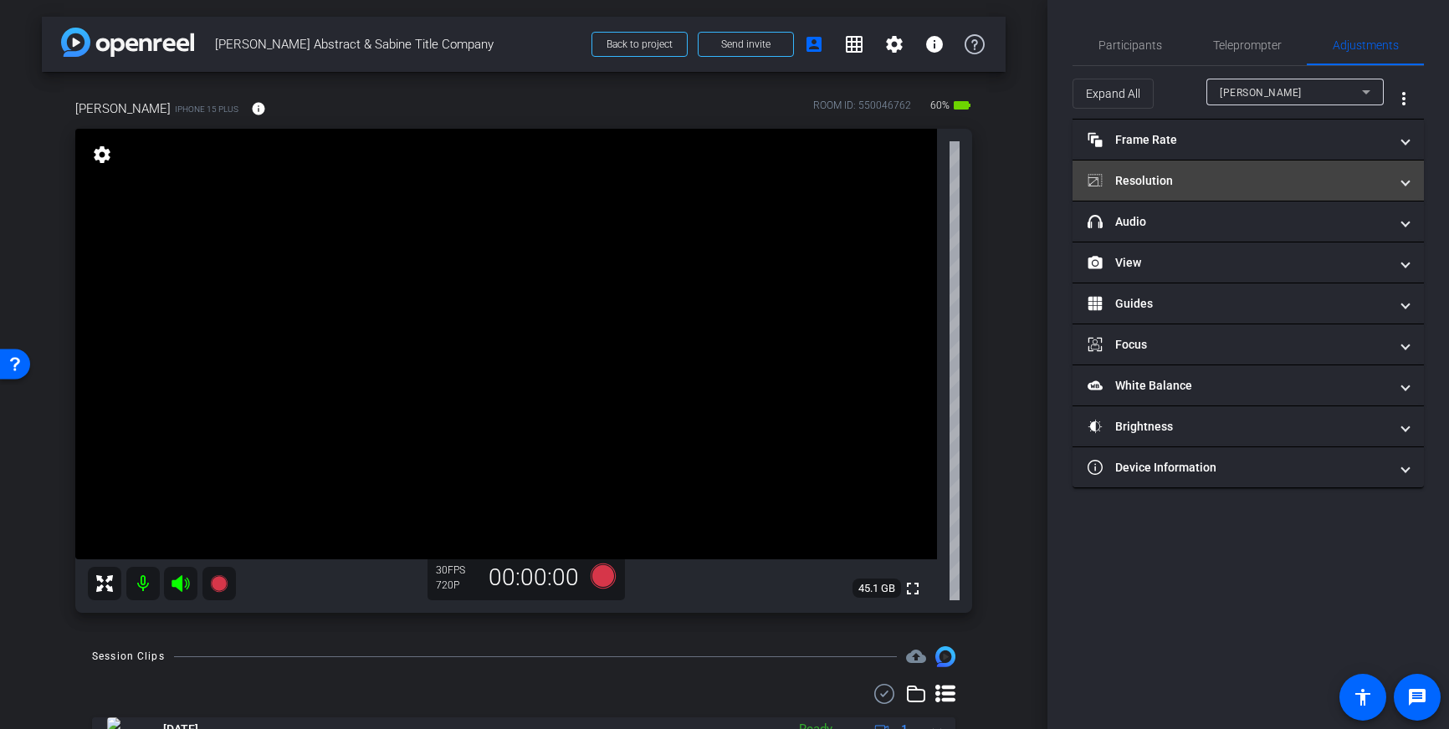
click at [1337, 184] on mat-panel-title "Resolution" at bounding box center [1237, 181] width 301 height 18
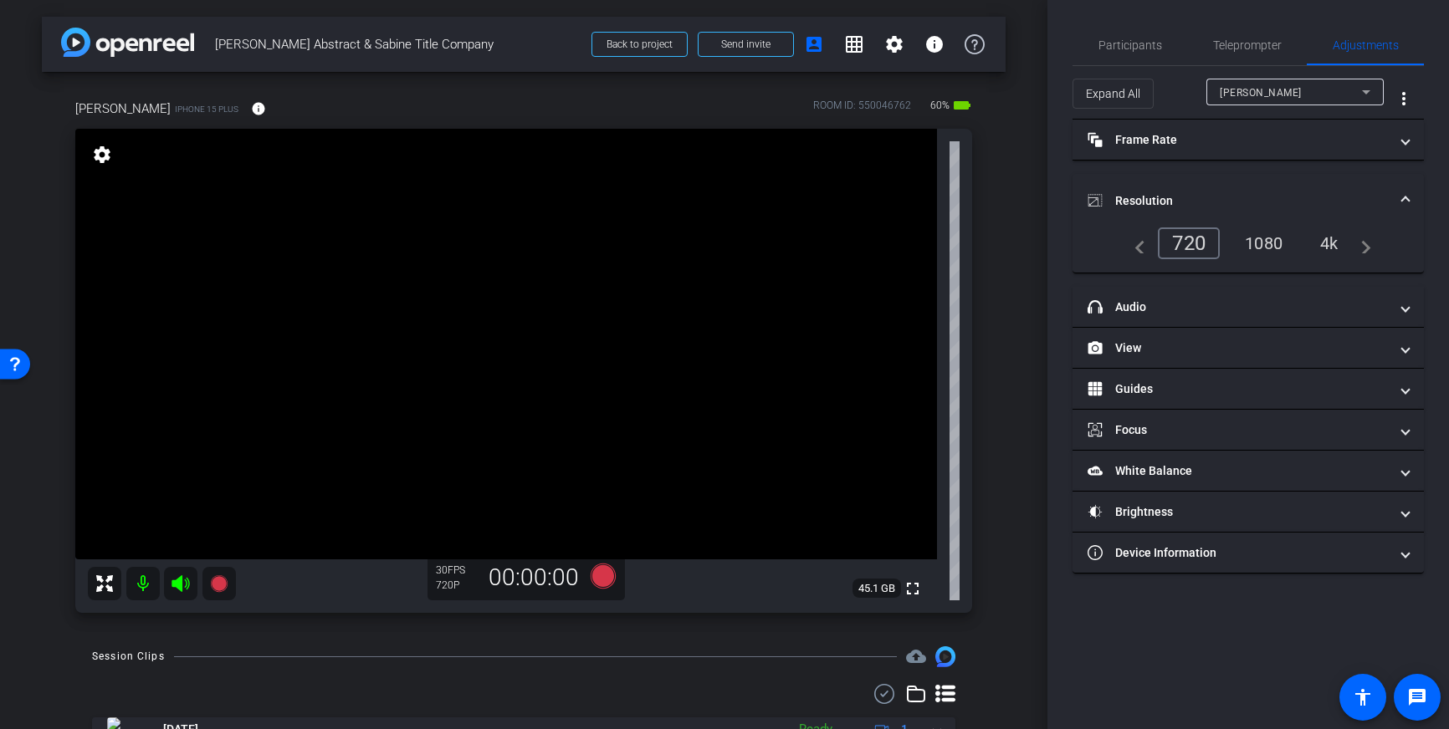
click at [1334, 240] on div "4k" at bounding box center [1328, 243] width 43 height 28
click at [606, 581] on icon at bounding box center [602, 576] width 25 height 25
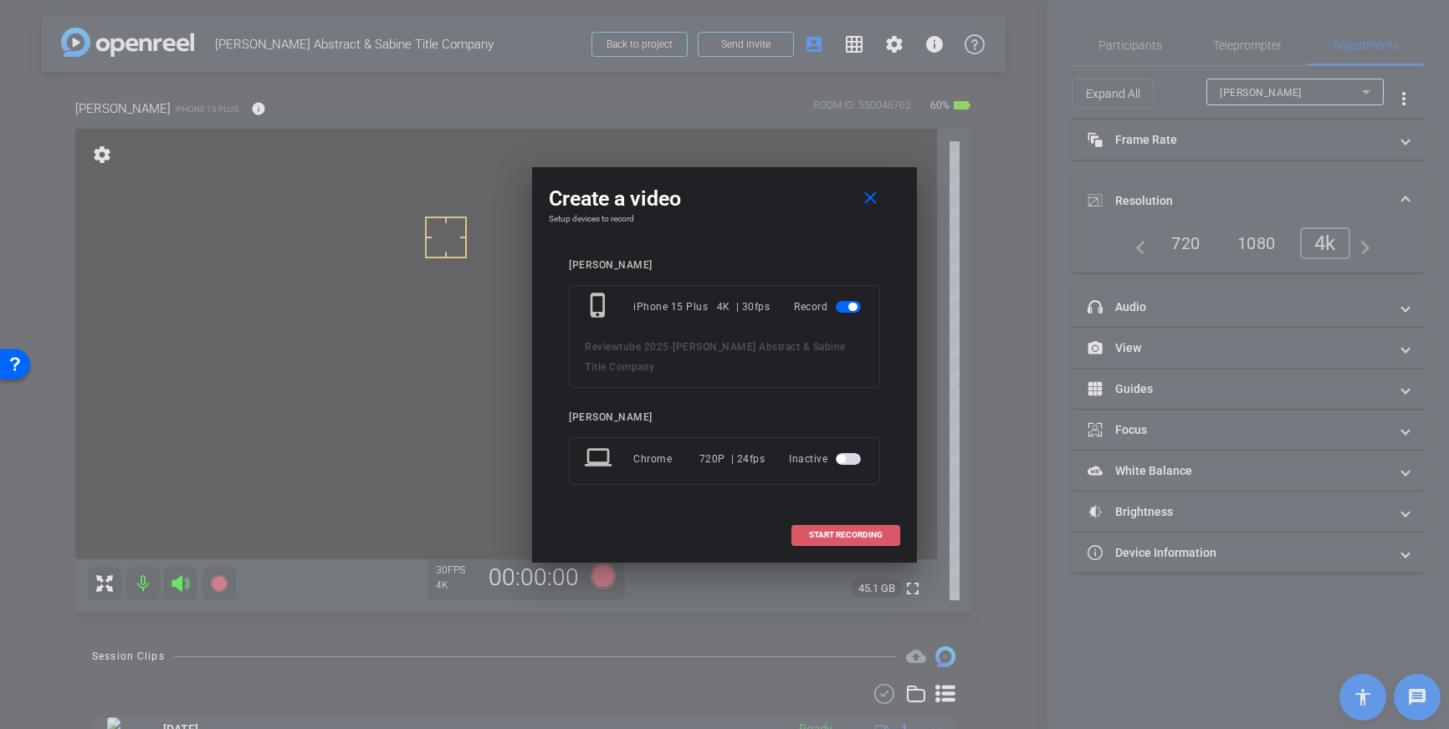
click at [824, 531] on span "START RECORDING" at bounding box center [846, 535] width 74 height 8
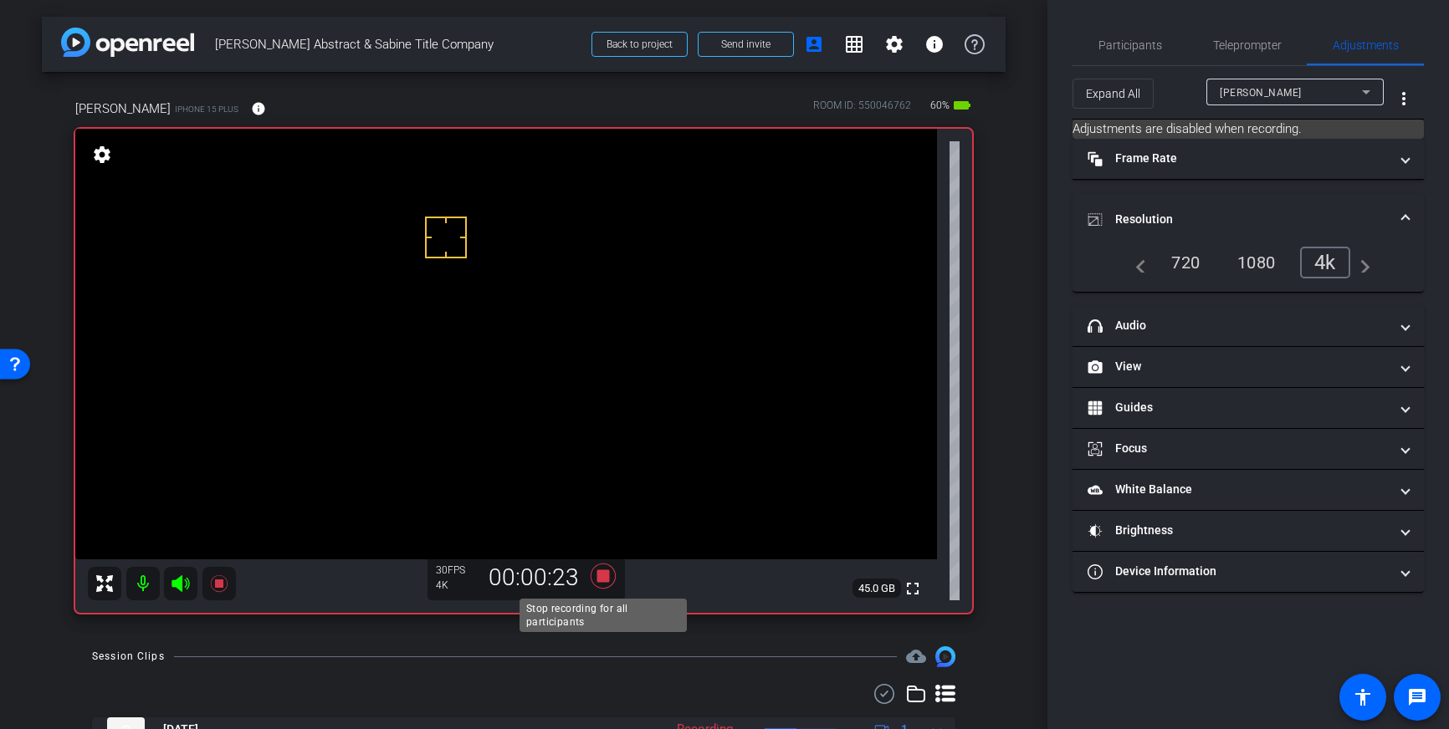
click at [606, 579] on icon at bounding box center [602, 576] width 25 height 25
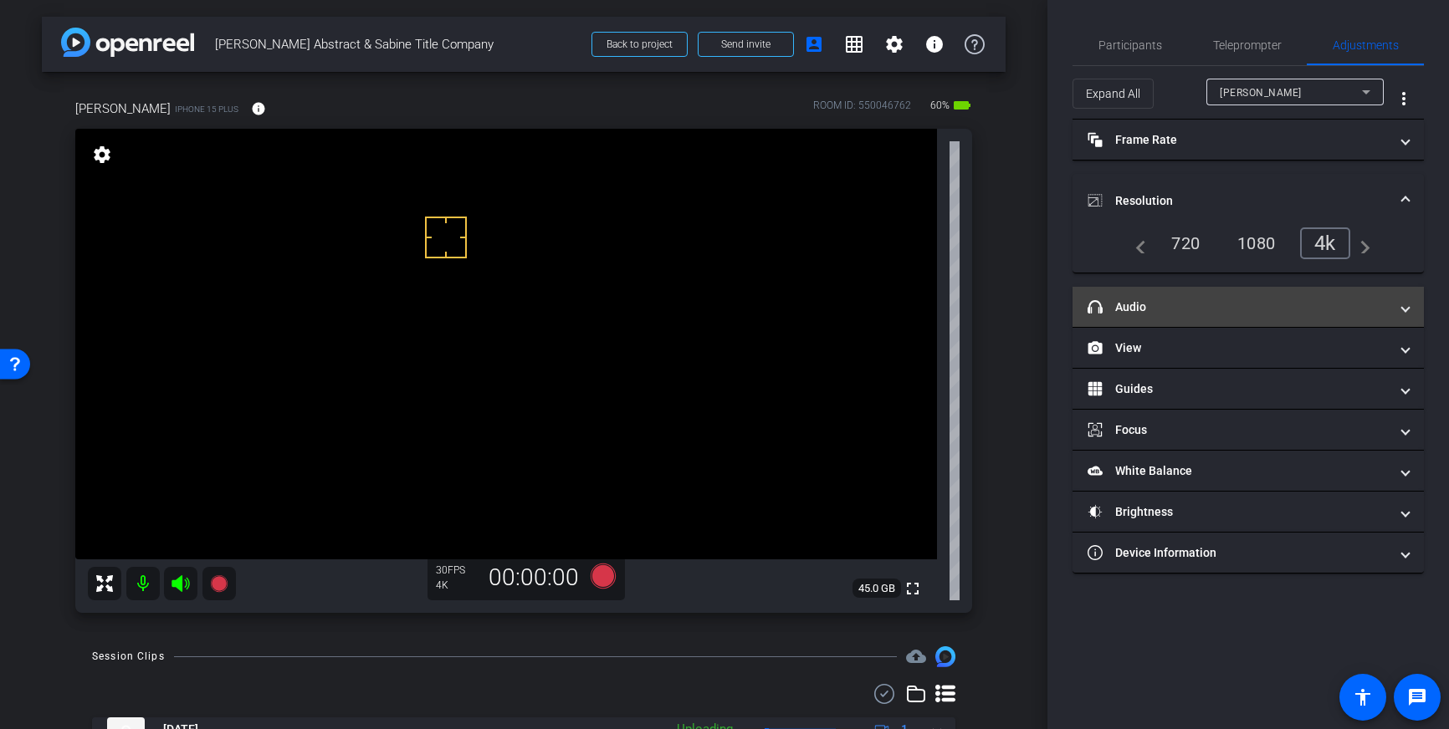
click at [1249, 319] on mat-expansion-panel-header "headphone icon Audio" at bounding box center [1247, 307] width 351 height 40
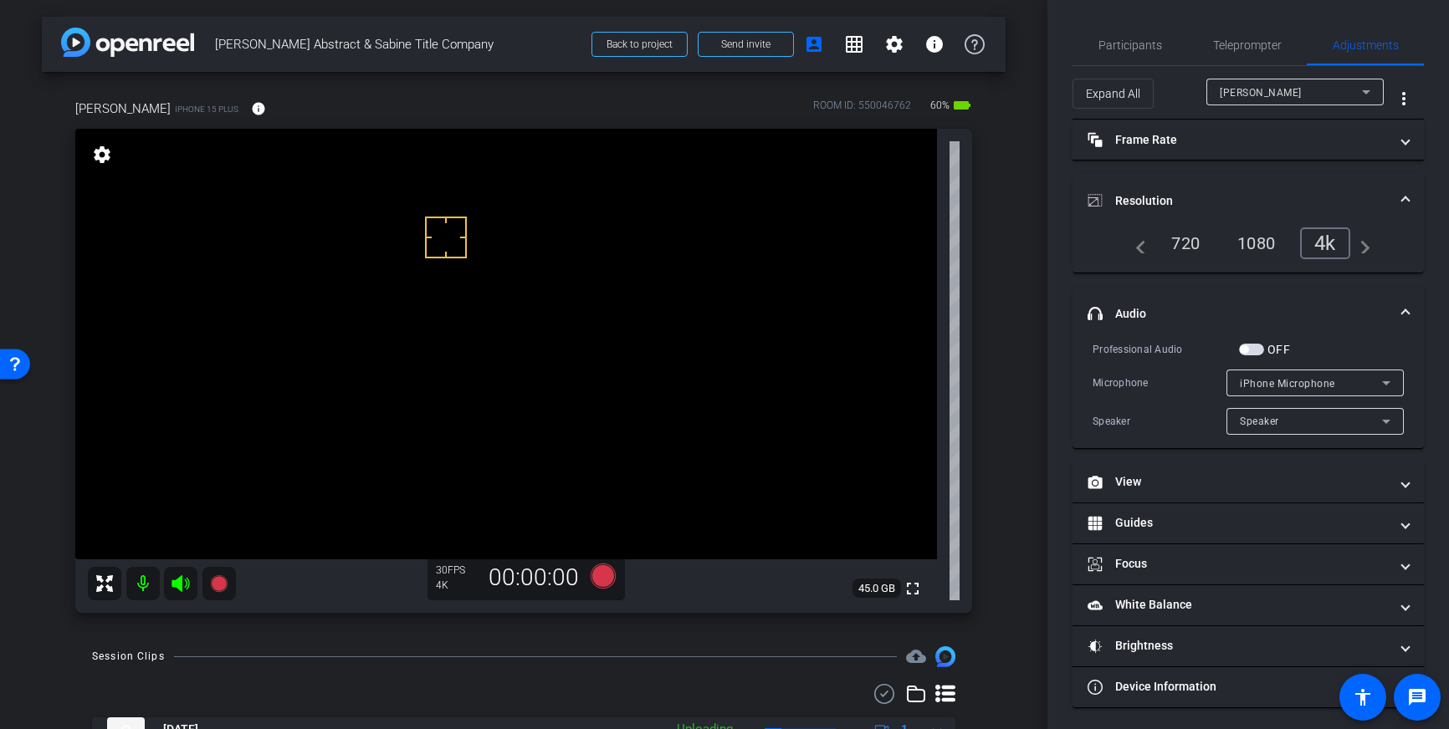
click at [1251, 348] on span "button" at bounding box center [1251, 350] width 25 height 12
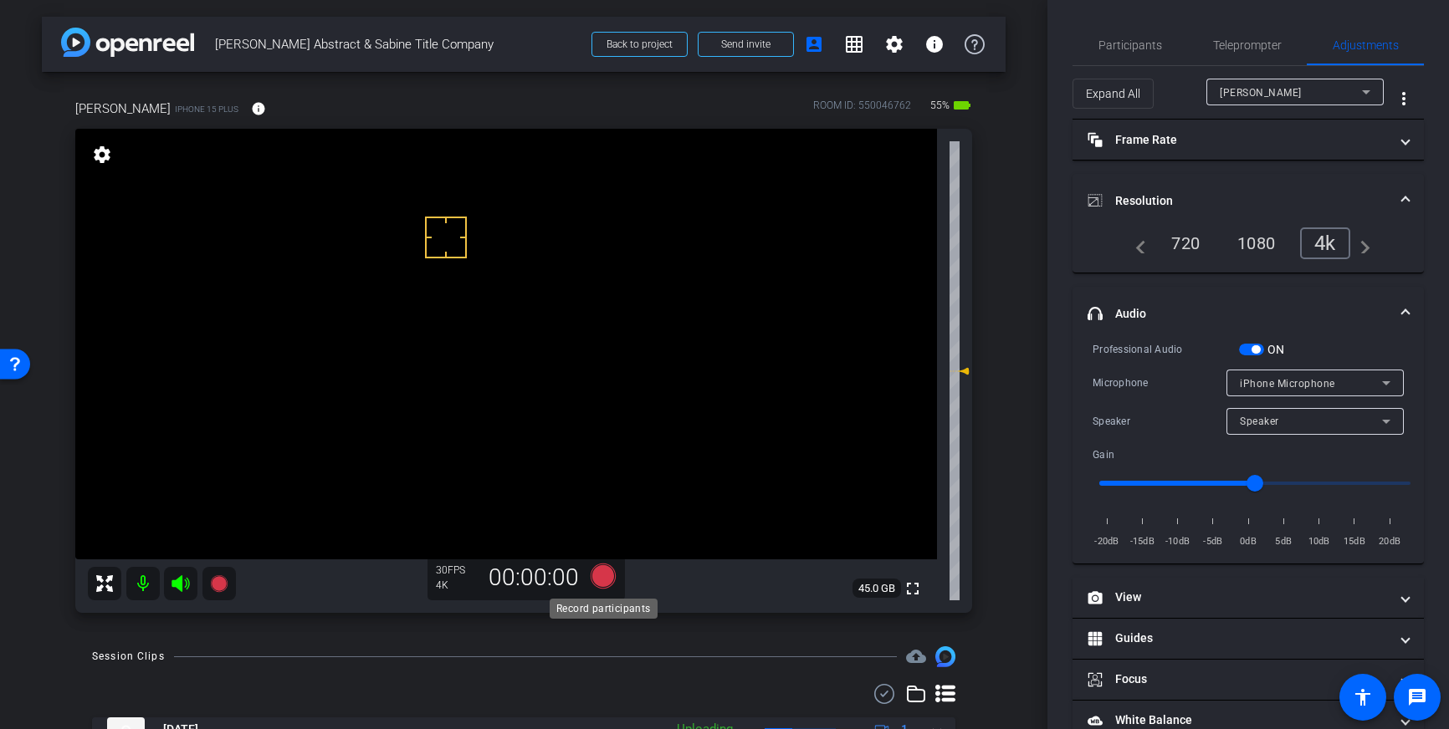
click at [607, 582] on icon at bounding box center [602, 576] width 25 height 25
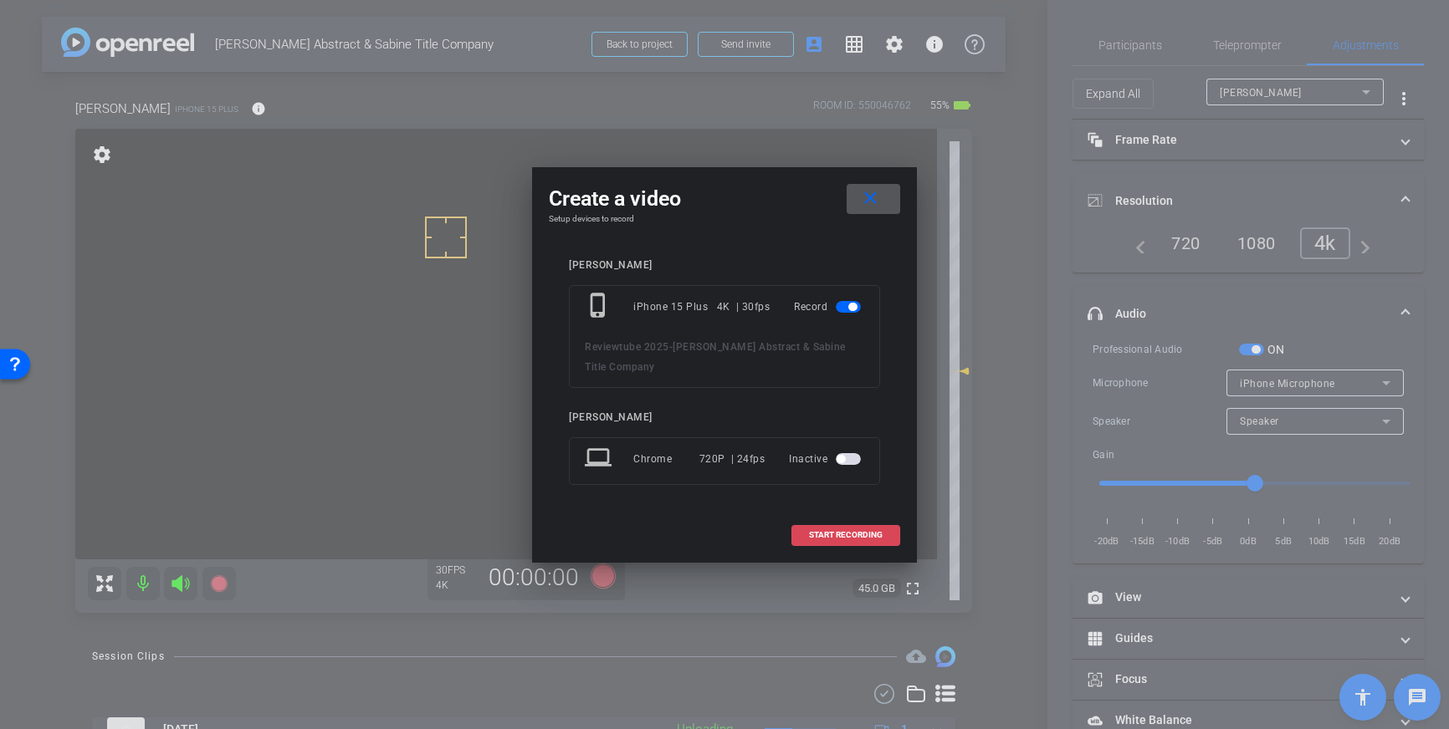
click at [826, 534] on span "START RECORDING" at bounding box center [846, 535] width 74 height 8
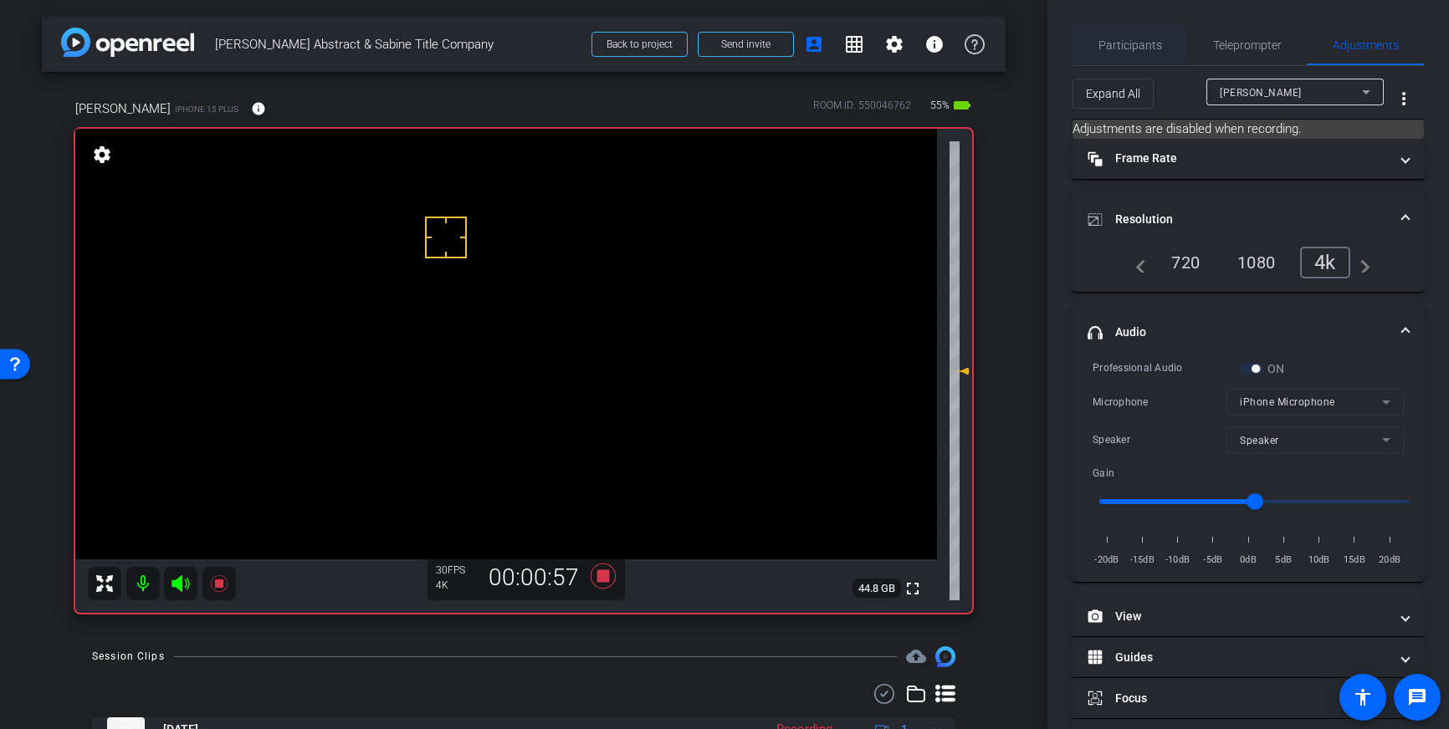
click at [1114, 39] on span "Participants" at bounding box center [1130, 45] width 64 height 12
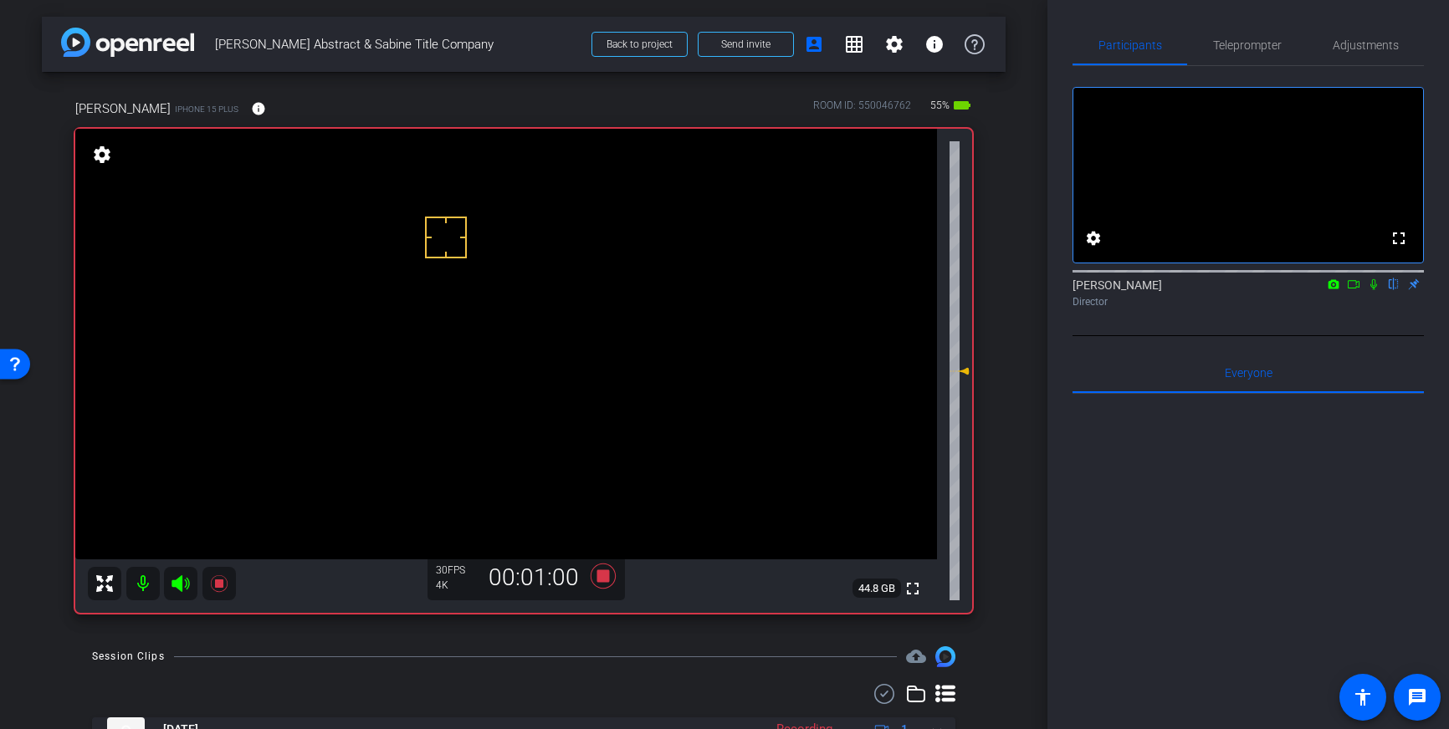
click at [1371, 290] on icon at bounding box center [1373, 284] width 7 height 11
click at [1374, 290] on icon at bounding box center [1373, 284] width 9 height 11
click at [1375, 290] on icon at bounding box center [1373, 285] width 13 height 12
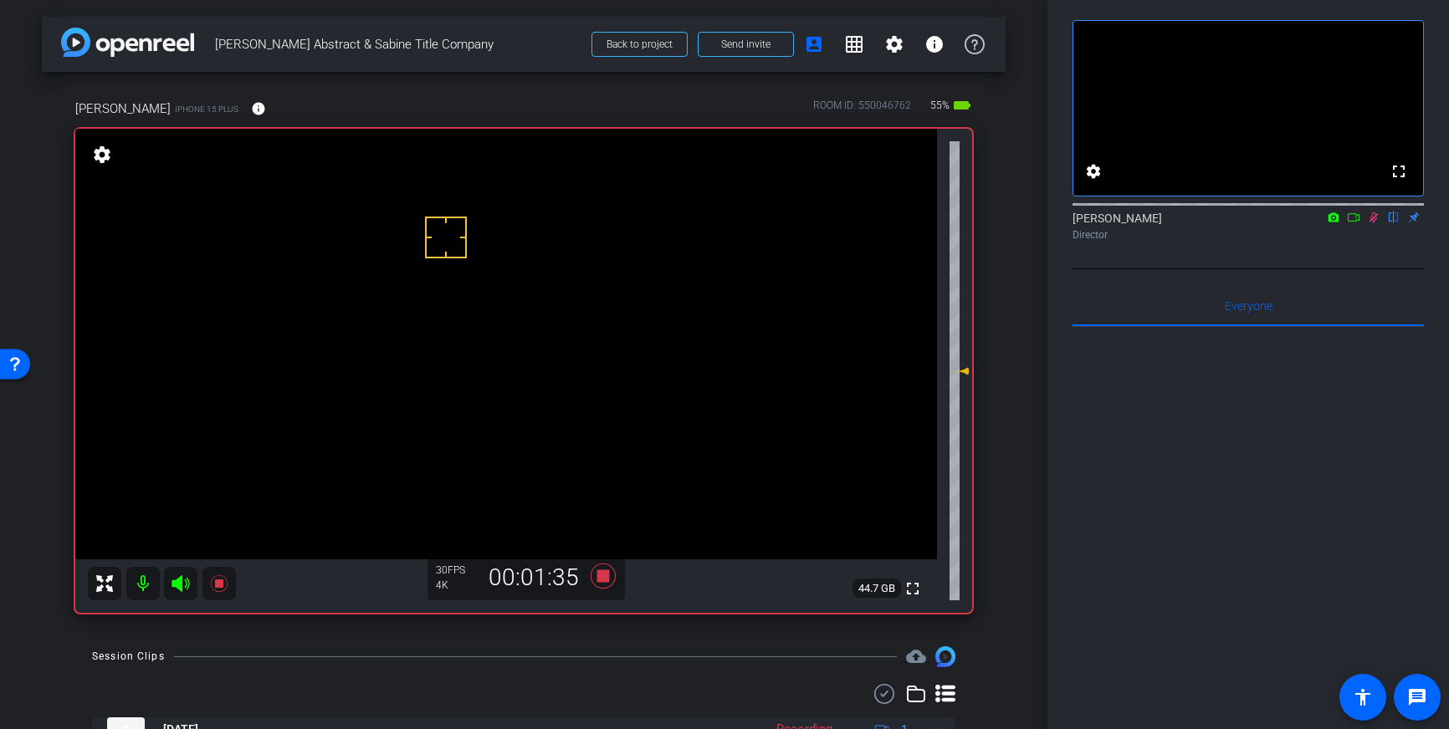
scroll to position [63, 0]
click at [1373, 227] on icon at bounding box center [1373, 222] width 13 height 12
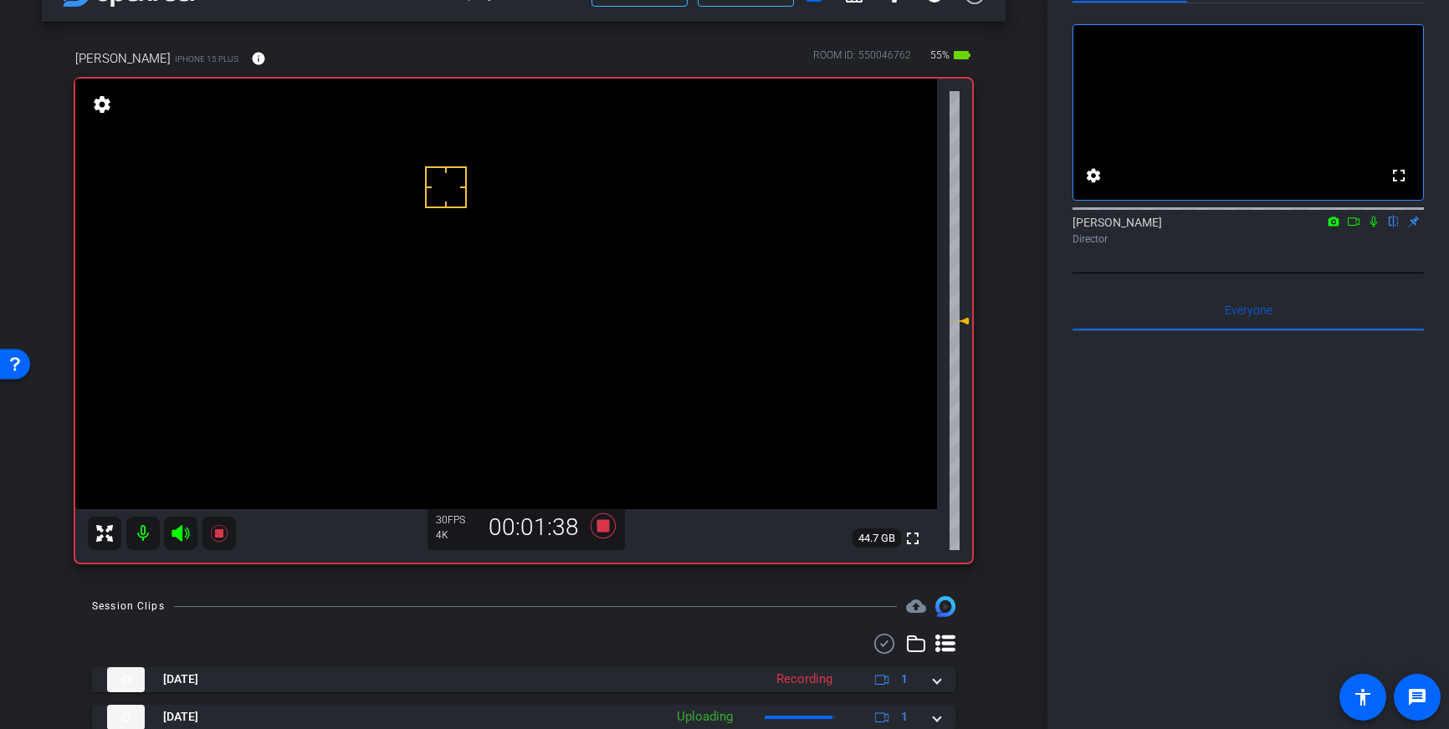
scroll to position [68, 0]
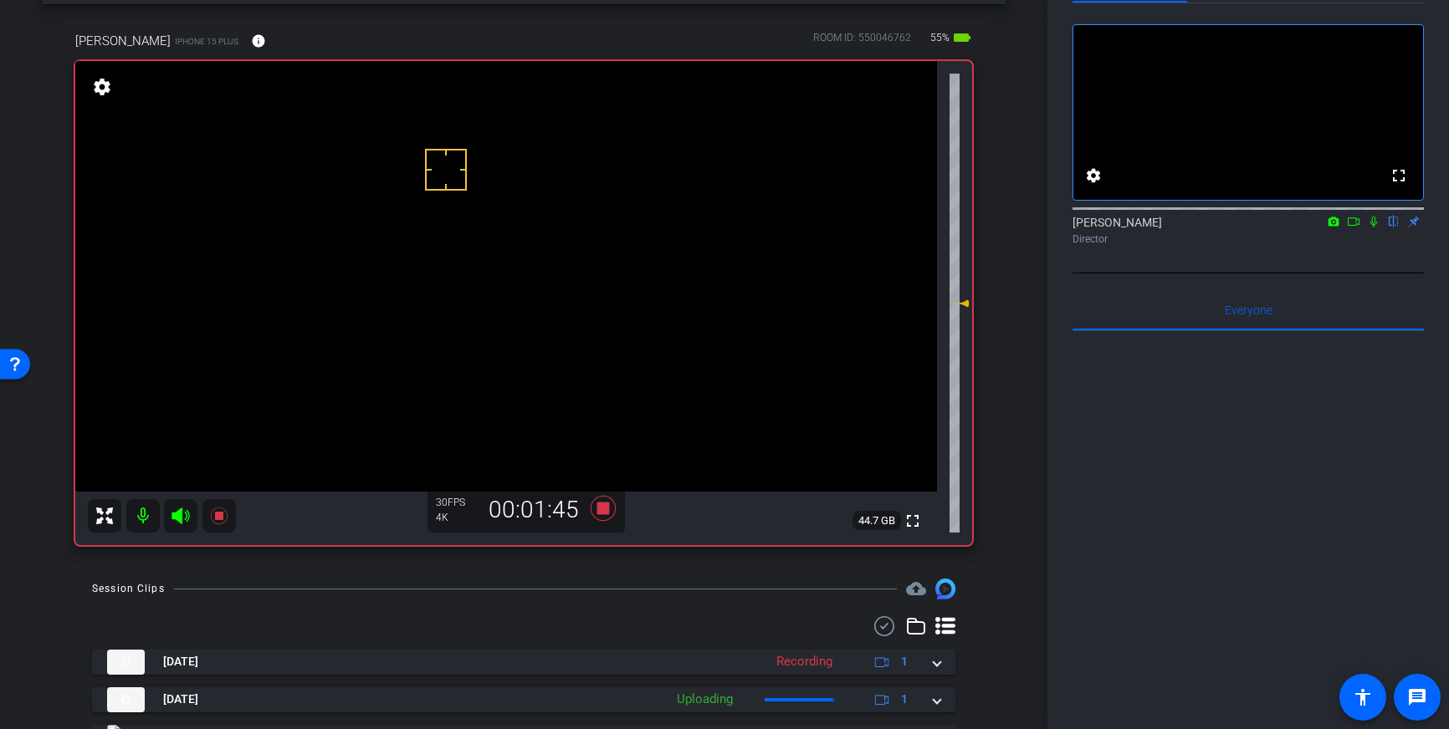
click at [1376, 227] on icon at bounding box center [1373, 222] width 13 height 12
click at [1374, 227] on icon at bounding box center [1373, 222] width 9 height 11
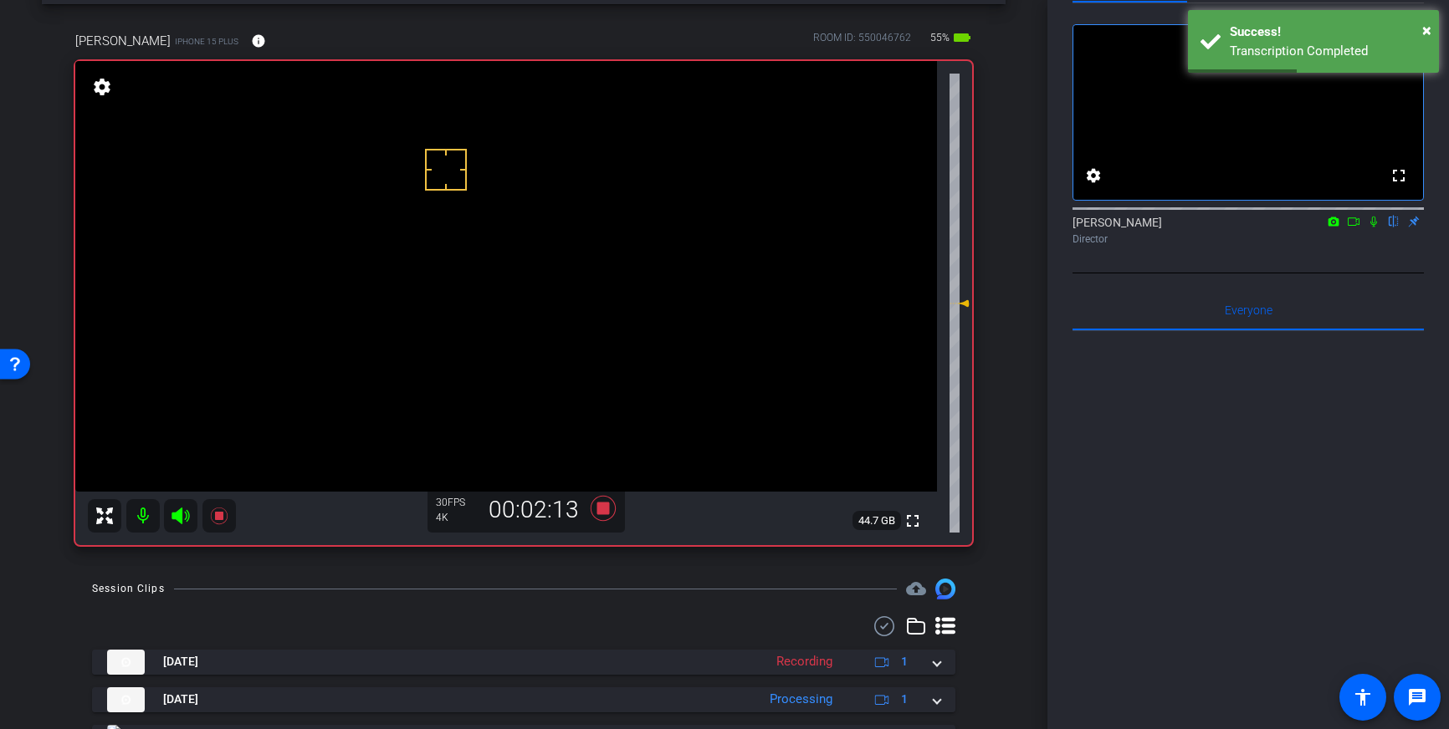
click at [1369, 227] on icon at bounding box center [1373, 222] width 13 height 12
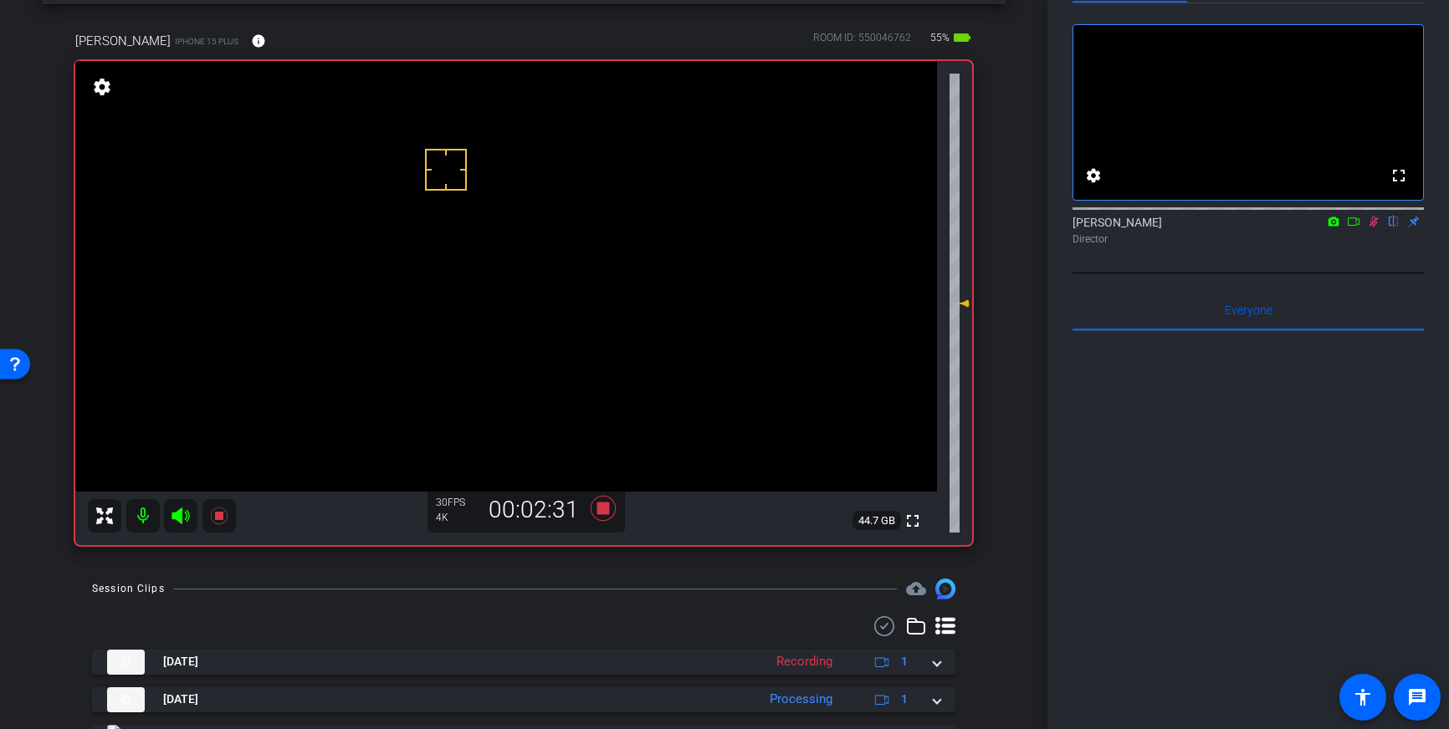
click at [1374, 227] on icon at bounding box center [1373, 222] width 13 height 12
click at [1372, 227] on icon at bounding box center [1373, 222] width 13 height 12
click at [1374, 227] on icon at bounding box center [1373, 222] width 13 height 12
click at [1372, 227] on icon at bounding box center [1373, 222] width 7 height 11
click at [1373, 227] on icon at bounding box center [1373, 222] width 13 height 12
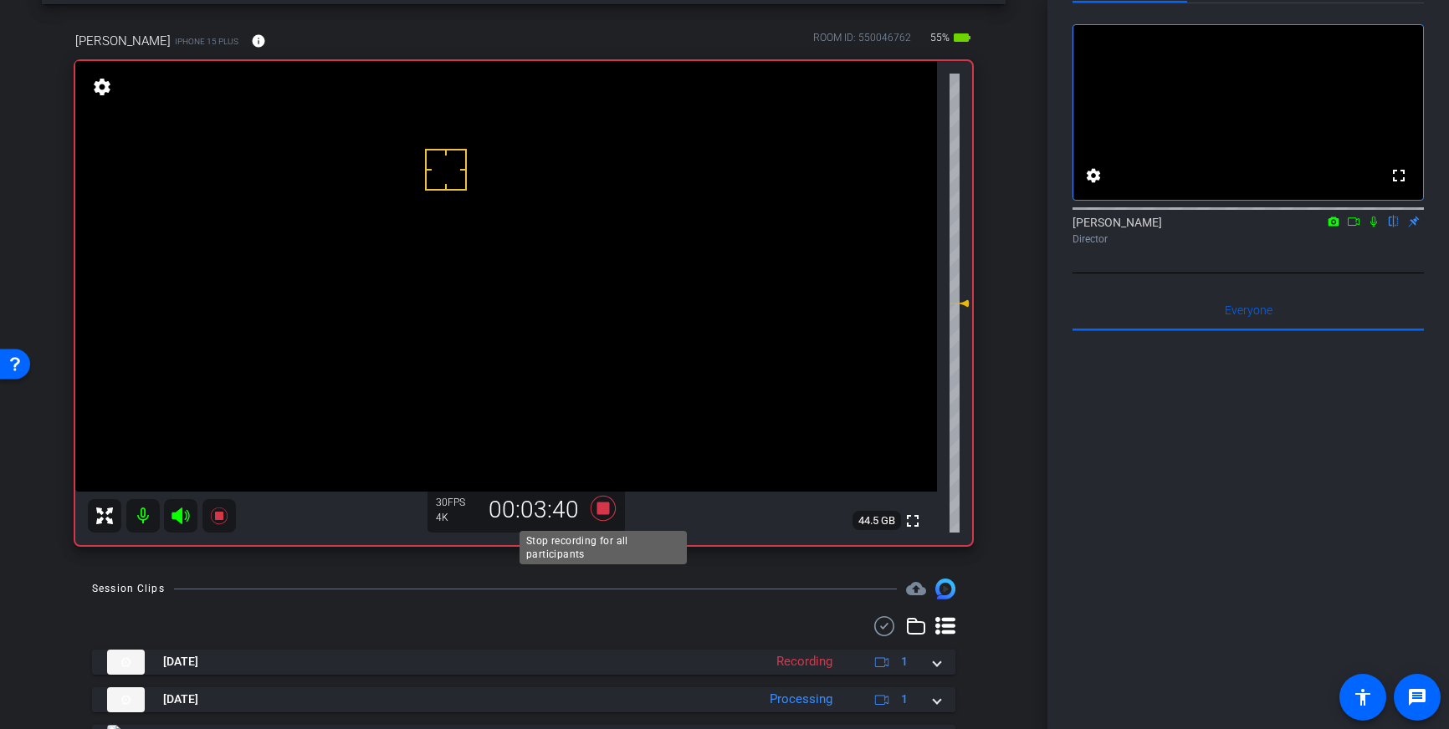
click at [603, 512] on icon at bounding box center [602, 508] width 25 height 25
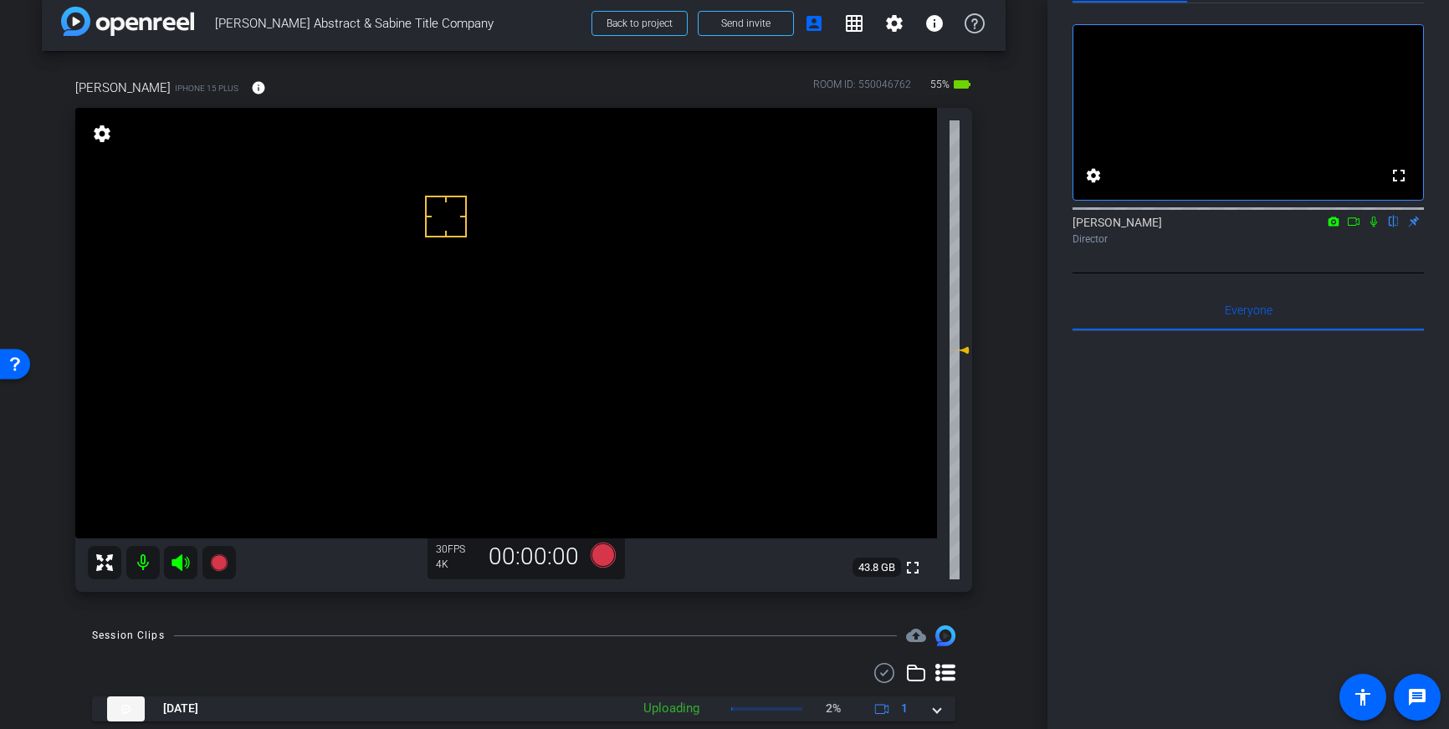
scroll to position [0, 0]
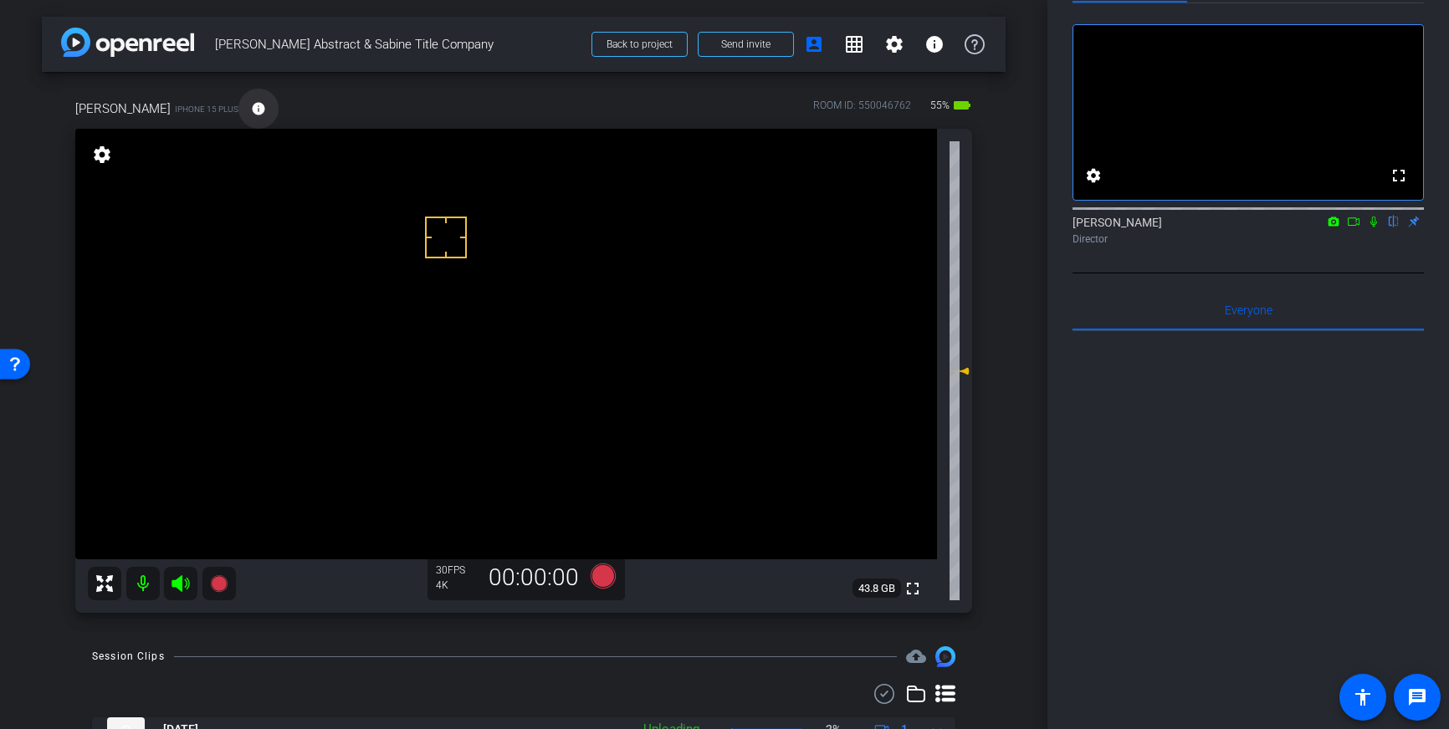
click at [251, 104] on mat-icon "info" at bounding box center [258, 108] width 15 height 15
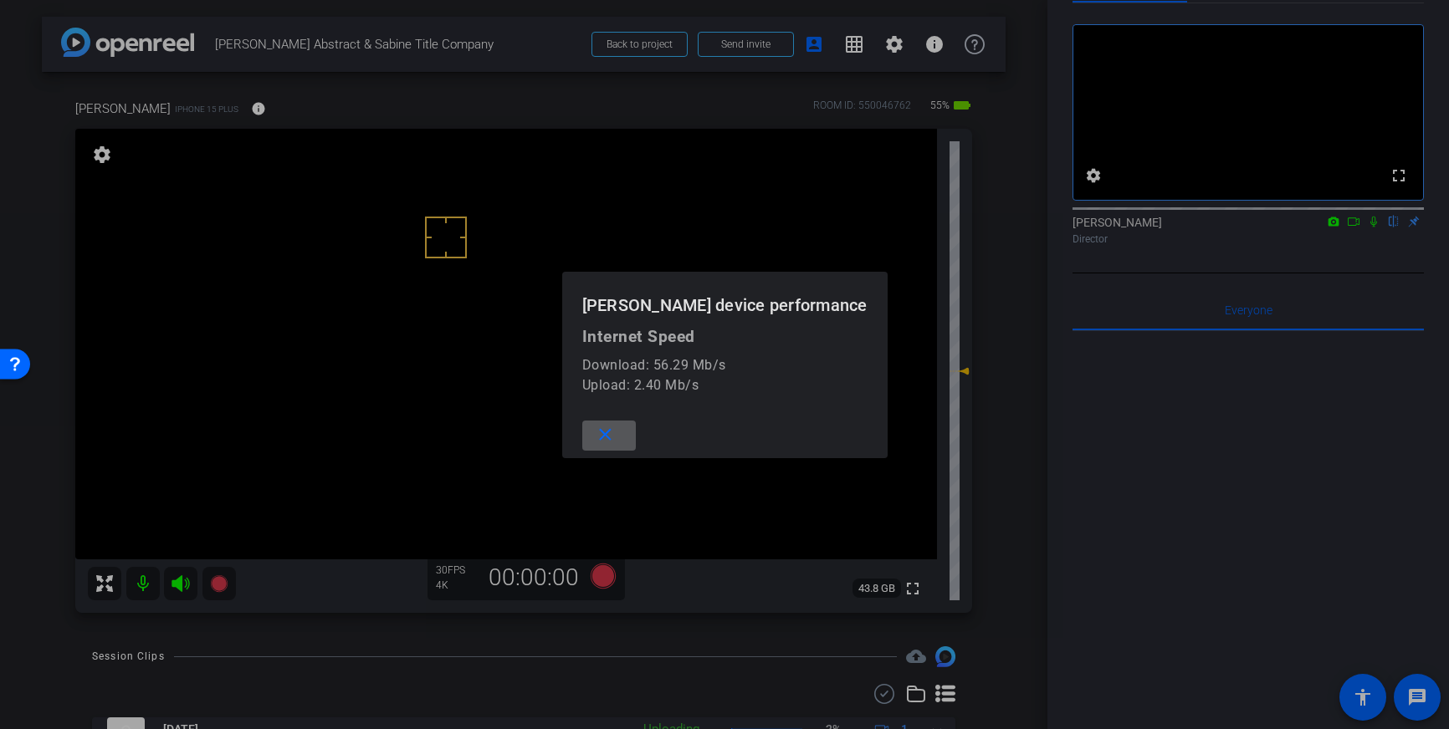
click at [616, 433] on mat-icon "close" at bounding box center [605, 435] width 21 height 21
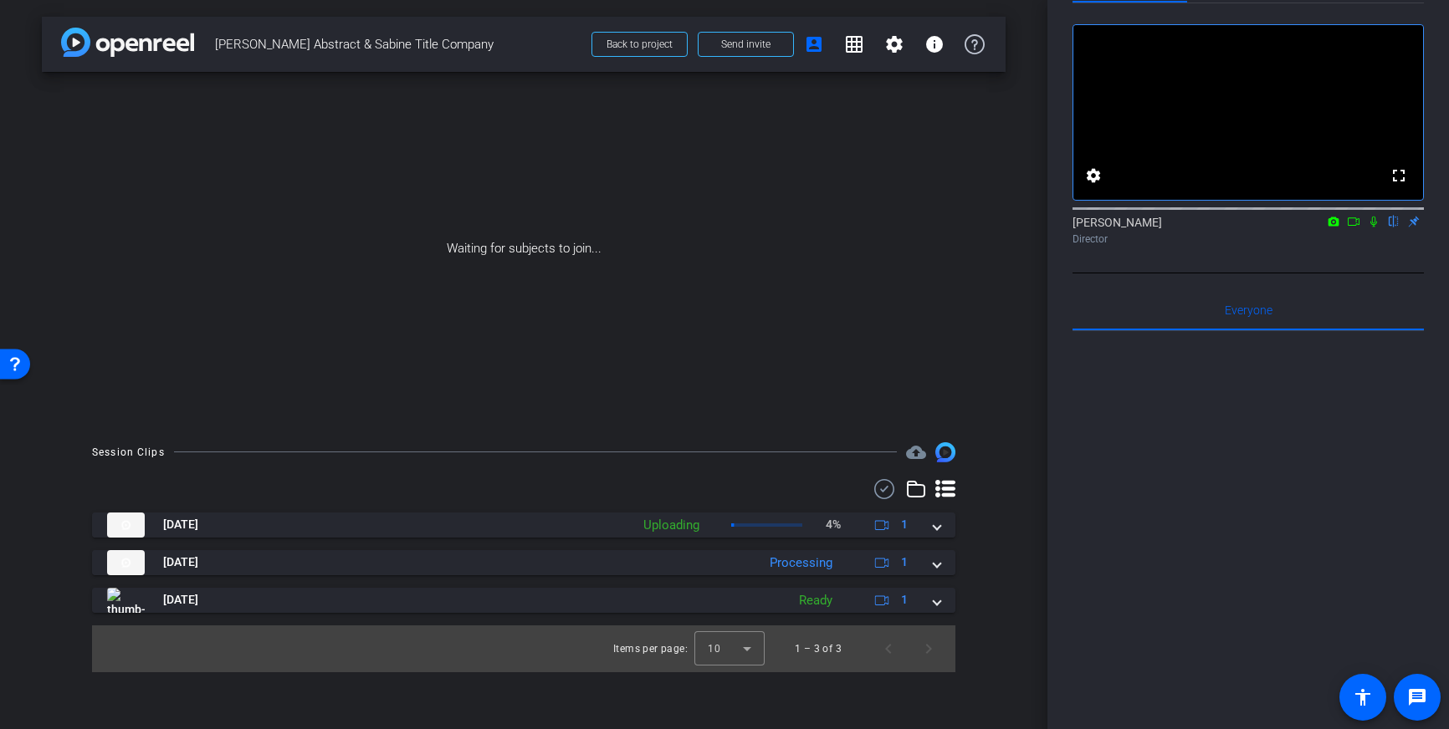
click at [1359, 227] on icon at bounding box center [1353, 222] width 13 height 12
click at [1388, 227] on icon at bounding box center [1393, 222] width 13 height 12
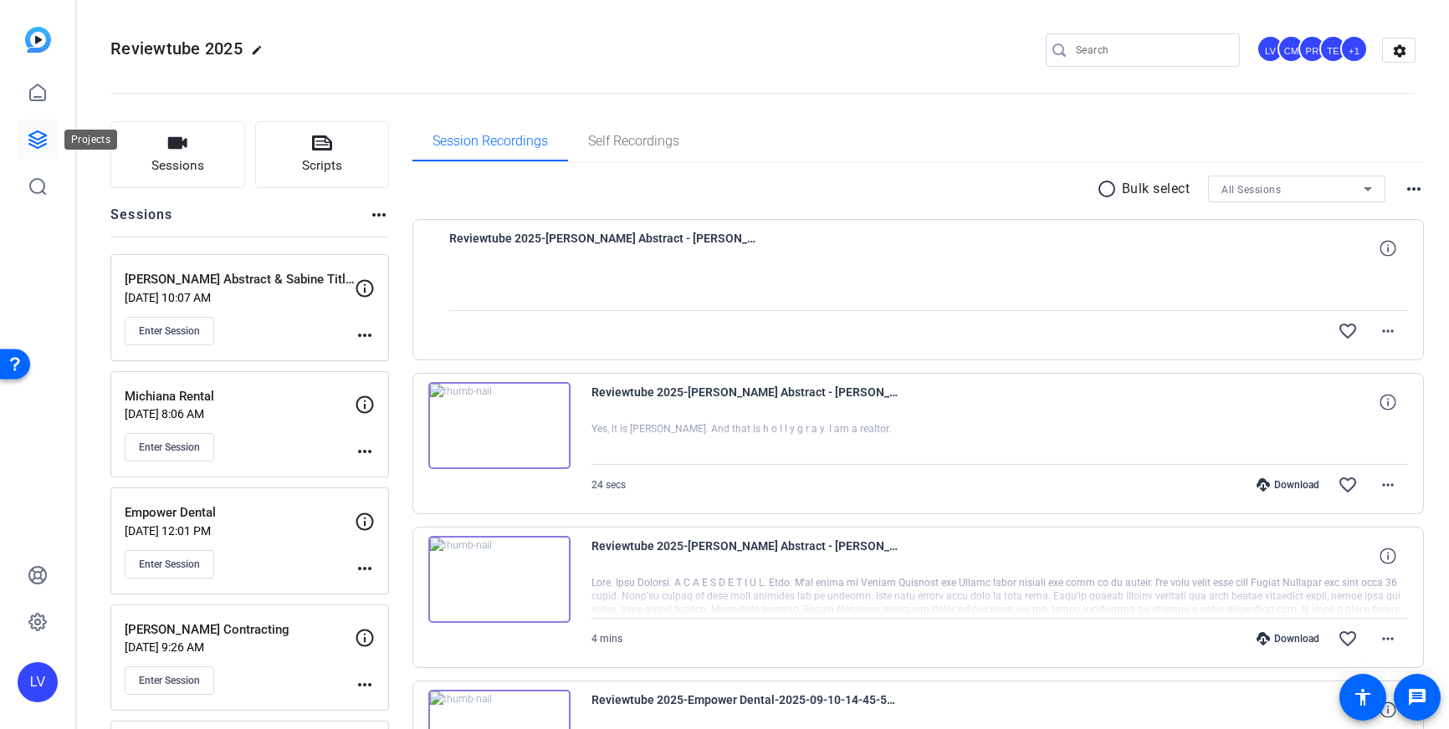
click at [19, 134] on link at bounding box center [38, 140] width 40 height 40
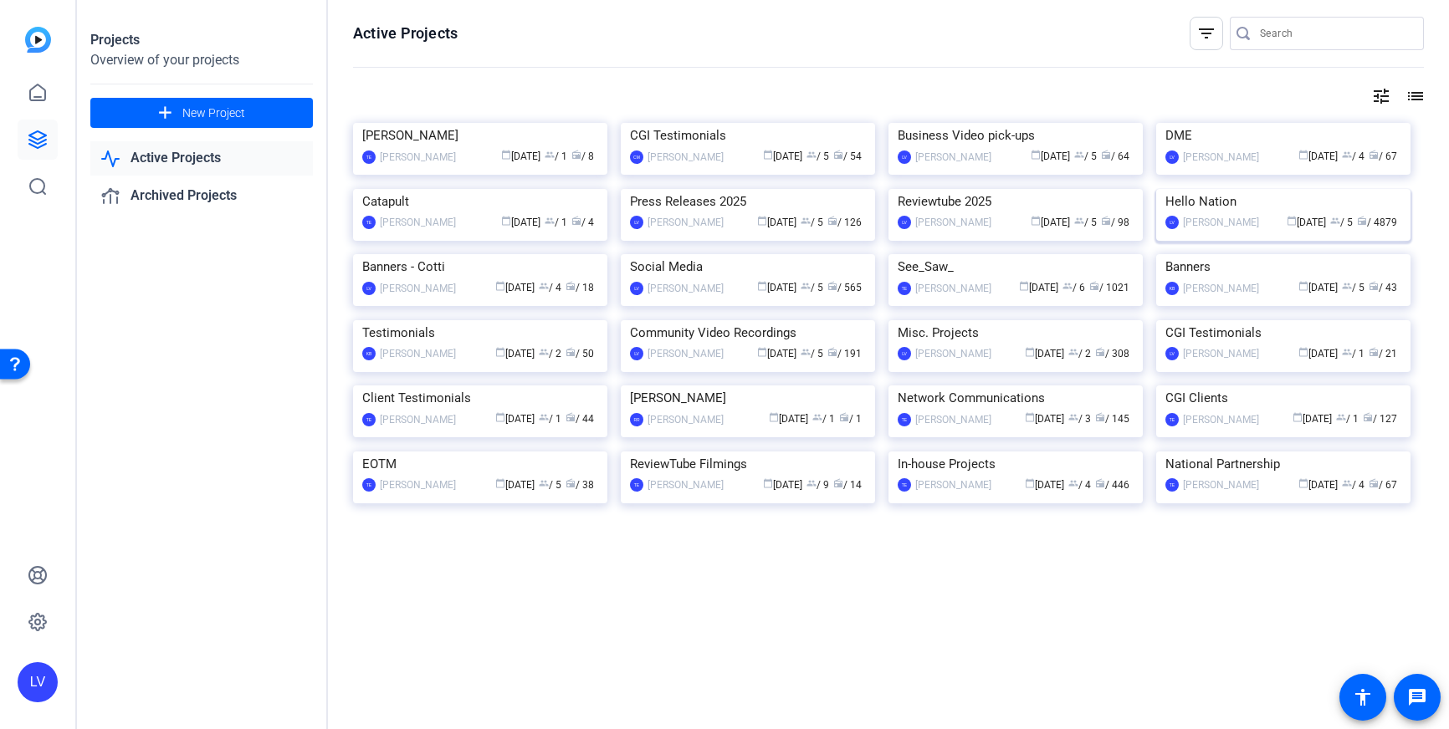
click at [1258, 189] on img at bounding box center [1283, 189] width 254 height 0
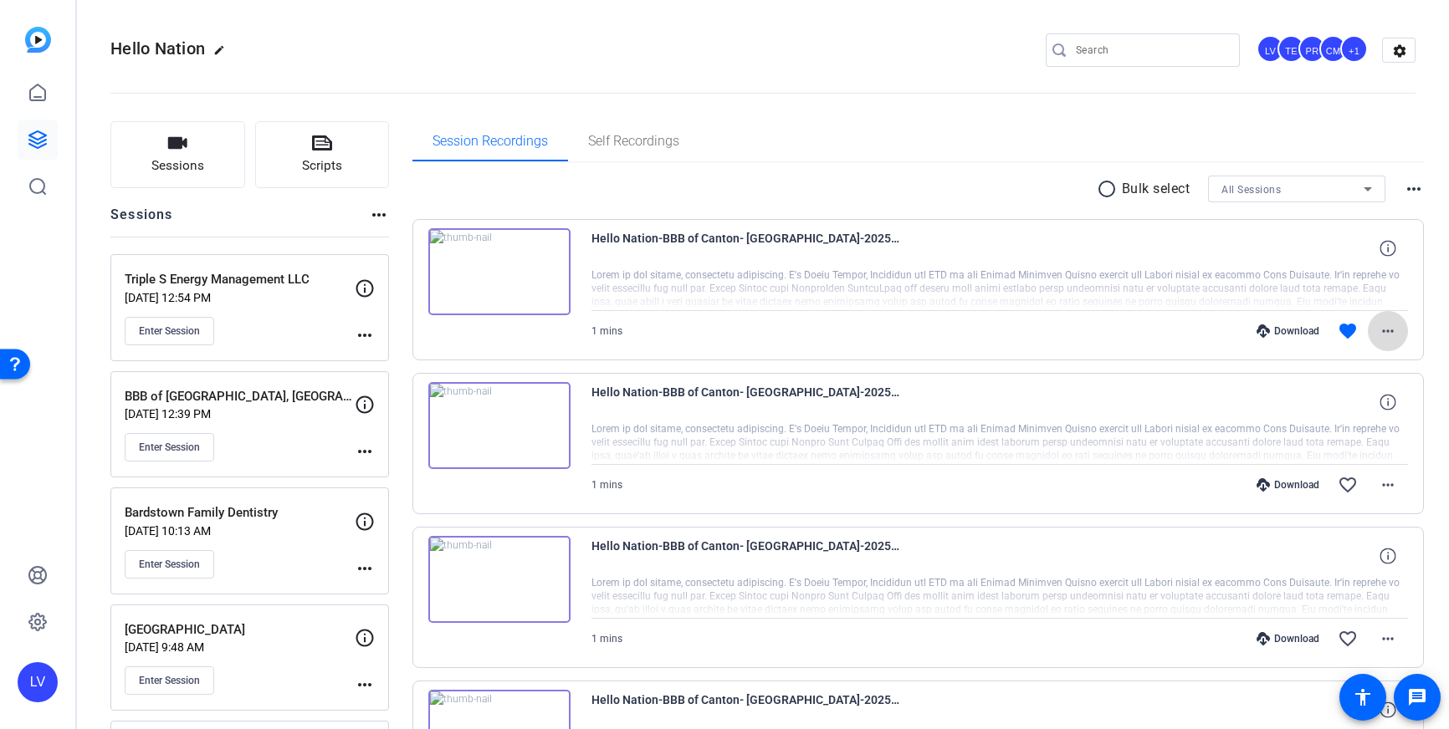
click at [1388, 330] on mat-icon "more_horiz" at bounding box center [1387, 331] width 20 height 20
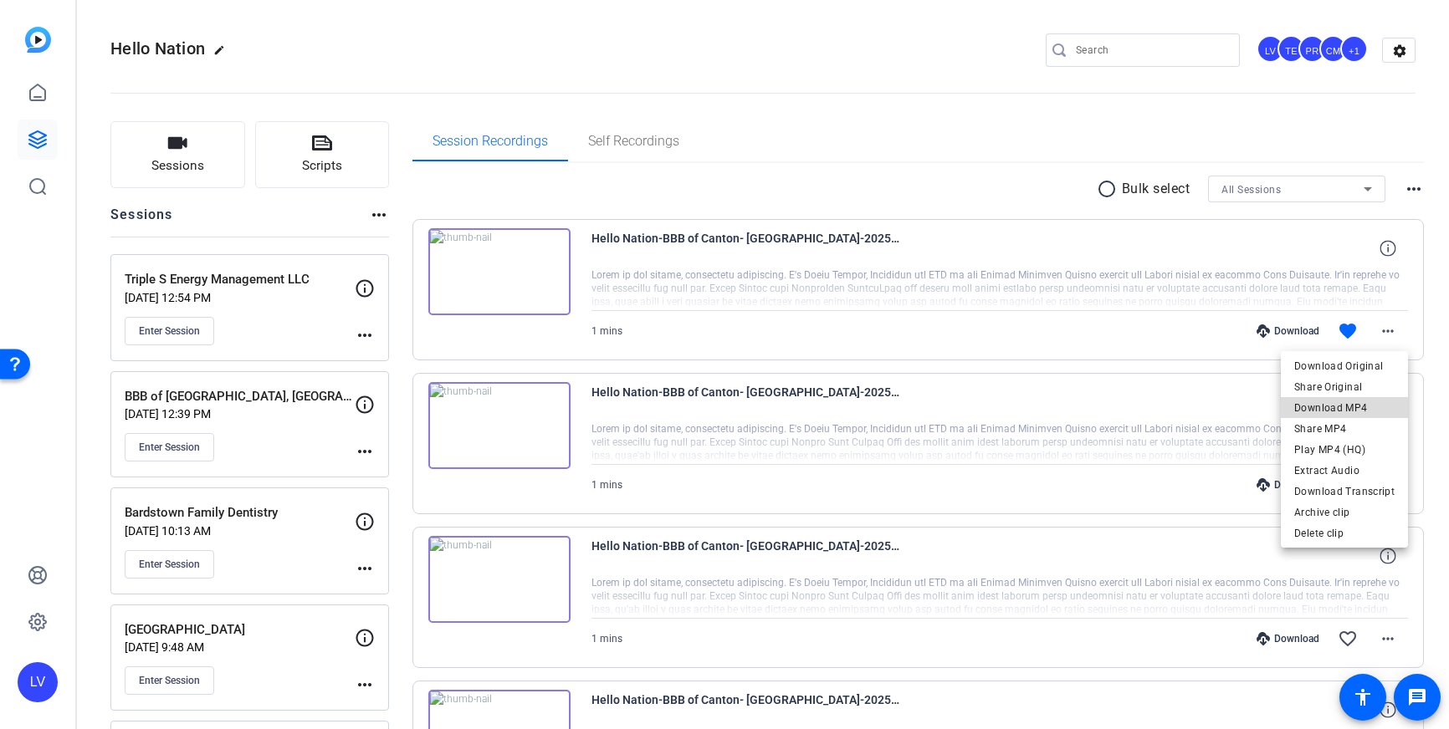
click at [1367, 405] on span "Download MP4" at bounding box center [1344, 408] width 100 height 20
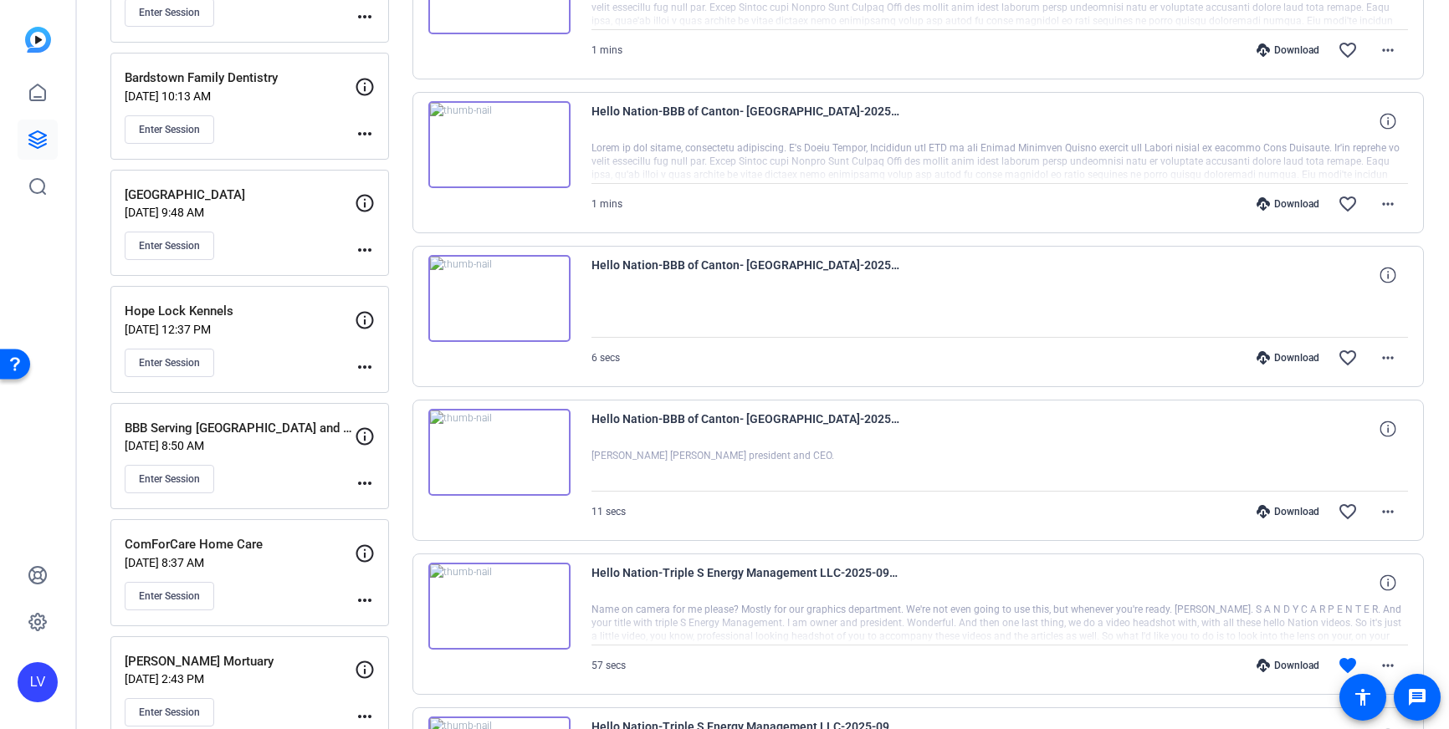
scroll to position [447, 0]
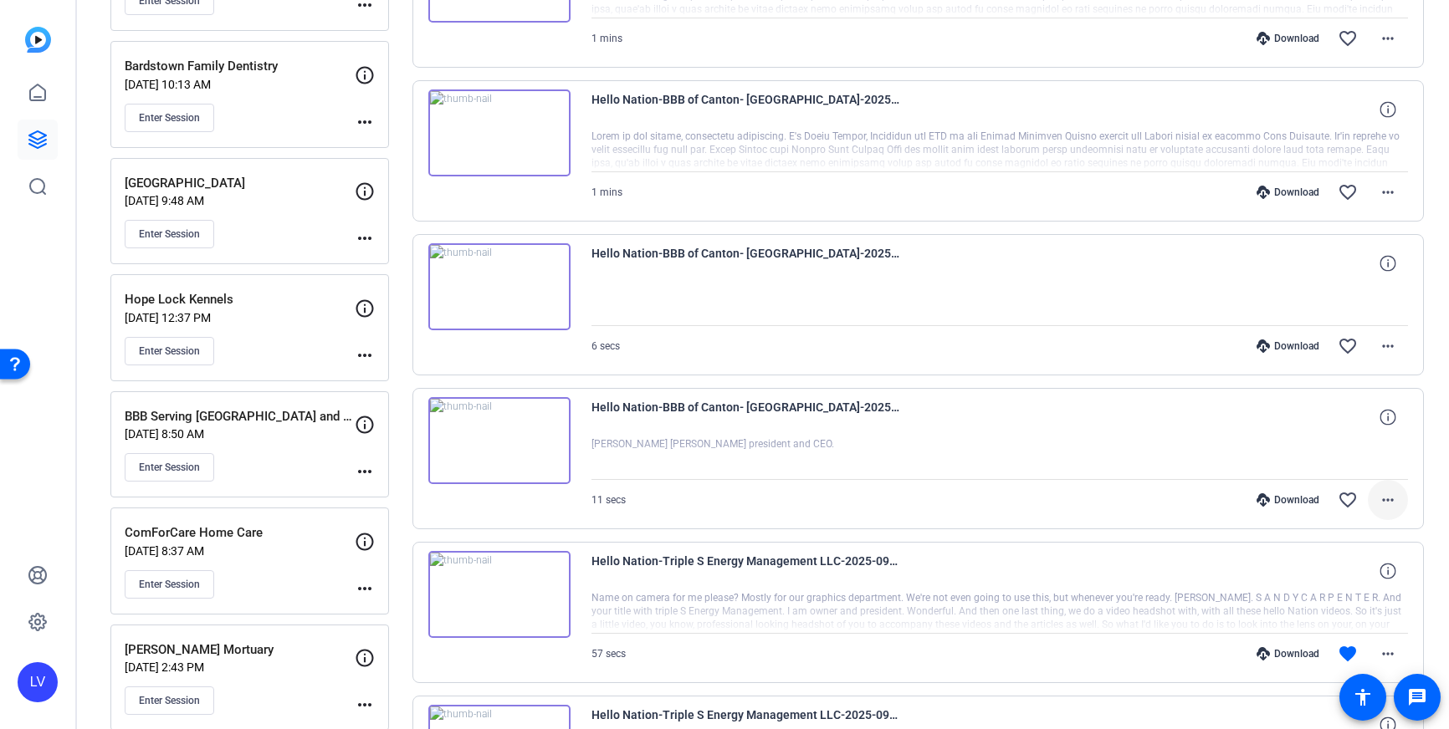
click at [1384, 499] on mat-icon "more_horiz" at bounding box center [1387, 500] width 20 height 20
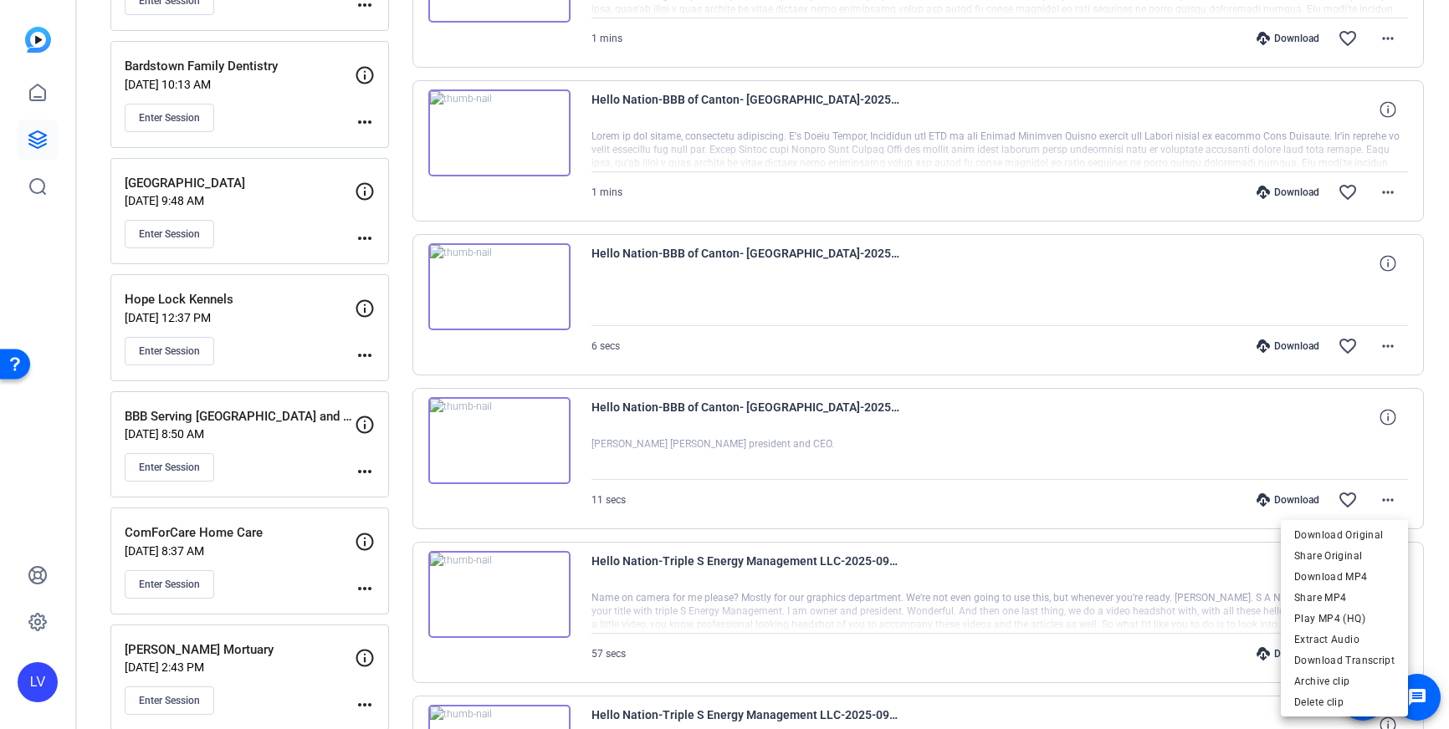
click at [1059, 422] on div at bounding box center [724, 364] width 1449 height 729
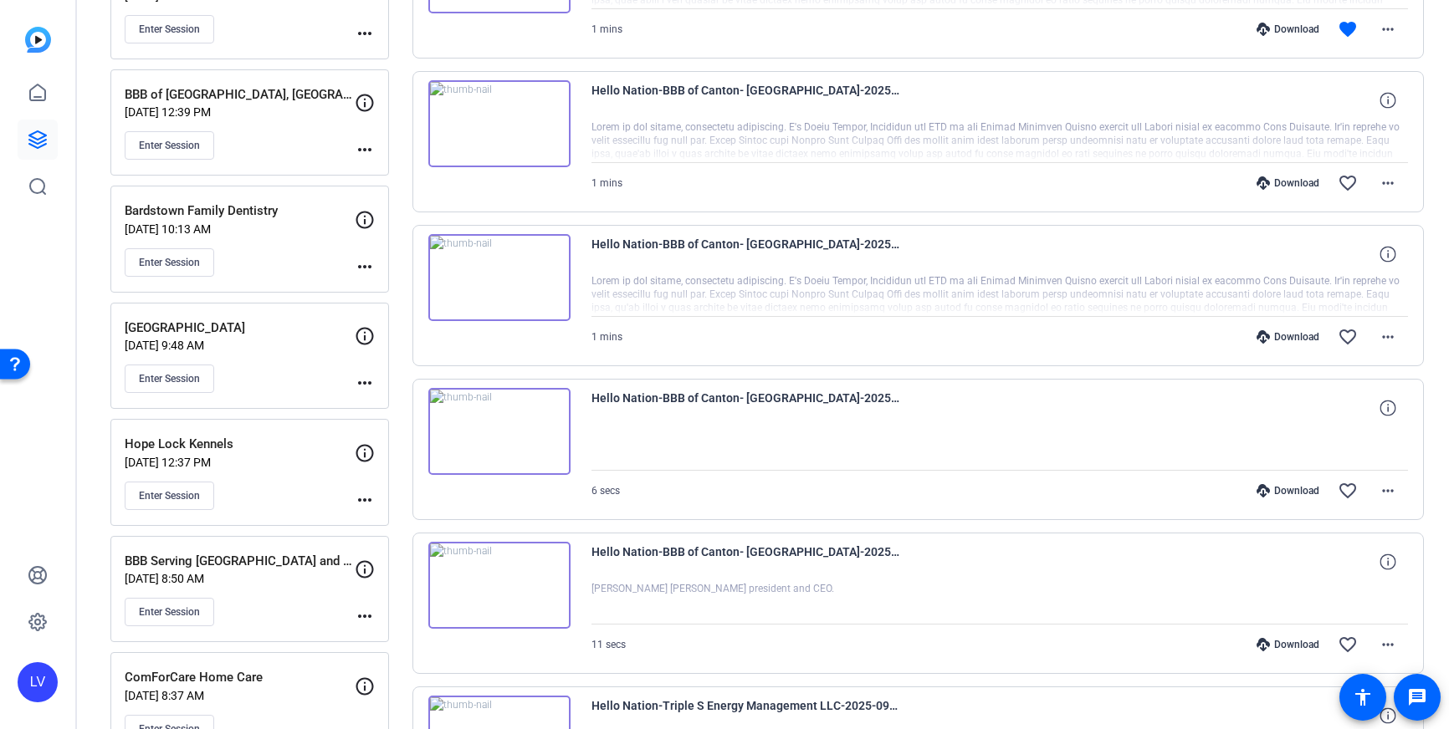
scroll to position [310, 0]
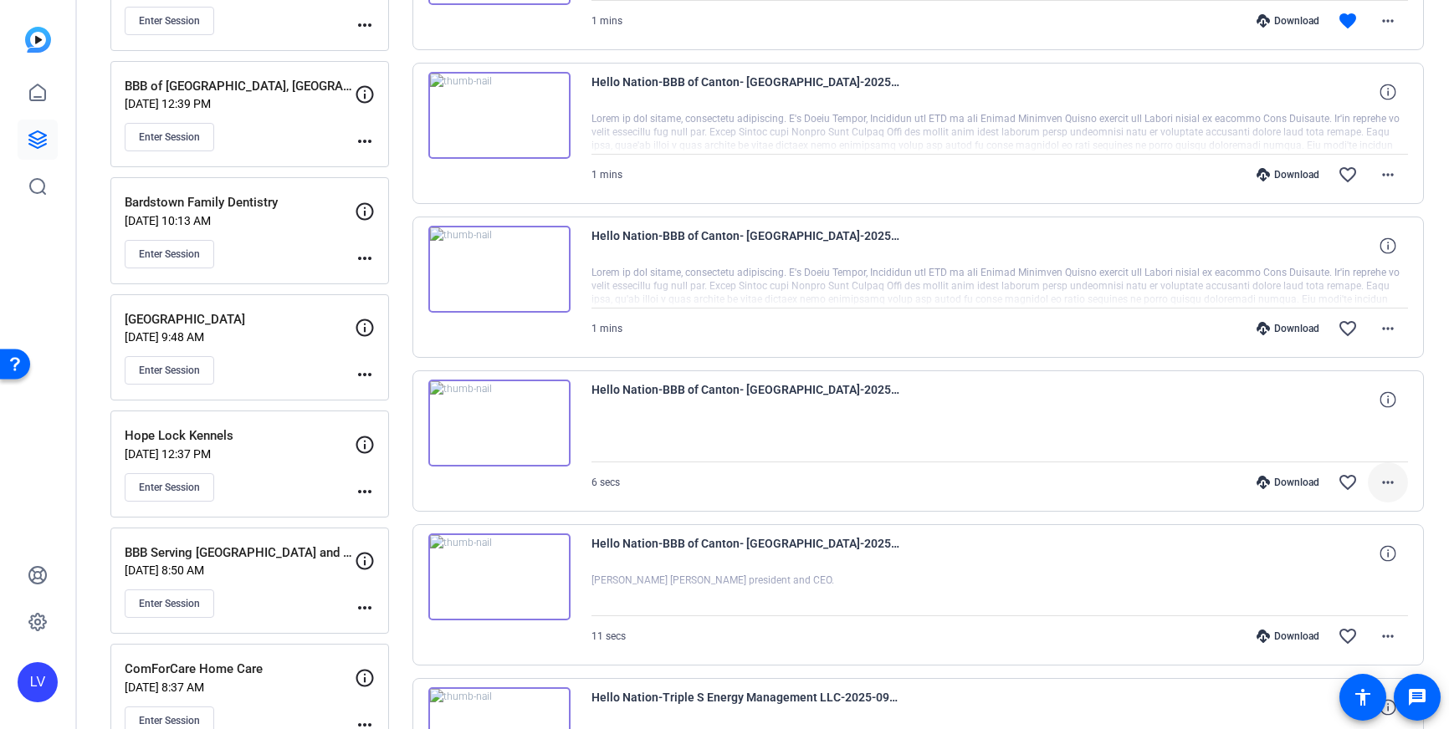
click at [1376, 473] on span at bounding box center [1387, 482] width 40 height 40
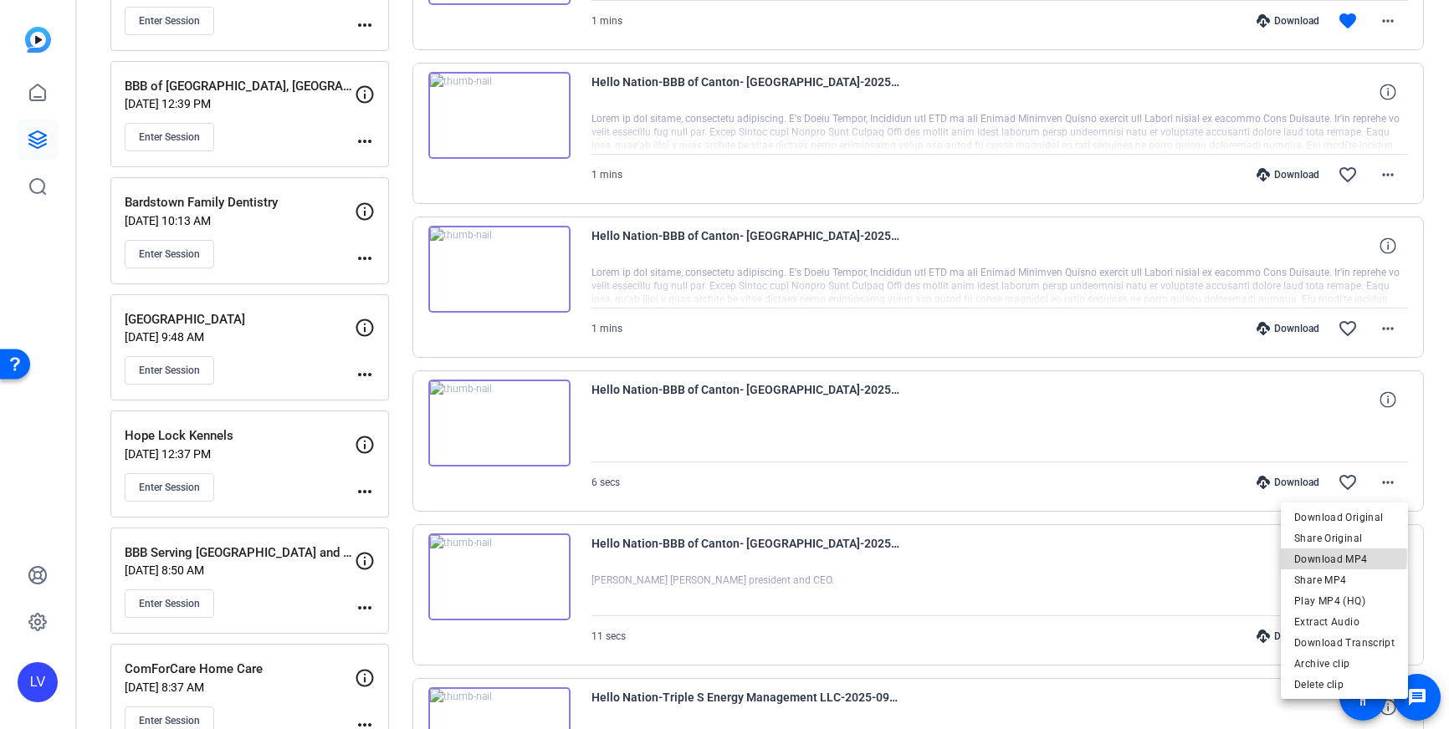
click at [1342, 556] on span "Download MP4" at bounding box center [1344, 559] width 100 height 20
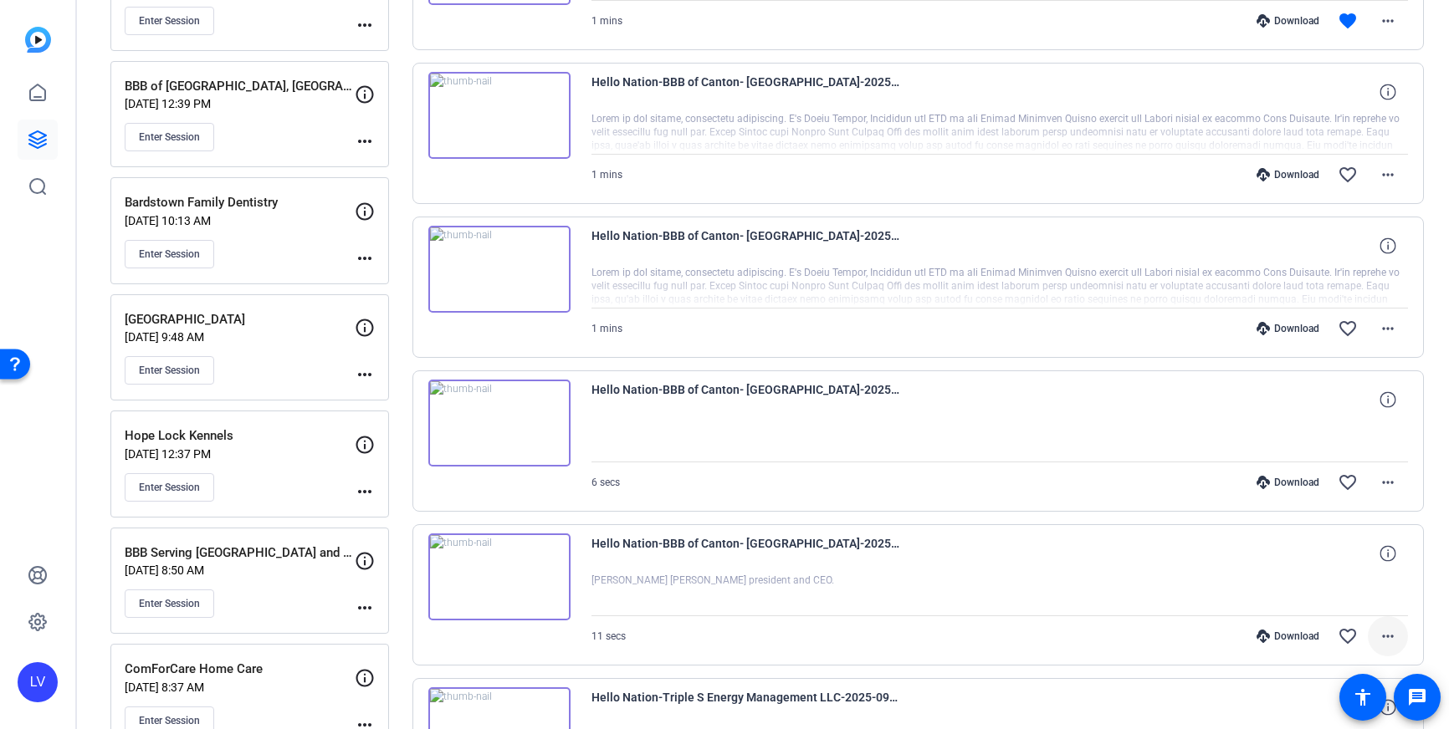
click at [1388, 643] on mat-icon "more_horiz" at bounding box center [1387, 636] width 20 height 20
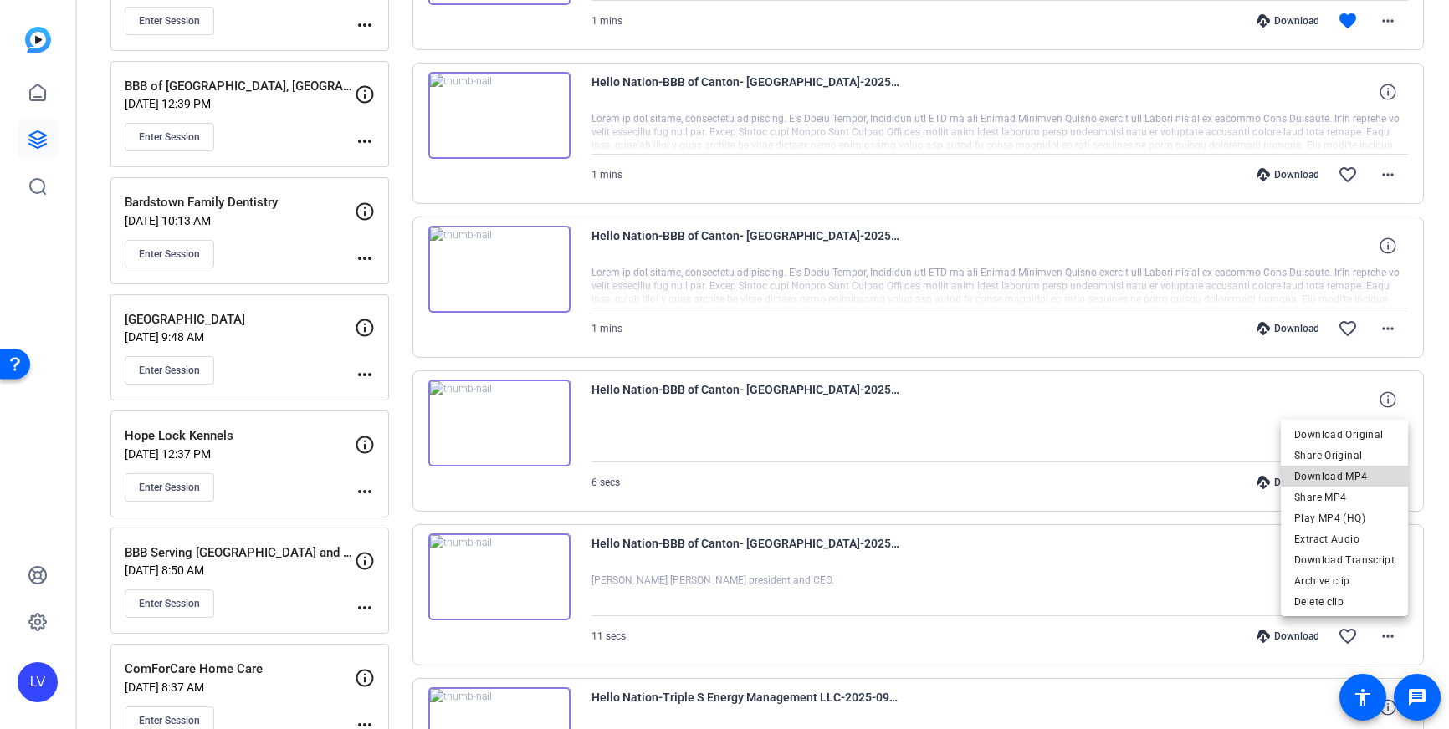
click at [1368, 478] on span "Download MP4" at bounding box center [1344, 477] width 100 height 20
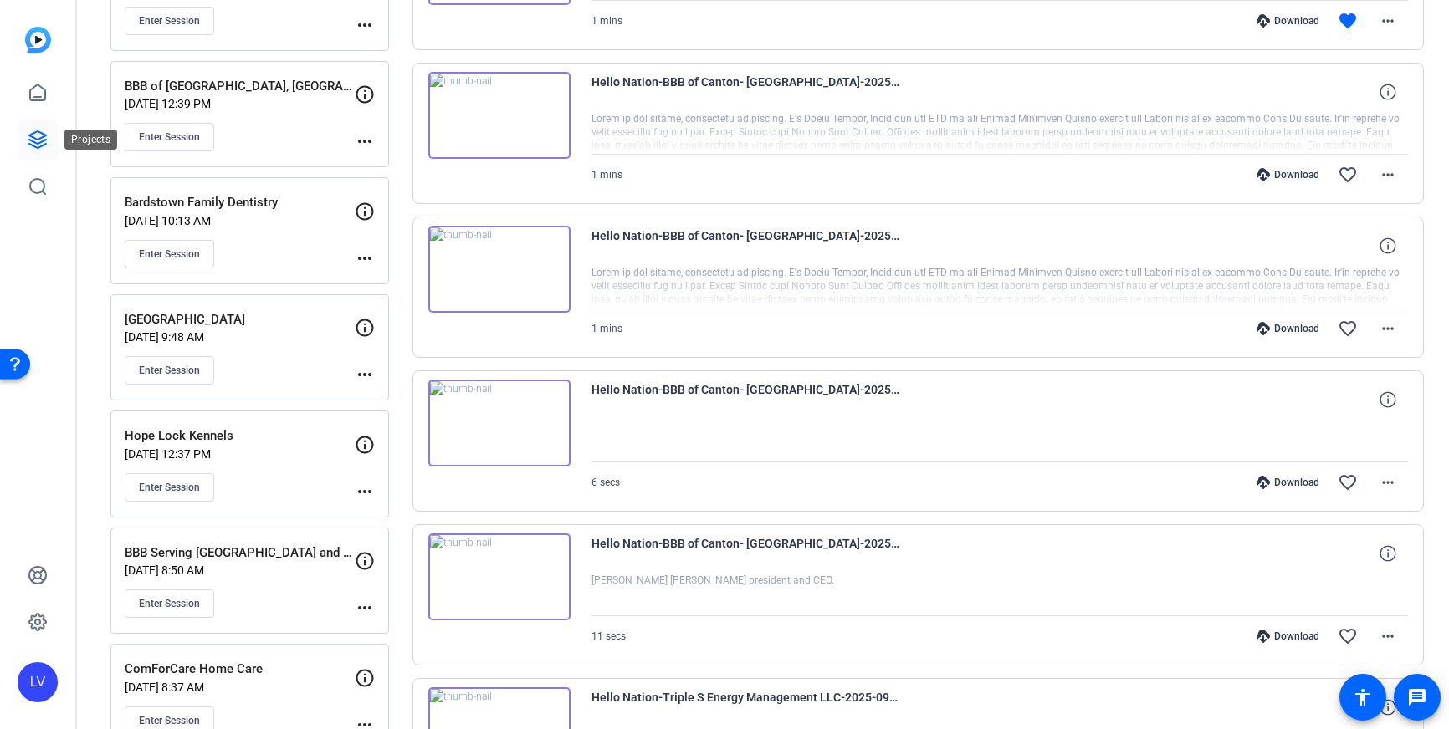
click at [28, 131] on icon at bounding box center [38, 140] width 20 height 20
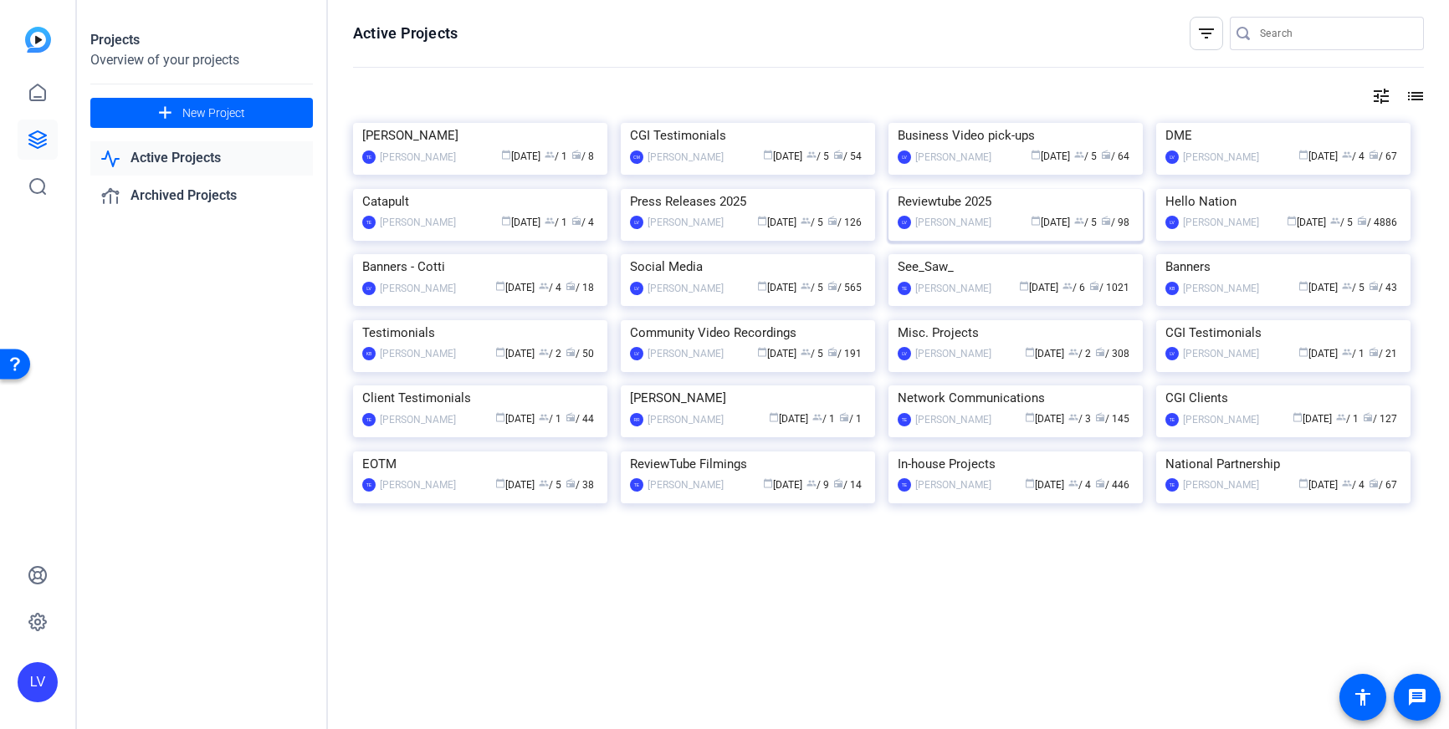
click at [1053, 189] on img at bounding box center [1015, 189] width 254 height 0
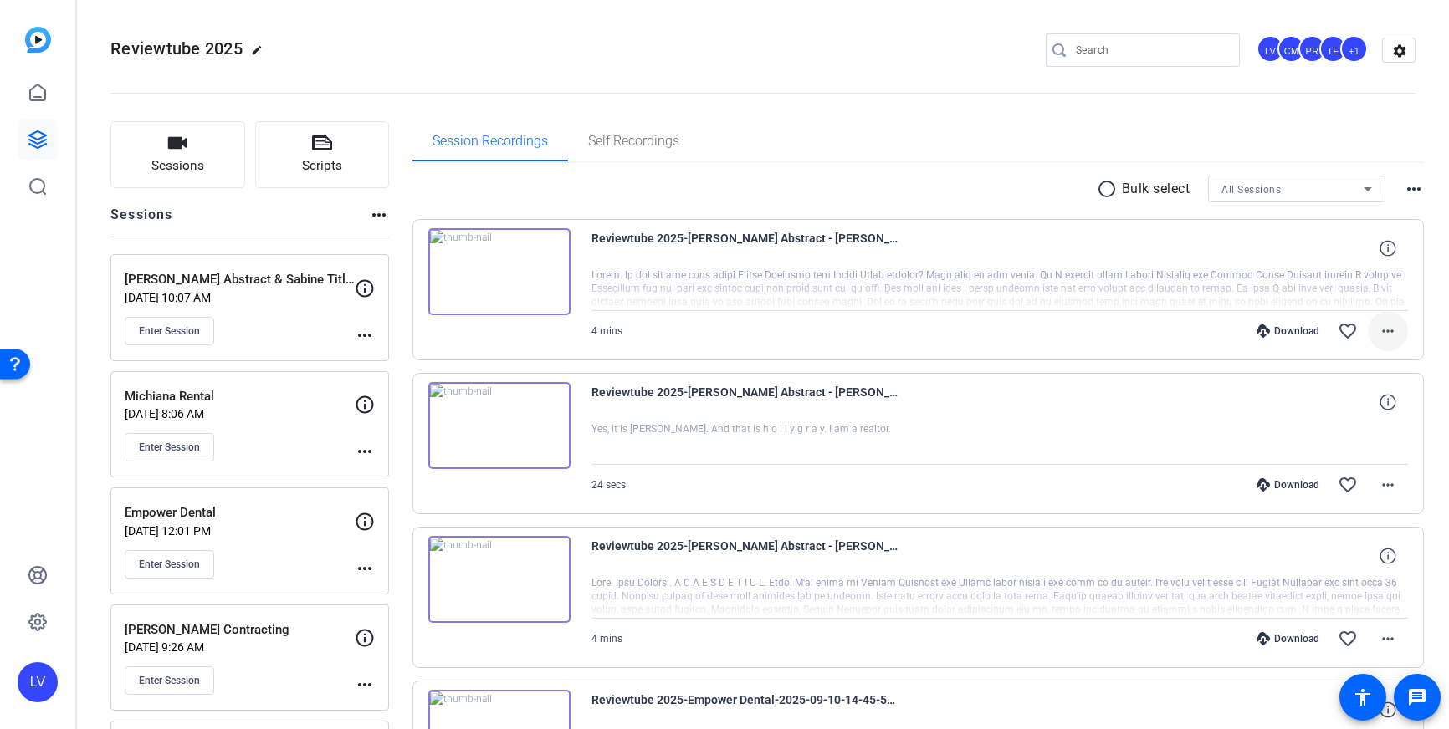
click at [1403, 337] on span at bounding box center [1387, 331] width 40 height 40
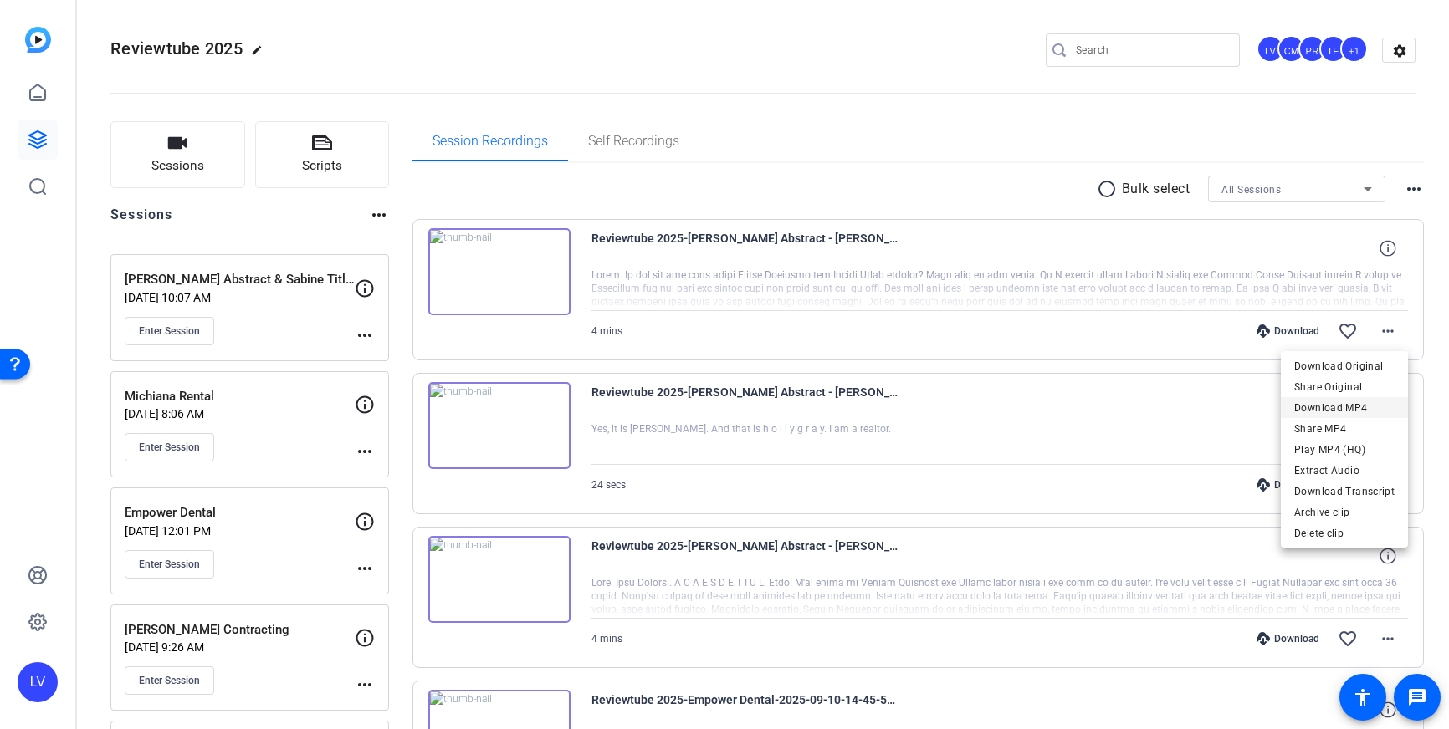
click at [1367, 406] on span "Download MP4" at bounding box center [1344, 408] width 100 height 20
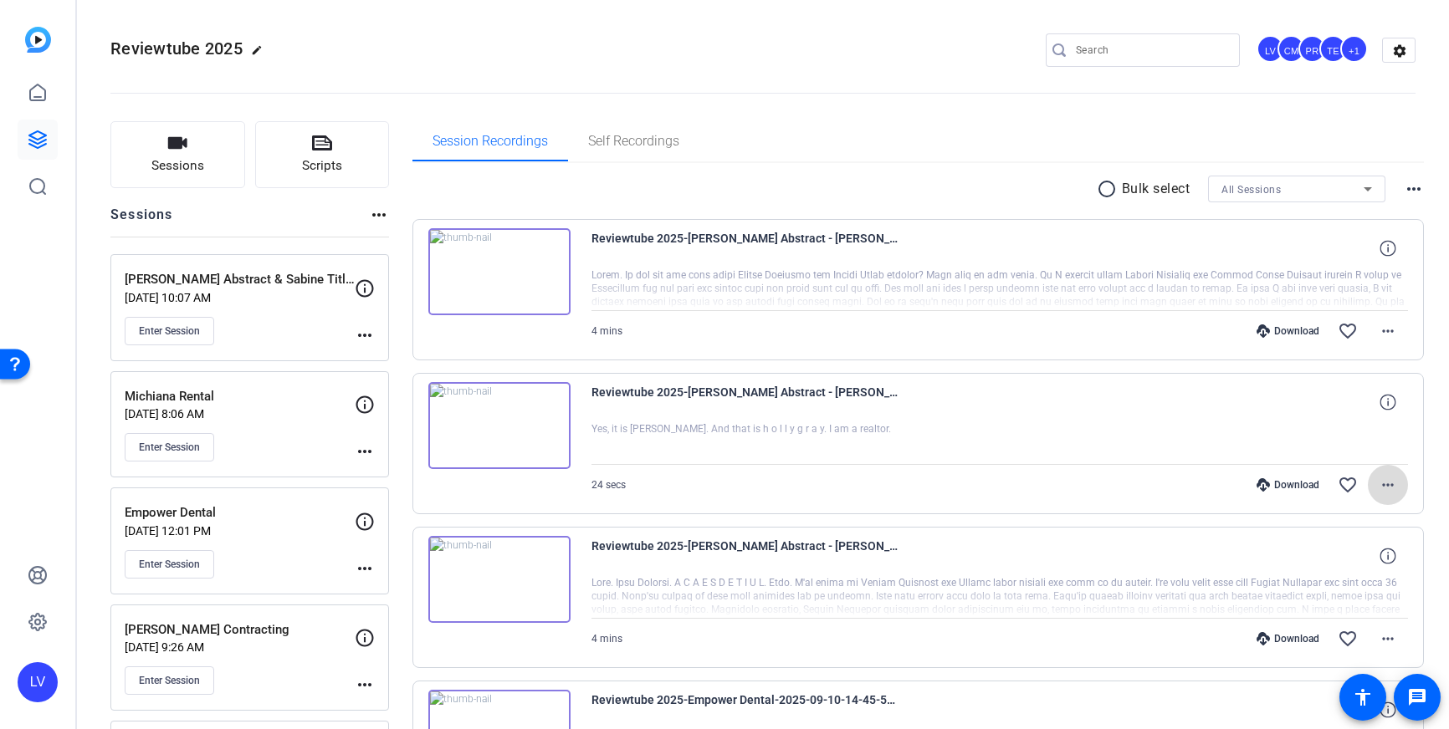
click at [1403, 485] on span at bounding box center [1387, 485] width 40 height 40
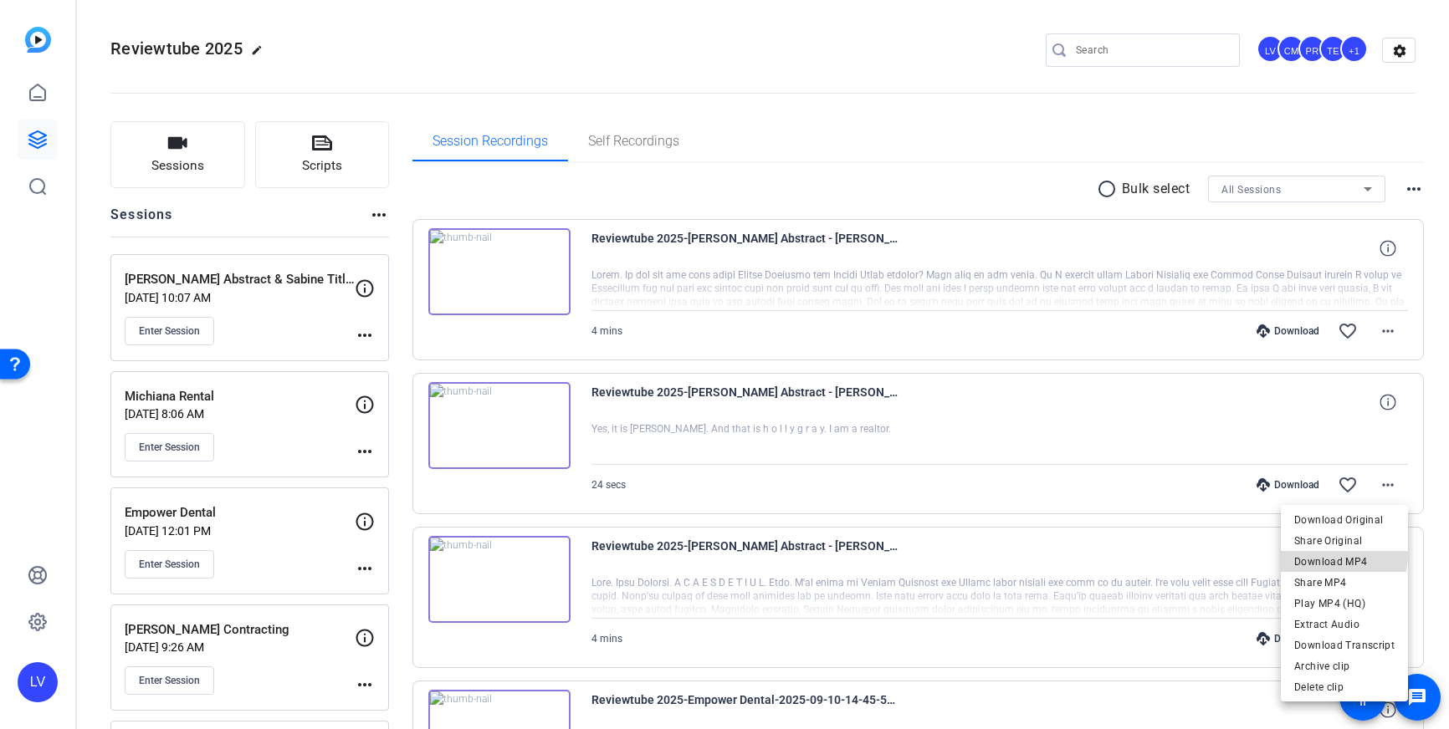
click at [1342, 554] on span "Download MP4" at bounding box center [1344, 562] width 100 height 20
